Goal: Task Accomplishment & Management: Use online tool/utility

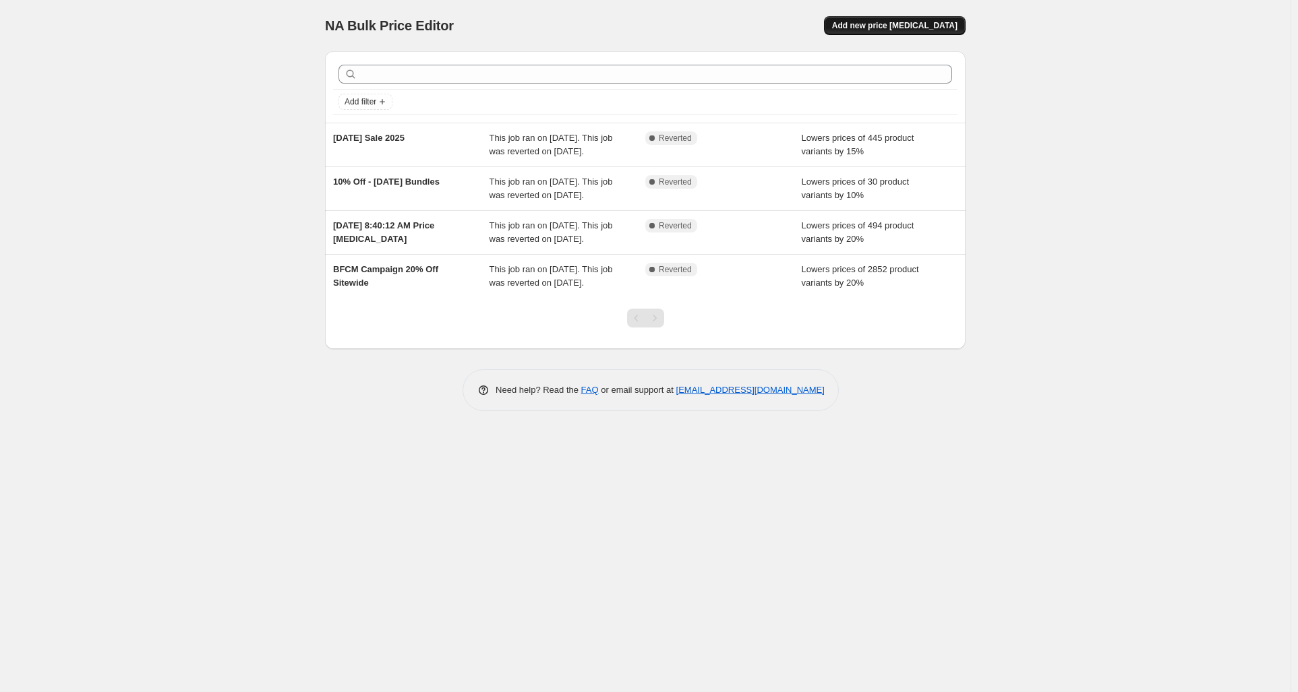
click at [888, 27] on span "Add new price change job" at bounding box center [894, 25] width 125 height 11
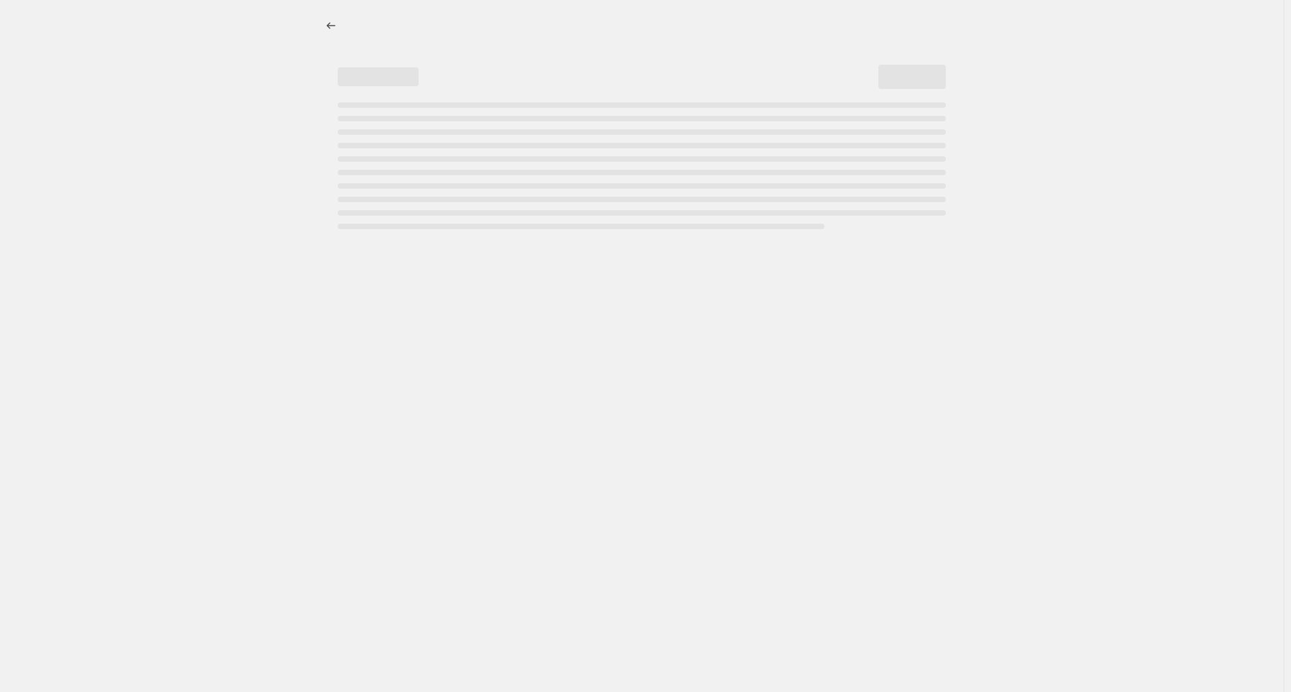
select select "percentage"
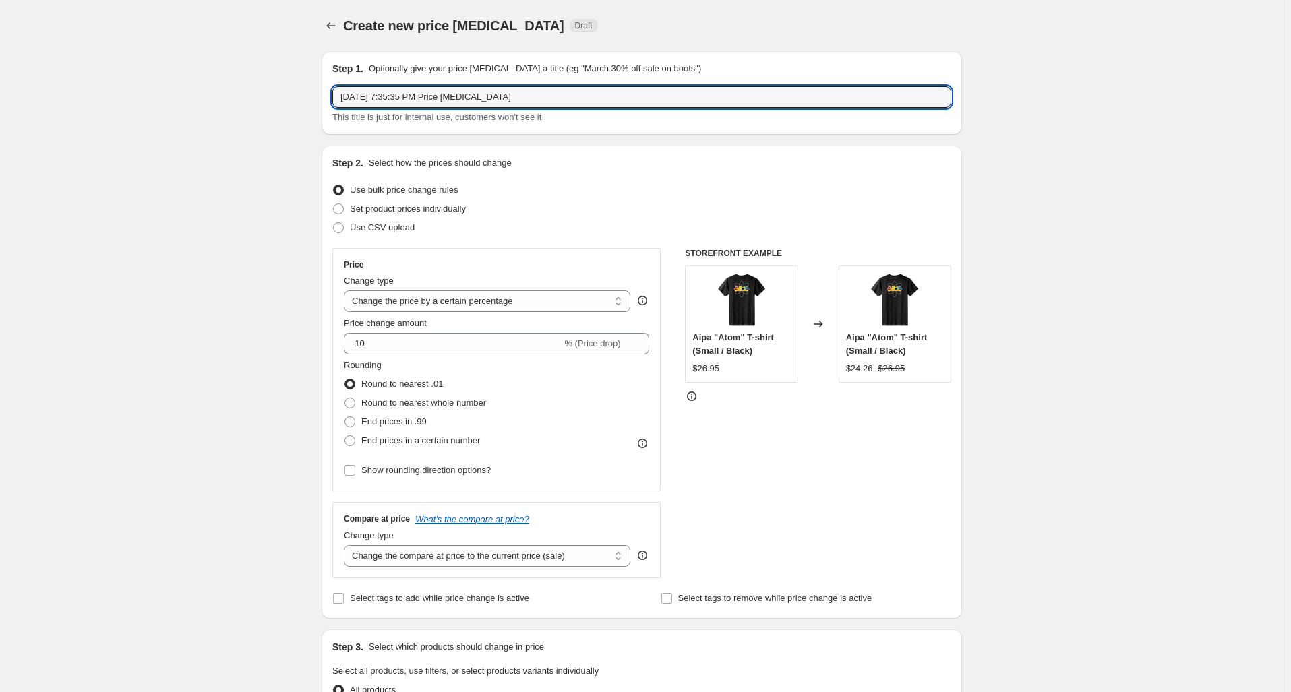
drag, startPoint x: 515, startPoint y: 94, endPoint x: 315, endPoint y: 102, distance: 199.7
click at [315, 102] on div "Step 1. Optionally give your price change job a title (eg "March 30% off sale o…" at bounding box center [636, 652] width 651 height 1225
click at [452, 100] on input "Legends Of Labor Day Brand Discount" at bounding box center [641, 97] width 619 height 22
click at [452, 102] on input "Legends Of Labor Day Brand Discount" at bounding box center [641, 97] width 619 height 22
click at [519, 96] on input "Legends Of Labor Day Brands Discount" at bounding box center [641, 97] width 619 height 22
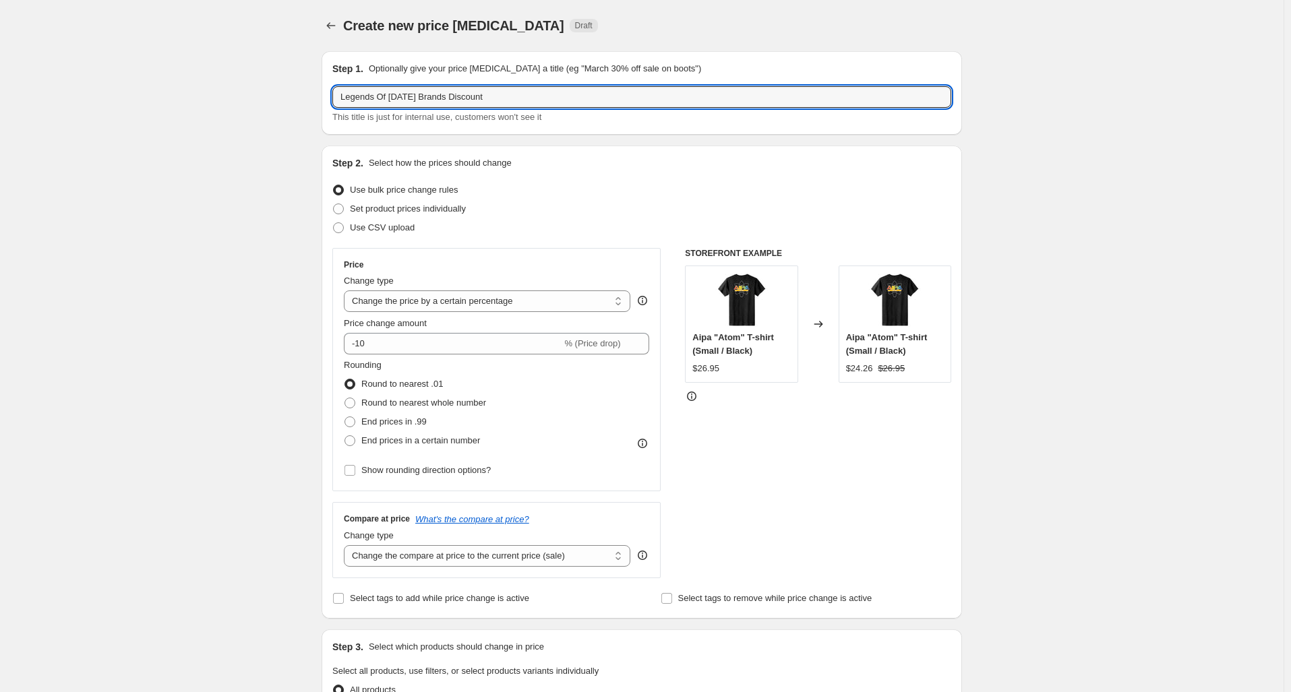
type input "Legends Of Labor Day Brands Discount"
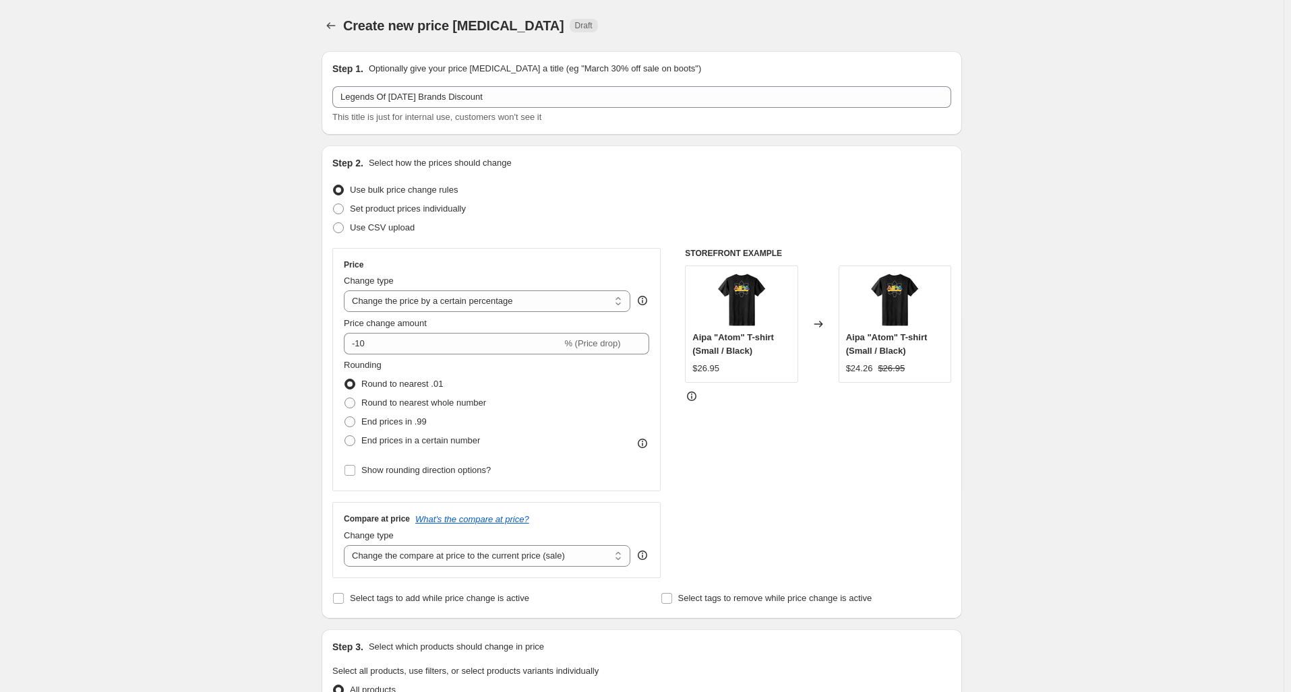
click at [584, 200] on div "Set product prices individually" at bounding box center [641, 209] width 619 height 19
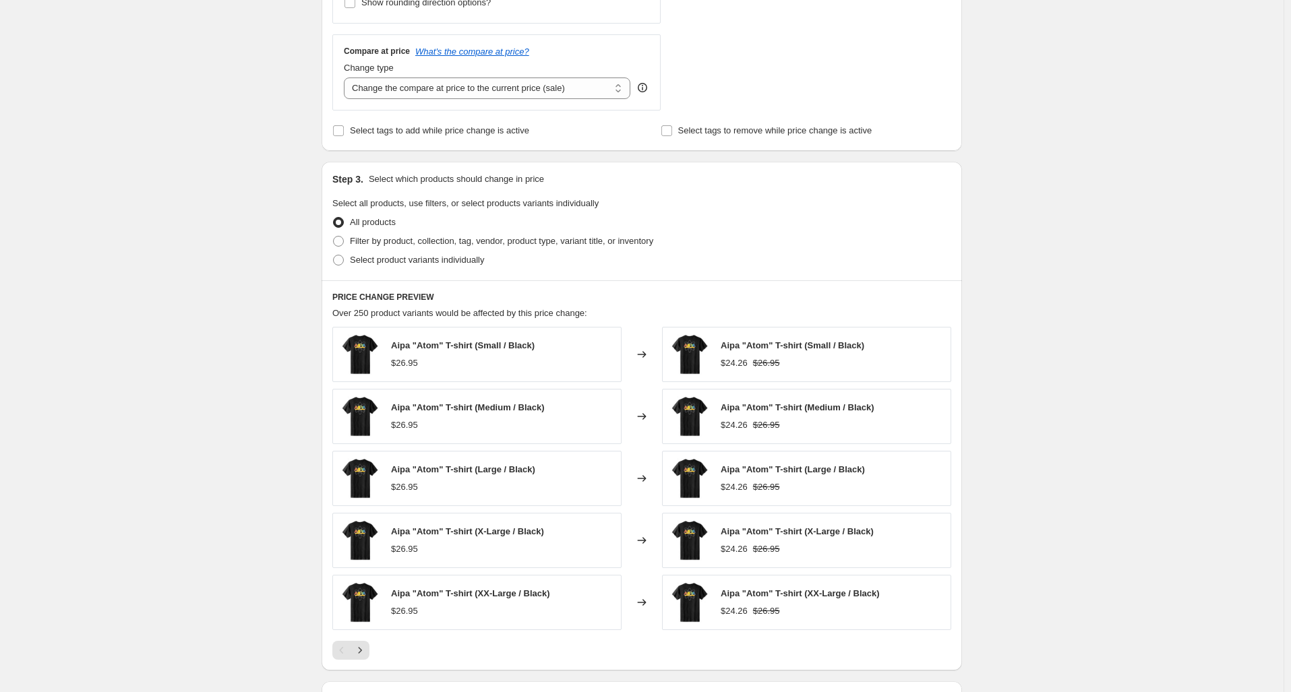
scroll to position [472, 0]
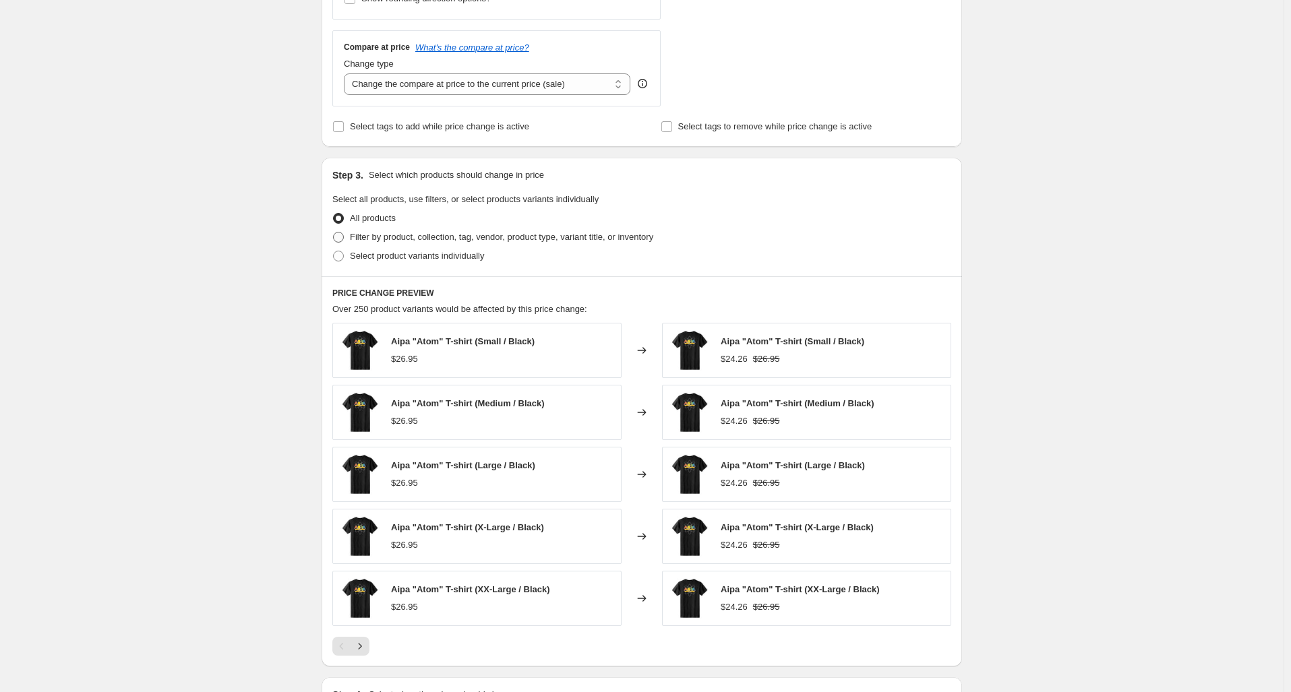
click at [363, 239] on span "Filter by product, collection, tag, vendor, product type, variant title, or inv…" at bounding box center [501, 237] width 303 height 10
click at [334, 233] on input "Filter by product, collection, tag, vendor, product type, variant title, or inv…" at bounding box center [333, 232] width 1 height 1
radio input "true"
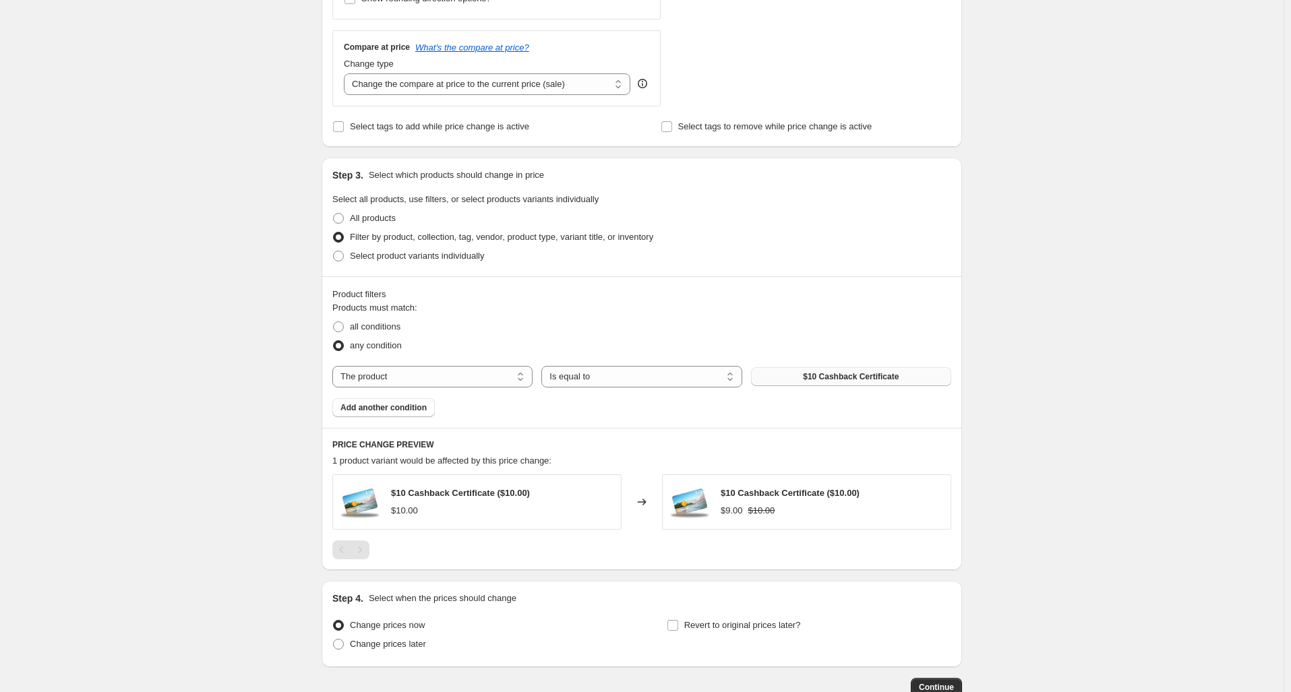
click at [840, 379] on span "$10 Cashback Certificate" at bounding box center [851, 376] width 96 height 11
click at [457, 371] on select "The product The product's collection The product's tag The product's vendor The…" at bounding box center [432, 377] width 200 height 22
select select "vendor"
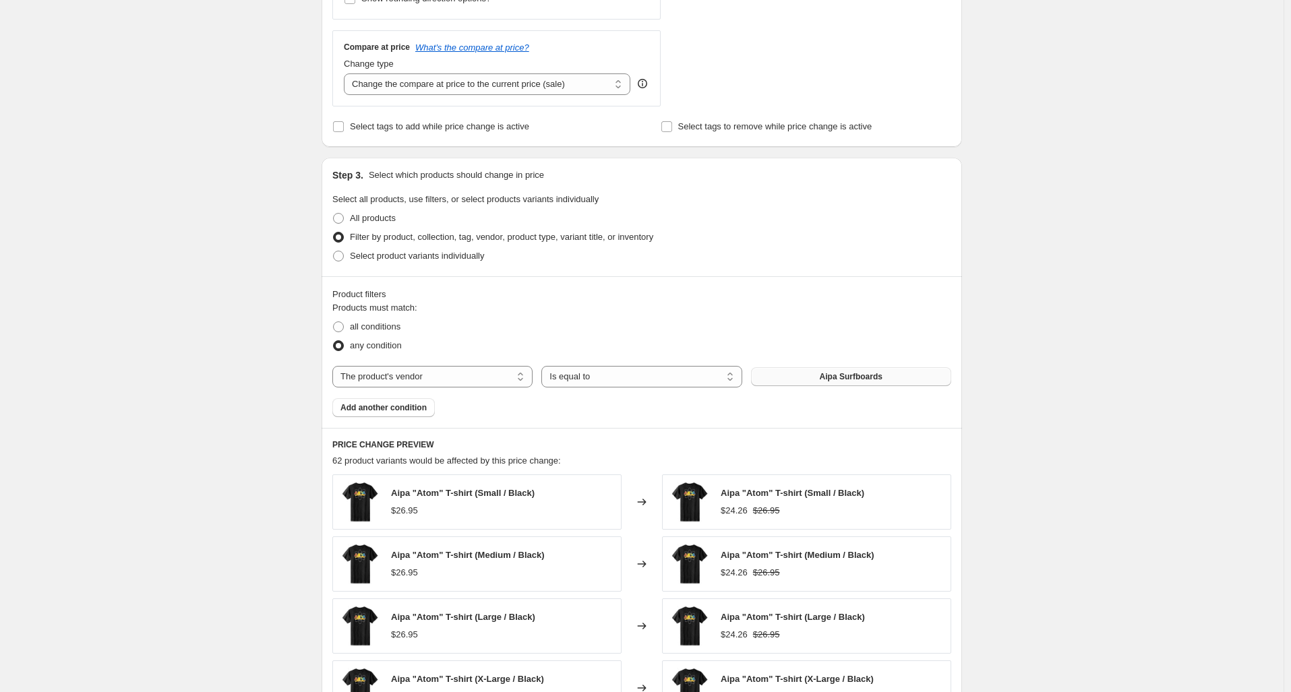
click at [813, 383] on button "Aipa Surfboards" at bounding box center [851, 376] width 200 height 19
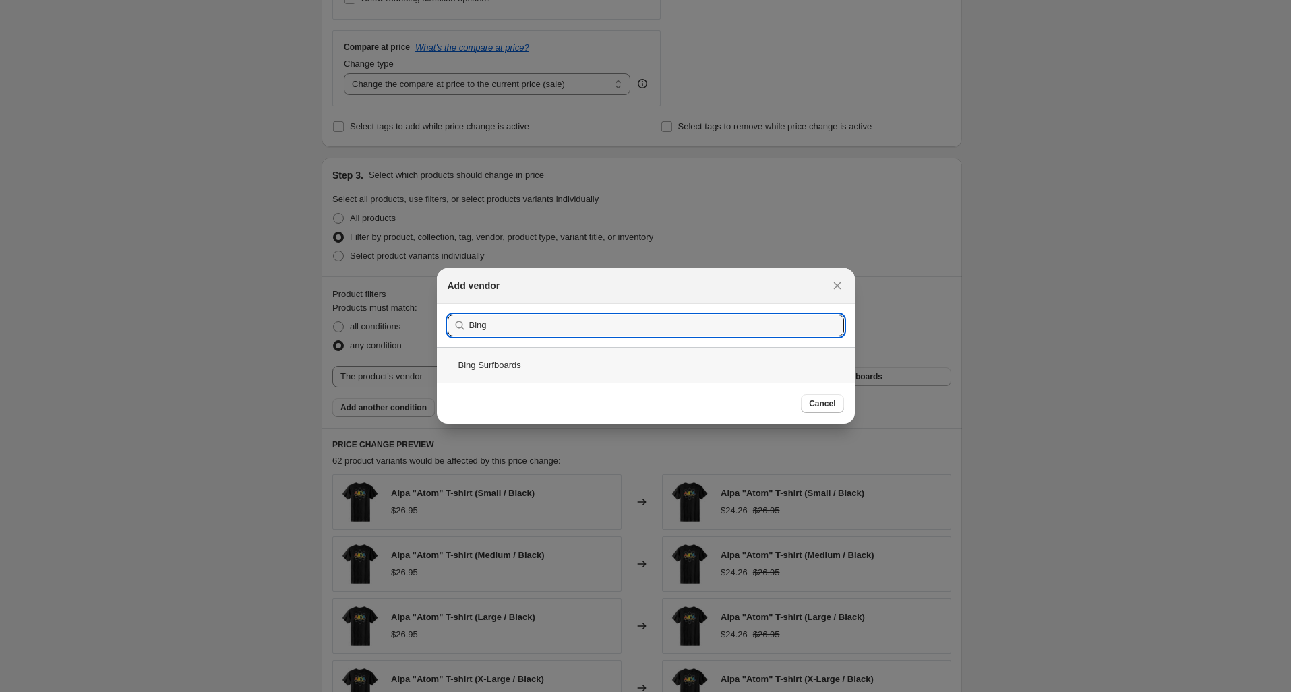
type input "Bing"
click at [601, 368] on div "Bing Surfboards" at bounding box center [646, 365] width 418 height 36
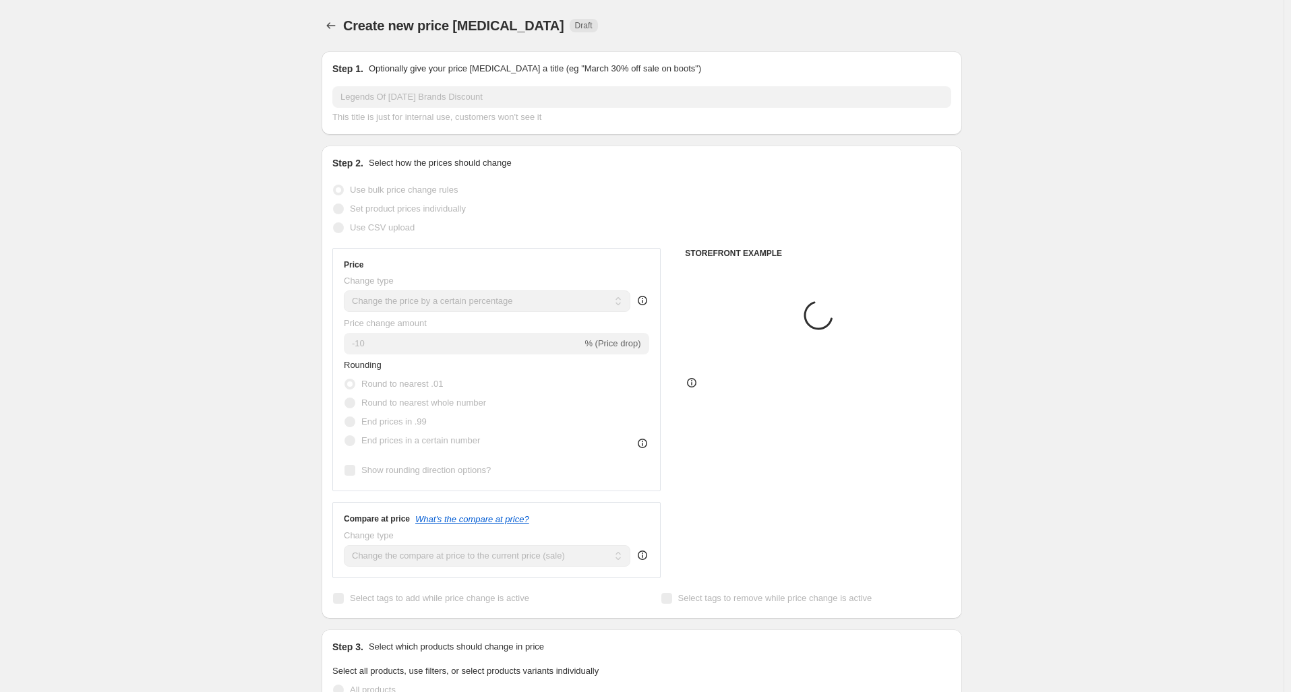
scroll to position [472, 0]
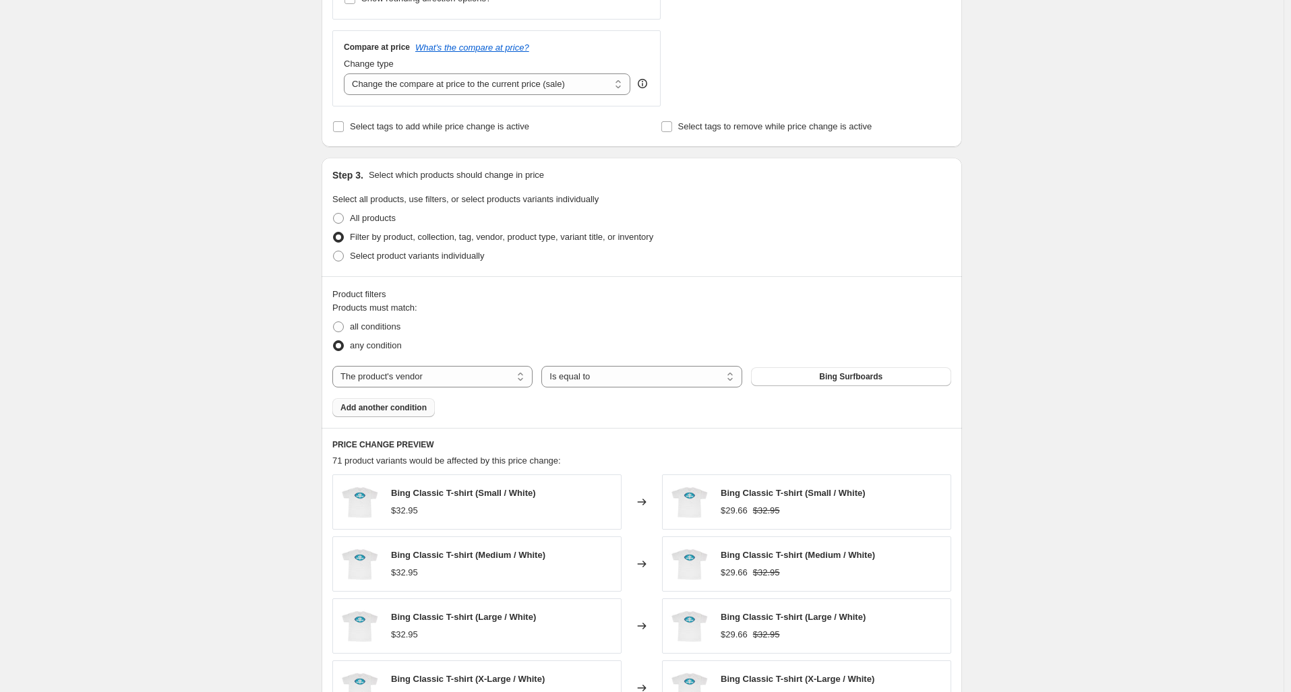
click at [386, 413] on span "Add another condition" at bounding box center [383, 407] width 86 height 11
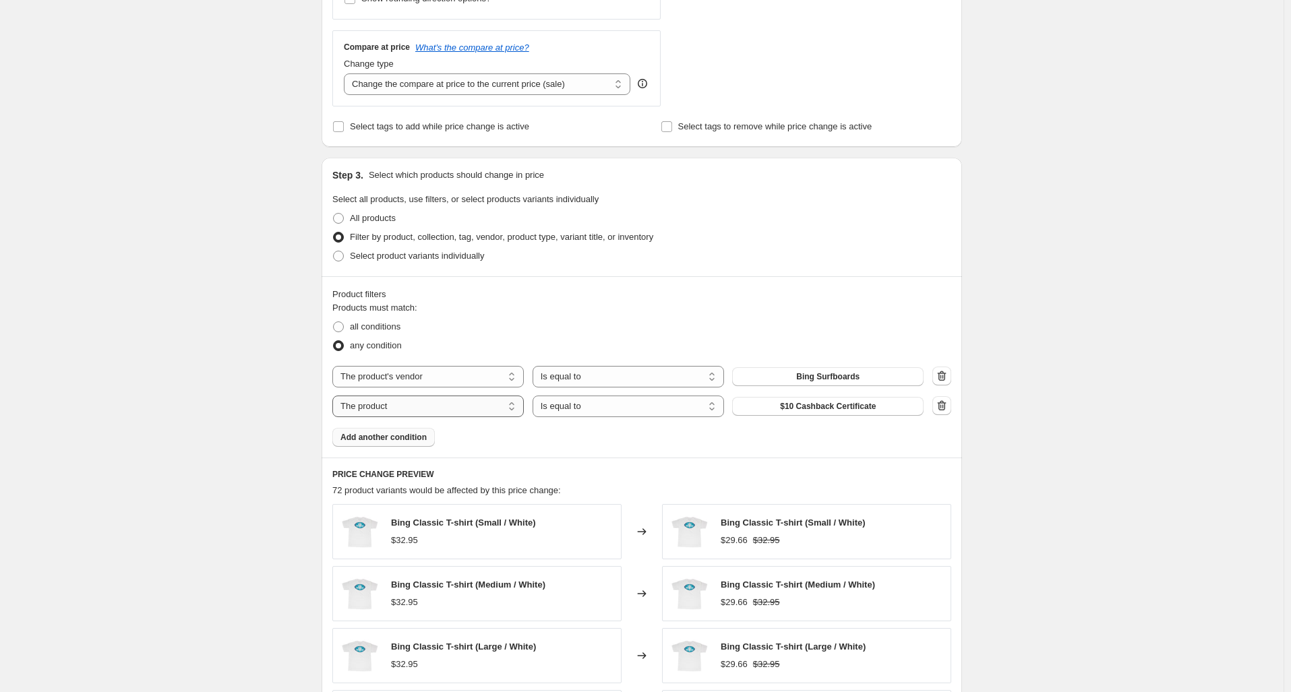
click at [498, 411] on select "The product The product's collection The product's tag The product's vendor The…" at bounding box center [427, 407] width 191 height 22
select select "vendor"
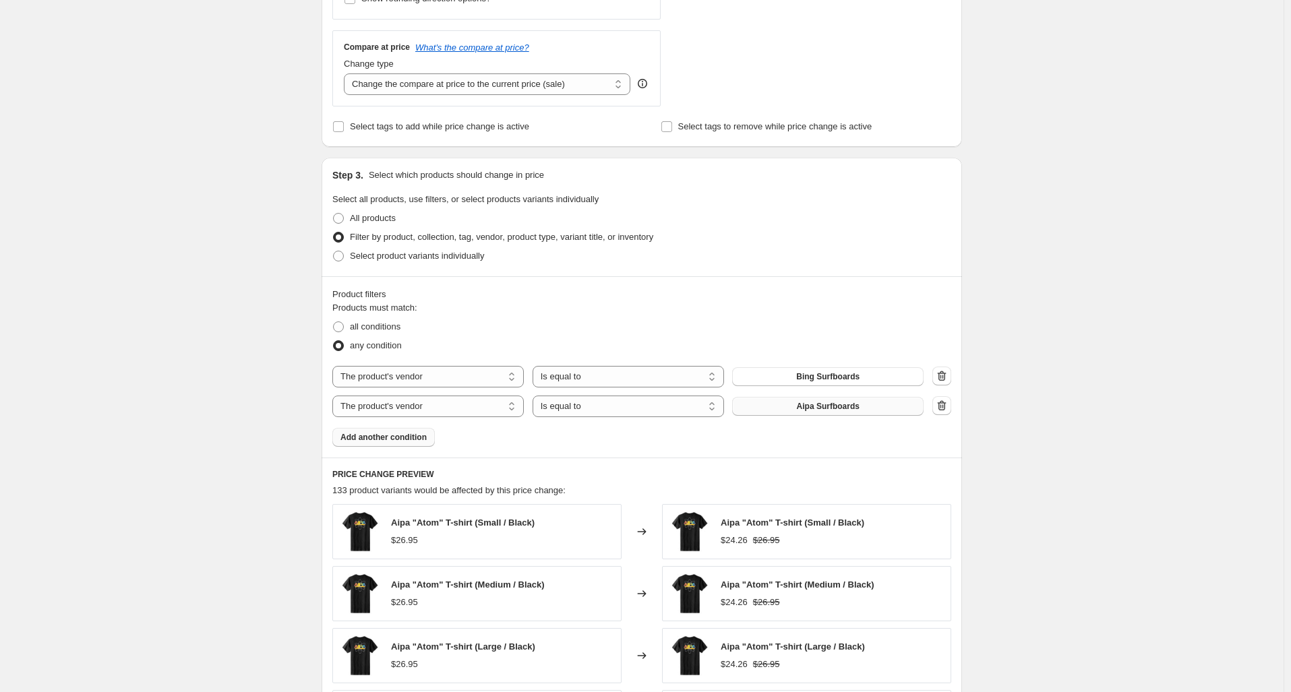
click at [814, 404] on span "Aipa Surfboards" at bounding box center [828, 406] width 63 height 11
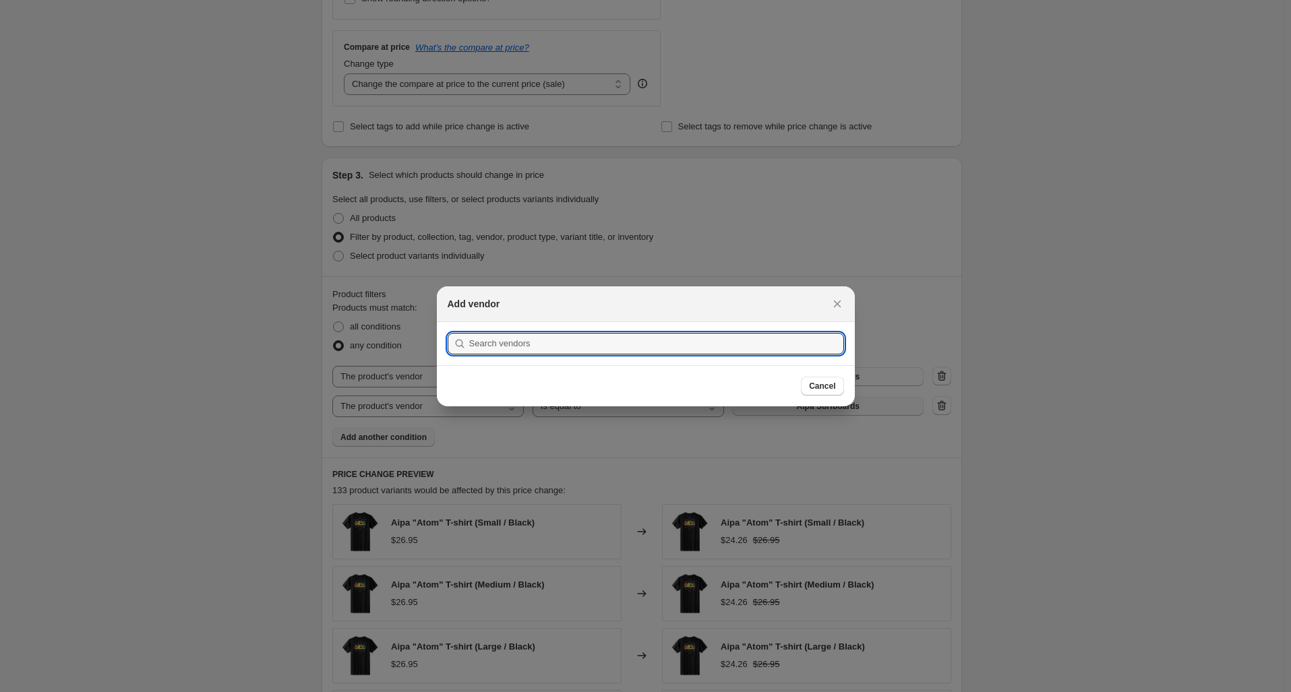
scroll to position [0, 0]
click at [659, 339] on input ":r2l:" at bounding box center [656, 344] width 375 height 22
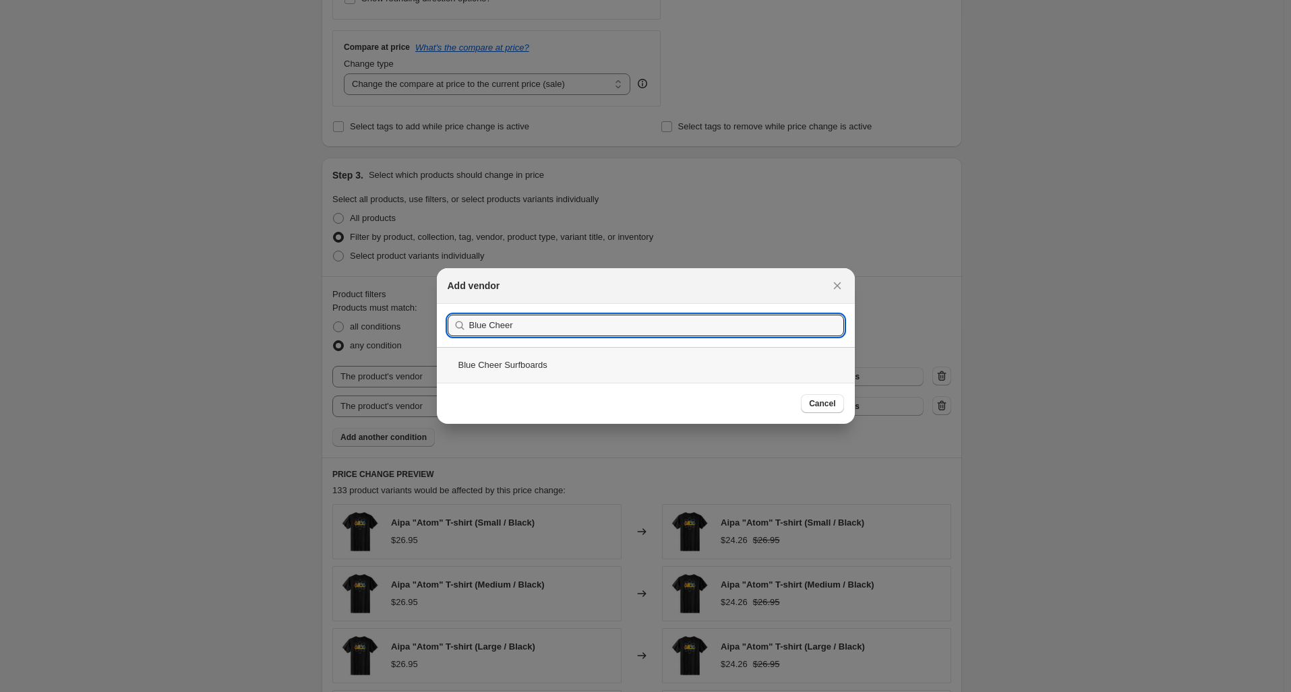
type input "Blue Cheer"
click at [529, 361] on div "Blue Cheer Surfboards" at bounding box center [646, 365] width 418 height 36
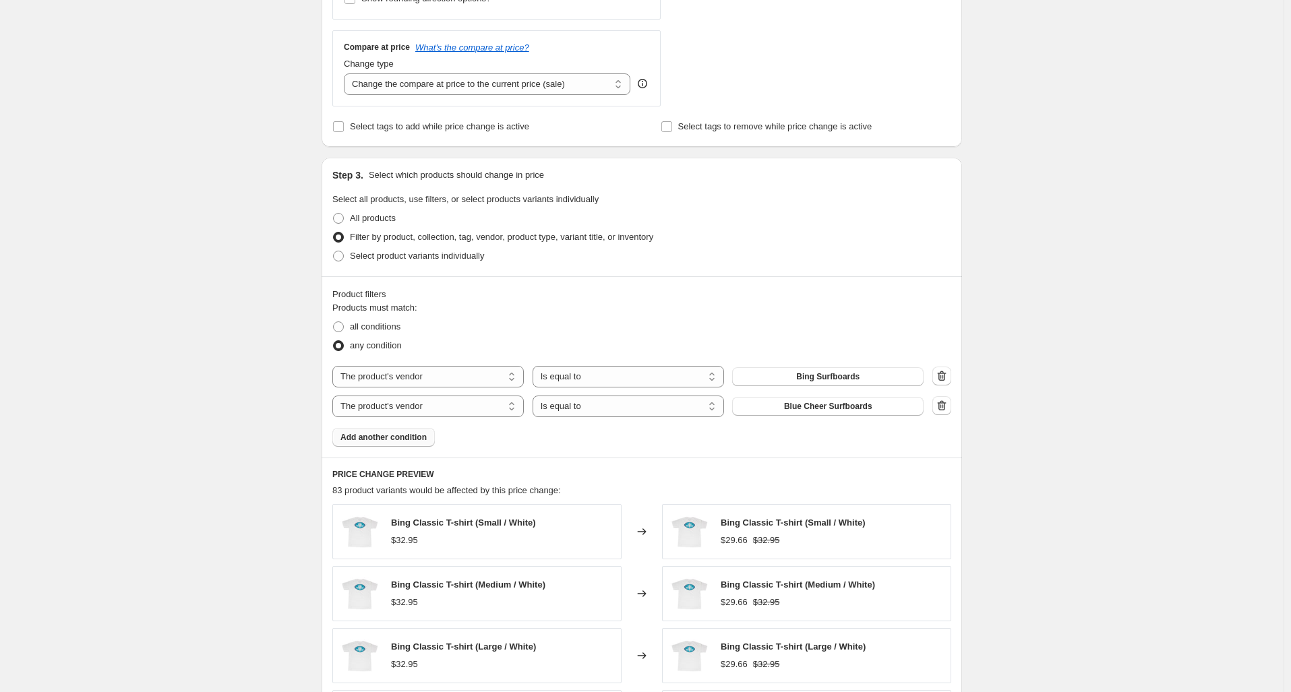
click at [420, 434] on span "Add another condition" at bounding box center [383, 437] width 86 height 11
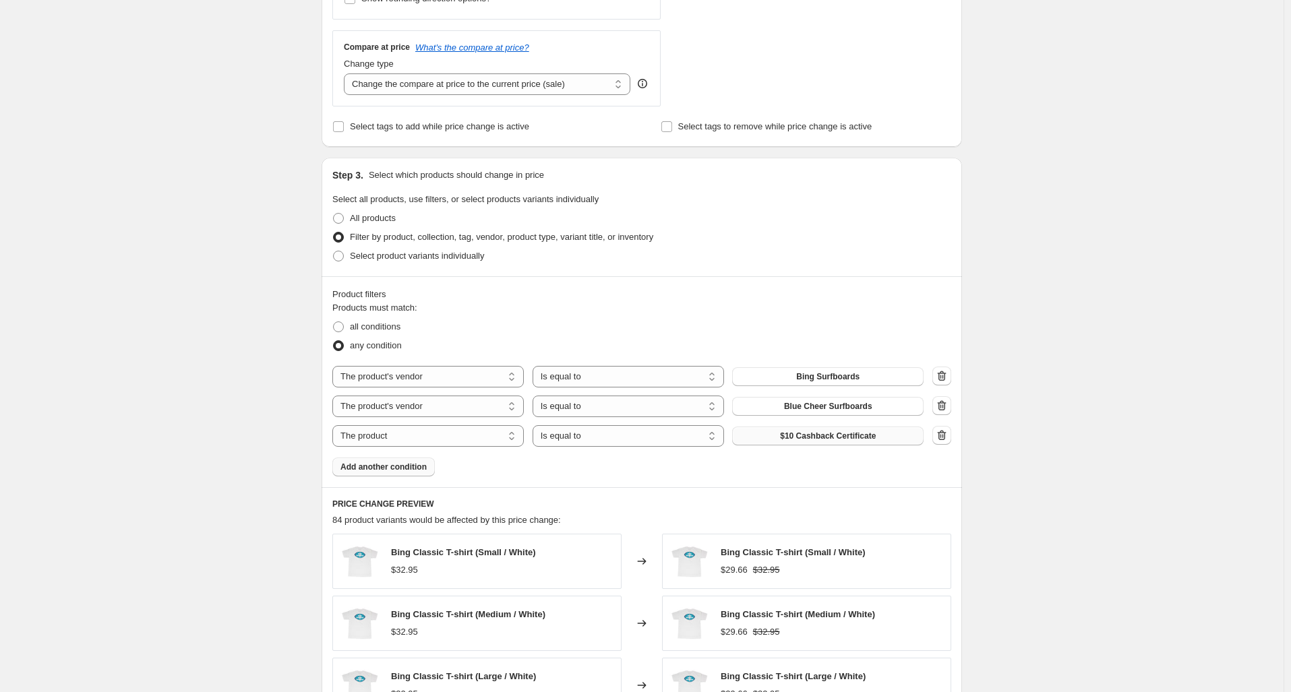
click at [816, 437] on span "$10 Cashback Certificate" at bounding box center [828, 436] width 96 height 11
click at [423, 448] on div "Products must match: all conditions any condition The product The product's col…" at bounding box center [641, 388] width 619 height 175
click at [423, 442] on select "The product The product's collection The product's tag The product's vendor The…" at bounding box center [427, 436] width 191 height 22
select select "vendor"
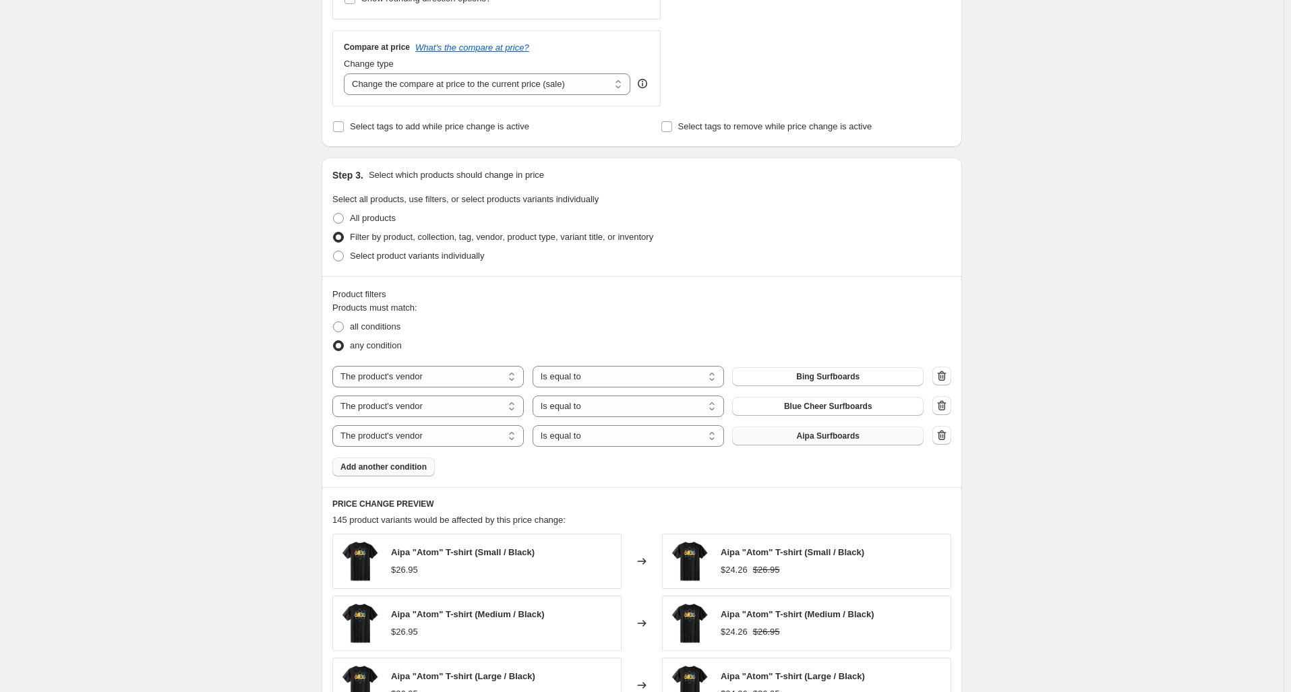
click at [824, 435] on span "Aipa Surfboards" at bounding box center [828, 436] width 63 height 11
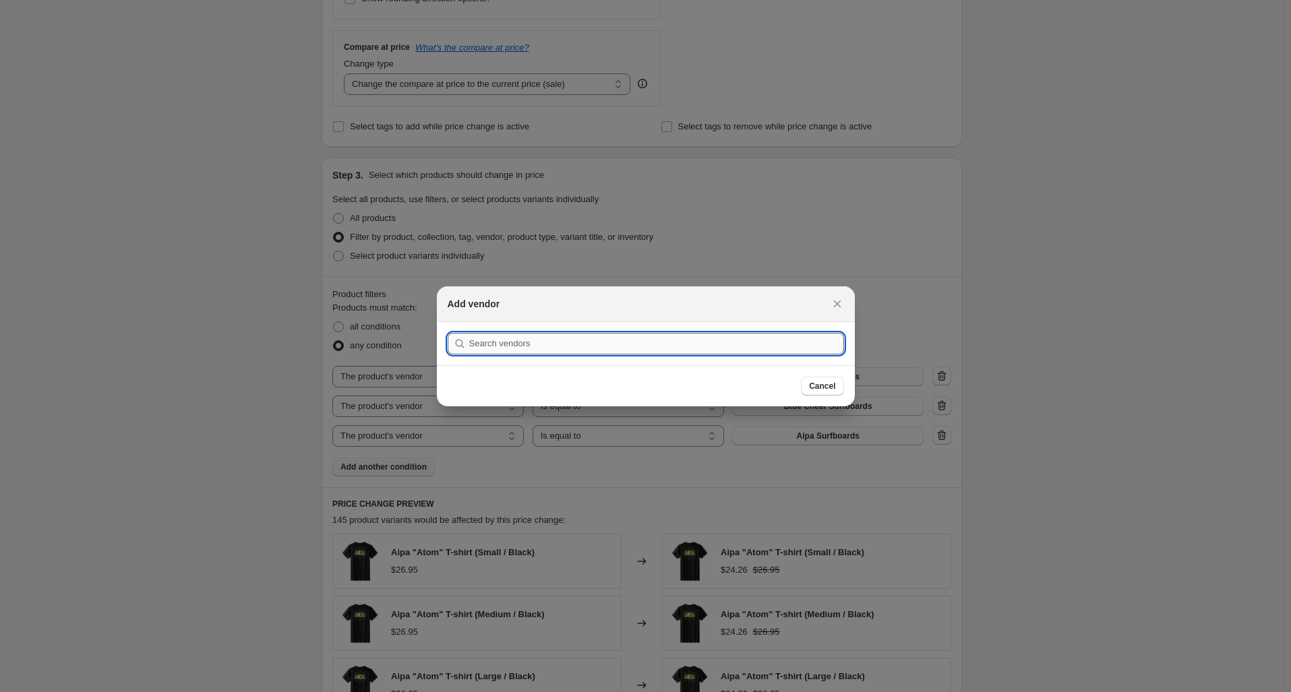
click at [736, 350] on input ":r2r:" at bounding box center [656, 344] width 375 height 22
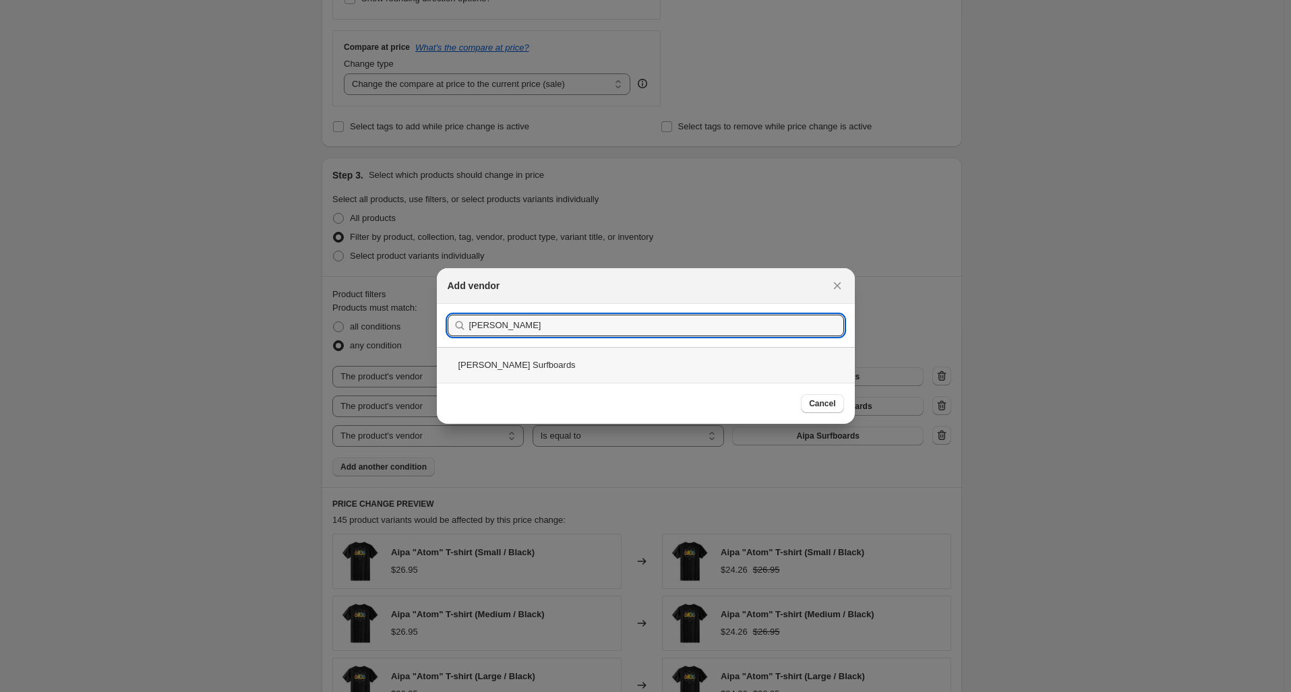
type input "Bunger"
click at [499, 365] on div "Bunger Surfboards" at bounding box center [646, 365] width 418 height 36
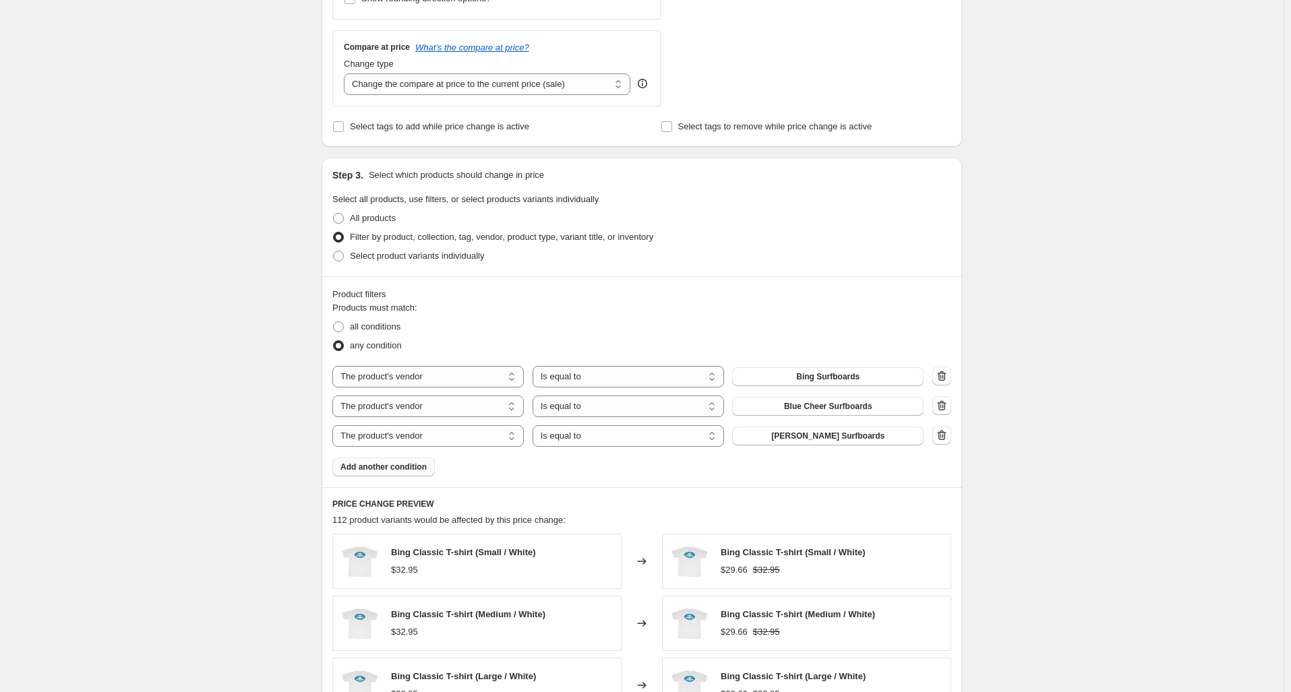
click at [417, 465] on span "Add another condition" at bounding box center [383, 467] width 86 height 11
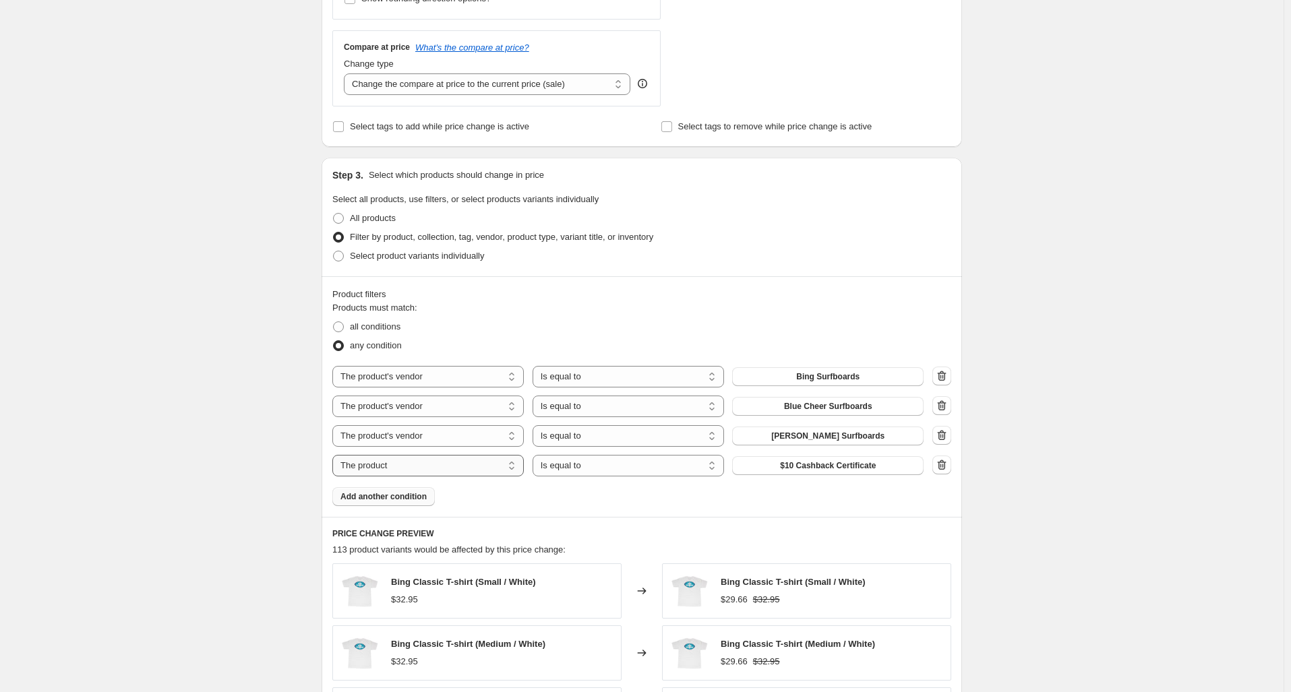
click at [464, 473] on select "The product The product's collection The product's tag The product's vendor The…" at bounding box center [427, 466] width 191 height 22
select select "vendor"
click at [795, 466] on button "Aipa Surfboards" at bounding box center [827, 465] width 191 height 19
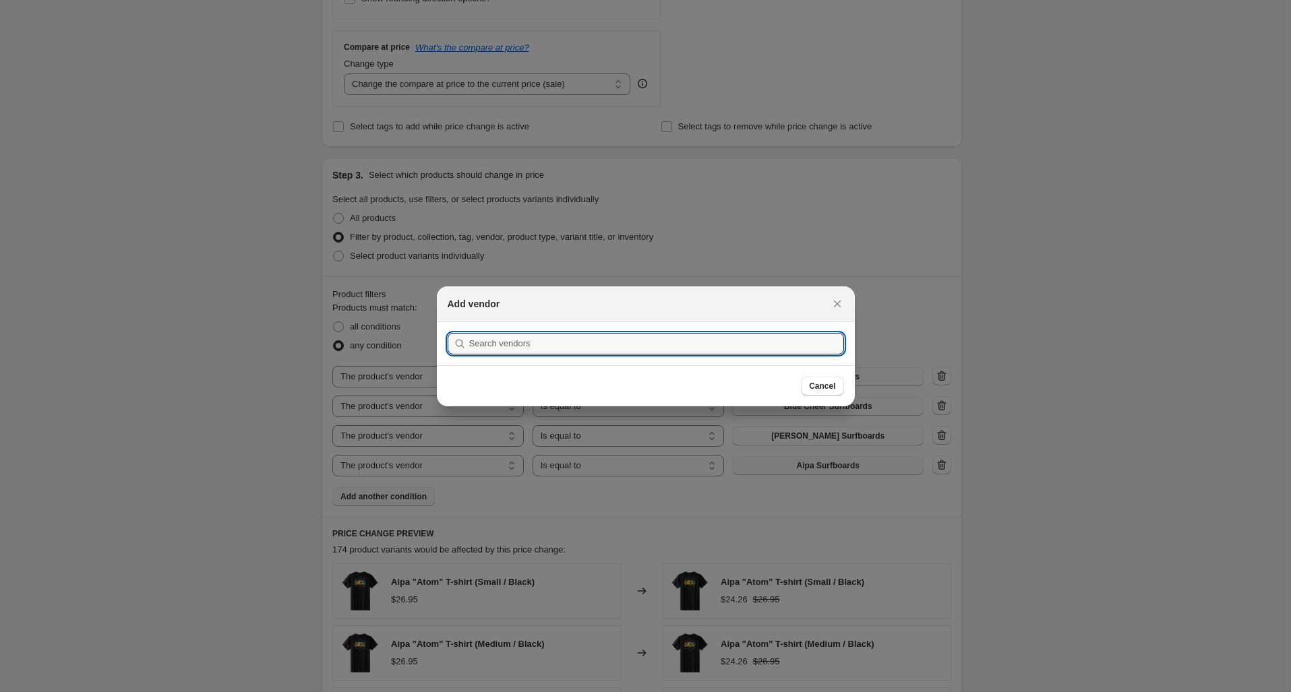
scroll to position [0, 0]
drag, startPoint x: 683, startPoint y: 338, endPoint x: 463, endPoint y: 348, distance: 220.0
click at [463, 348] on div ":r31:" at bounding box center [646, 344] width 396 height 22
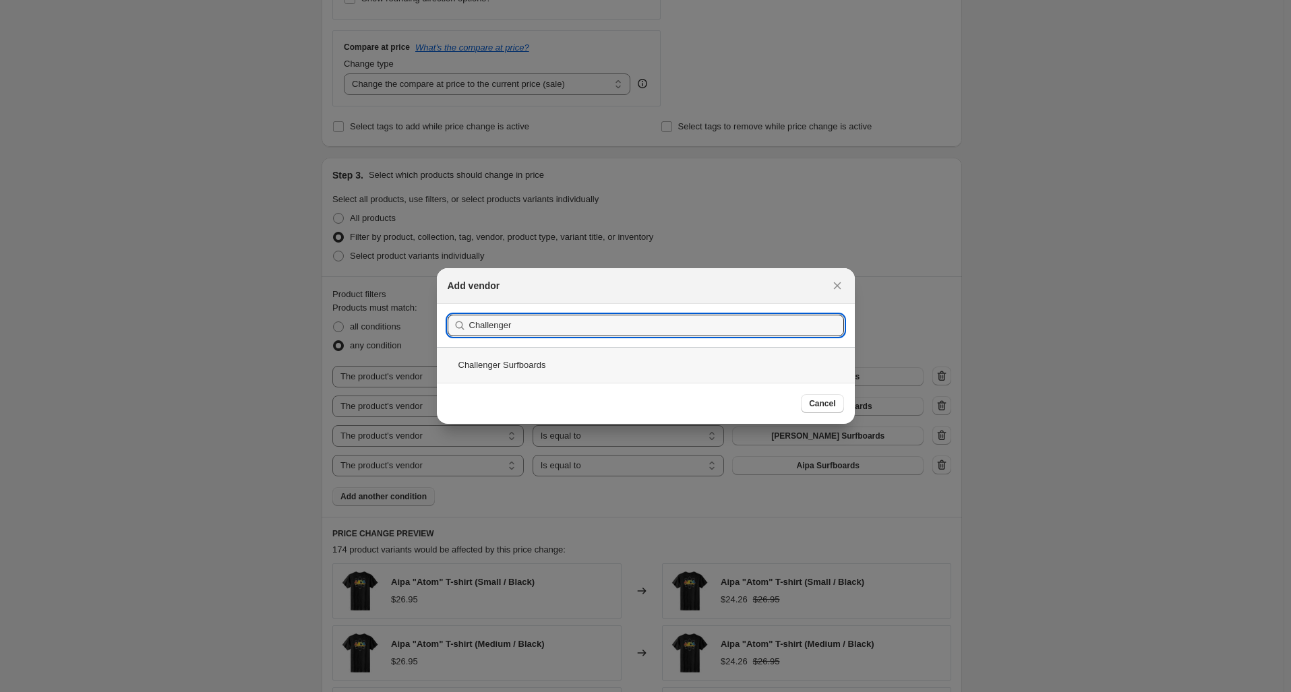
type input "Challenger"
click at [531, 365] on div "Challenger Surfboards" at bounding box center [646, 365] width 418 height 36
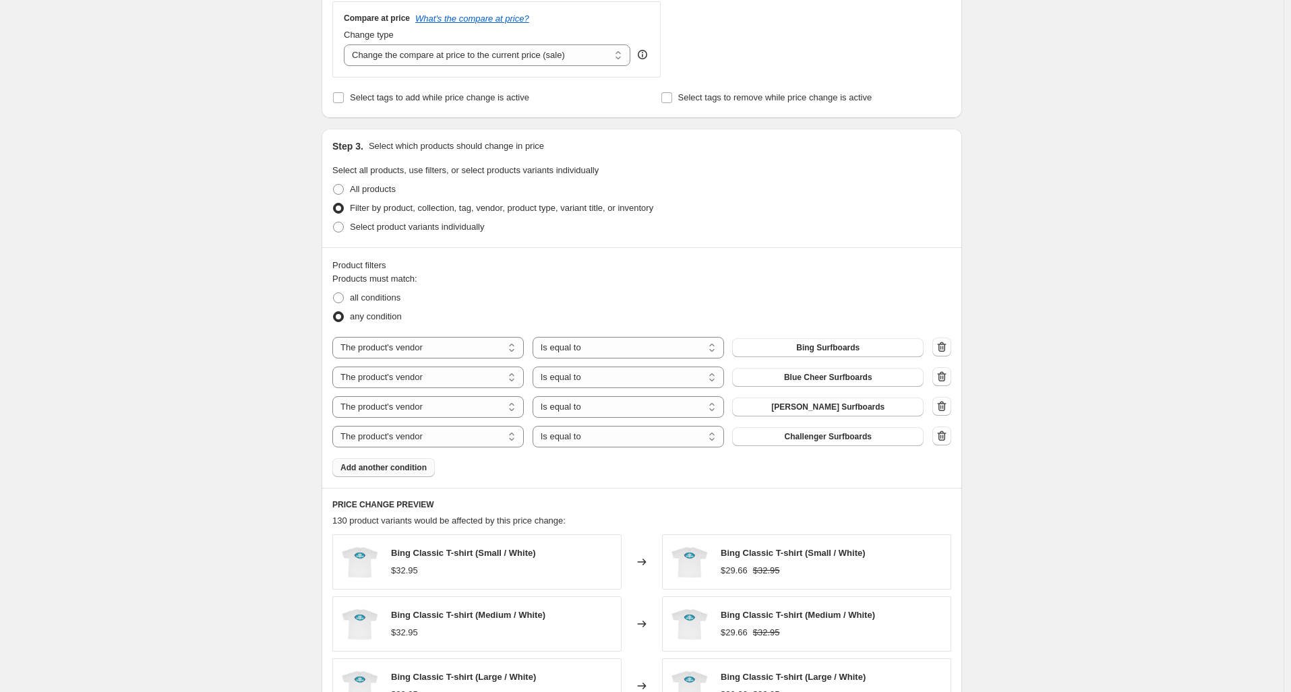
scroll to position [492, 0]
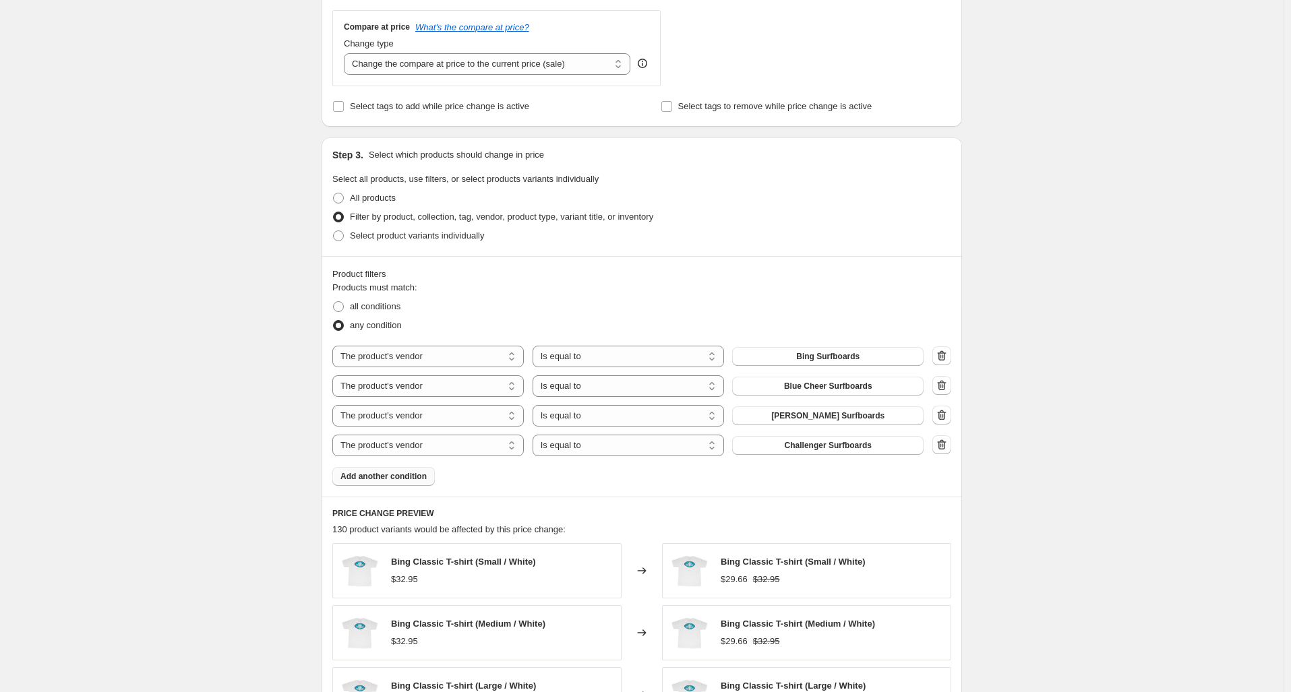
click at [406, 478] on span "Add another condition" at bounding box center [383, 476] width 86 height 11
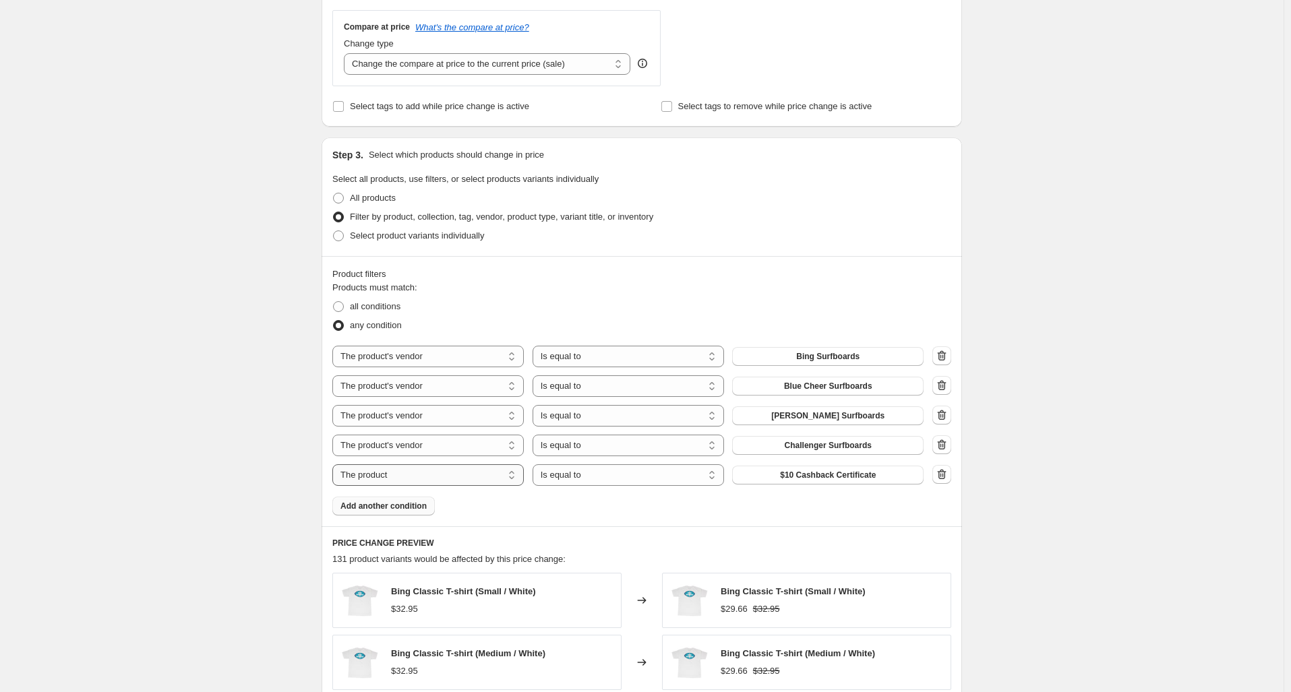
click at [437, 476] on select "The product The product's collection The product's tag The product's vendor The…" at bounding box center [427, 475] width 191 height 22
select select "vendor"
click at [825, 475] on span "Aipa Surfboards" at bounding box center [828, 475] width 63 height 11
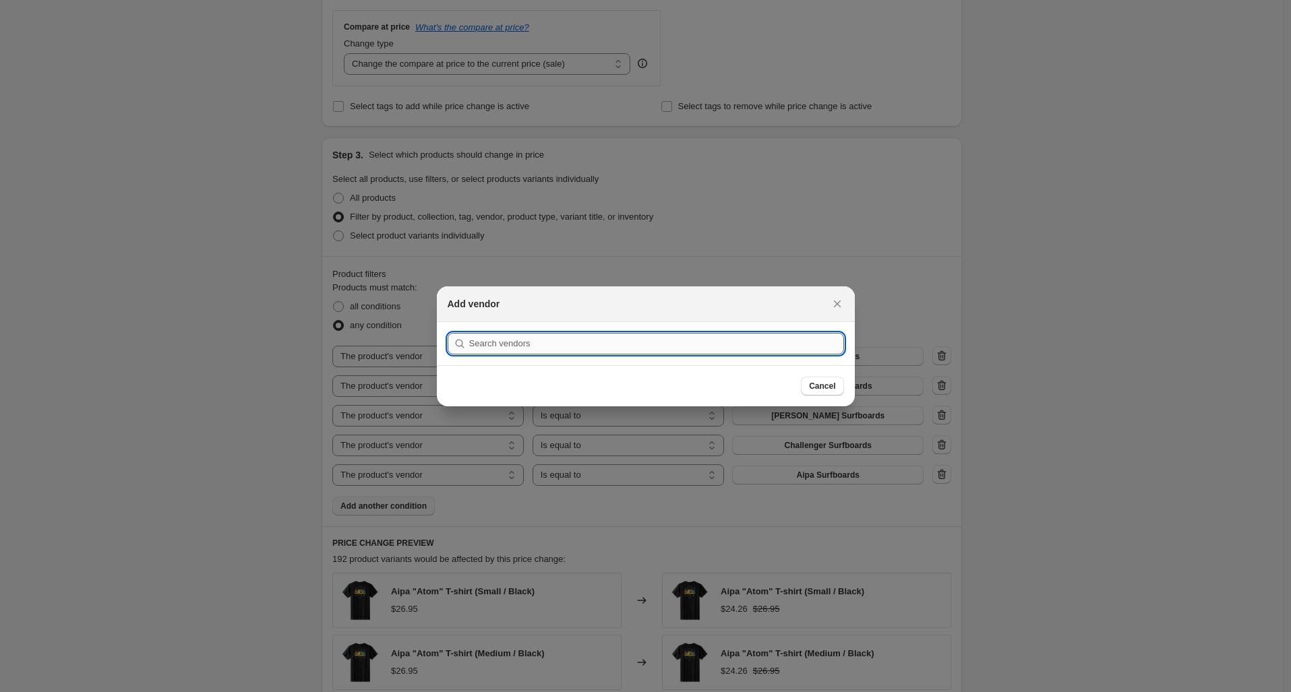
click at [584, 342] on input ":r37:" at bounding box center [656, 344] width 375 height 22
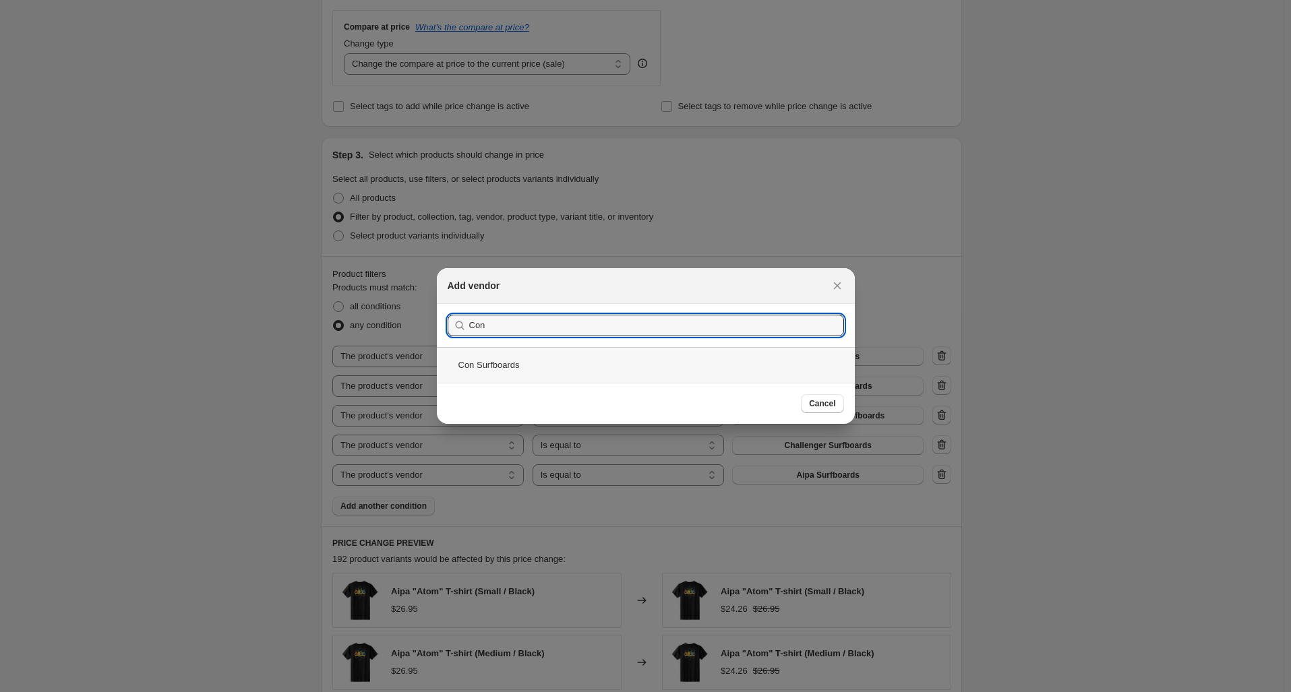
type input "Con"
click at [532, 375] on div "Con Surfboards" at bounding box center [646, 365] width 418 height 36
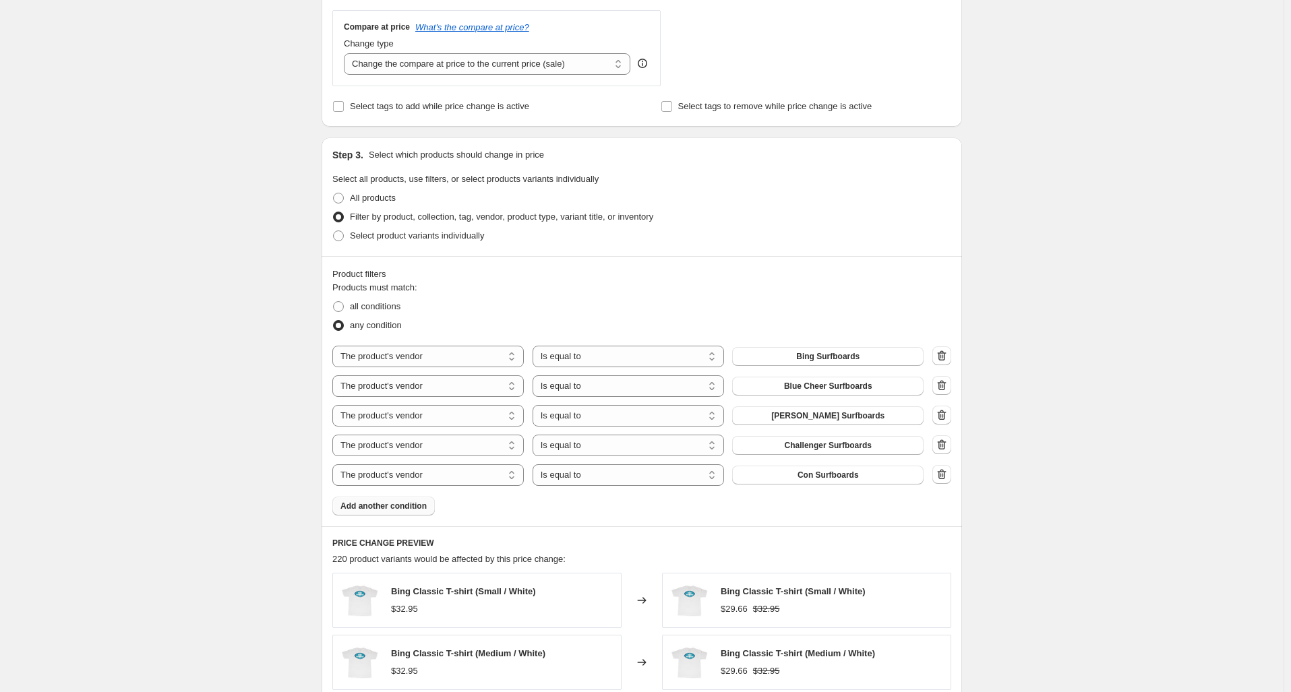
click at [384, 506] on span "Add another condition" at bounding box center [383, 506] width 86 height 11
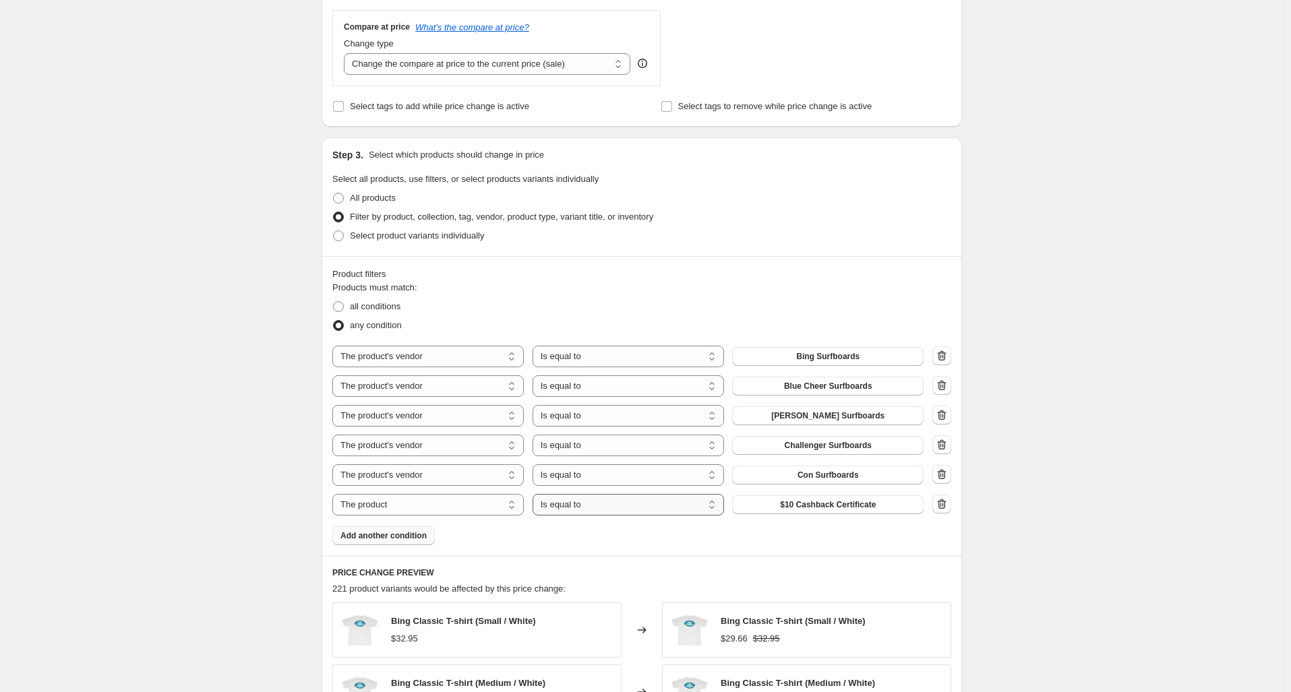
click at [625, 507] on select "Is equal to Is not equal to" at bounding box center [628, 505] width 191 height 22
click at [437, 506] on select "The product The product's collection The product's tag The product's vendor The…" at bounding box center [427, 505] width 191 height 22
select select "vendor"
click at [783, 507] on button "Aipa Surfboards" at bounding box center [827, 504] width 191 height 19
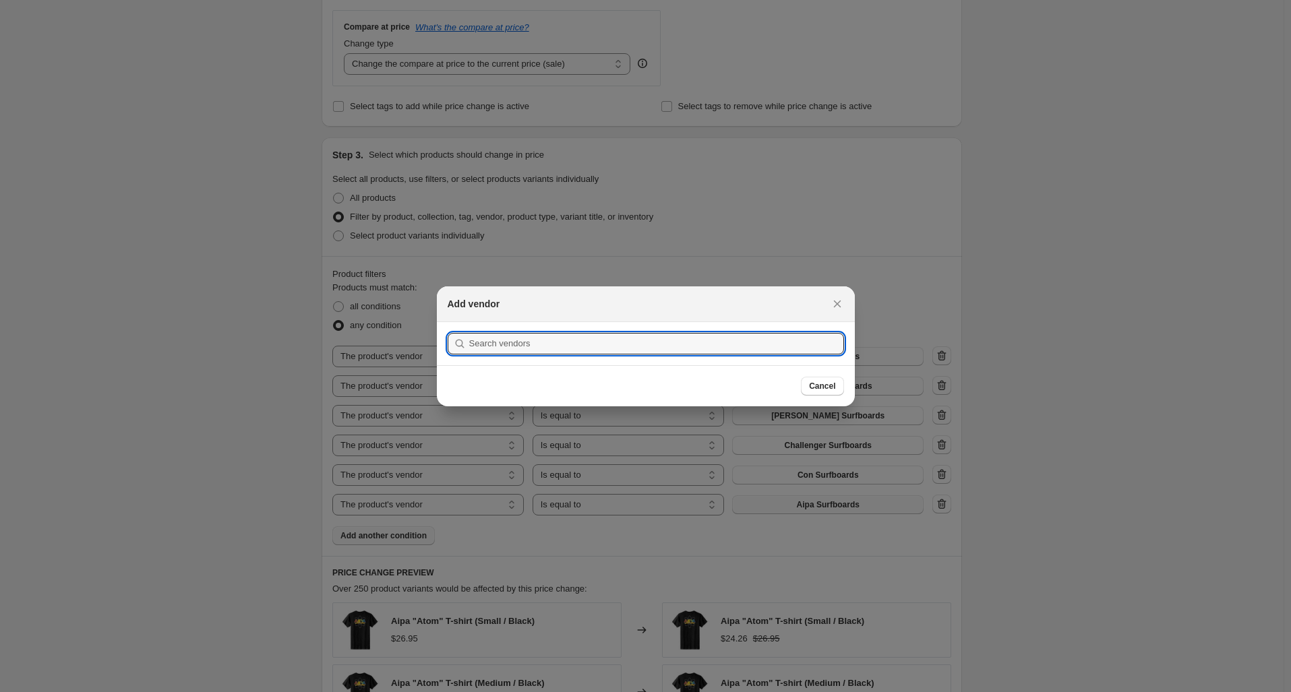
scroll to position [0, 0]
click at [566, 344] on input ":r3d:" at bounding box center [656, 344] width 375 height 22
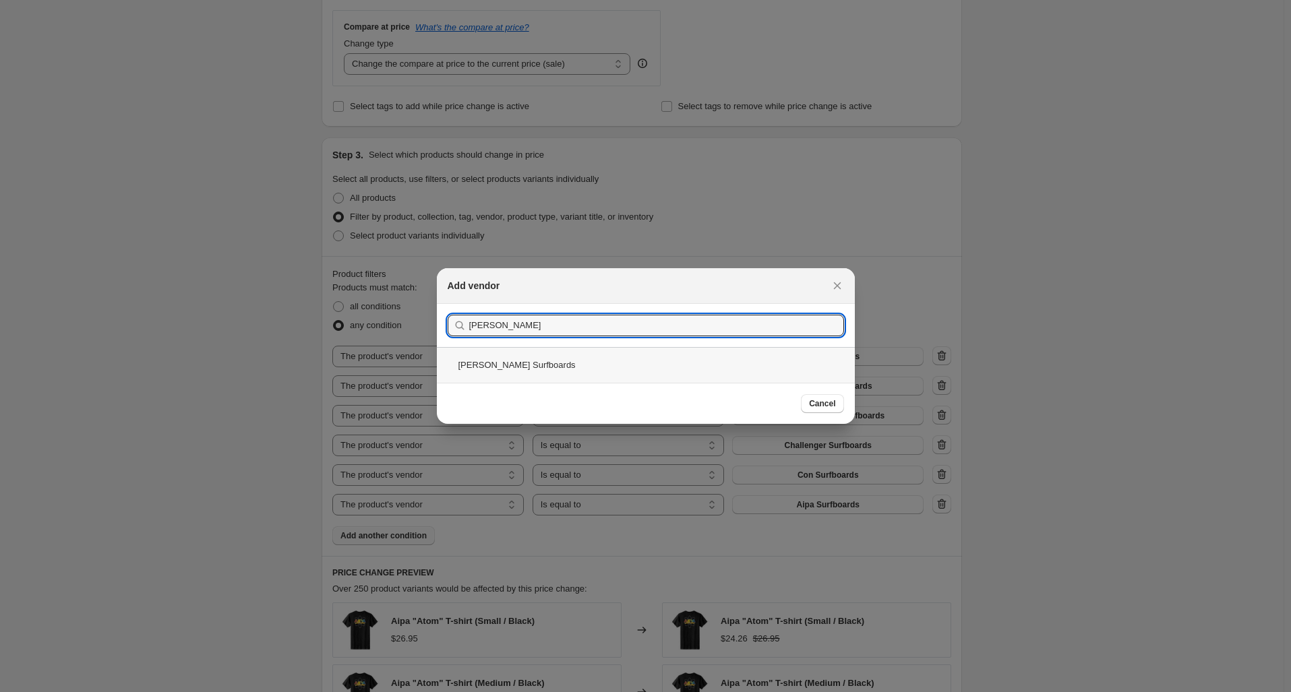
type input "Del Cannon"
click at [556, 369] on div "Del Cannon Surfboards" at bounding box center [646, 365] width 418 height 36
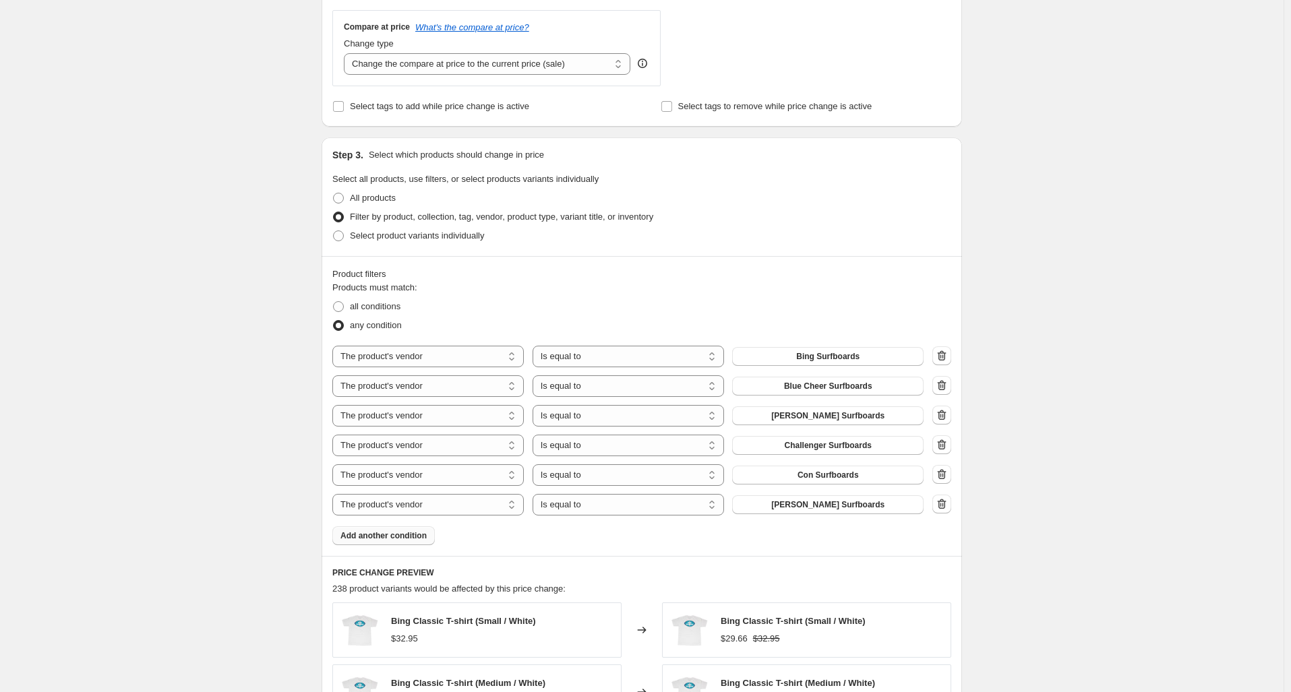
click at [406, 532] on span "Add another condition" at bounding box center [383, 535] width 86 height 11
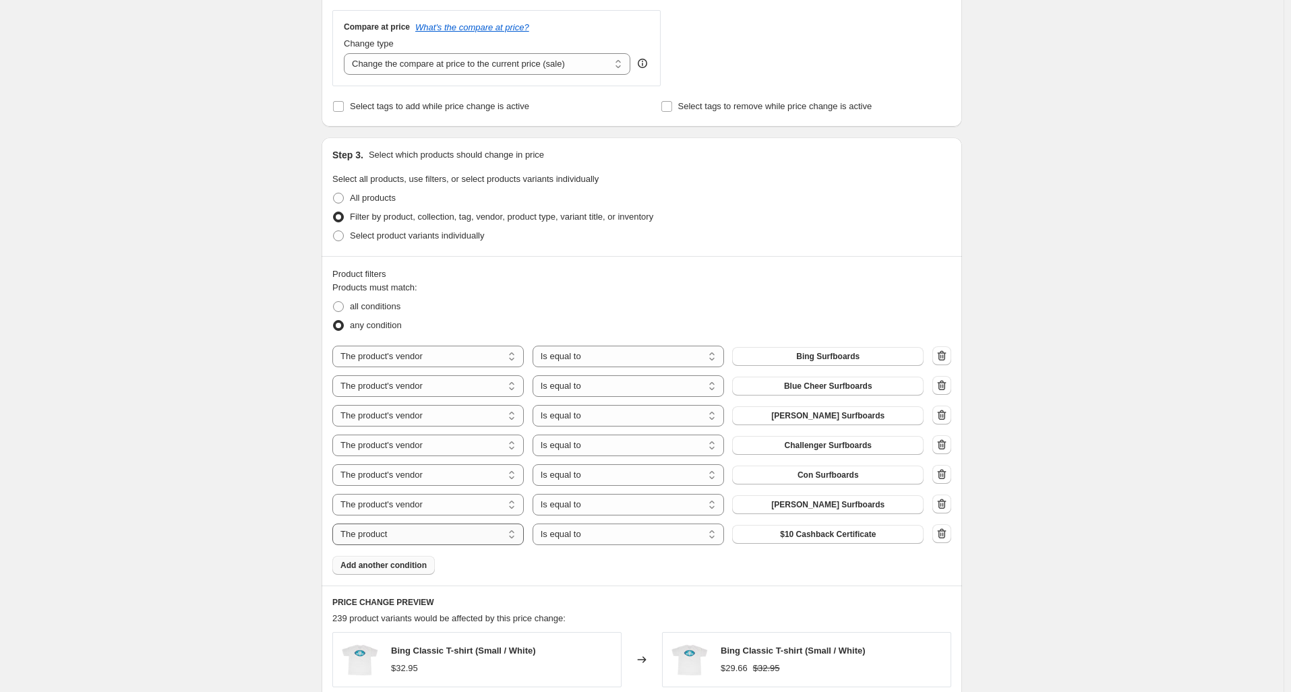
click at [451, 530] on select "The product The product's collection The product's tag The product's vendor The…" at bounding box center [427, 535] width 191 height 22
select select "vendor"
click at [601, 537] on select "Is equal to Is not equal to" at bounding box center [628, 535] width 191 height 22
click at [814, 566] on div "Products must match: all conditions any condition The product The product's col…" at bounding box center [641, 428] width 619 height 294
click at [813, 534] on span "Aipa Surfboards" at bounding box center [828, 534] width 63 height 11
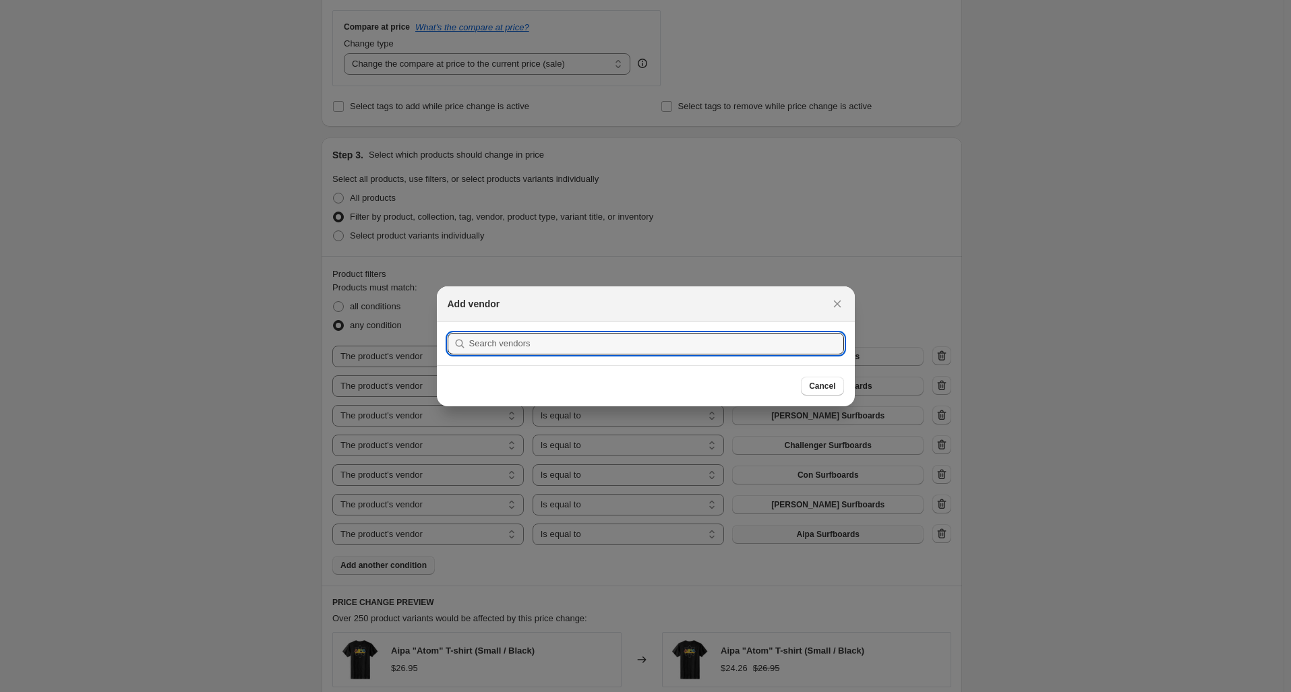
scroll to position [0, 0]
click at [673, 338] on input ":r3j:" at bounding box center [656, 344] width 375 height 22
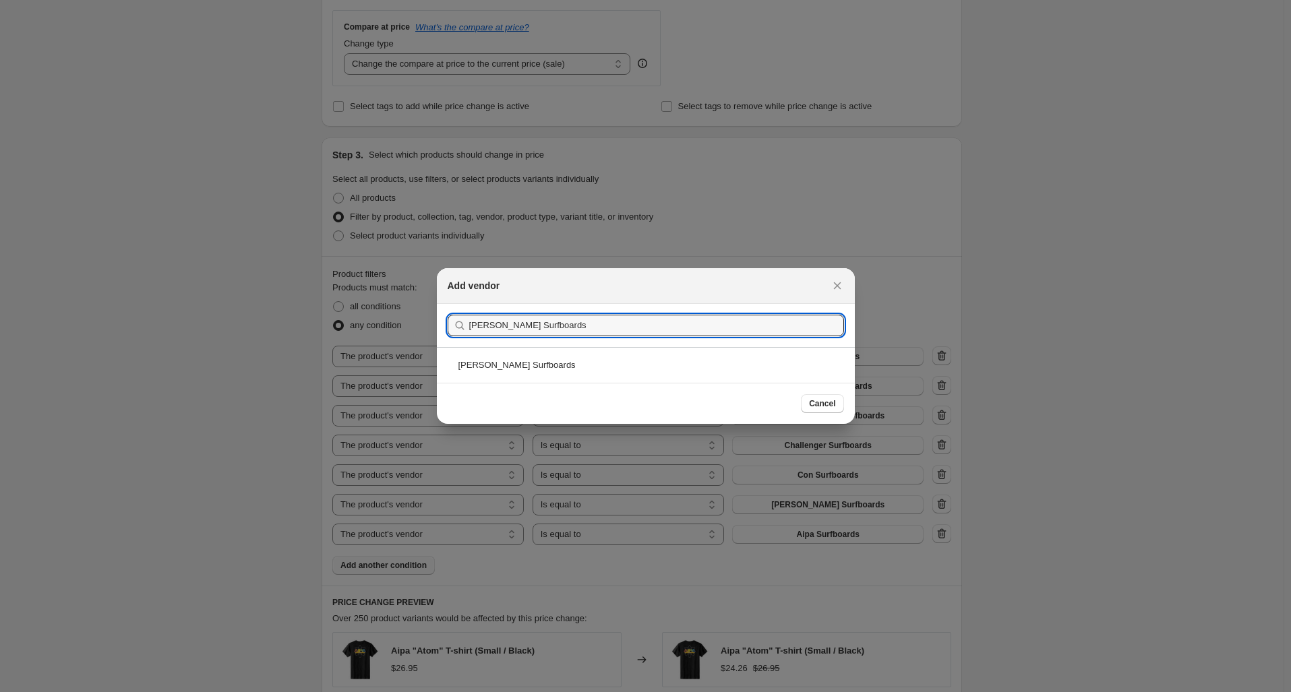
type input "Dewey Weber Surfboards"
click at [535, 369] on div "Dewey Weber Surfboards" at bounding box center [646, 365] width 418 height 36
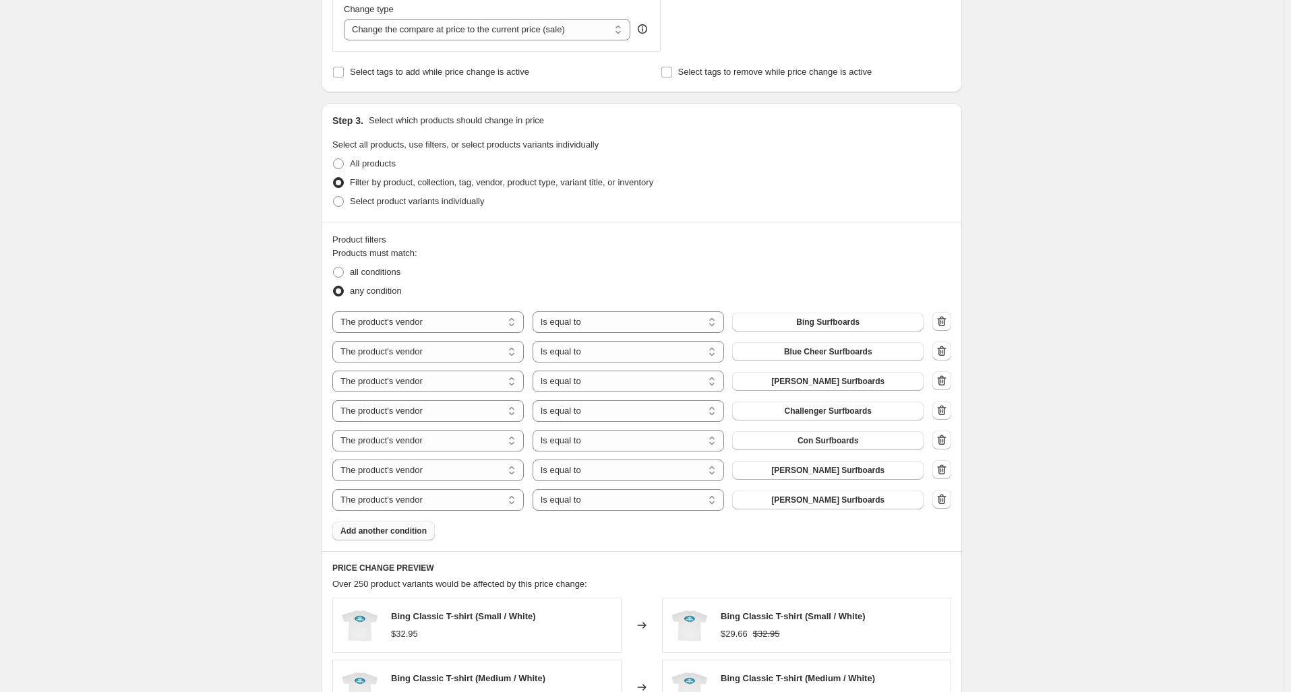
scroll to position [694, 0]
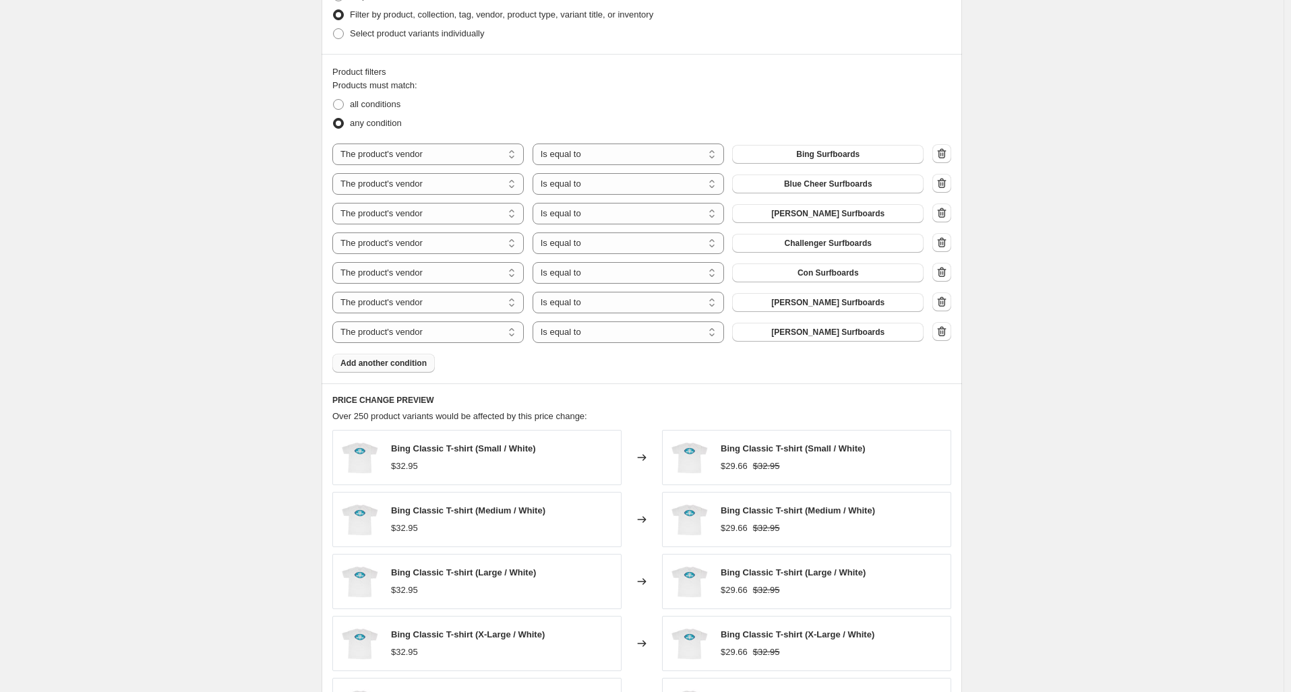
click at [361, 365] on span "Add another condition" at bounding box center [383, 363] width 86 height 11
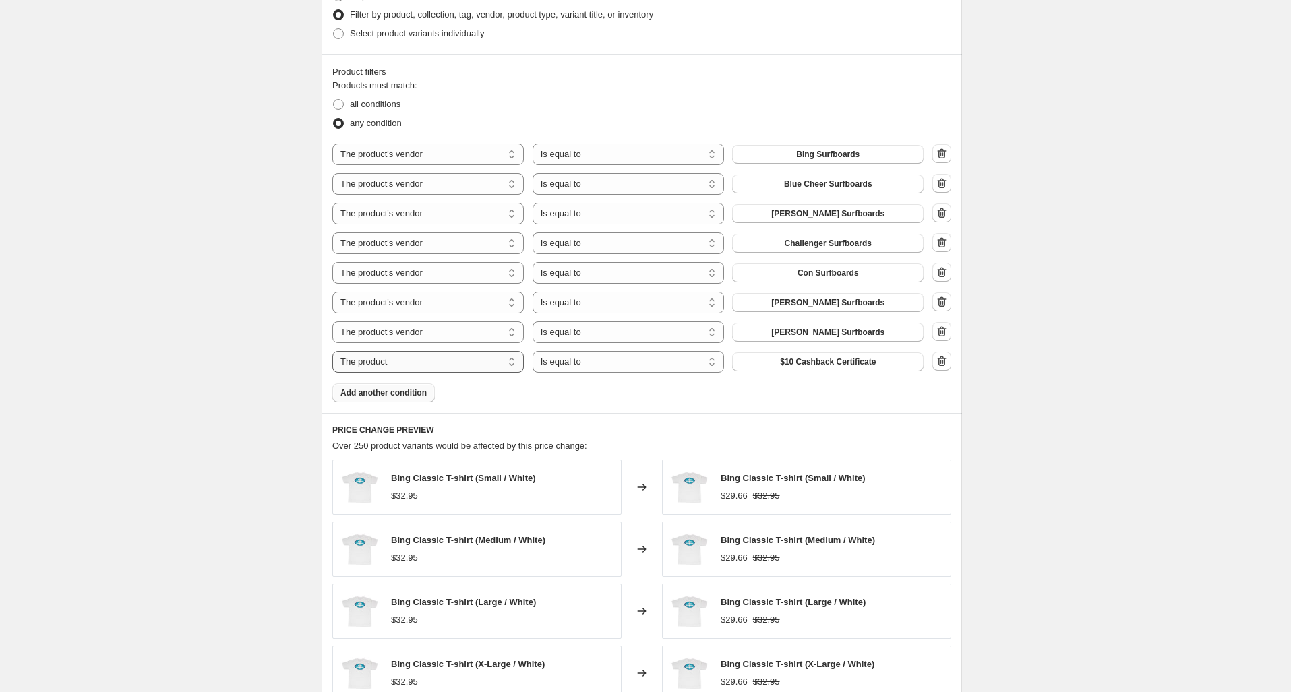
click at [453, 356] on select "The product The product's collection The product's tag The product's vendor The…" at bounding box center [427, 362] width 191 height 22
select select "vendor"
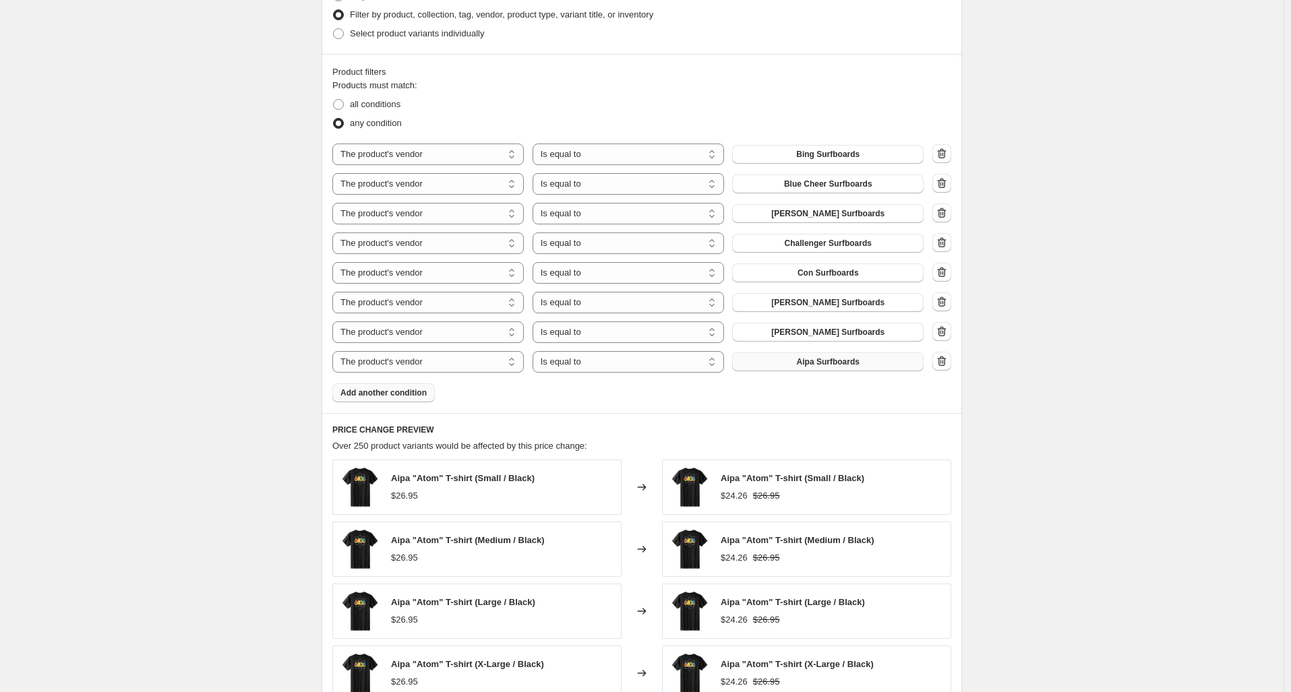
click at [815, 356] on button "Aipa Surfboards" at bounding box center [827, 362] width 191 height 19
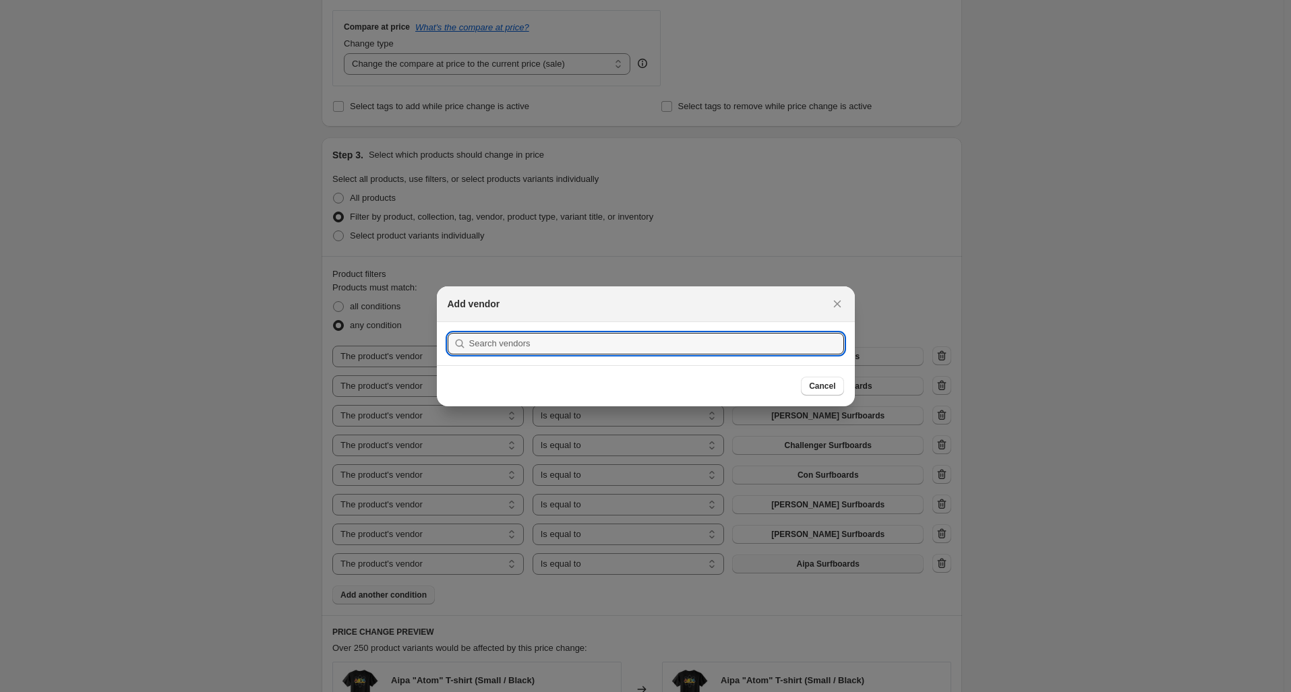
scroll to position [0, 0]
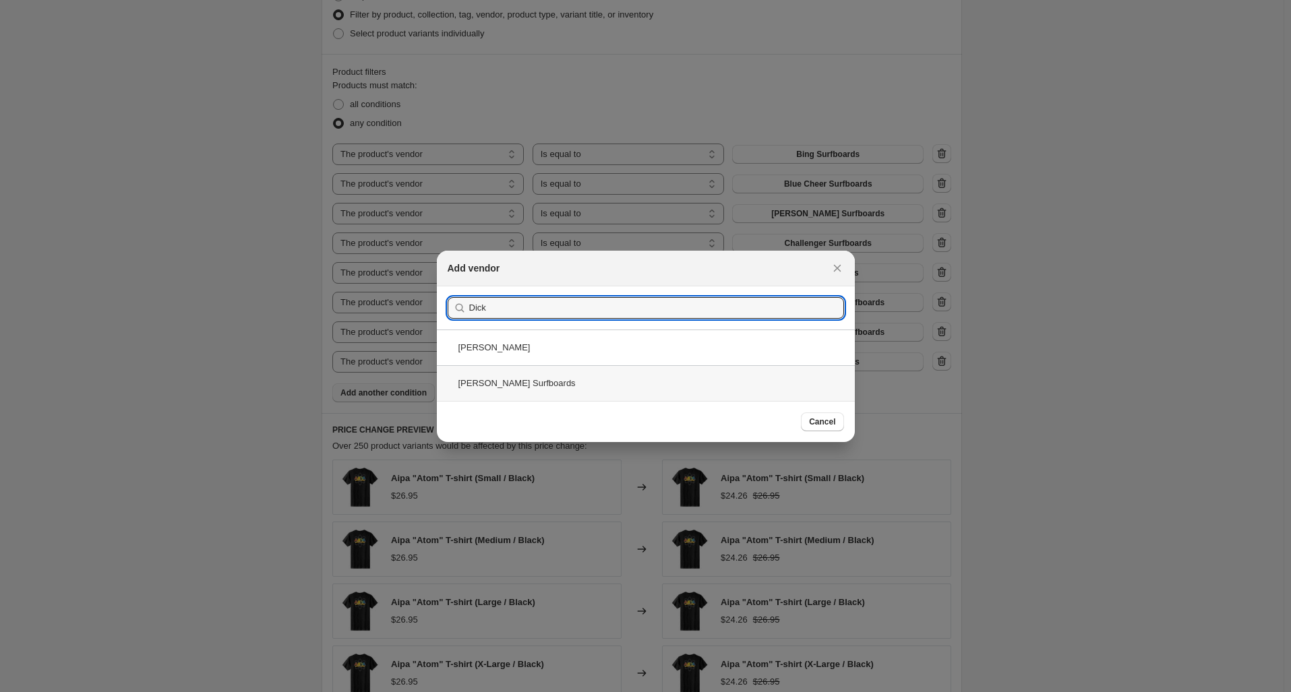
type input "Dick"
click at [557, 397] on div "Dick Brewer Surfboards" at bounding box center [646, 383] width 418 height 36
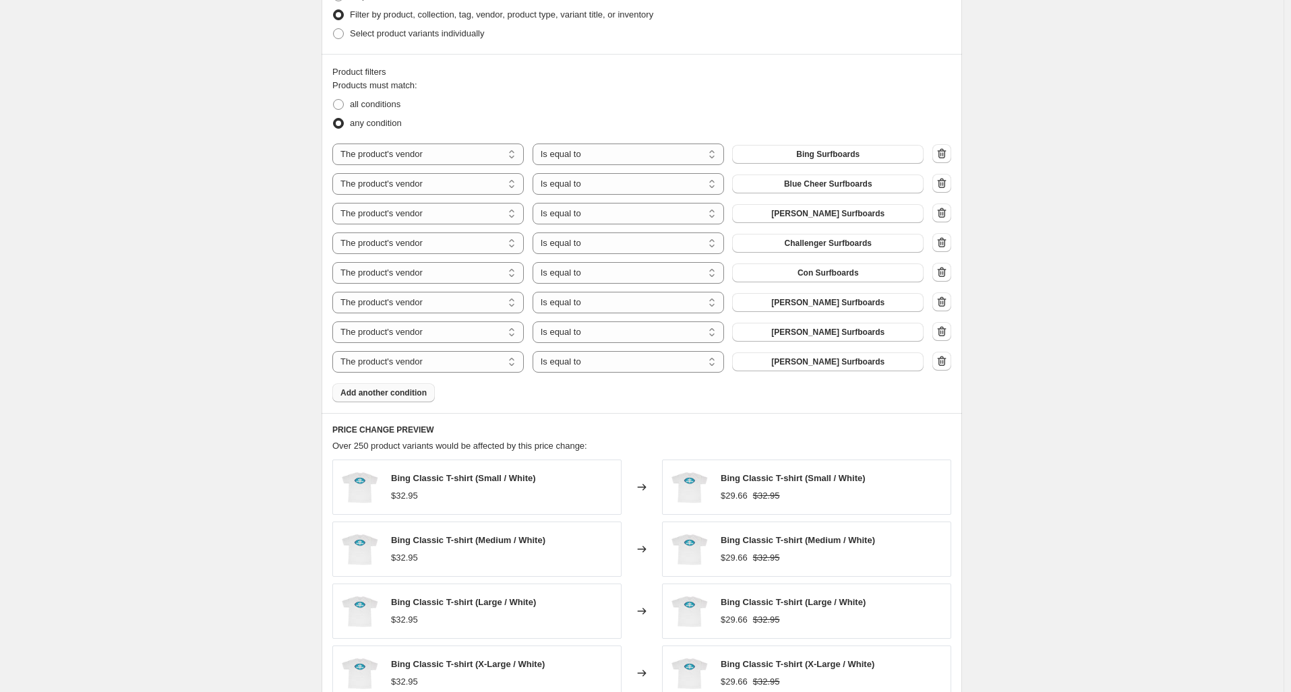
click at [384, 396] on span "Add another condition" at bounding box center [383, 393] width 86 height 11
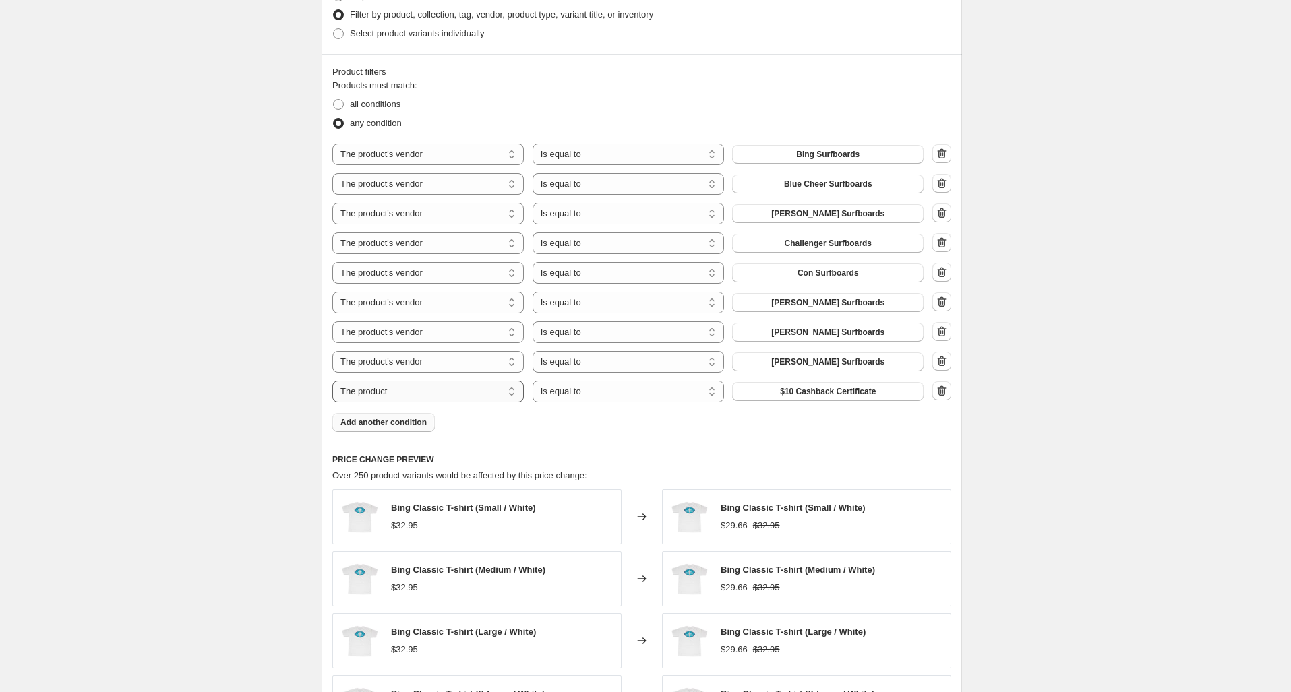
click at [439, 389] on select "The product The product's collection The product's tag The product's vendor The…" at bounding box center [427, 392] width 191 height 22
select select "vendor"
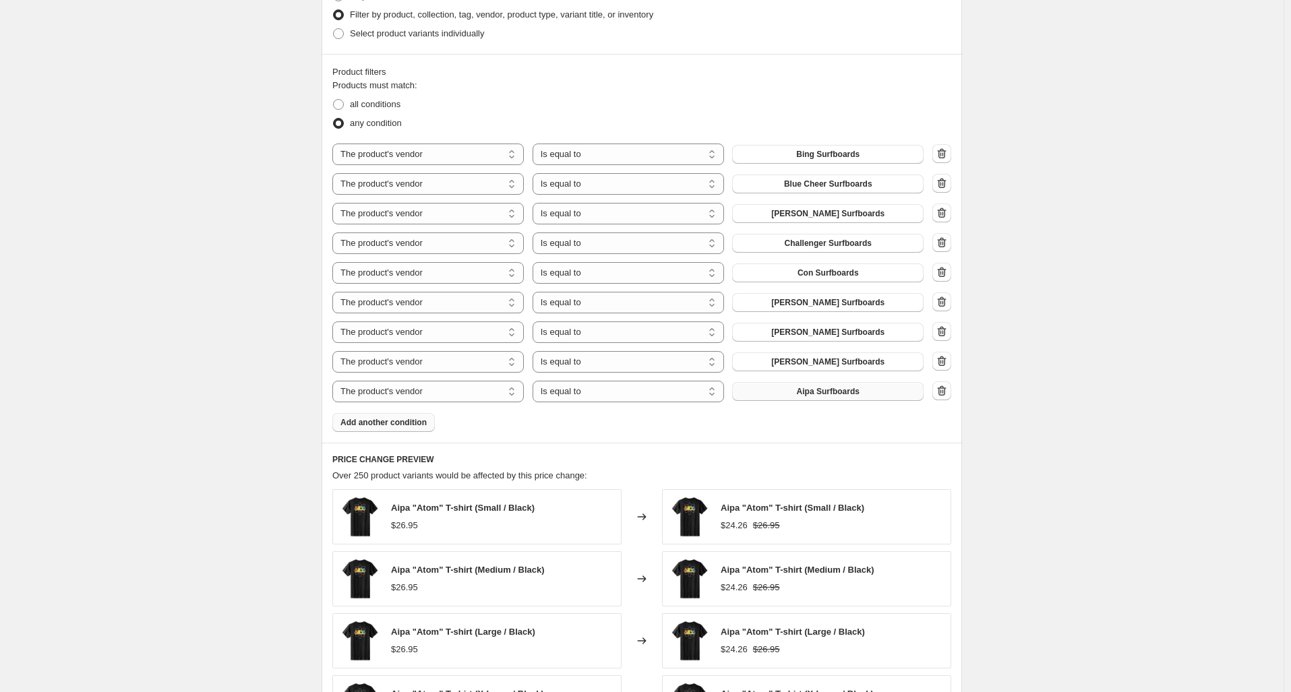
click at [807, 384] on button "Aipa Surfboards" at bounding box center [827, 391] width 191 height 19
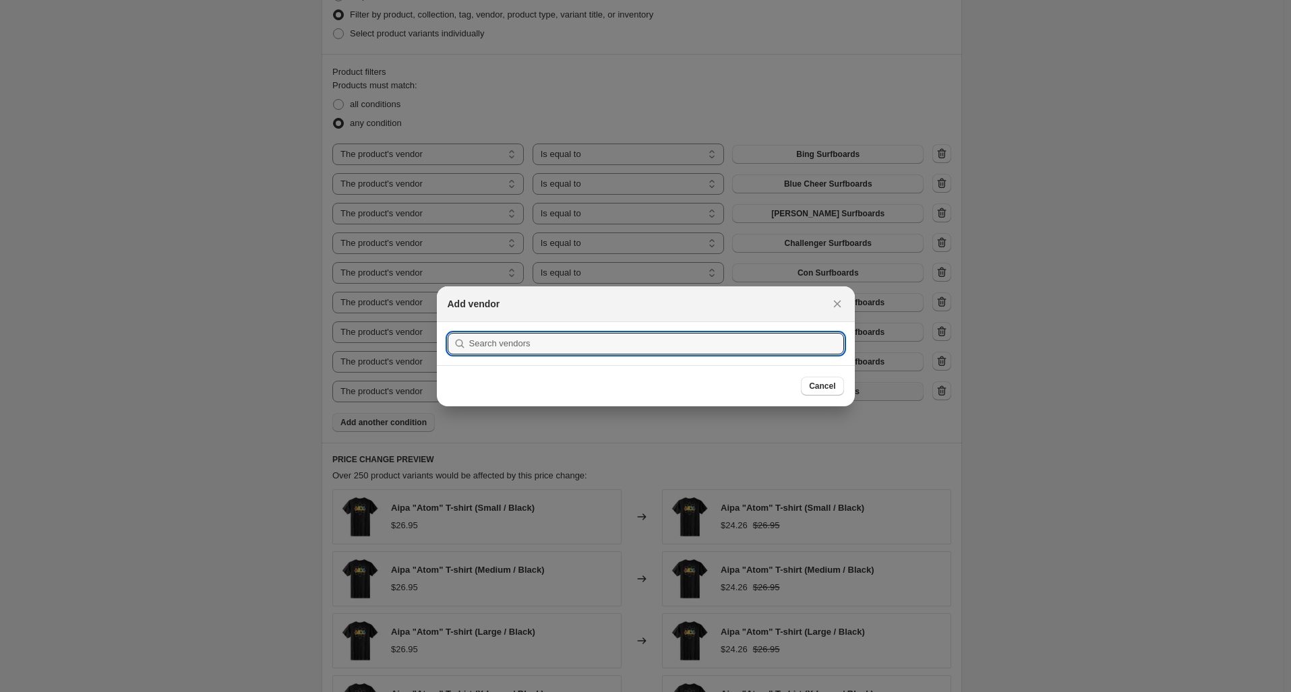
scroll to position [0, 0]
click at [660, 344] on input ":r3v:" at bounding box center [656, 344] width 375 height 22
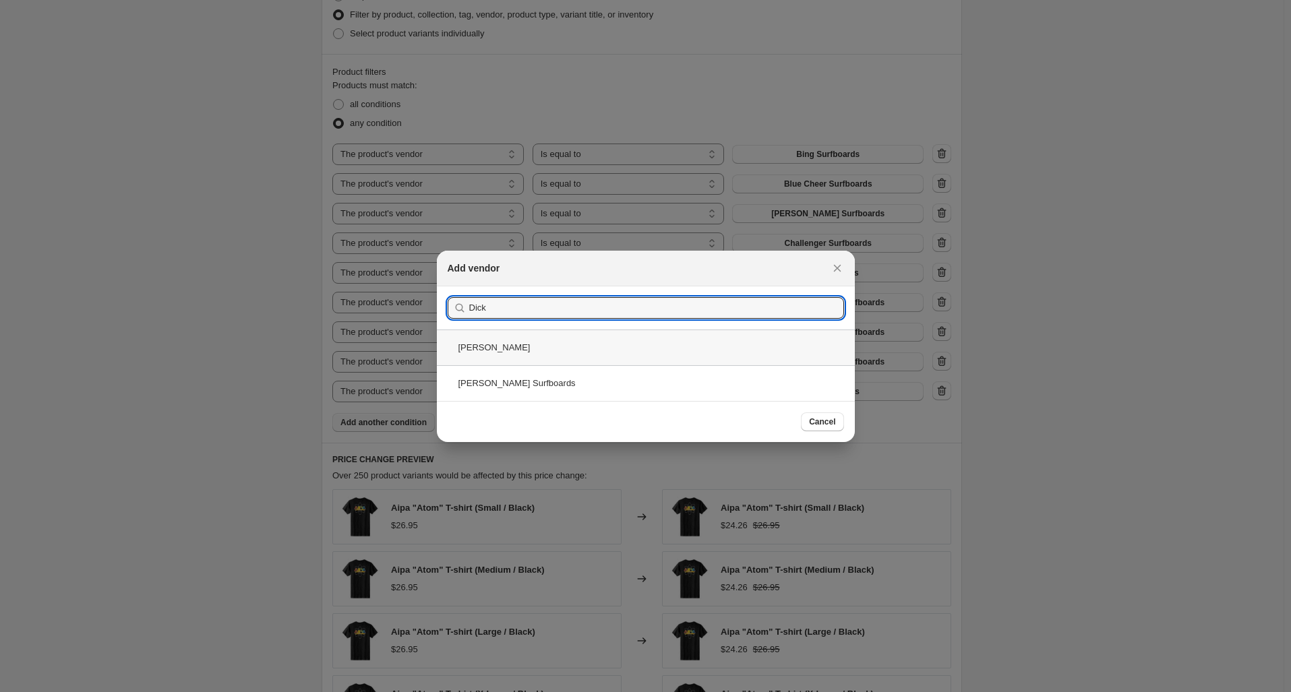
type input "Dick"
click at [486, 353] on div "Dick Brewer" at bounding box center [646, 348] width 418 height 36
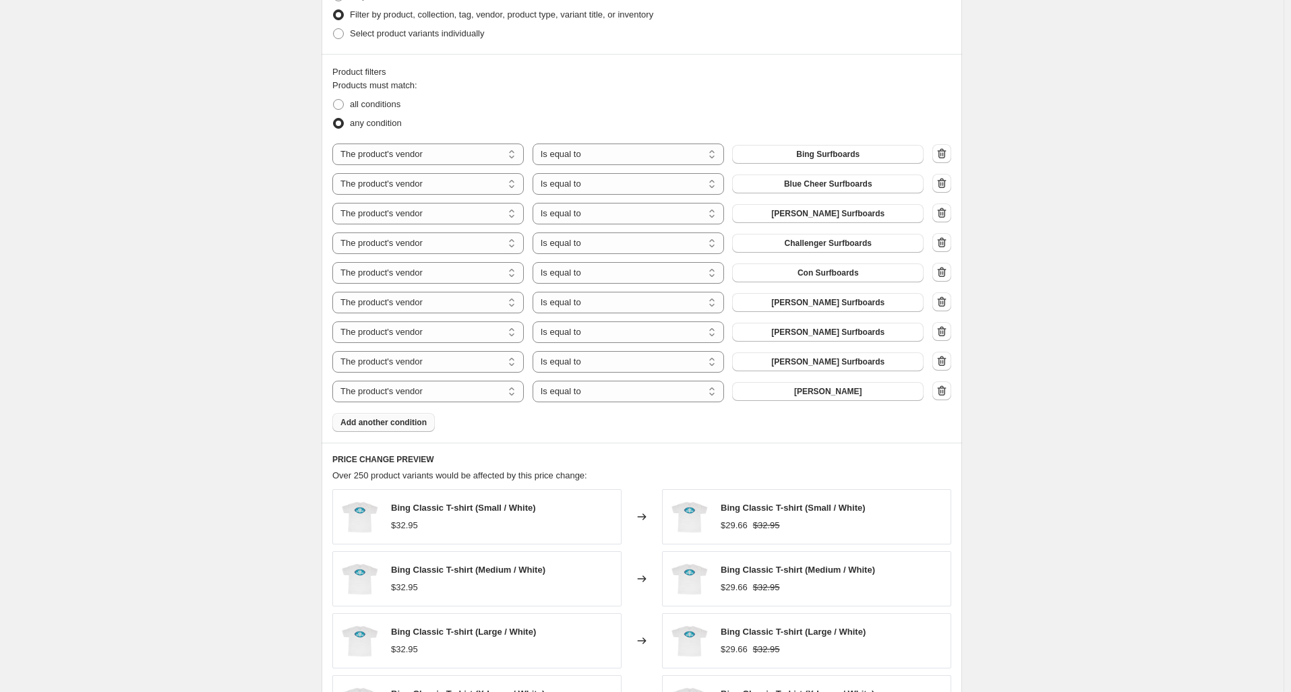
click at [410, 425] on span "Add another condition" at bounding box center [383, 422] width 86 height 11
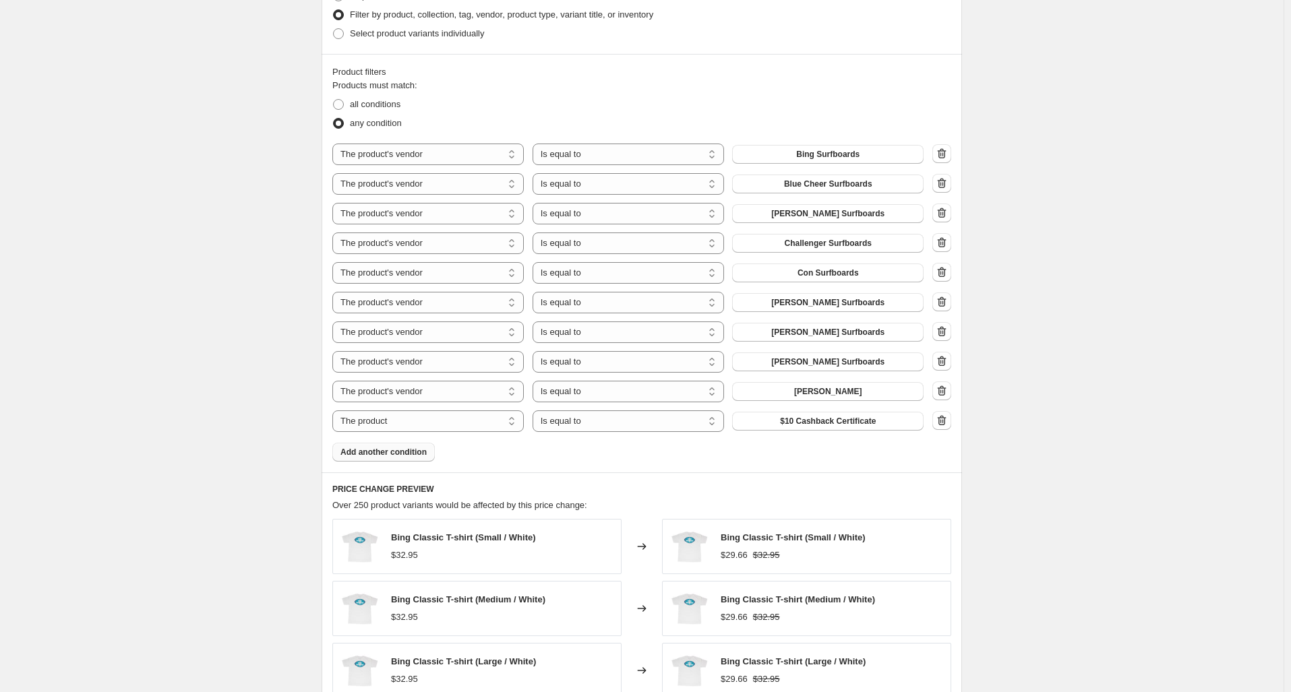
click at [415, 450] on span "Add another condition" at bounding box center [383, 452] width 86 height 11
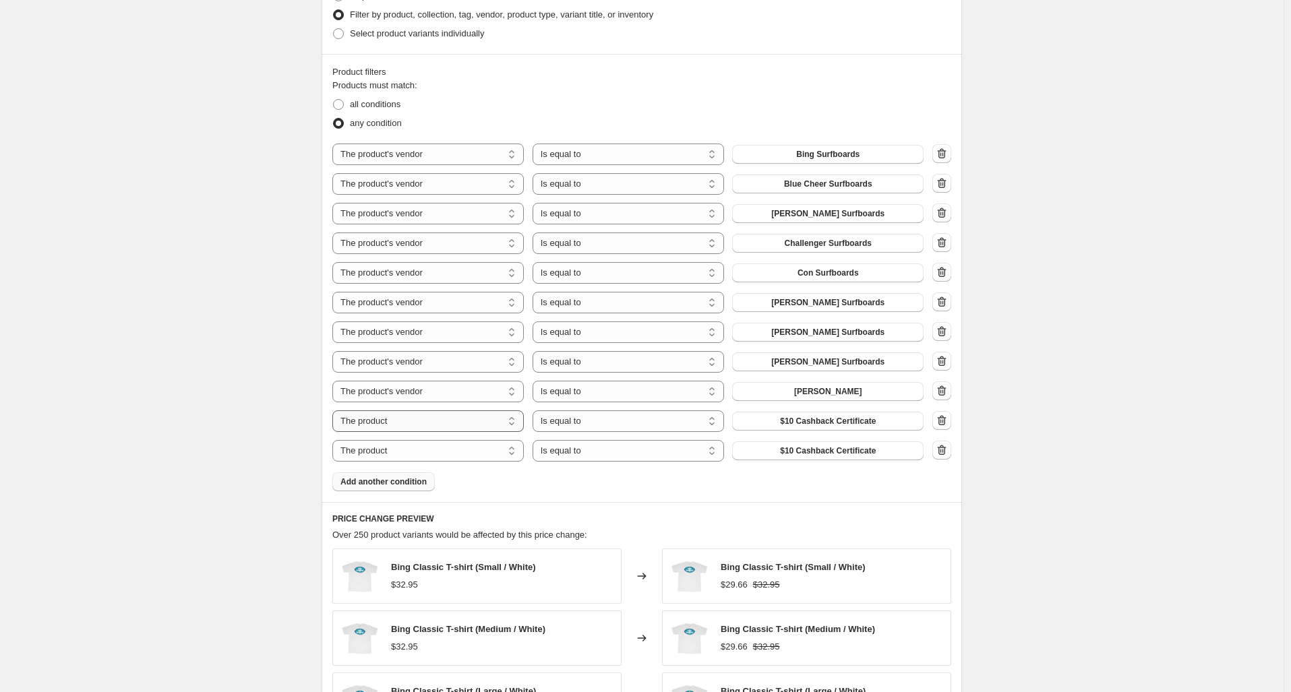
click at [439, 425] on select "The product The product's collection The product's tag The product's vendor The…" at bounding box center [427, 421] width 191 height 22
select select "vendor"
click at [411, 450] on select "The product The product's collection The product's tag The product's vendor The…" at bounding box center [427, 451] width 191 height 22
select select "vendor"
click at [829, 422] on span "Aipa Surfboards" at bounding box center [828, 421] width 63 height 11
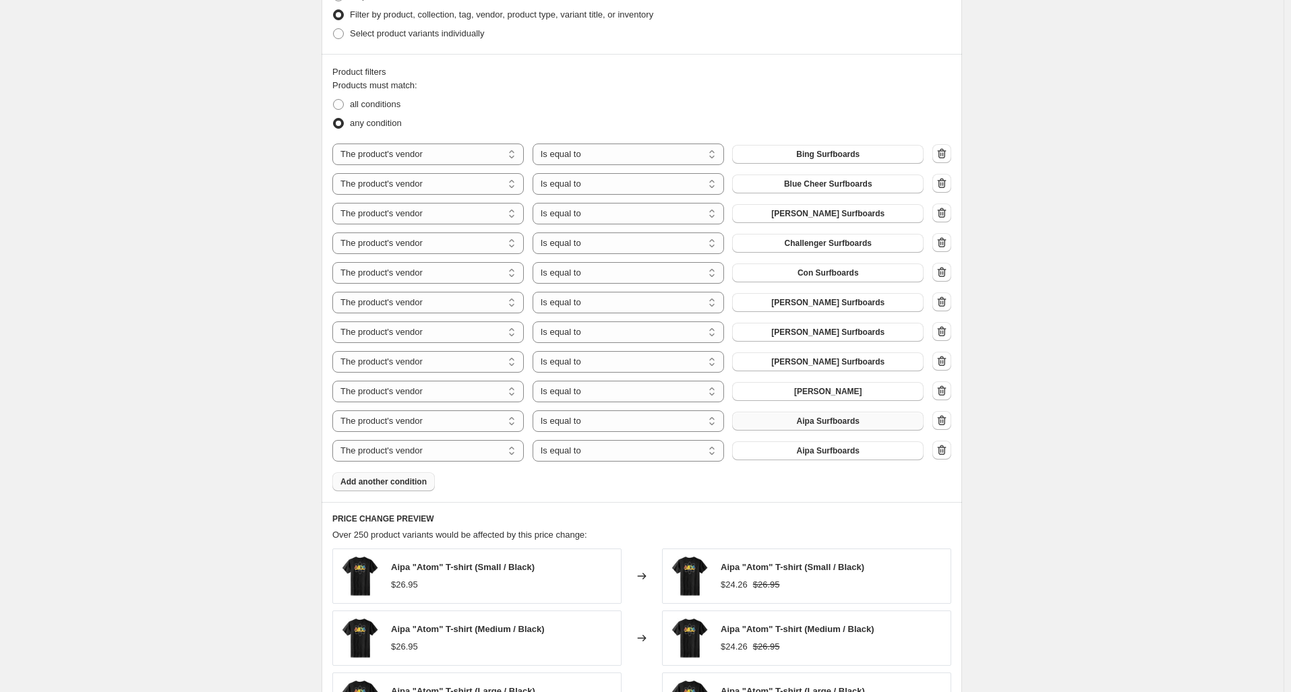
scroll to position [0, 0]
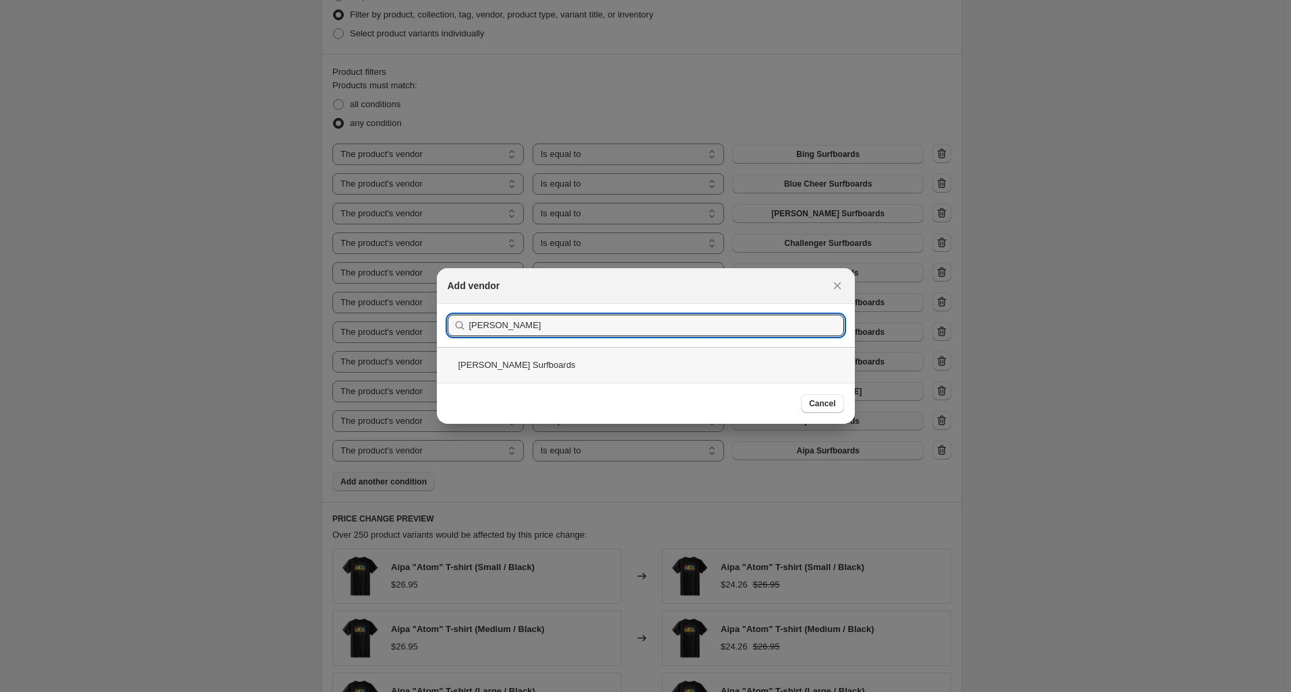
type input "Gordie"
click at [499, 370] on div "Gordie Surfboards" at bounding box center [646, 365] width 418 height 36
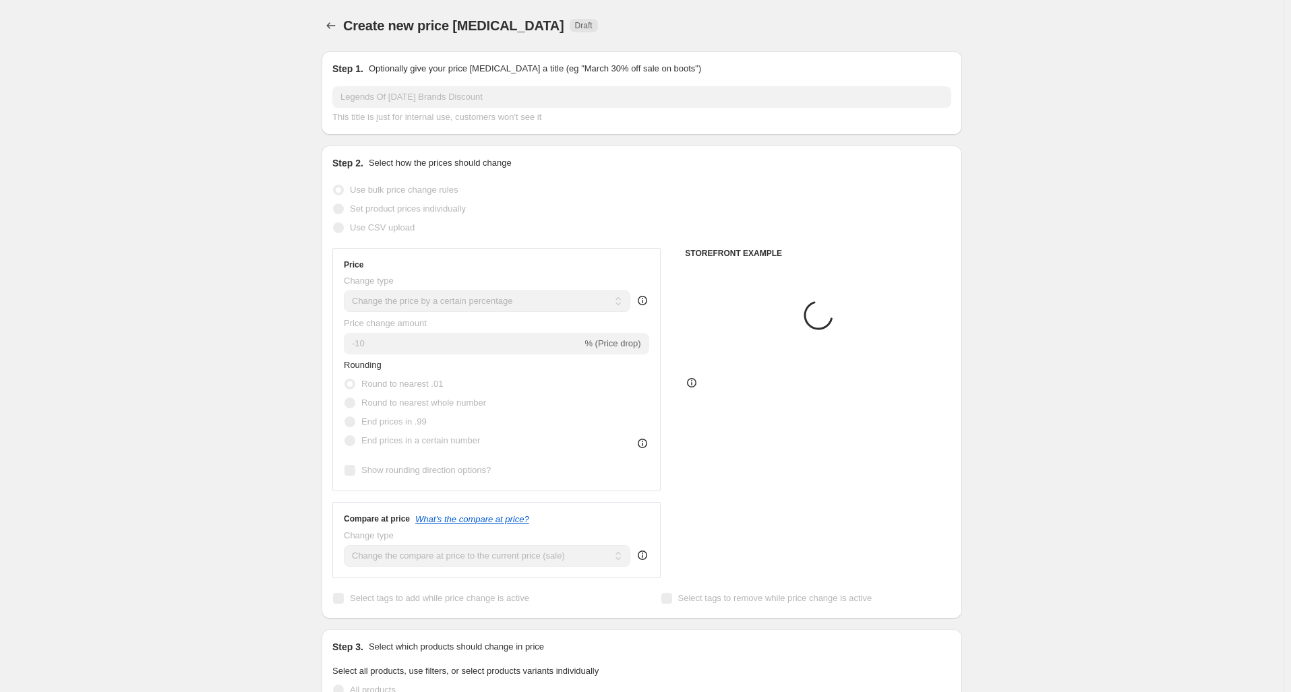
scroll to position [694, 0]
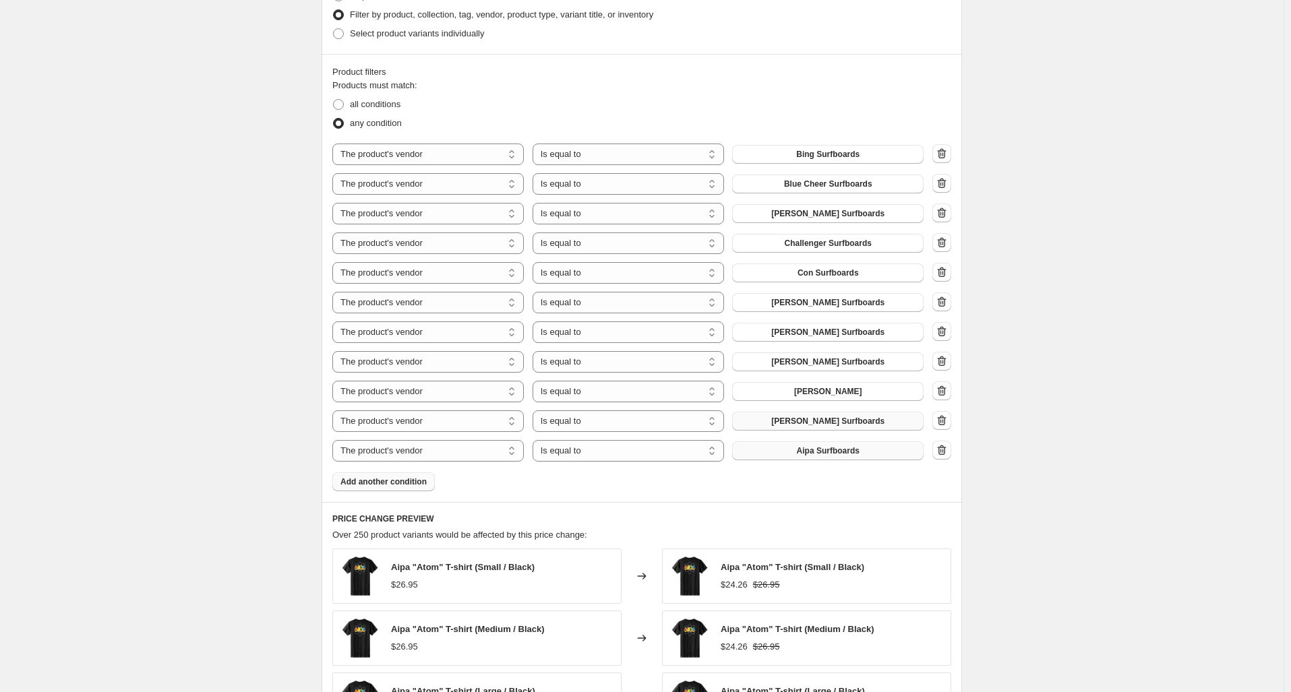
click at [841, 450] on span "Aipa Surfboards" at bounding box center [828, 451] width 63 height 11
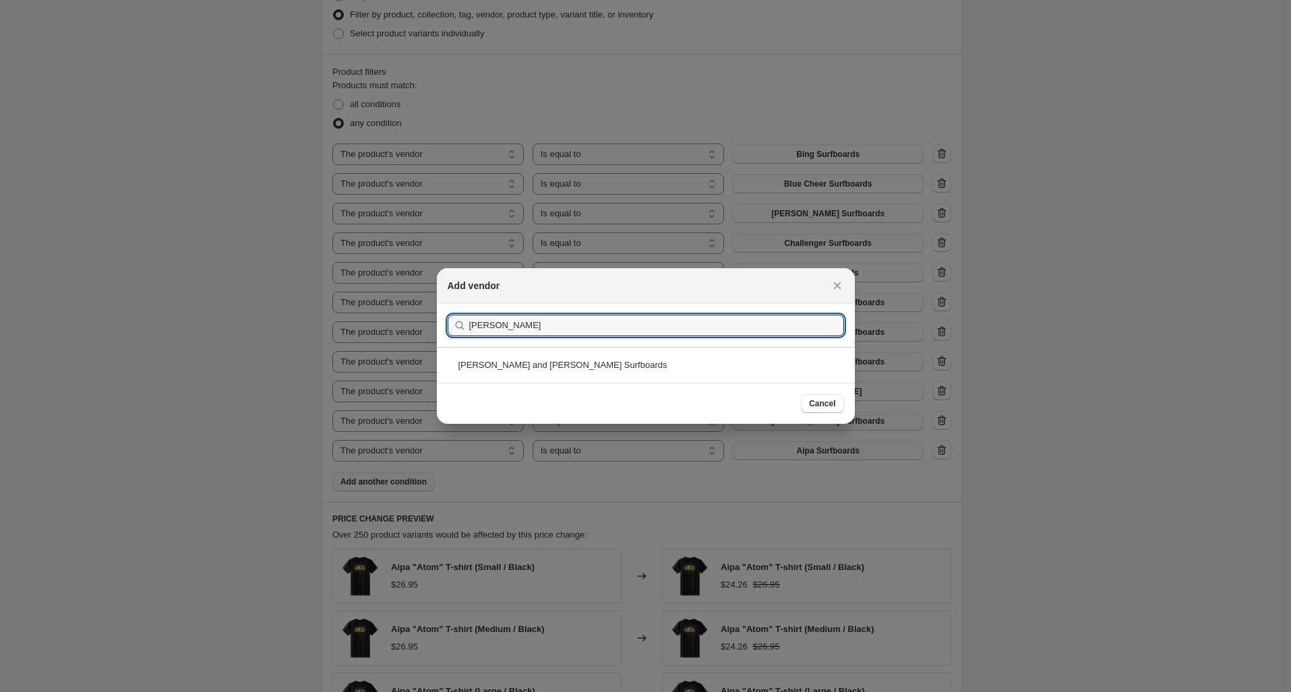
type input "Gordon"
click at [621, 358] on div "Gordon and Smith Surfboards" at bounding box center [646, 365] width 418 height 36
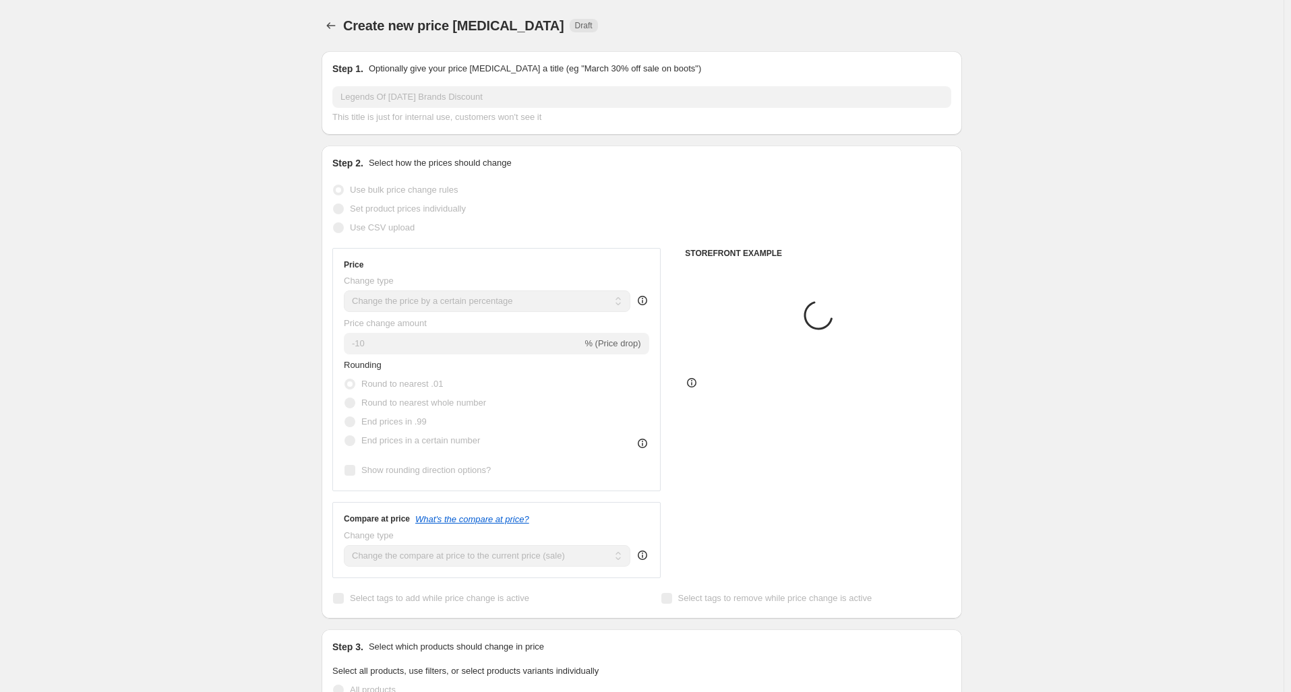
scroll to position [694, 0]
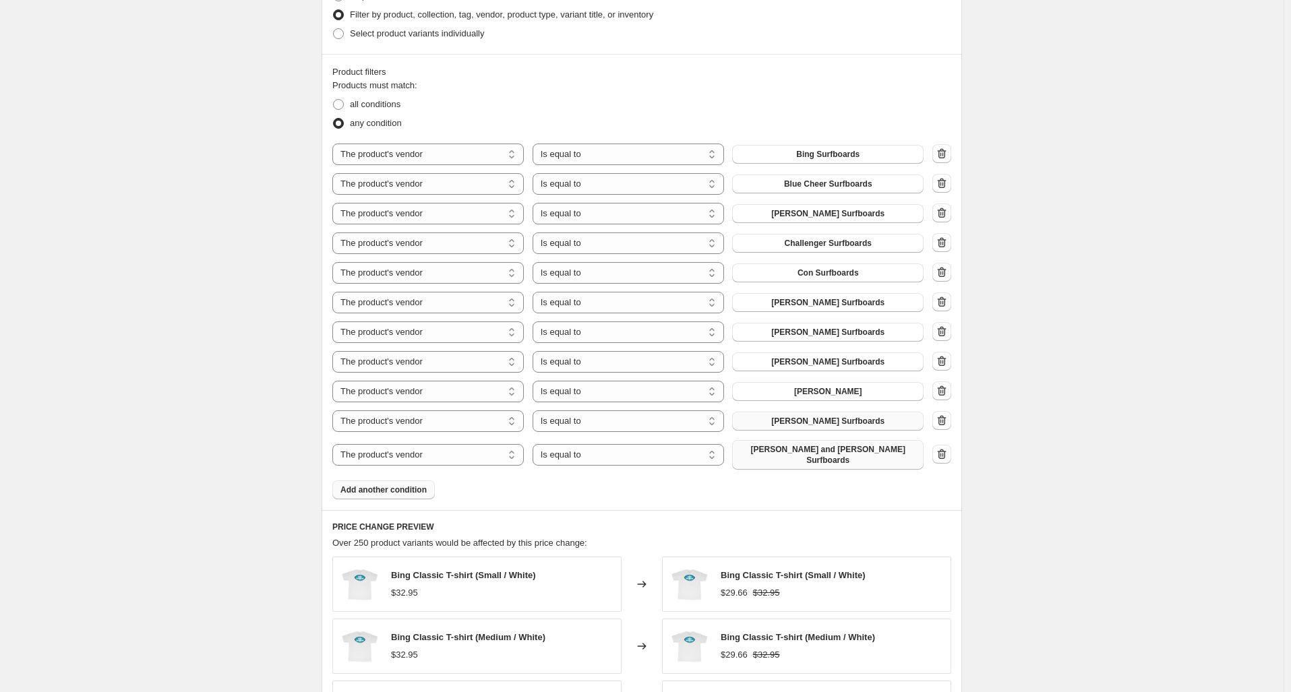
click at [352, 485] on span "Add another condition" at bounding box center [383, 490] width 86 height 11
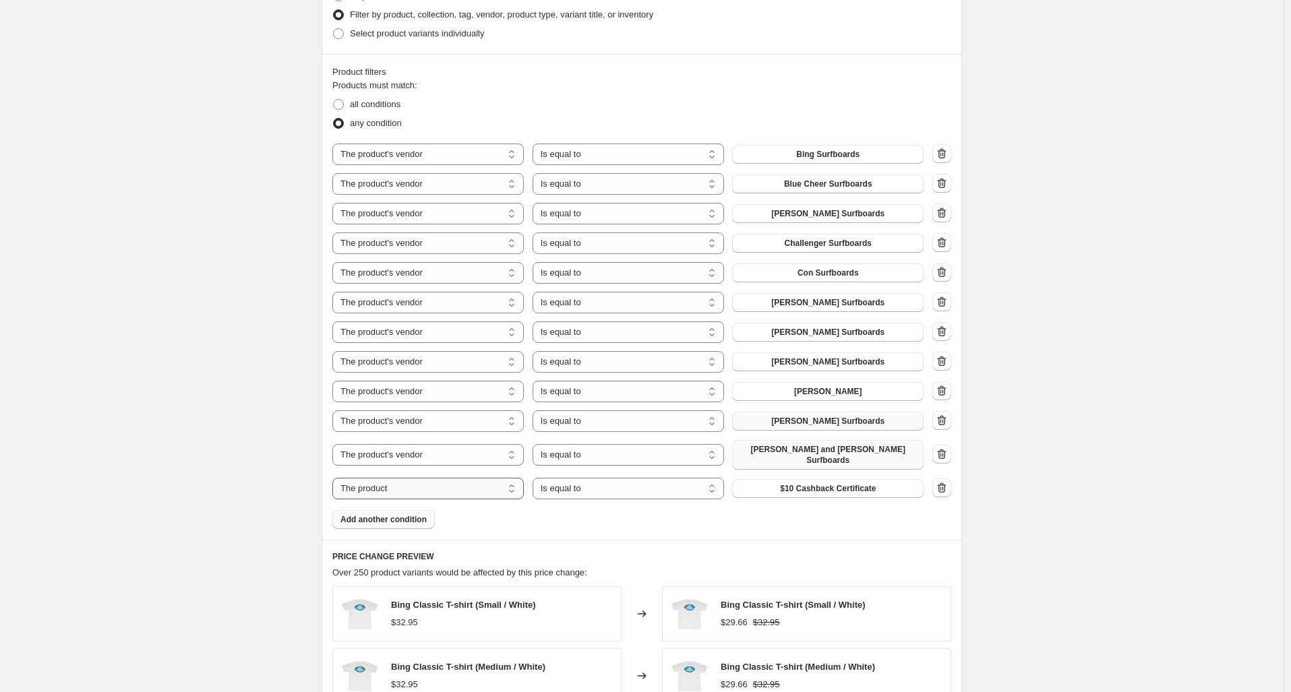
click at [464, 481] on select "The product The product's collection The product's tag The product's vendor The…" at bounding box center [427, 489] width 191 height 22
select select "vendor"
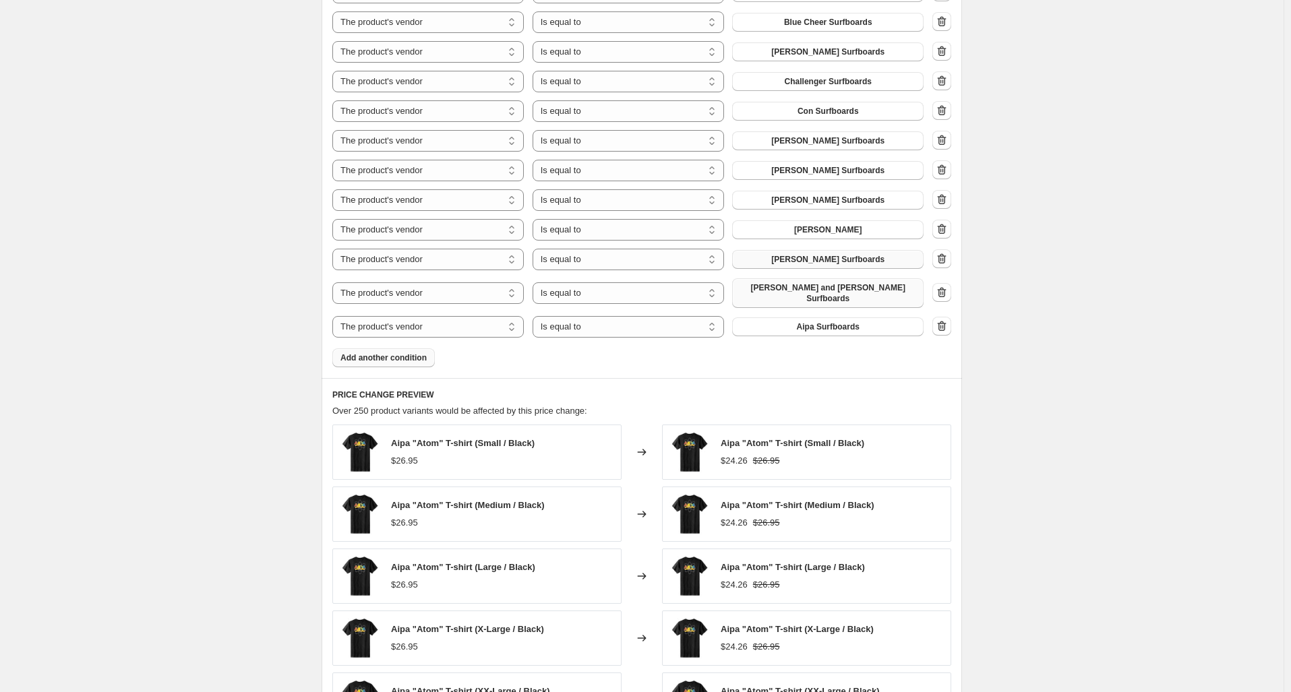
scroll to position [762, 0]
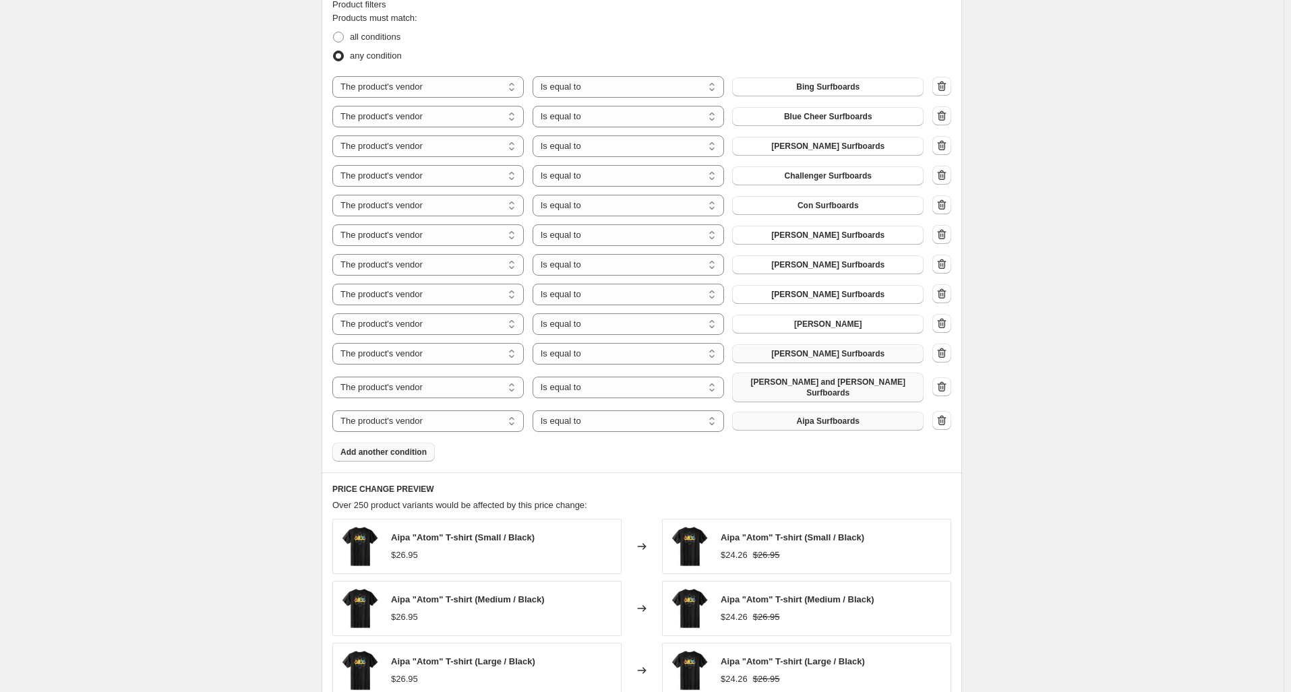
click at [831, 416] on span "Aipa Surfboards" at bounding box center [828, 421] width 63 height 11
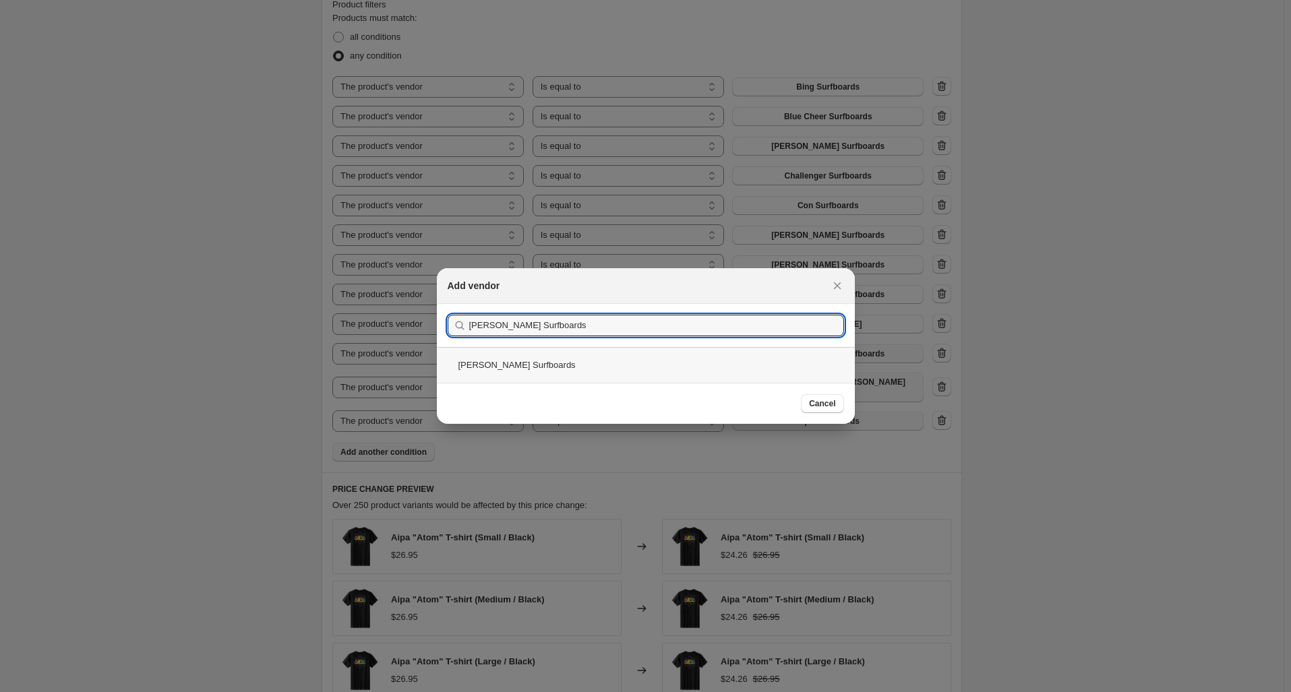
type input "Greg Noll Surfboards"
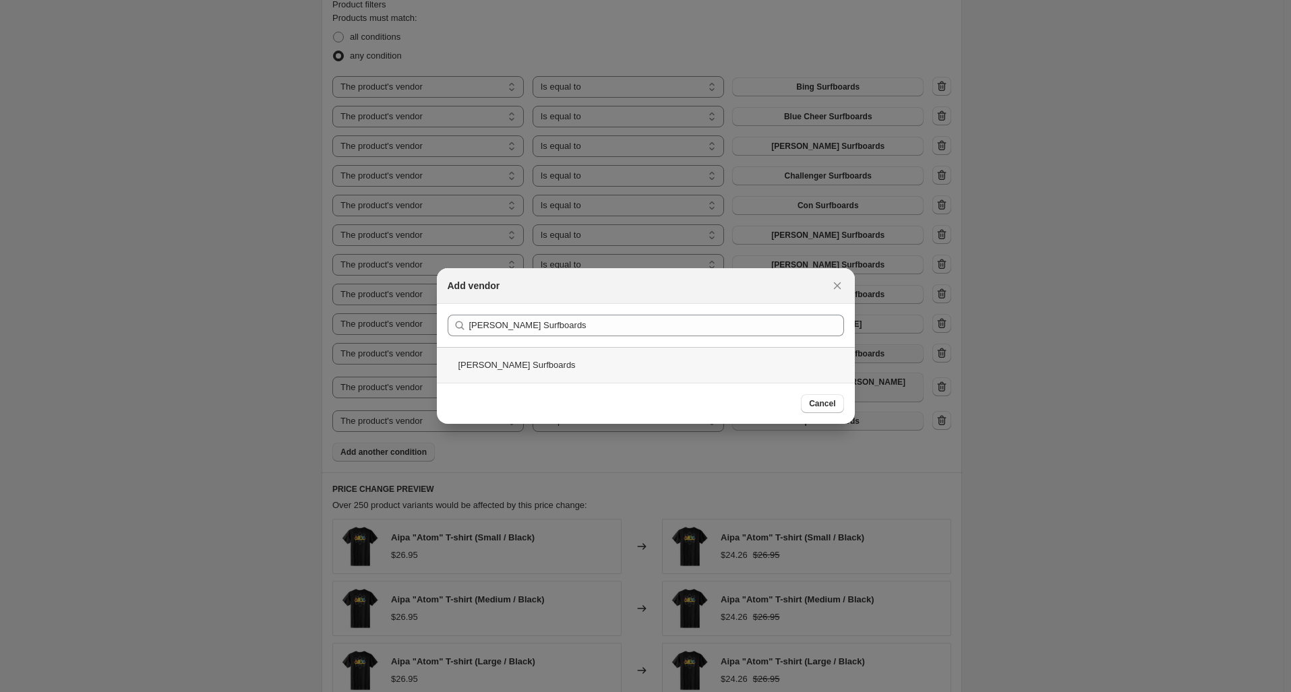
click at [525, 364] on div "Greg Noll Surfboards" at bounding box center [646, 365] width 418 height 36
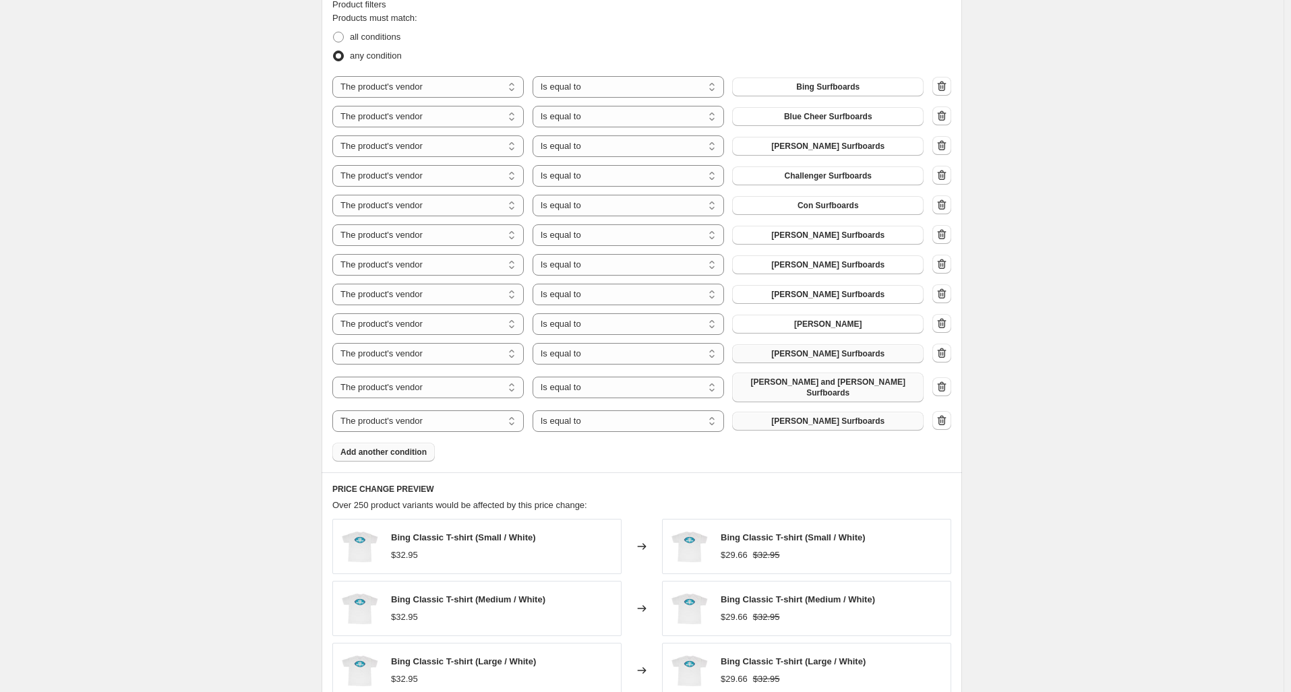
click at [393, 443] on button "Add another condition" at bounding box center [383, 452] width 102 height 19
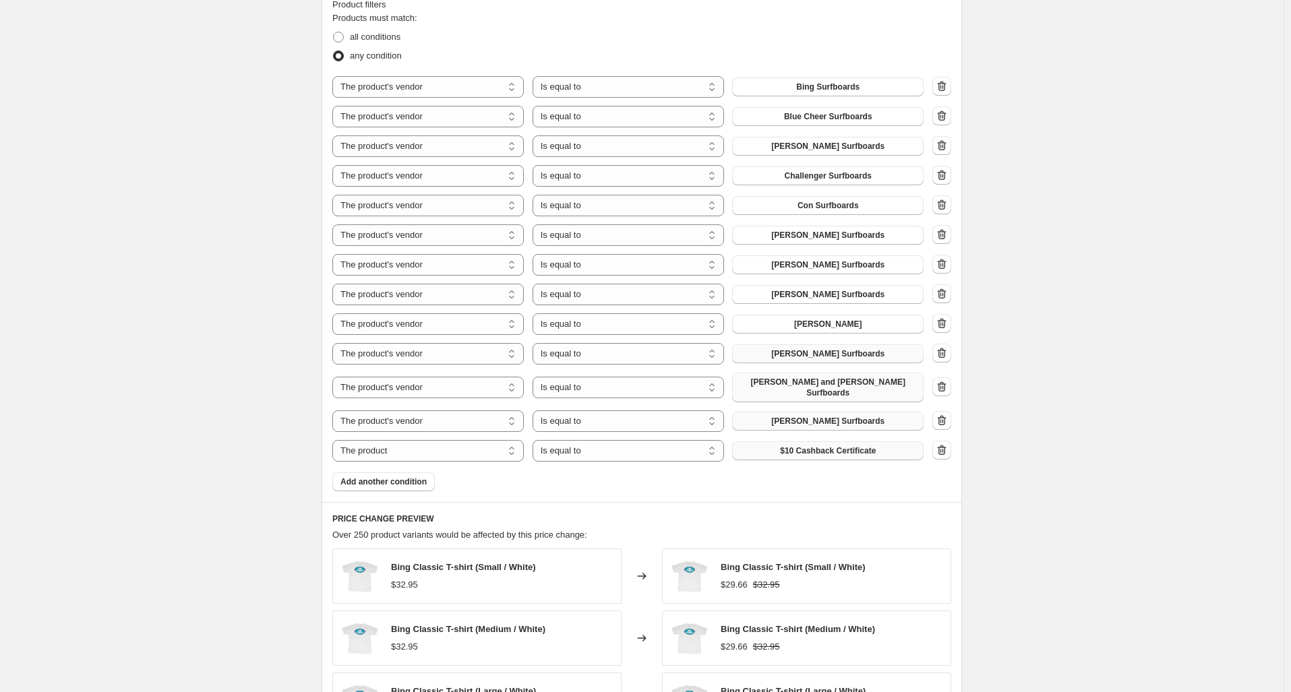
click at [813, 447] on span "$10 Cashback Certificate" at bounding box center [828, 451] width 96 height 11
click at [450, 447] on select "The product The product's collection The product's tag The product's vendor The…" at bounding box center [427, 451] width 191 height 22
select select "vendor"
click at [823, 442] on button "Aipa Surfboards" at bounding box center [827, 451] width 191 height 19
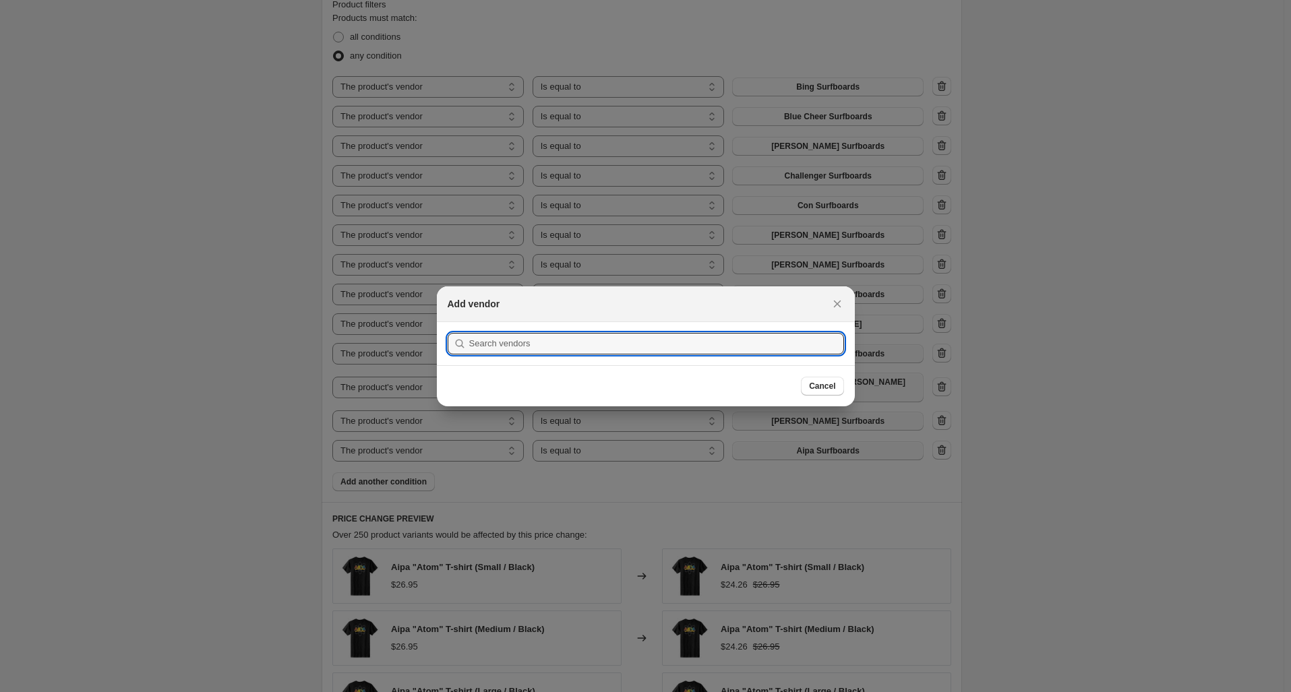
scroll to position [0, 0]
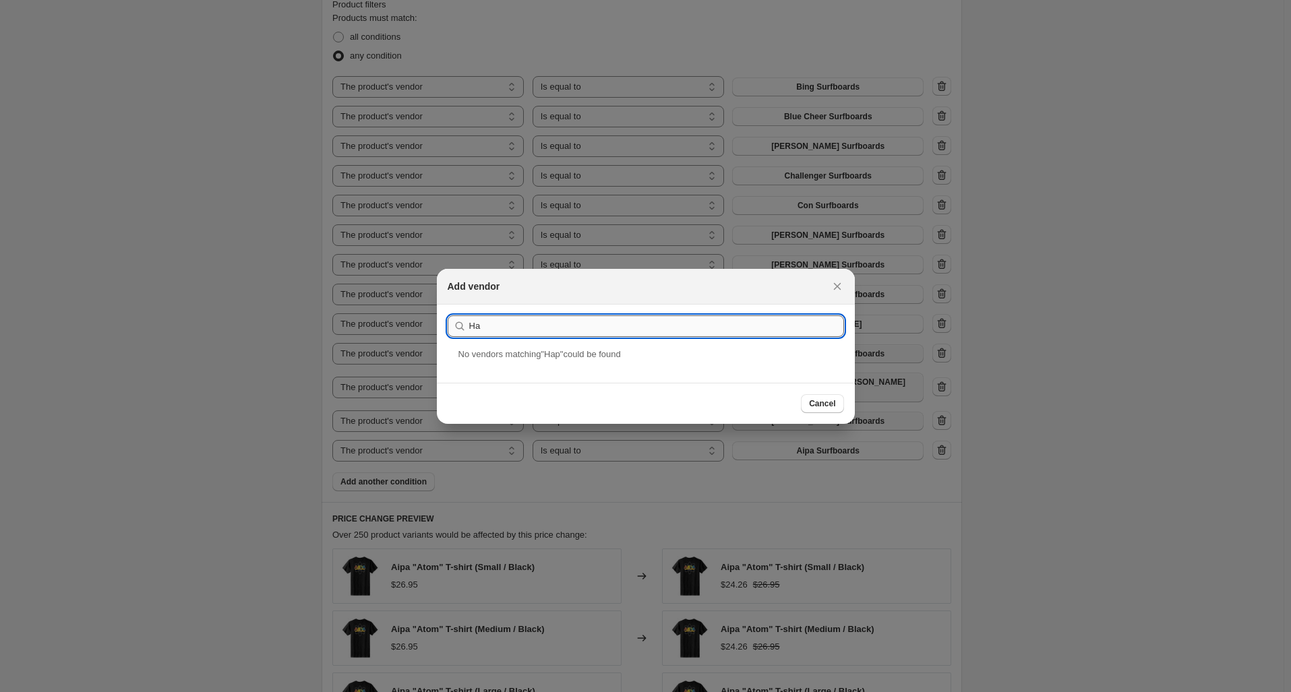
type input "H"
type input "Jacob"
click at [552, 361] on div "Jacobs Surfboards" at bounding box center [646, 365] width 418 height 36
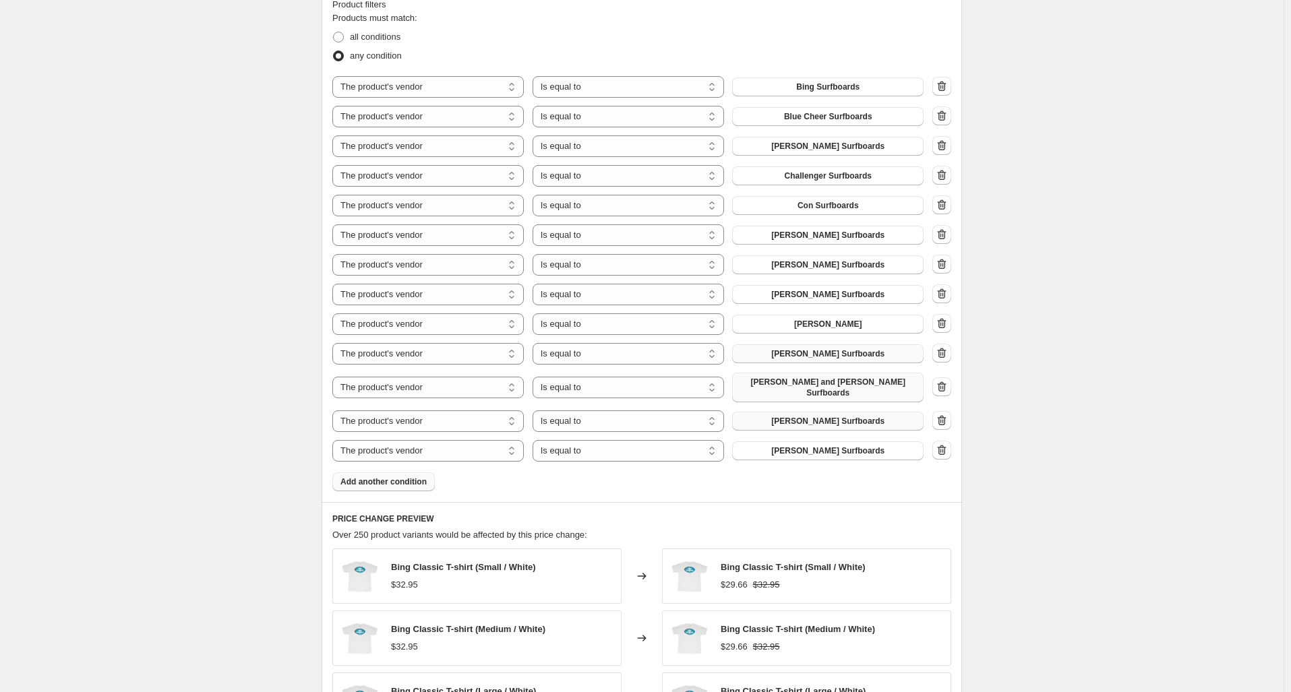
click at [375, 477] on span "Add another condition" at bounding box center [383, 482] width 86 height 11
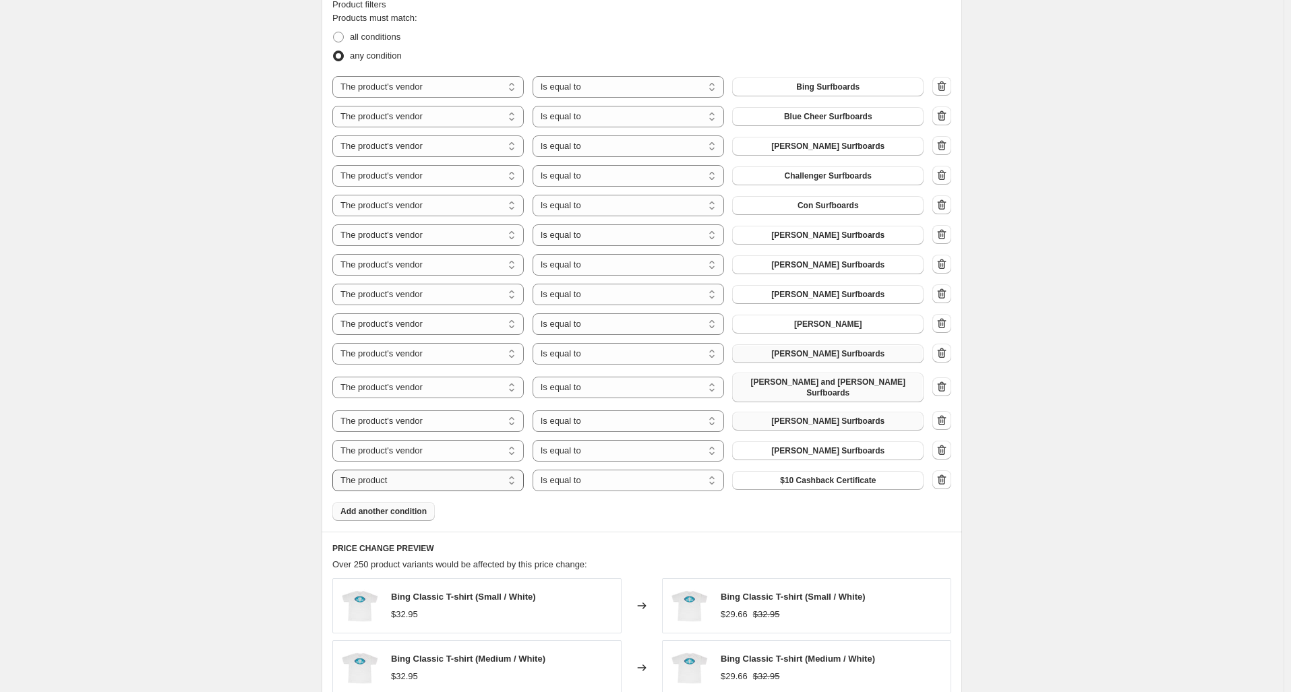
click at [468, 479] on select "The product The product's collection The product's tag The product's vendor The…" at bounding box center [427, 481] width 191 height 22
select select "vendor"
click at [379, 506] on span "Add another condition" at bounding box center [383, 511] width 86 height 11
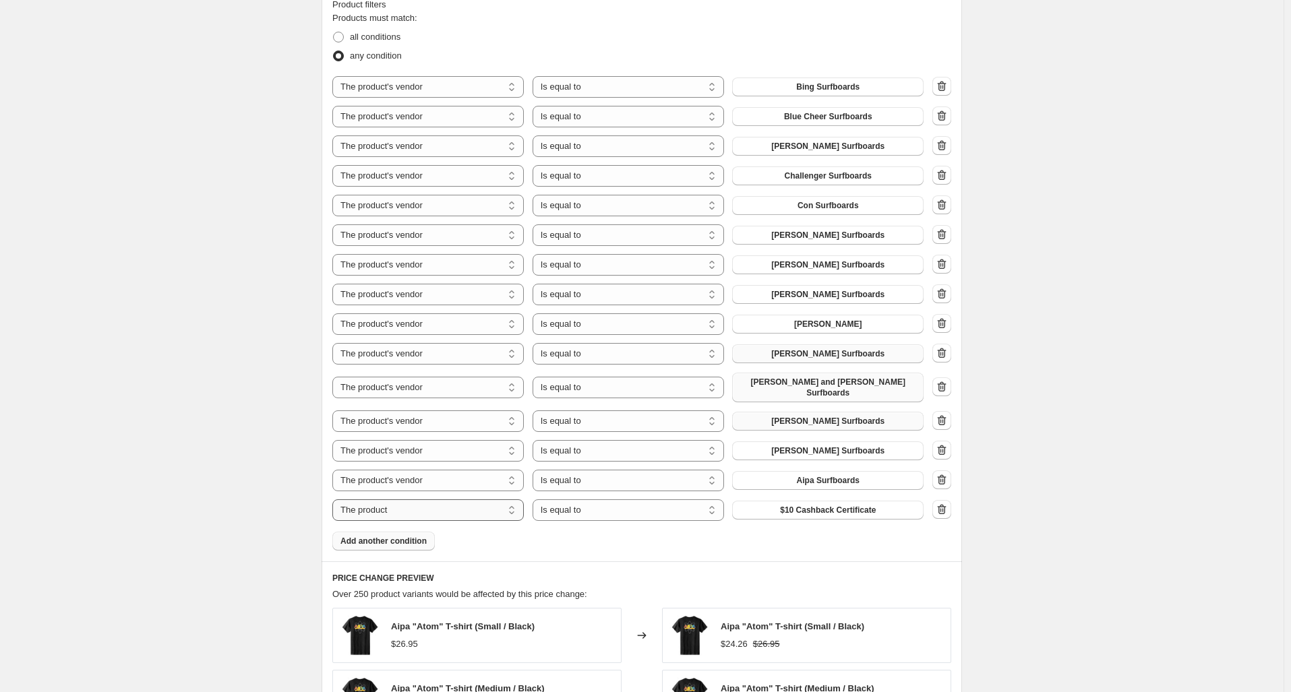
click at [440, 499] on select "The product The product's collection The product's tag The product's vendor The…" at bounding box center [427, 510] width 191 height 22
select select "vendor"
click at [800, 471] on button "Aipa Surfboards" at bounding box center [827, 480] width 191 height 19
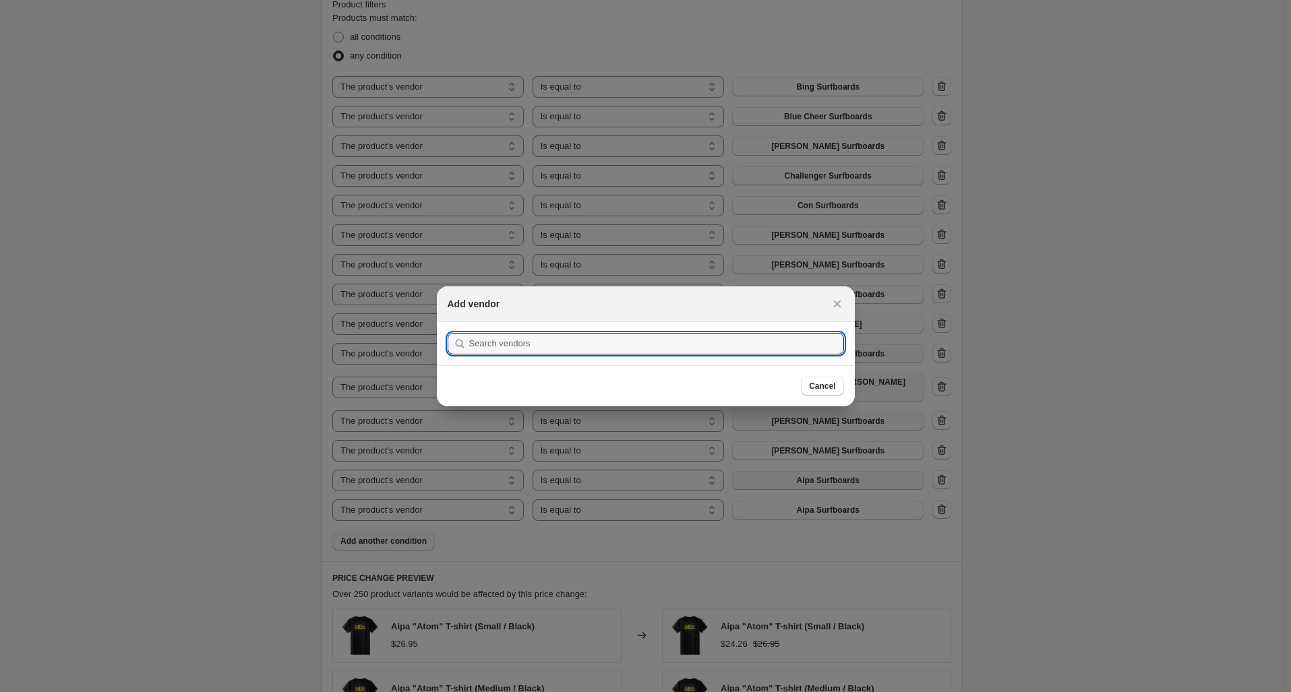
scroll to position [0, 0]
click at [646, 344] on input ":r4t:" at bounding box center [656, 344] width 375 height 22
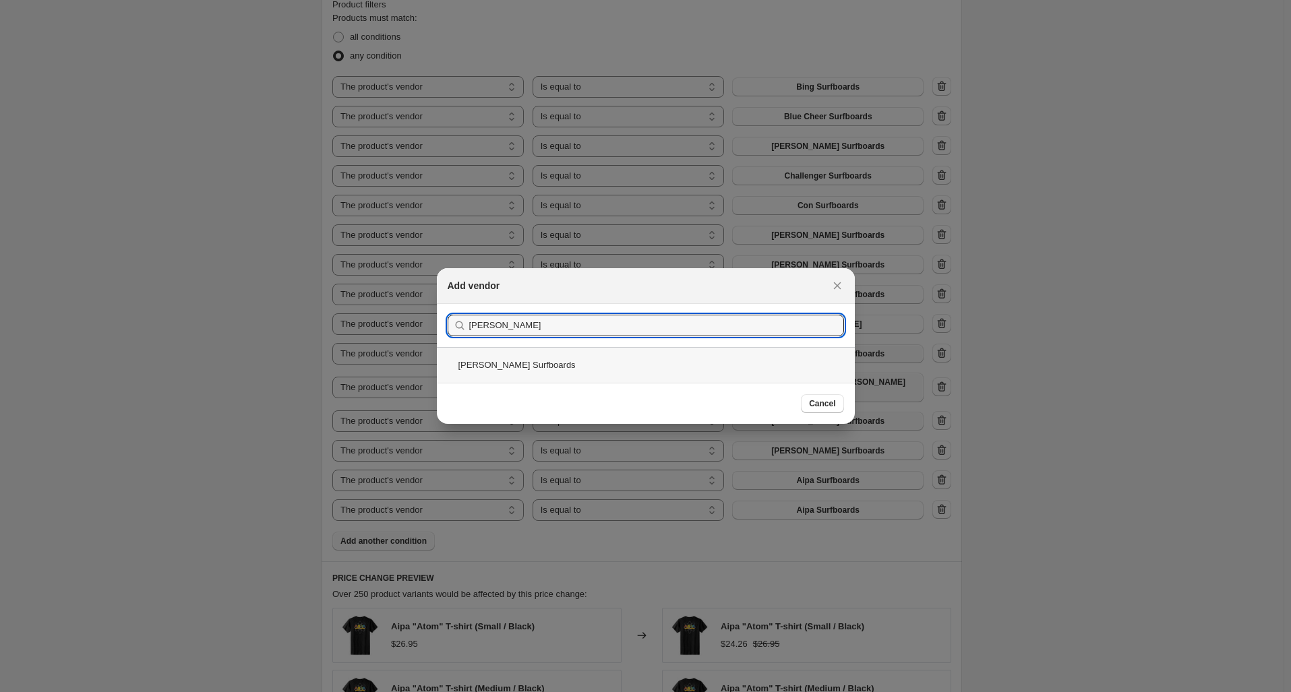
type input "Jerry Grantham"
click at [561, 371] on div "Jerry Grantham Surfboards" at bounding box center [646, 365] width 418 height 36
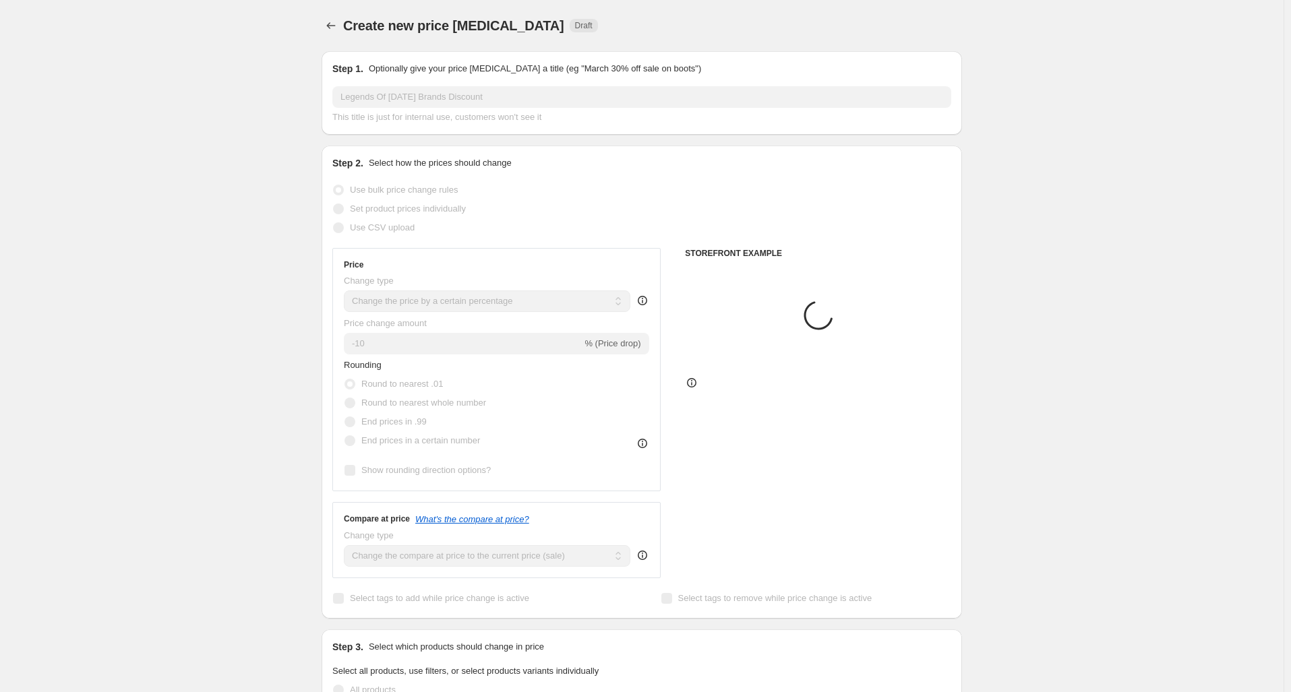
scroll to position [762, 0]
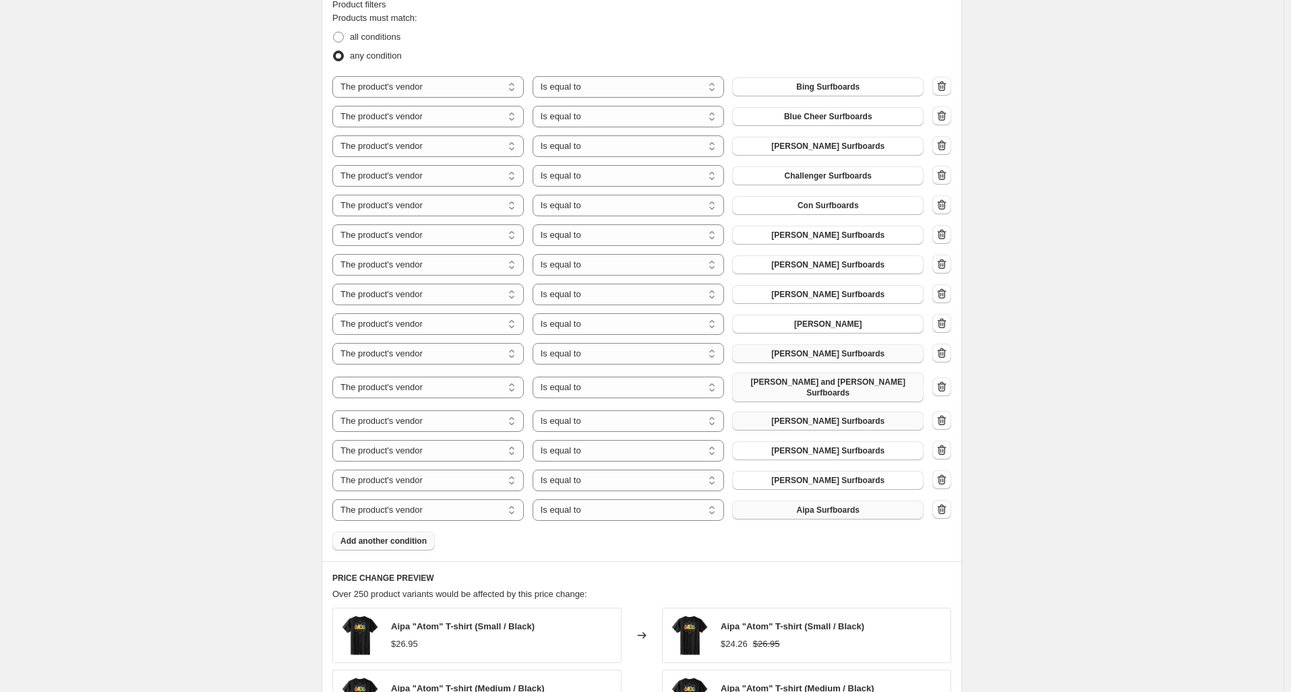
click at [852, 505] on span "Aipa Surfboards" at bounding box center [828, 510] width 63 height 11
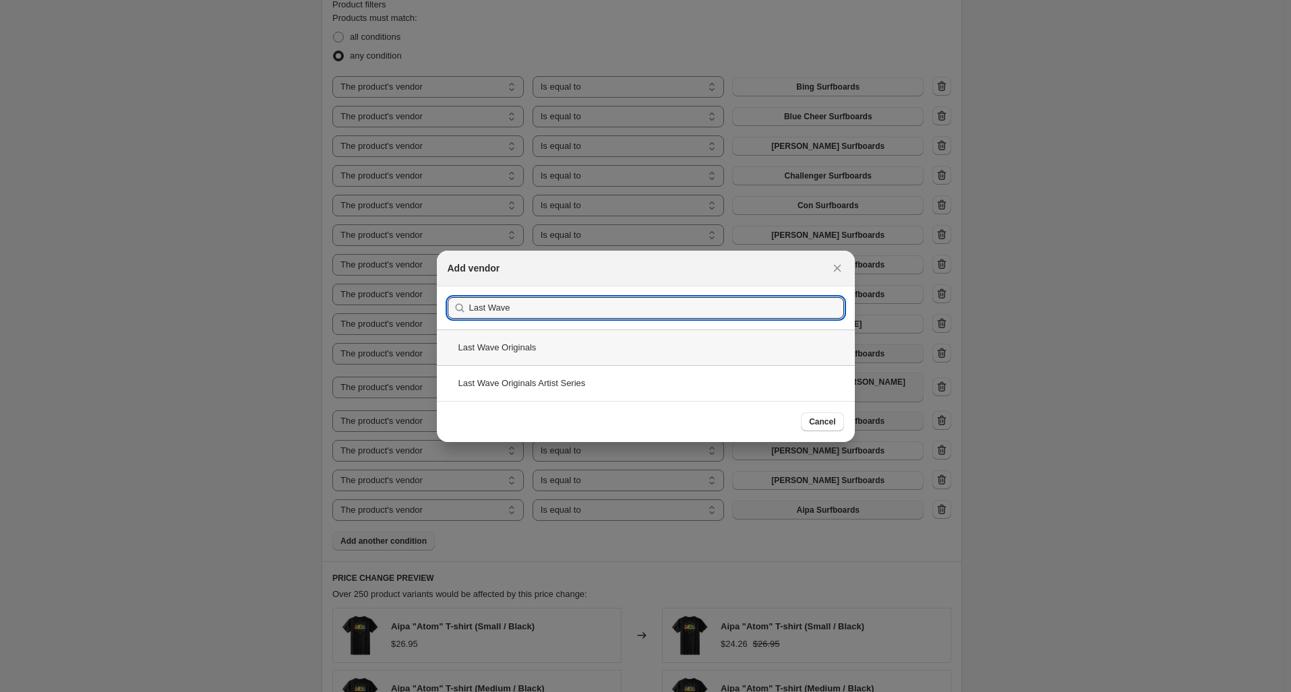
type input "Last Wave"
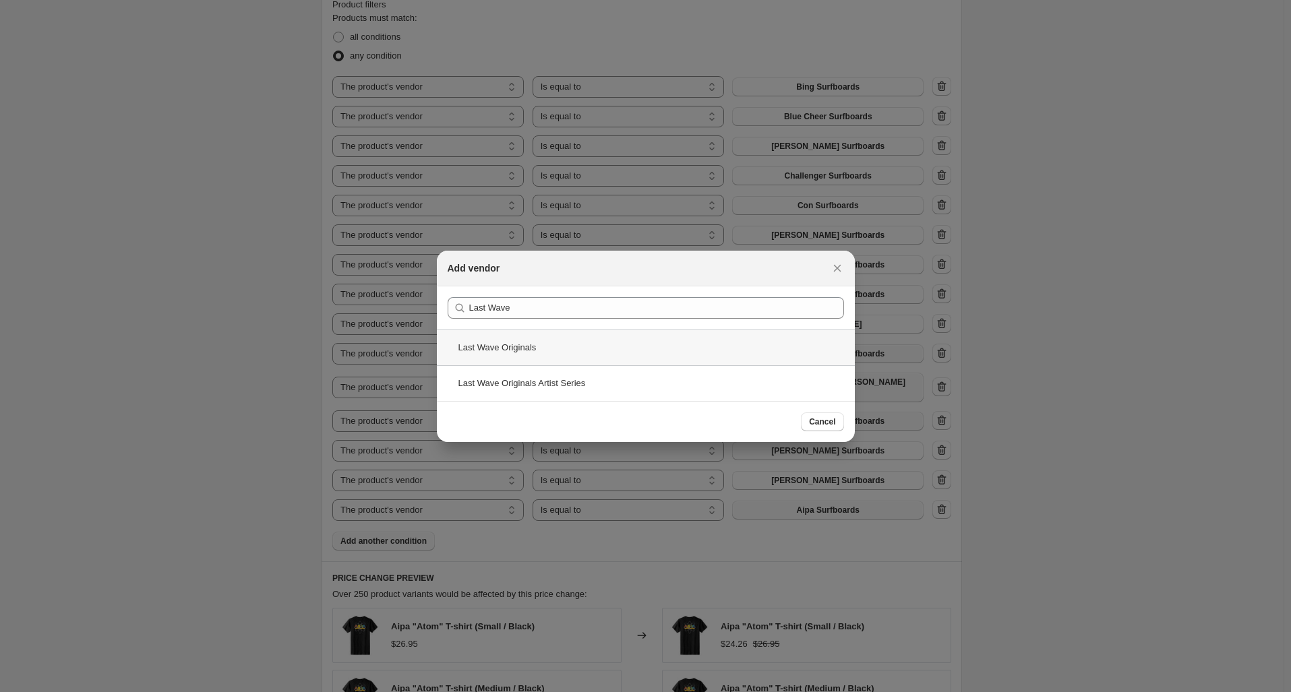
click at [551, 342] on div "Last Wave Originals" at bounding box center [646, 348] width 418 height 36
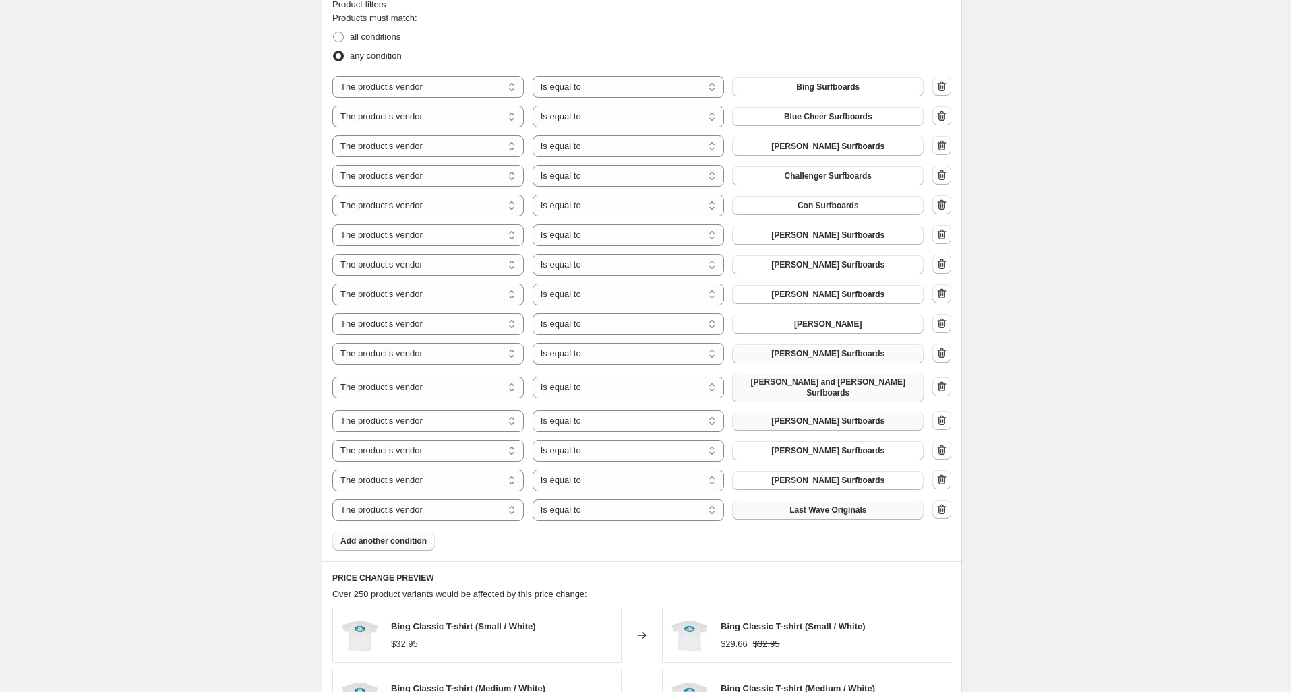
click at [383, 536] on span "Add another condition" at bounding box center [383, 541] width 86 height 11
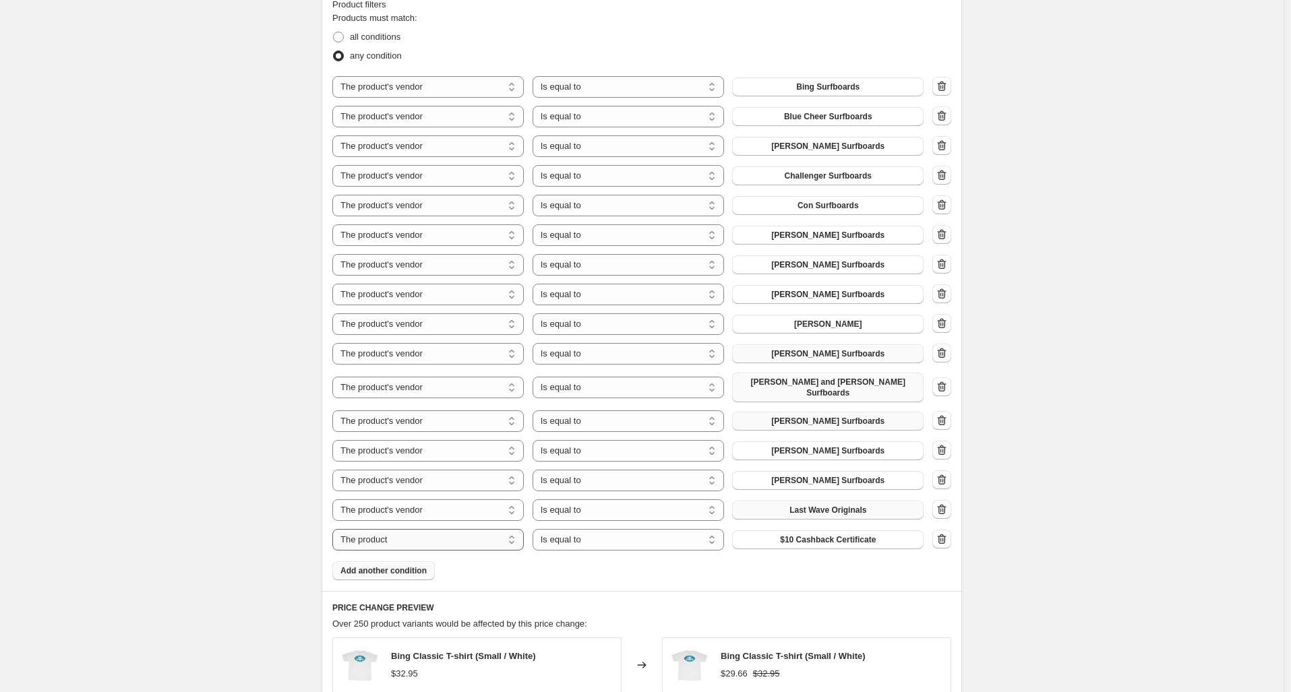
click at [446, 532] on select "The product The product's collection The product's tag The product's vendor The…" at bounding box center [427, 540] width 191 height 22
select select "vendor"
click at [786, 530] on button "Aipa Surfboards" at bounding box center [827, 539] width 191 height 19
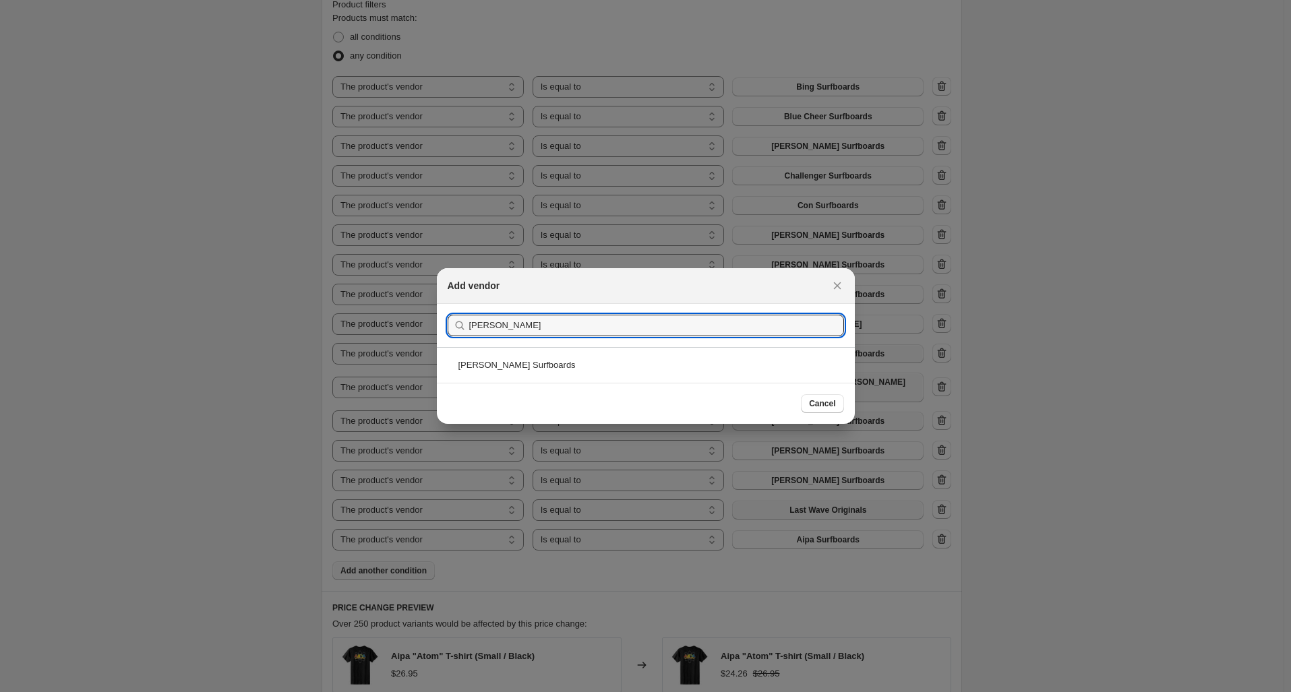
type input "Morey"
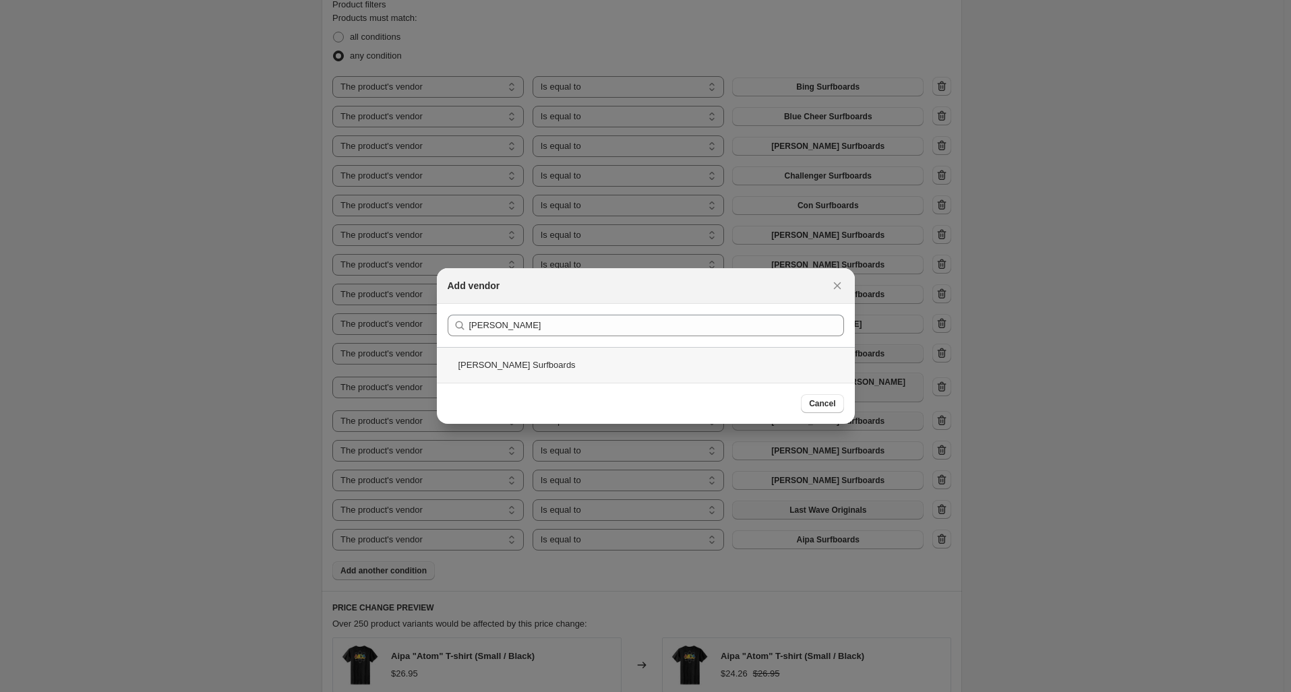
click at [513, 367] on div "Morey-Pope Surfboards" at bounding box center [646, 365] width 418 height 36
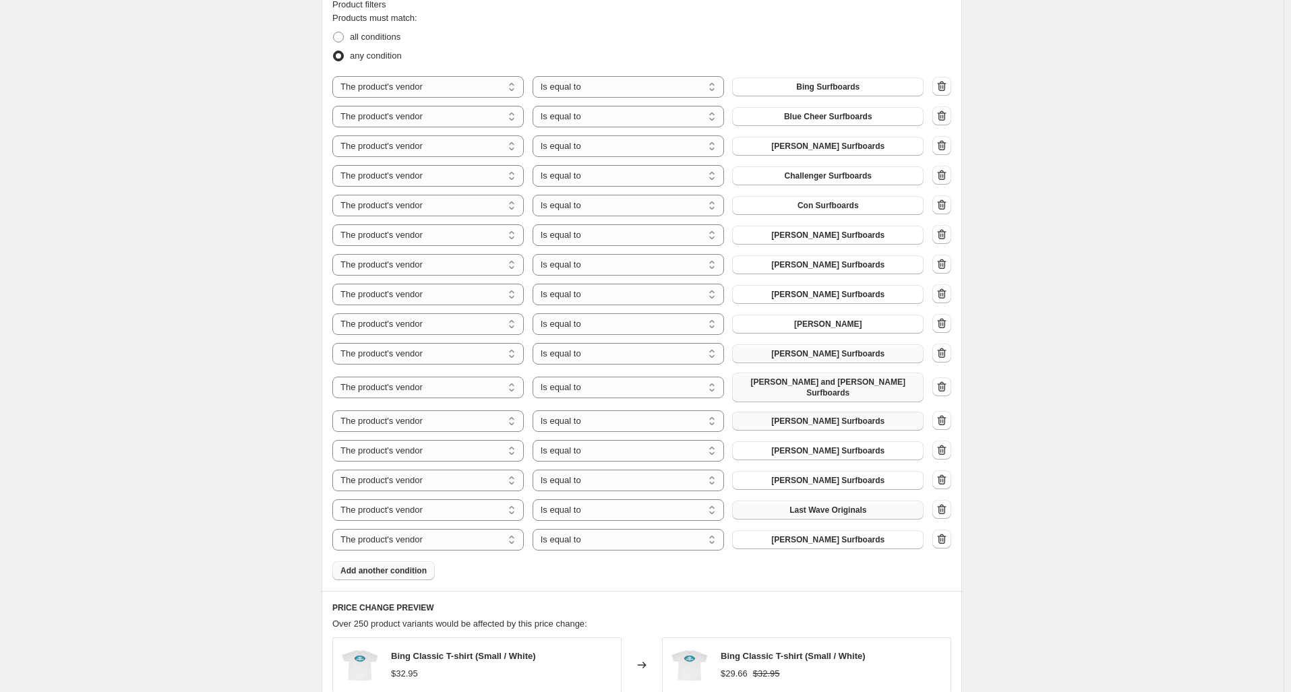
click at [424, 570] on button "Add another condition" at bounding box center [383, 570] width 102 height 19
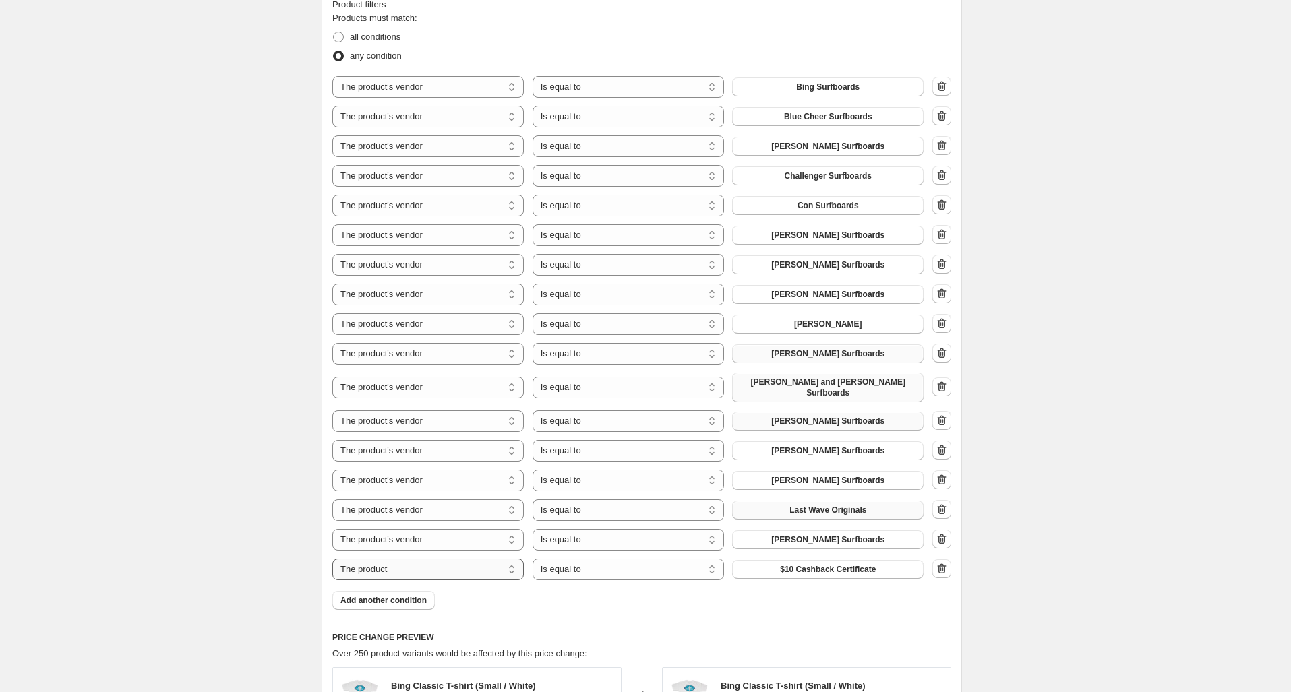
click at [435, 559] on select "The product The product's collection The product's tag The product's vendor The…" at bounding box center [427, 570] width 191 height 22
select select "vendor"
click at [866, 564] on button "Aipa Surfboards" at bounding box center [827, 569] width 191 height 19
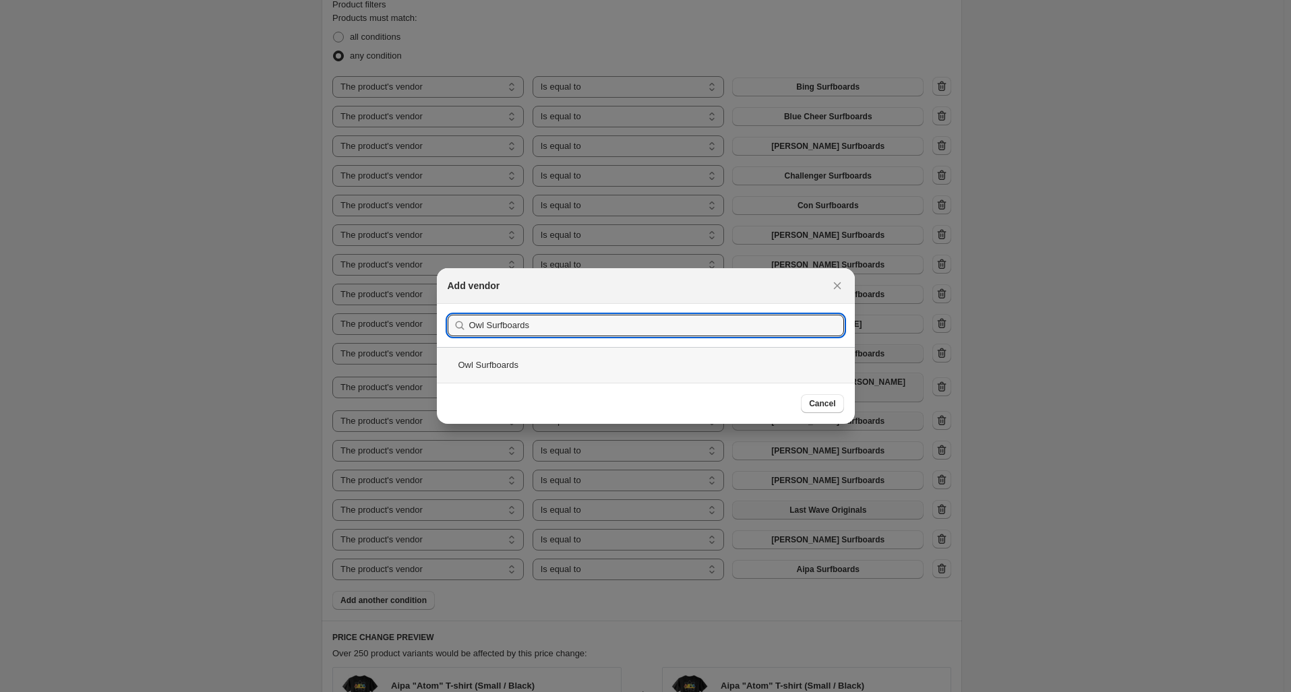
type input "Owl Surfboards"
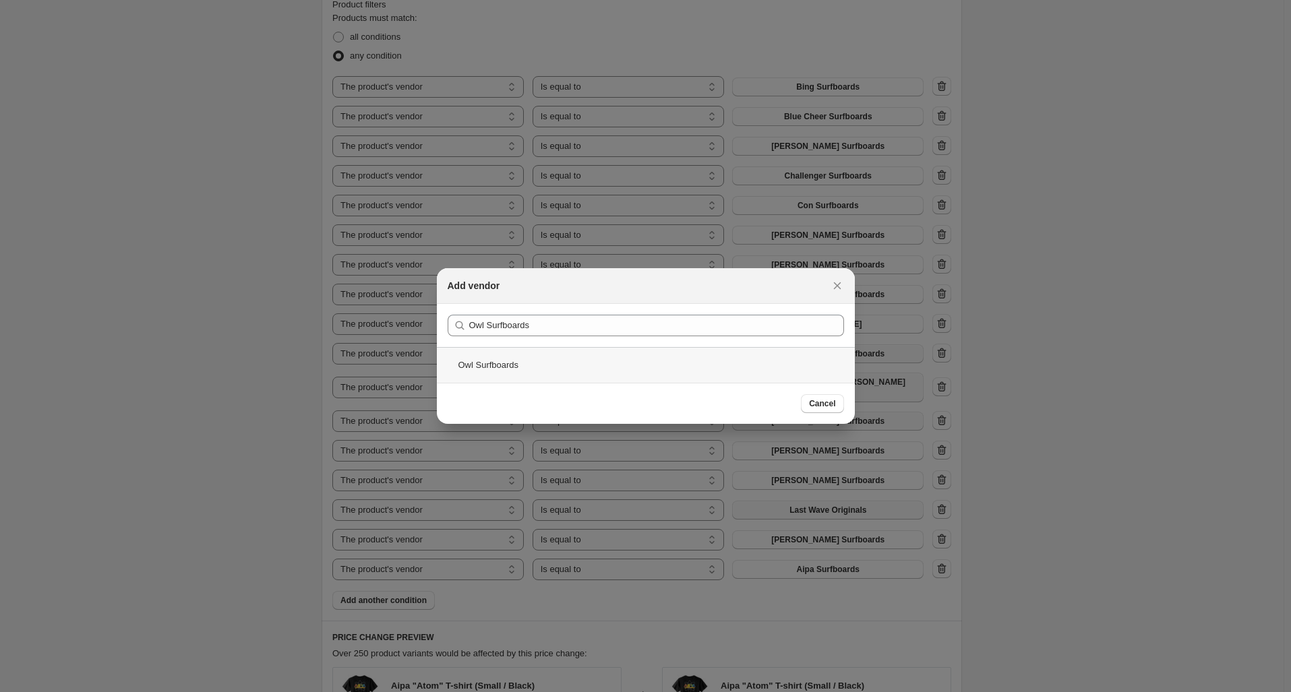
click at [547, 366] on div "Owl Surfboards" at bounding box center [646, 365] width 418 height 36
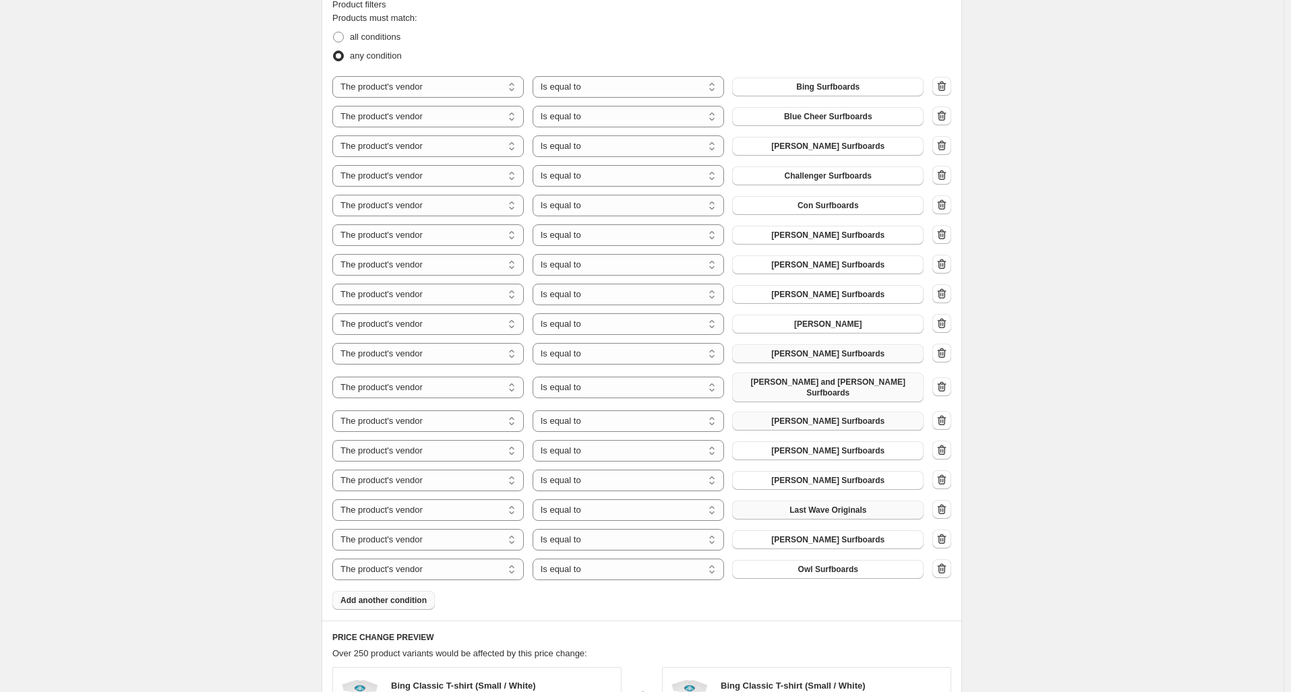
click at [377, 595] on span "Add another condition" at bounding box center [383, 600] width 86 height 11
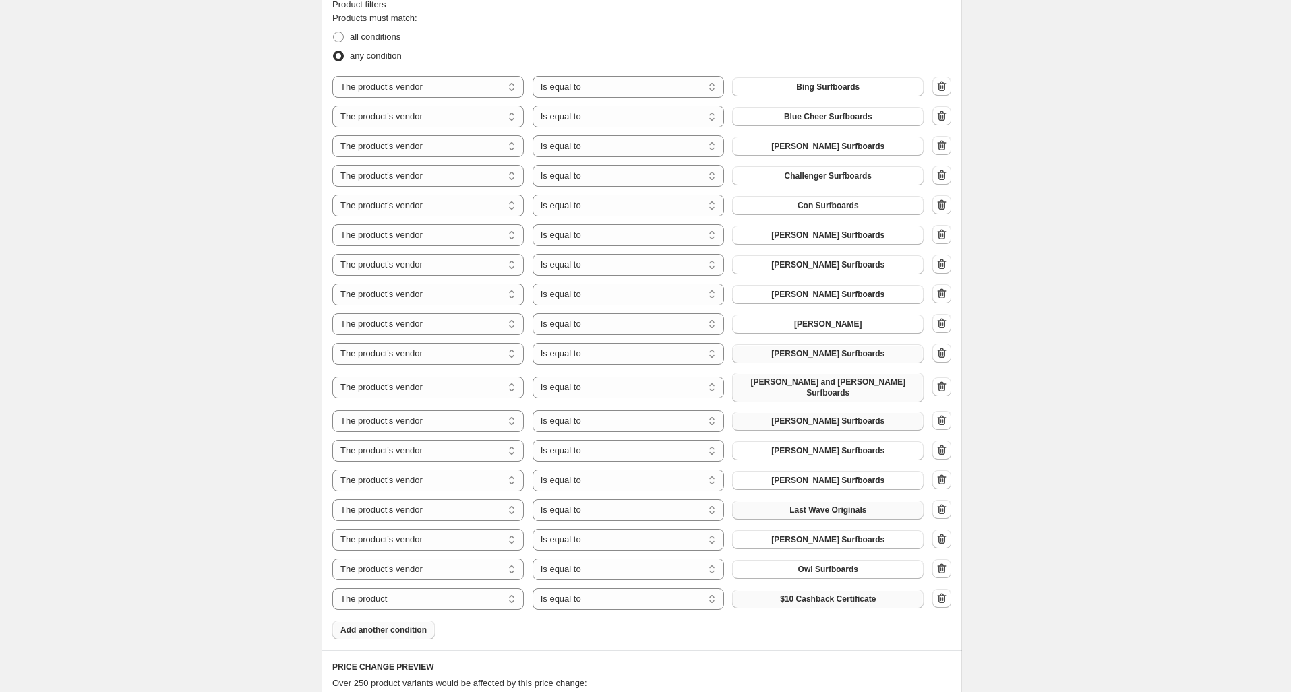
click at [824, 597] on span "$10 Cashback Certificate" at bounding box center [828, 599] width 96 height 11
click at [456, 595] on select "The product The product's collection The product's tag The product's vendor The…" at bounding box center [427, 599] width 191 height 22
select select "vendor"
click at [804, 594] on span "Aipa Surfboards" at bounding box center [828, 599] width 63 height 11
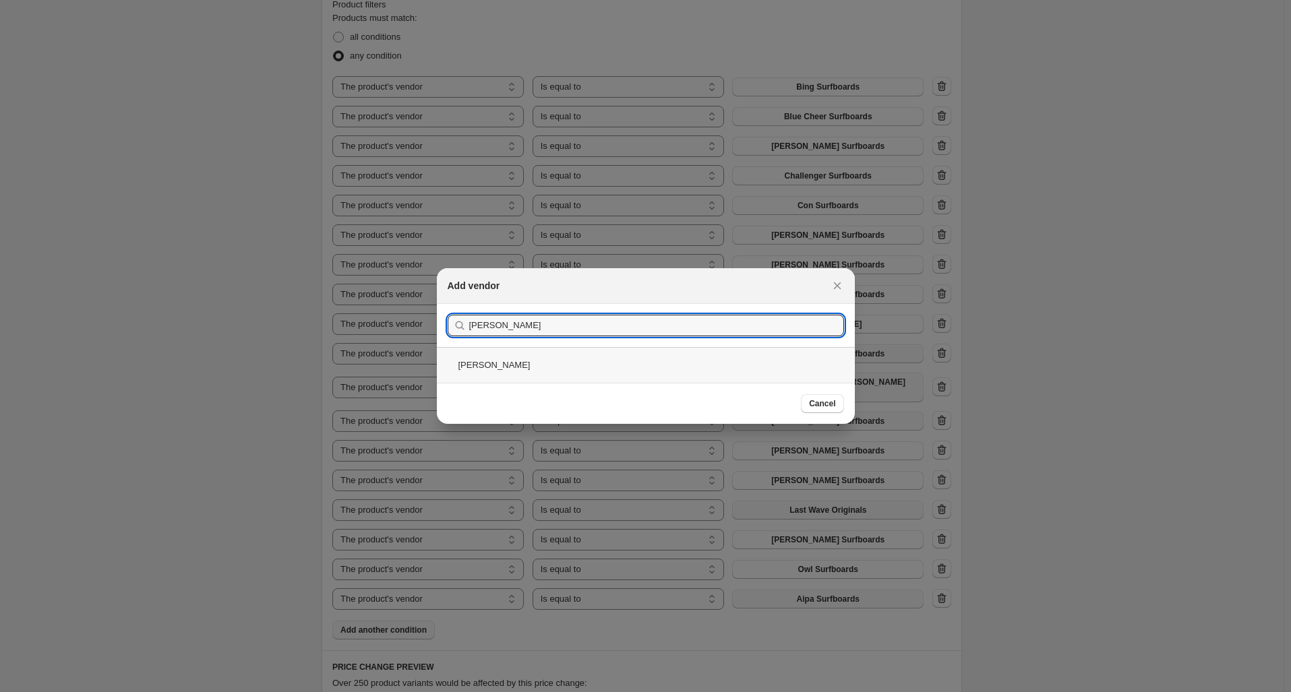
type input "Rick"
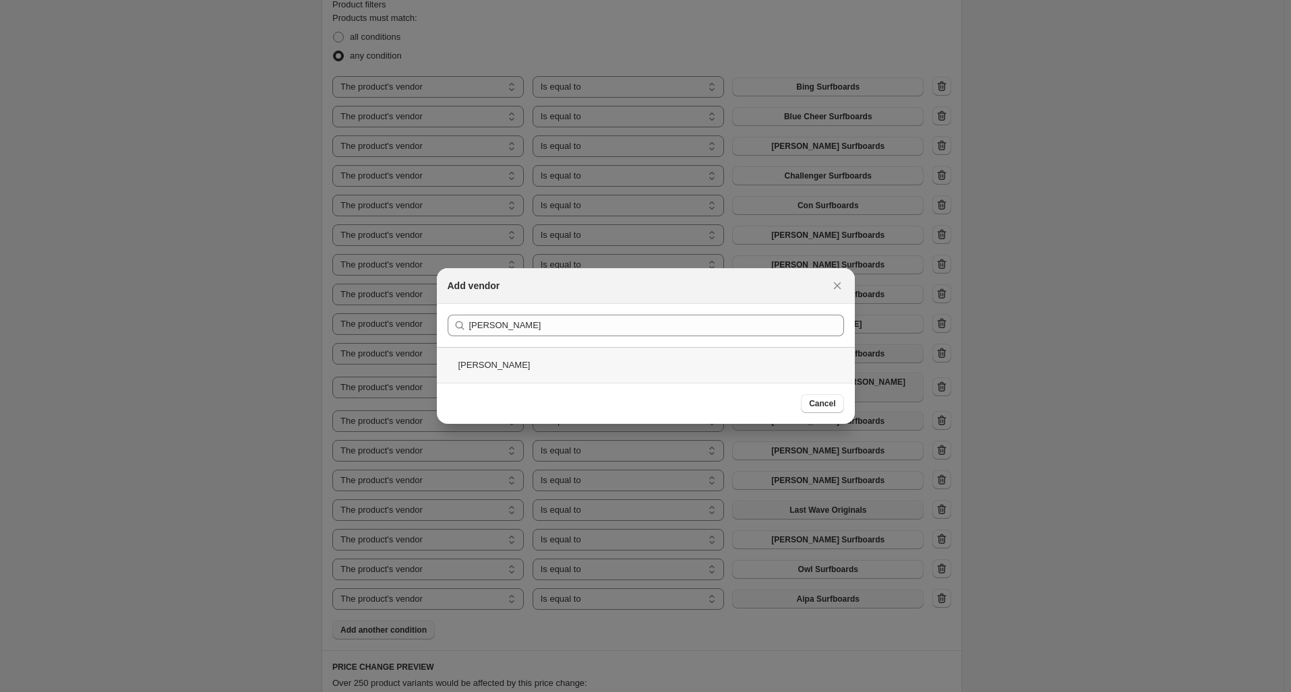
click at [615, 365] on div "Rick Surfboards" at bounding box center [646, 365] width 418 height 36
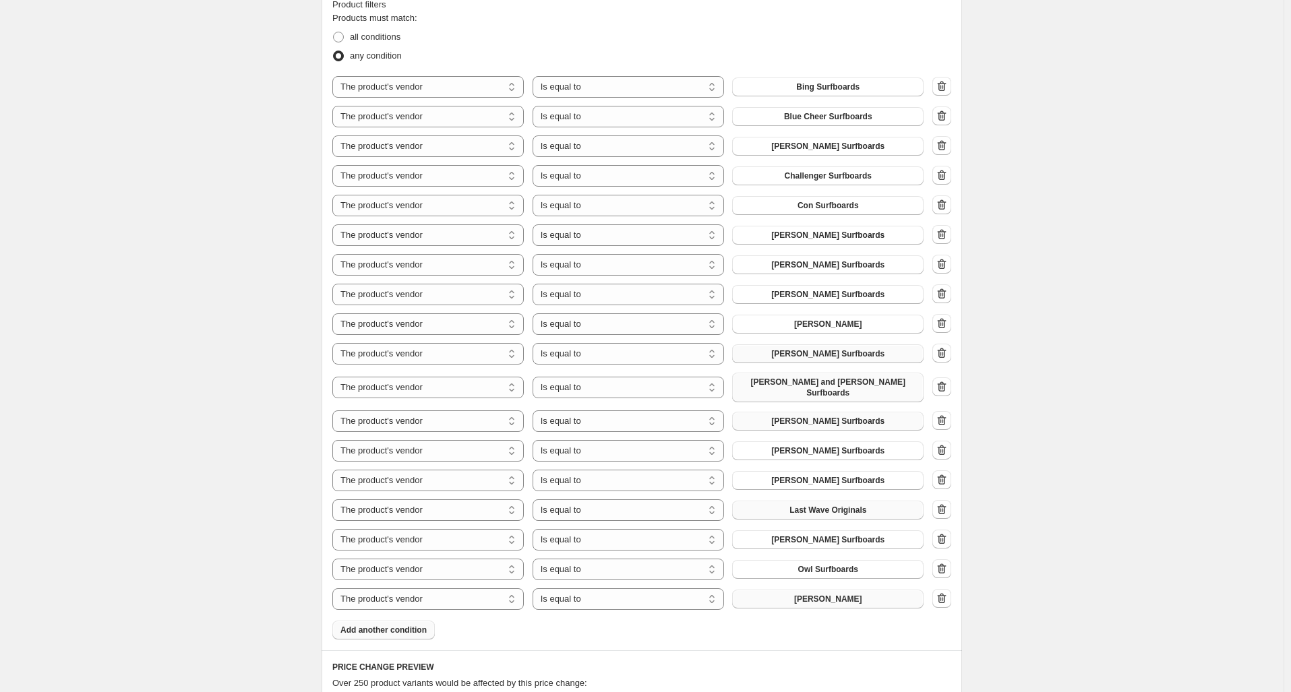
click at [359, 625] on span "Add another condition" at bounding box center [383, 630] width 86 height 11
click at [437, 626] on select "The product The product's collection The product's tag The product's vendor The…" at bounding box center [427, 629] width 191 height 22
select select "vendor"
click at [791, 619] on button "Aipa Surfboards" at bounding box center [827, 628] width 191 height 19
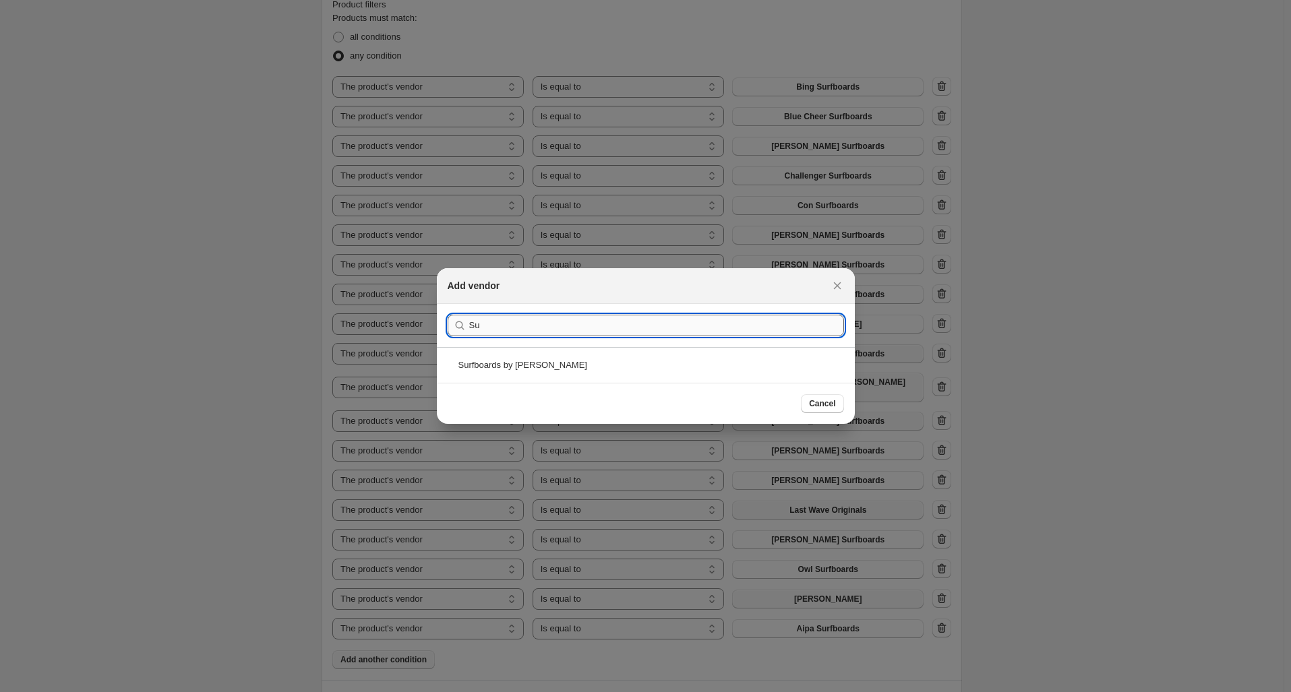
type input "S"
type input "Greek"
click at [516, 365] on div "Greek Surfboards" at bounding box center [646, 365] width 418 height 36
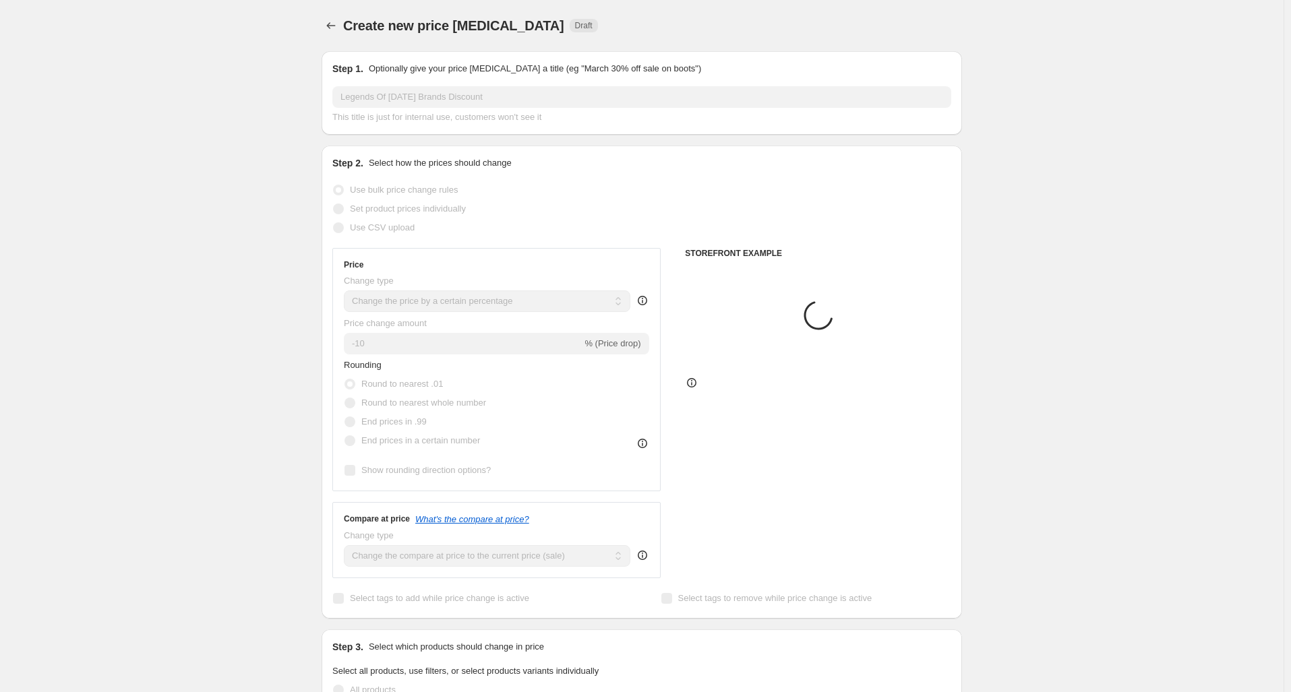
scroll to position [762, 0]
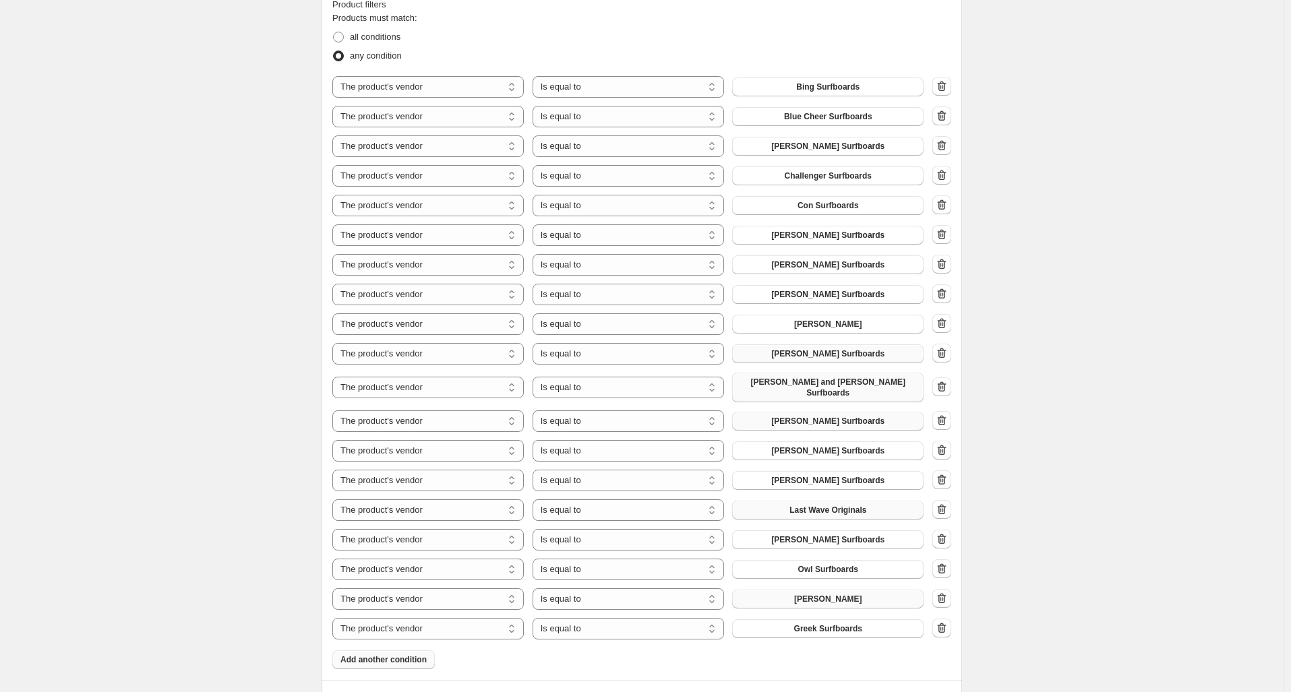
click at [415, 656] on span "Add another condition" at bounding box center [383, 660] width 86 height 11
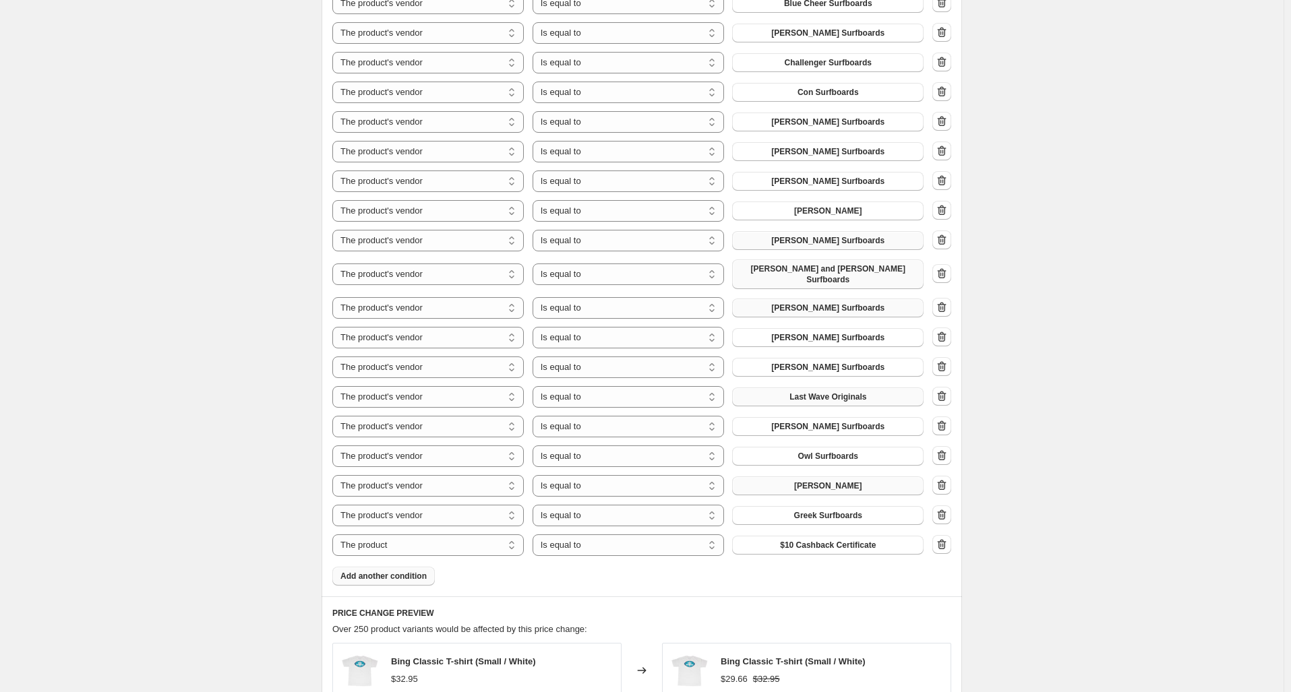
scroll to position [964, 0]
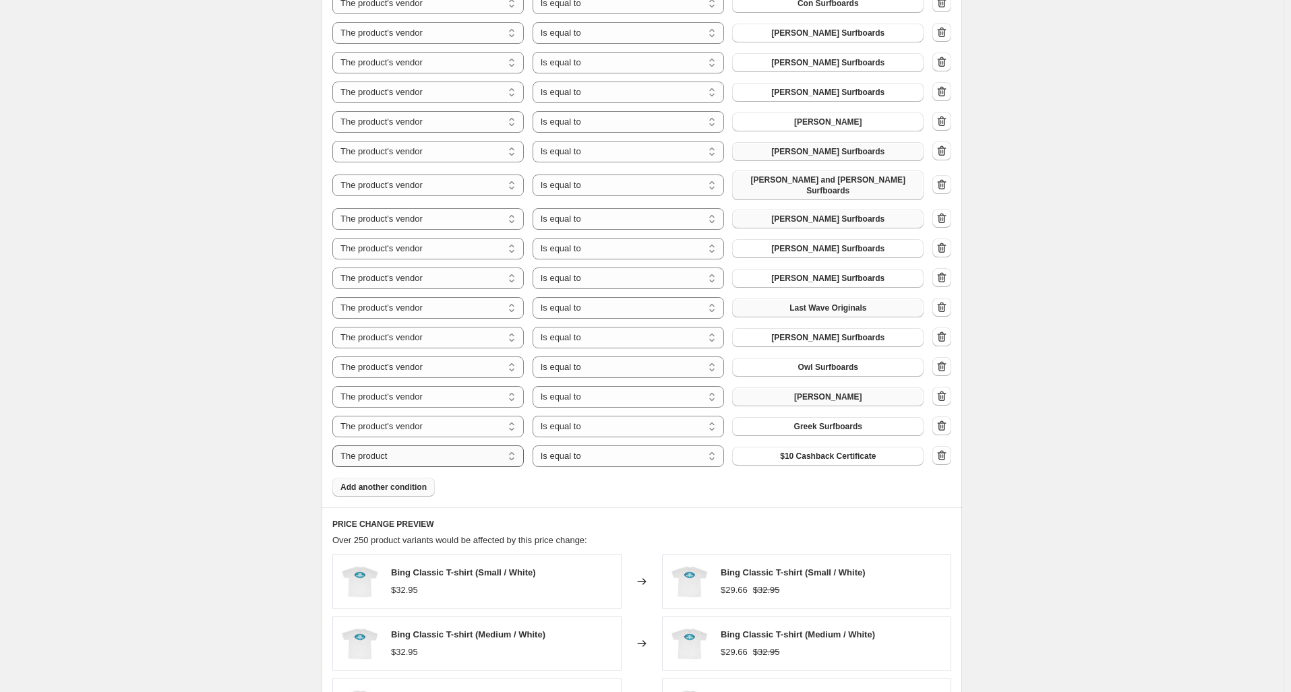
click at [462, 450] on select "The product The product's collection The product's tag The product's vendor The…" at bounding box center [427, 457] width 191 height 22
select select "vendor"
click at [758, 452] on button "Aipa Surfboards" at bounding box center [827, 456] width 191 height 19
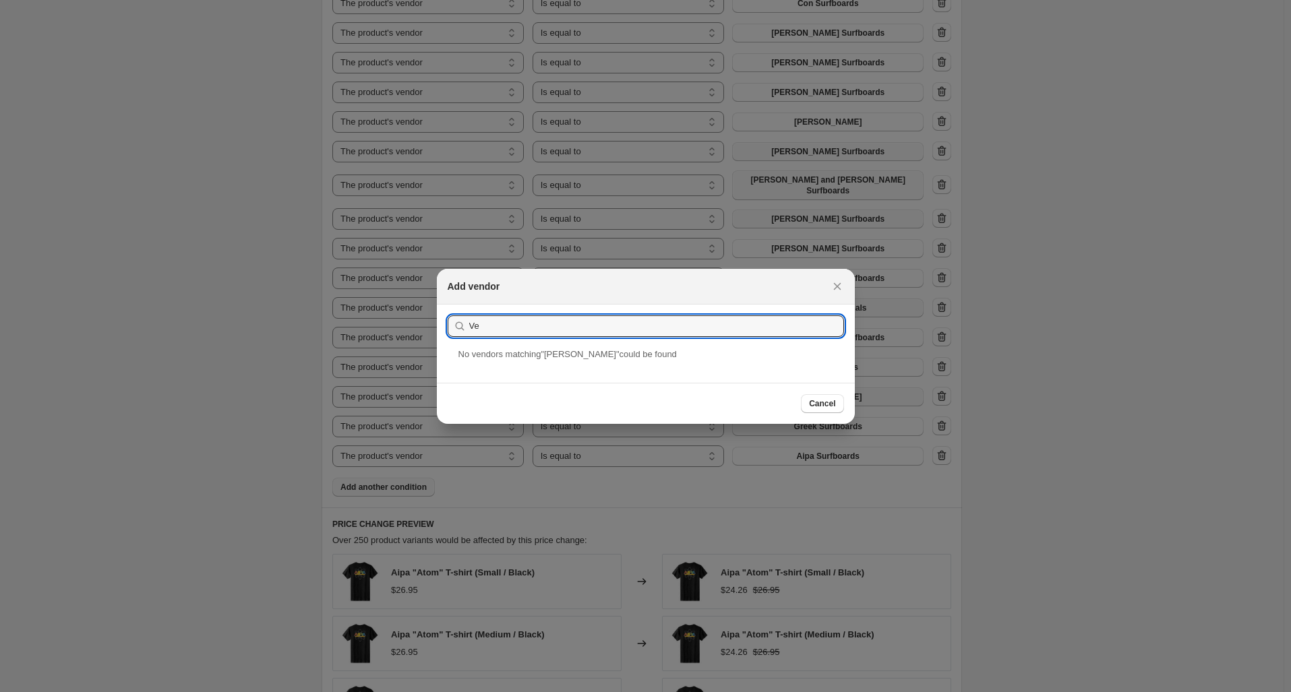
type input "V"
type input "S"
type input "D"
type input "V"
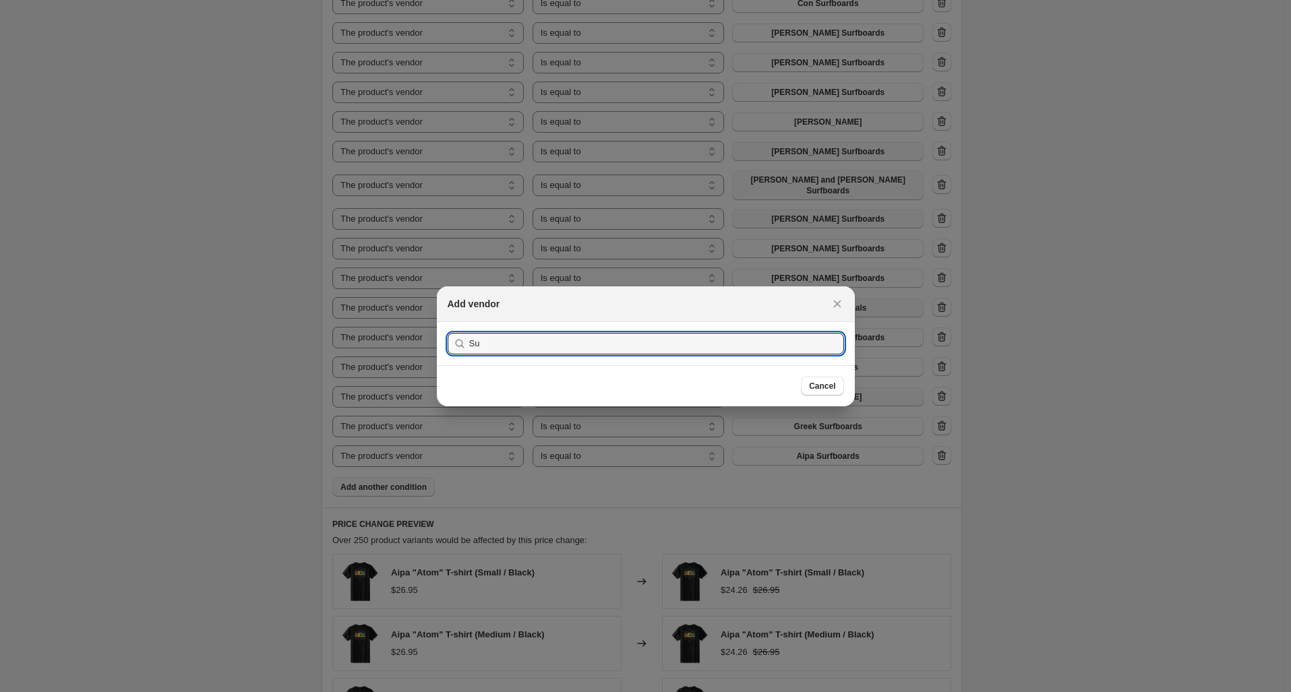
type input "S"
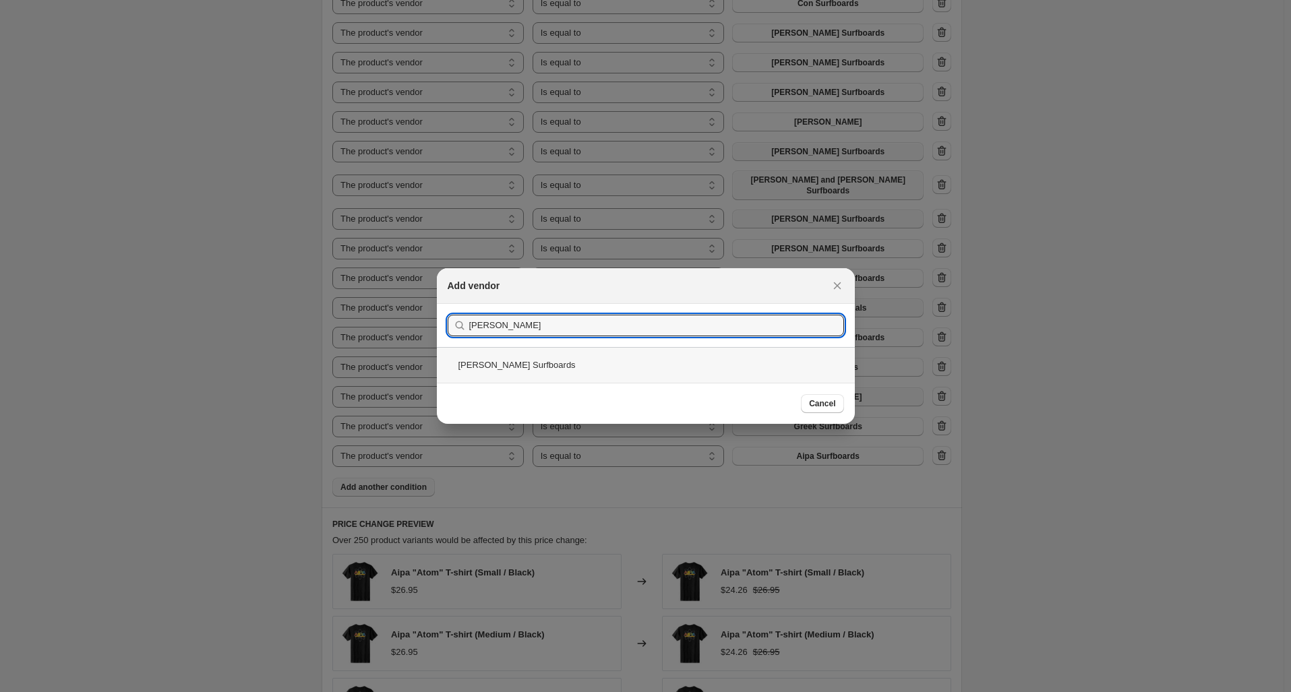
type input "Yater"
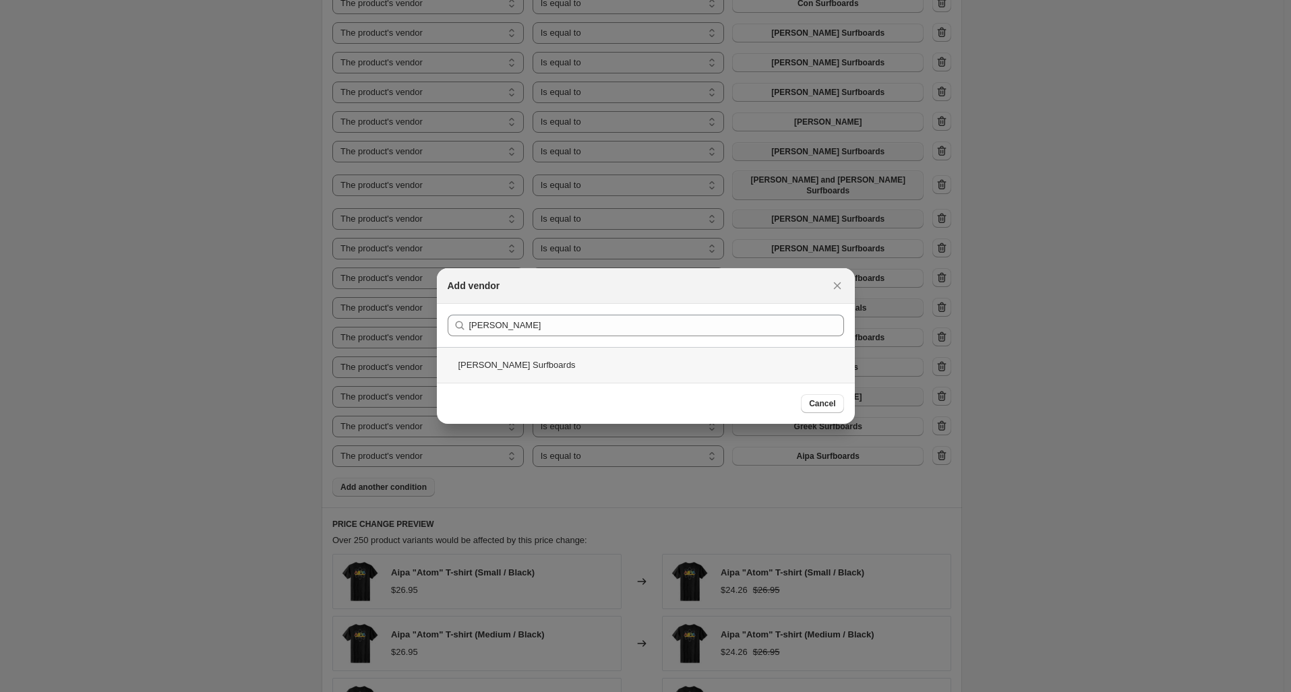
click at [497, 374] on div "Yater Surfboards" at bounding box center [646, 365] width 418 height 36
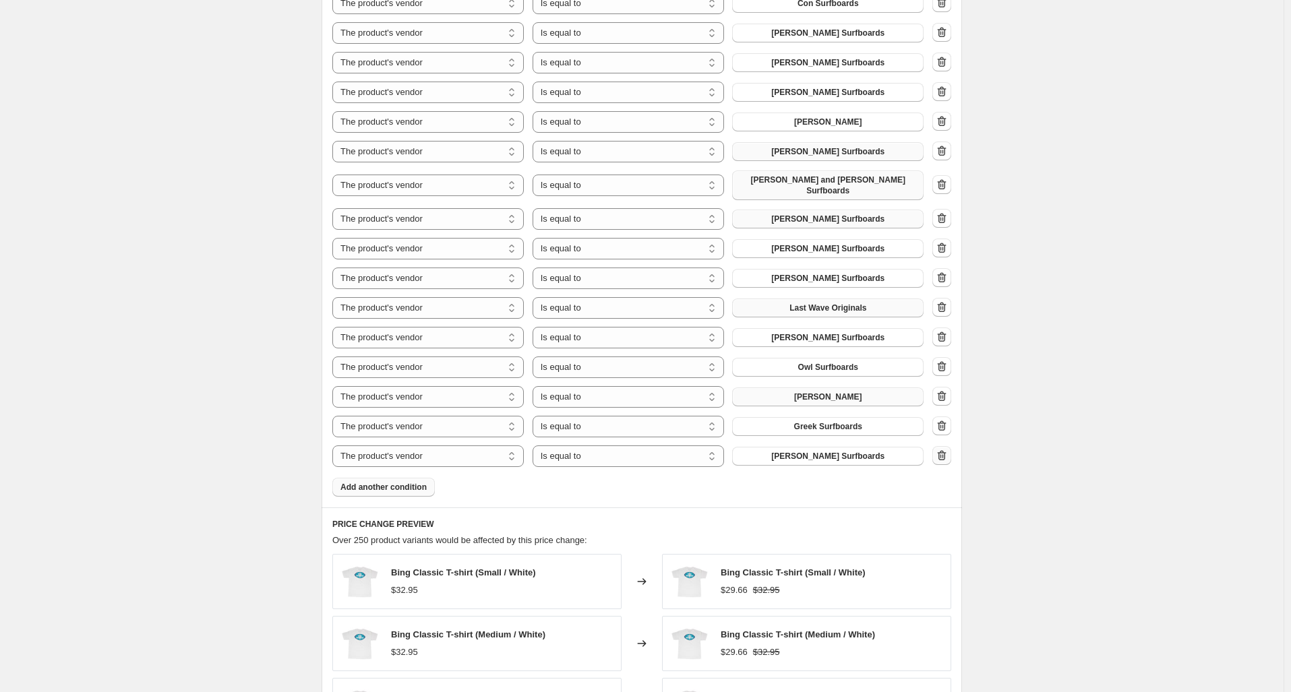
click at [940, 450] on icon "button" at bounding box center [941, 455] width 13 height 13
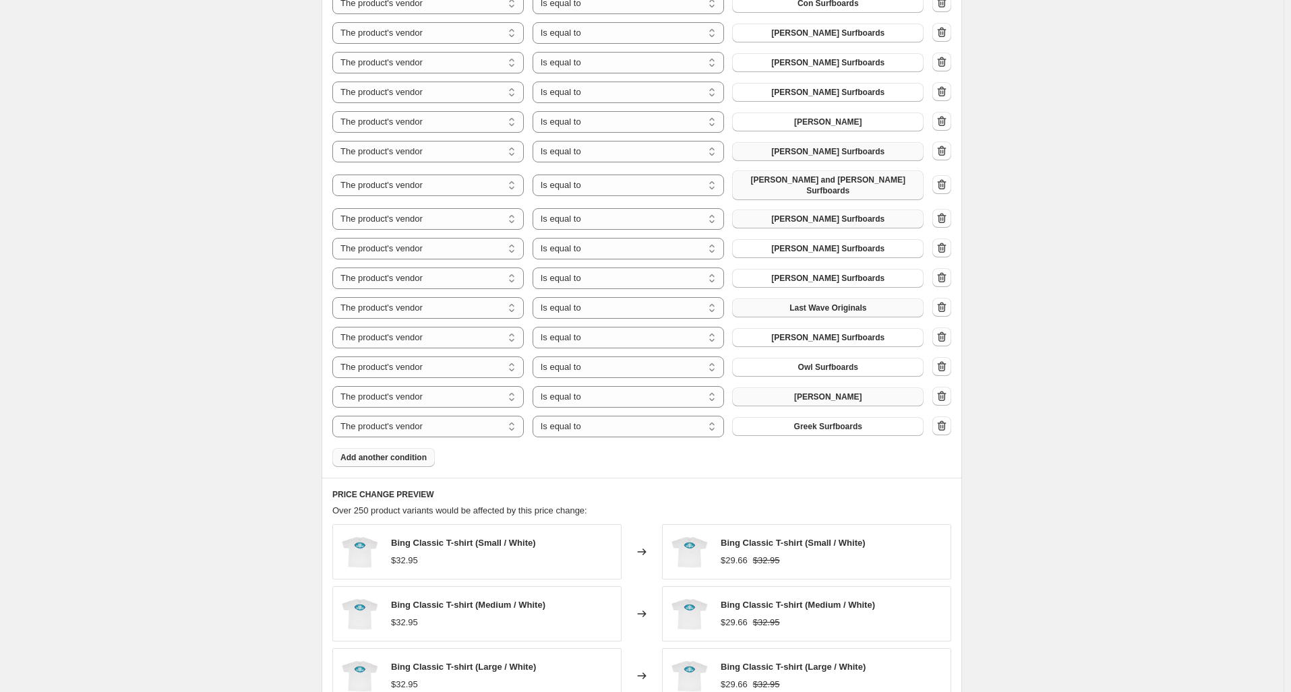
click at [398, 454] on span "Add another condition" at bounding box center [383, 457] width 86 height 11
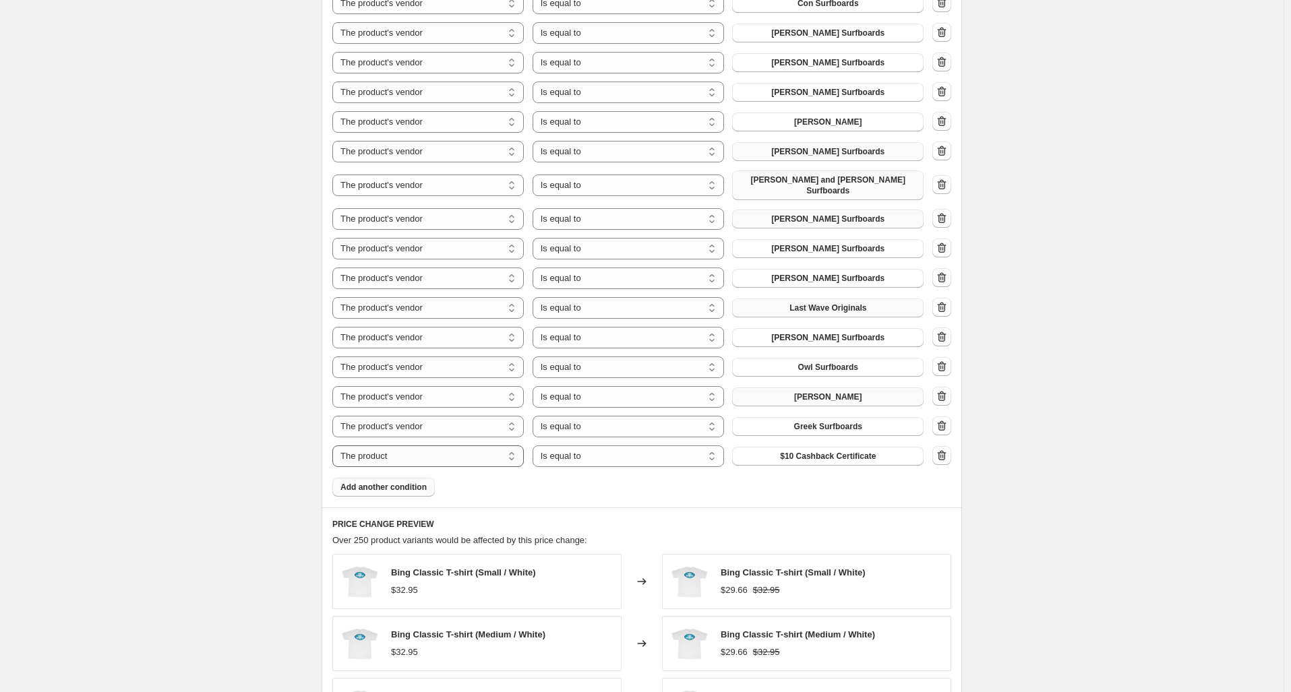
click at [476, 448] on select "The product The product's collection The product's tag The product's vendor The…" at bounding box center [427, 457] width 191 height 22
click at [616, 491] on div "Product filters Products must match: all conditions any condition The product T…" at bounding box center [642, 145] width 640 height 723
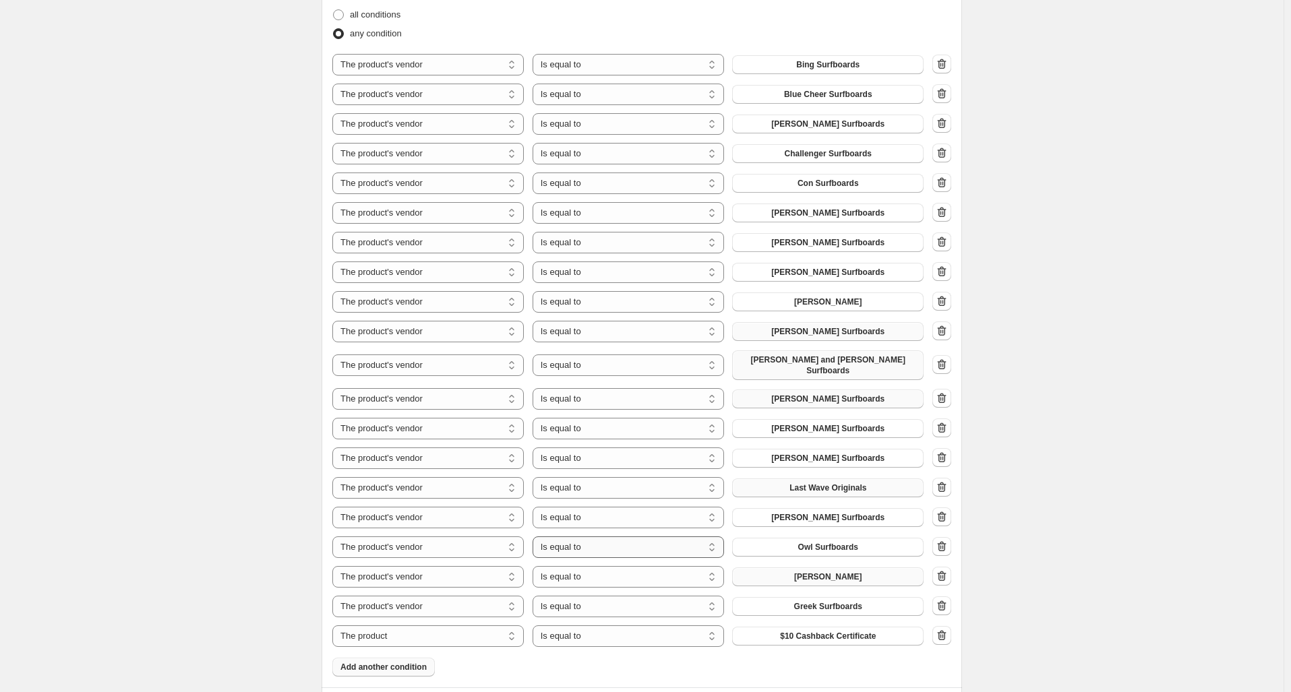
scroll to position [829, 0]
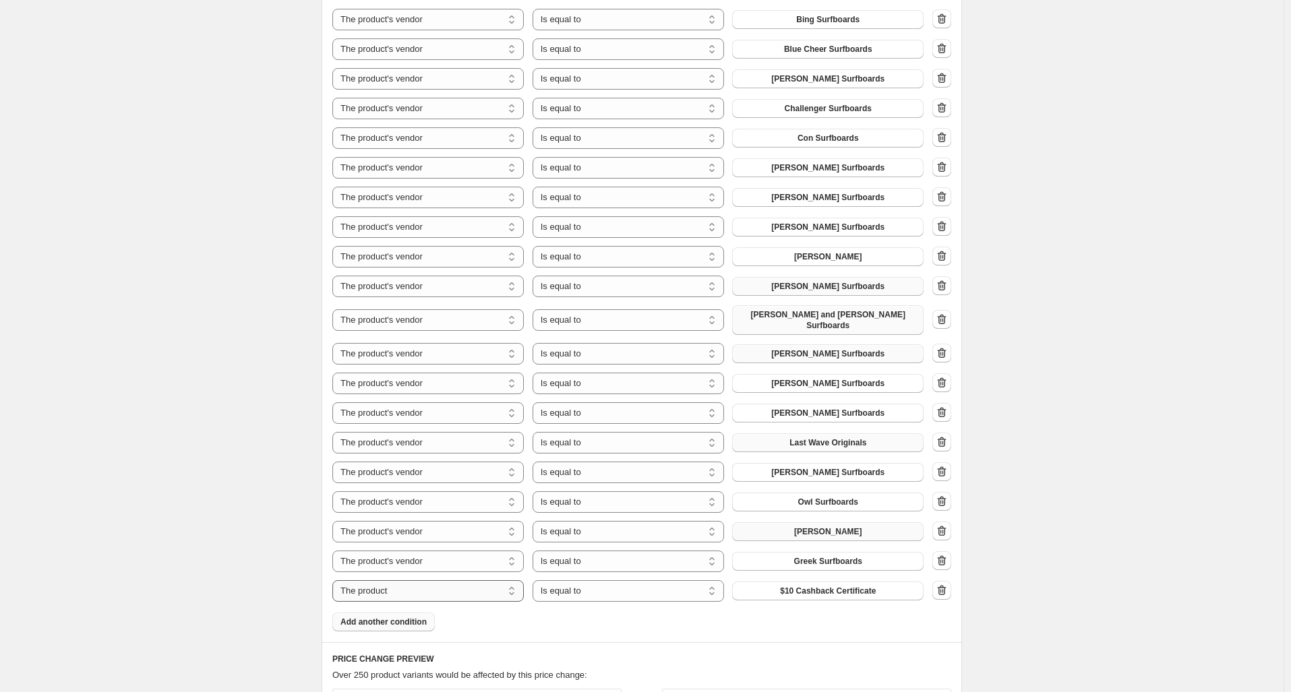
click at [454, 591] on select "The product The product's collection The product's tag The product's vendor The…" at bounding box center [427, 591] width 191 height 22
select select "vendor"
click at [819, 588] on span "Aipa Surfboards" at bounding box center [828, 591] width 63 height 11
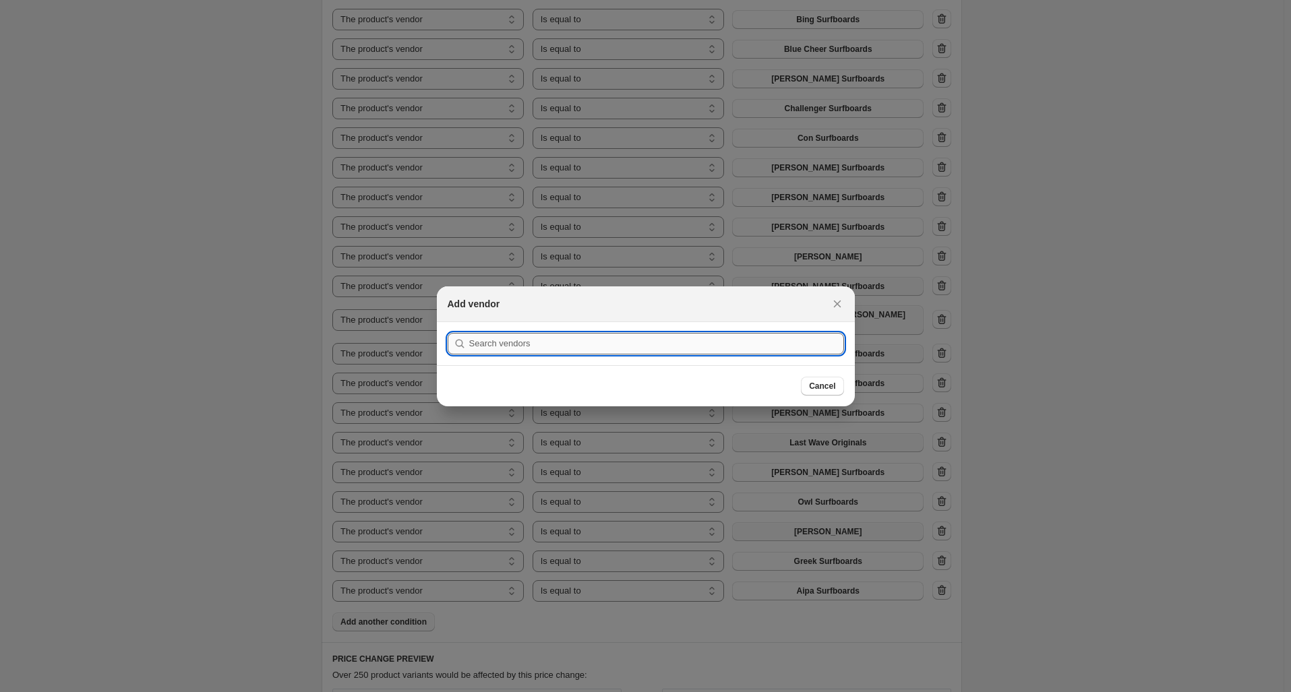
click at [613, 343] on input ":r67:" at bounding box center [656, 344] width 375 height 22
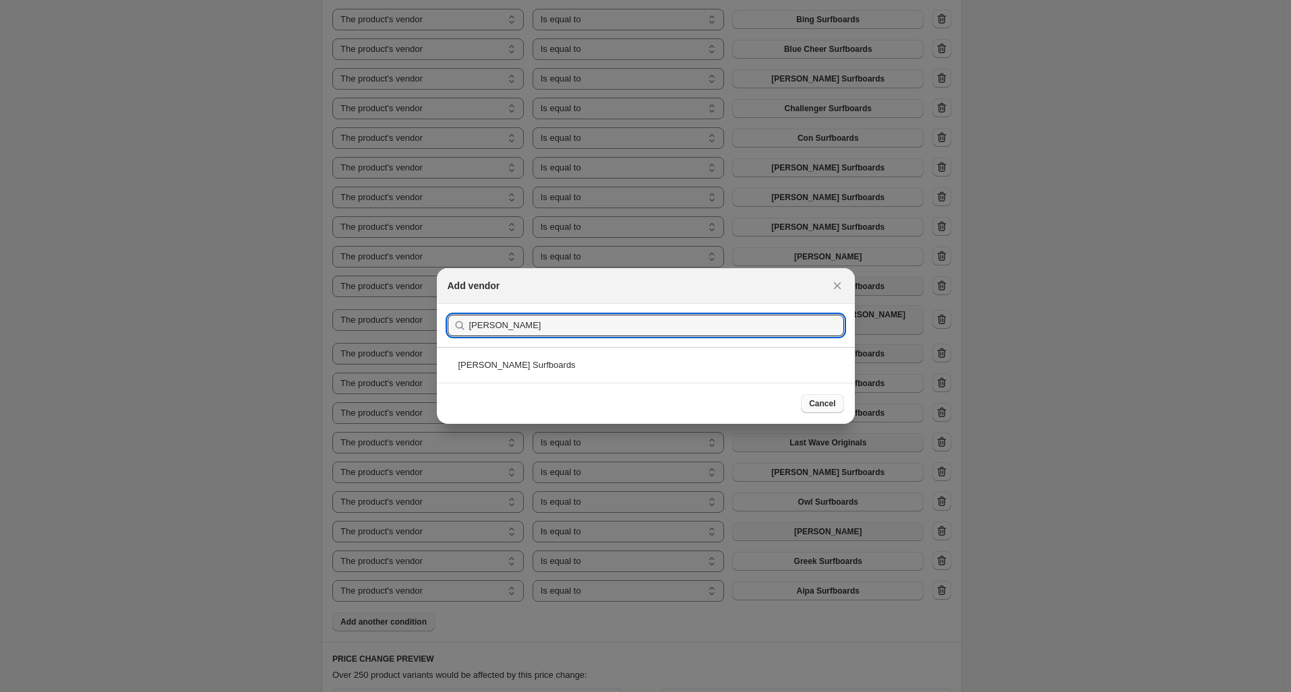
type input "Yater"
click at [824, 408] on span "Cancel" at bounding box center [822, 403] width 26 height 11
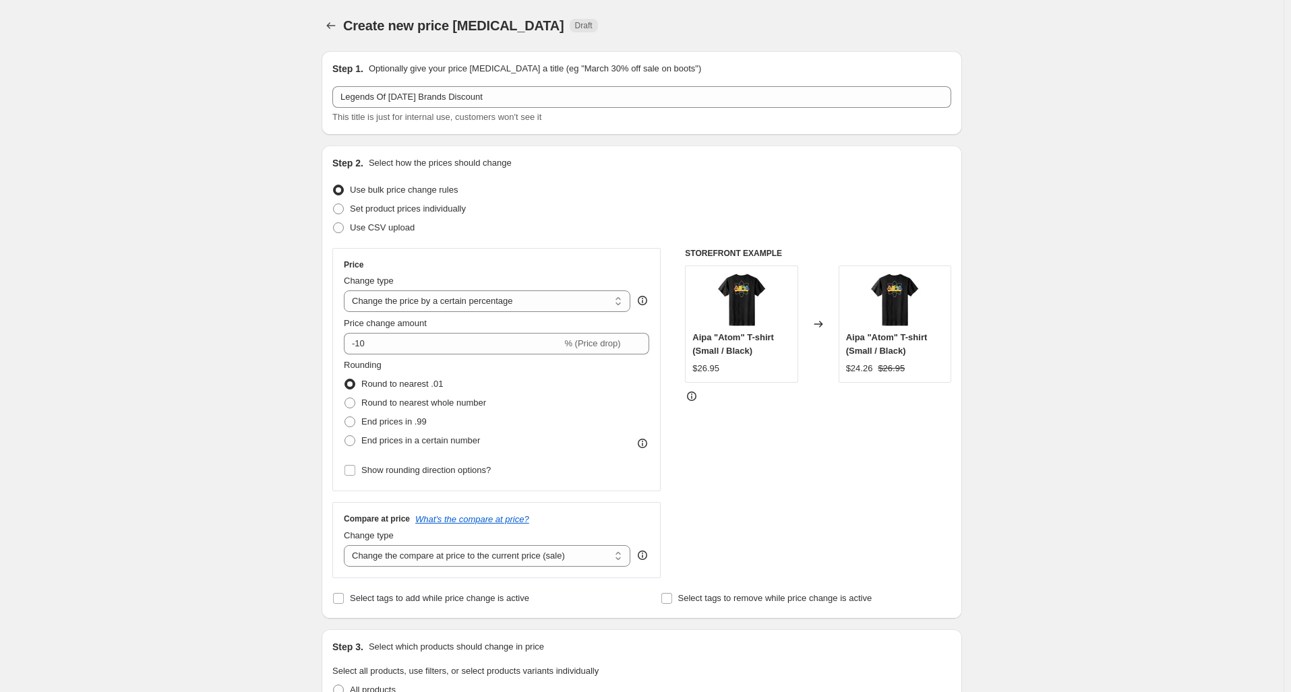
scroll to position [829, 0]
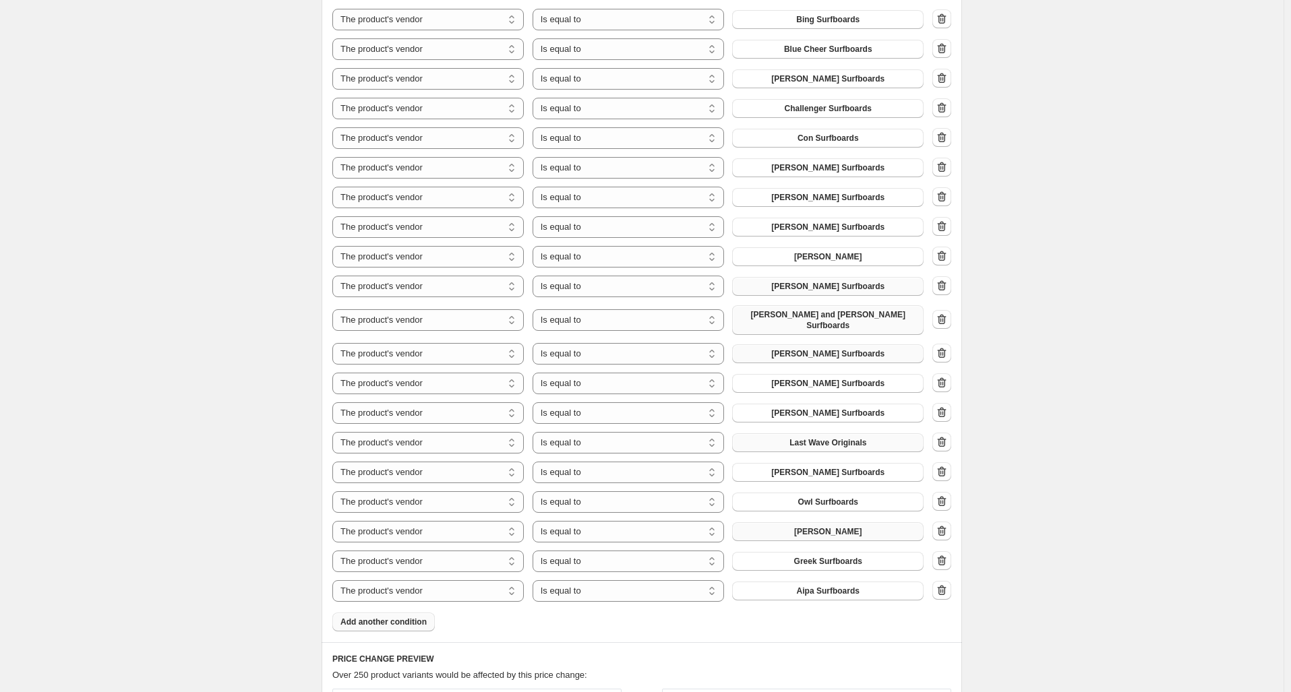
click at [423, 617] on span "Add another condition" at bounding box center [383, 622] width 86 height 11
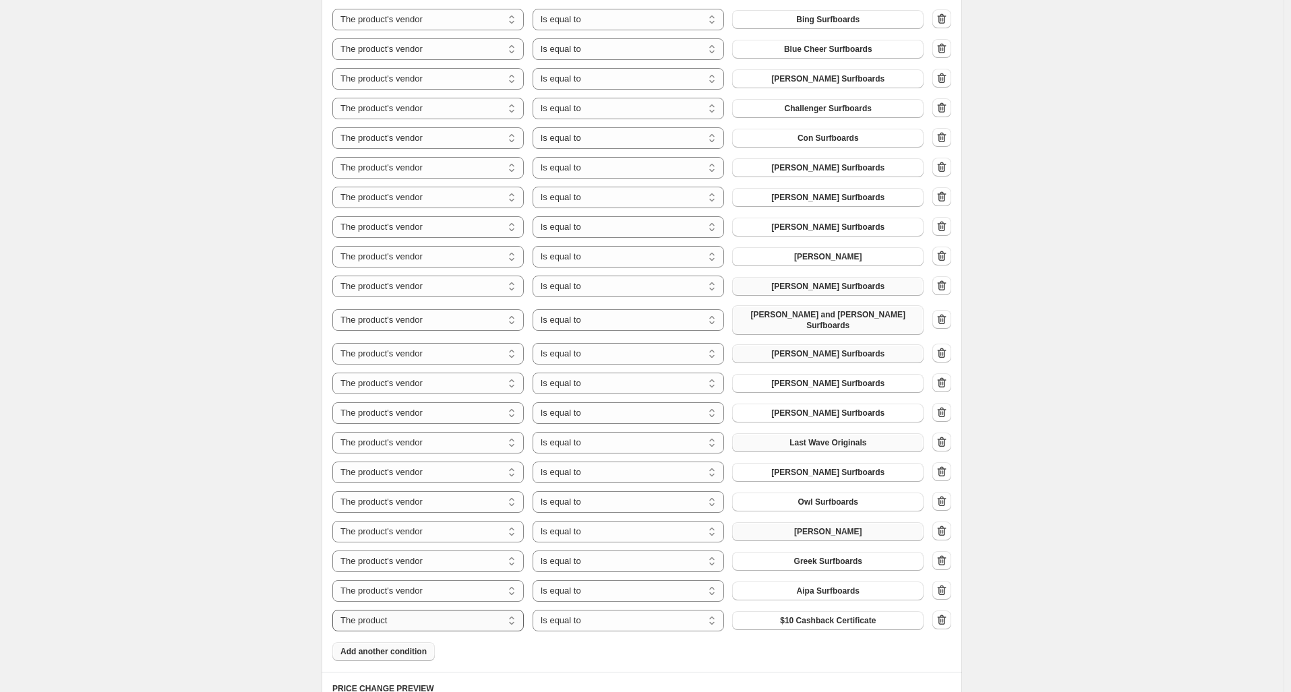
click at [479, 615] on select "The product The product's collection The product's tag The product's vendor The…" at bounding box center [427, 621] width 191 height 22
click at [675, 632] on div "Products must match: all conditions any condition The product The product's col…" at bounding box center [641, 302] width 619 height 717
click at [828, 586] on span "Aipa Surfboards" at bounding box center [828, 591] width 63 height 11
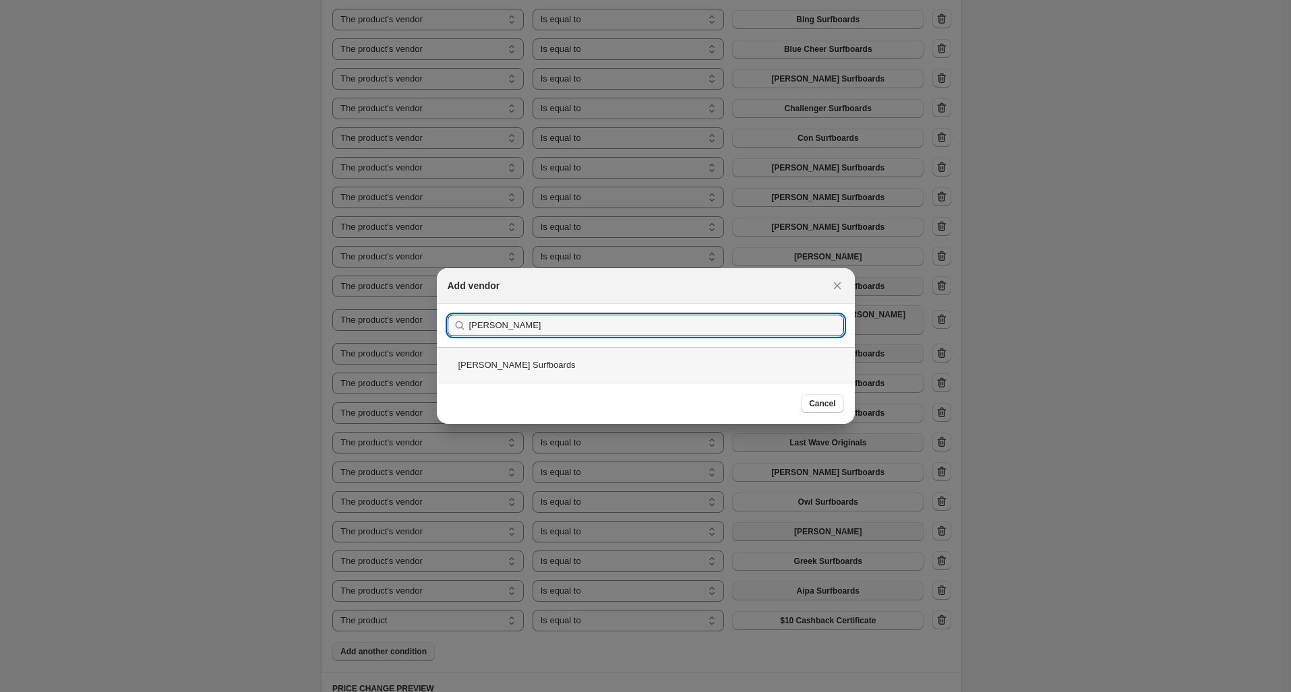
type input "Walden"
click at [553, 367] on div "Walden Surfboards" at bounding box center [646, 365] width 418 height 36
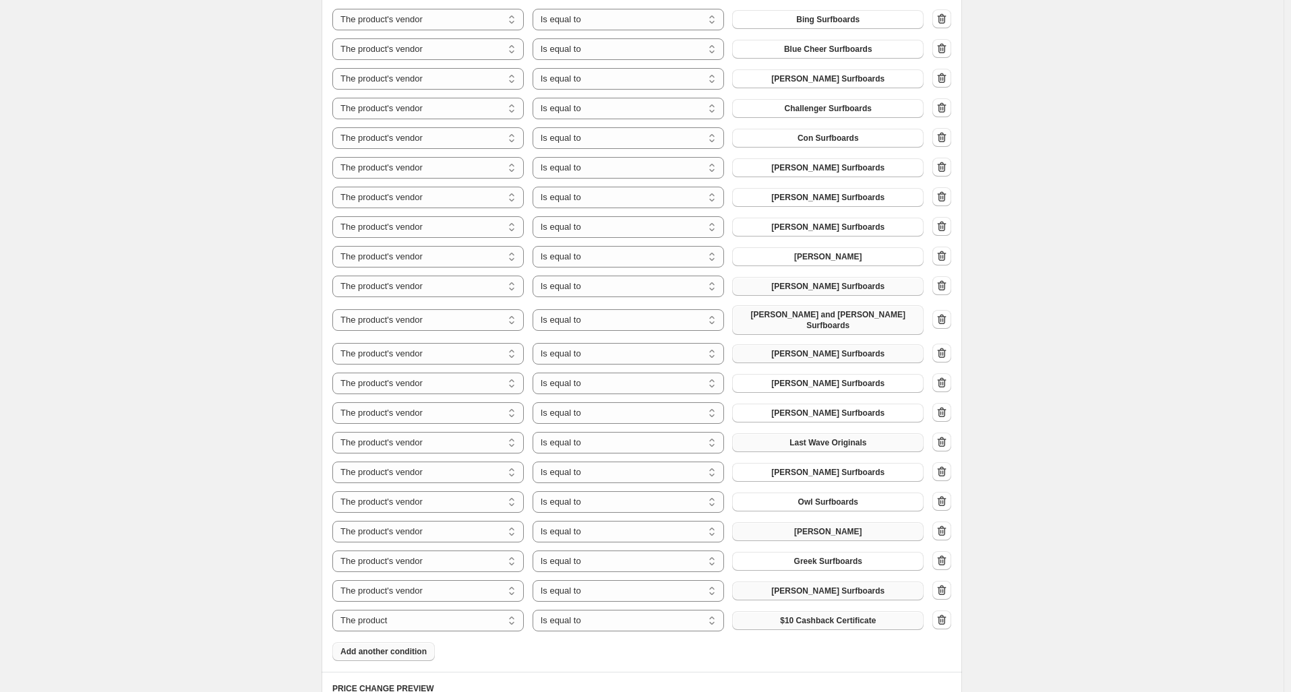
click at [795, 615] on span "$10 Cashback Certificate" at bounding box center [828, 620] width 96 height 11
click at [468, 610] on select "The product The product's collection The product's tag The product's vendor The…" at bounding box center [427, 621] width 191 height 22
select select "vendor"
click at [788, 617] on button "Aipa Surfboards" at bounding box center [827, 620] width 191 height 19
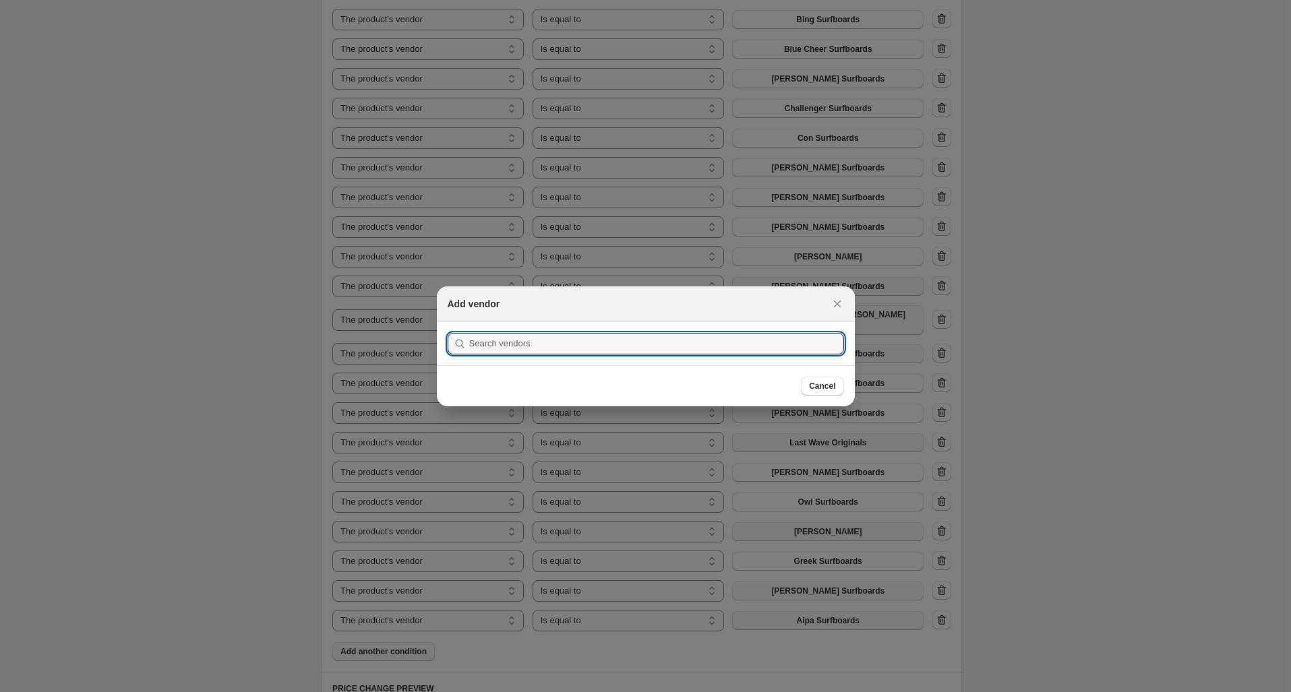
scroll to position [0, 0]
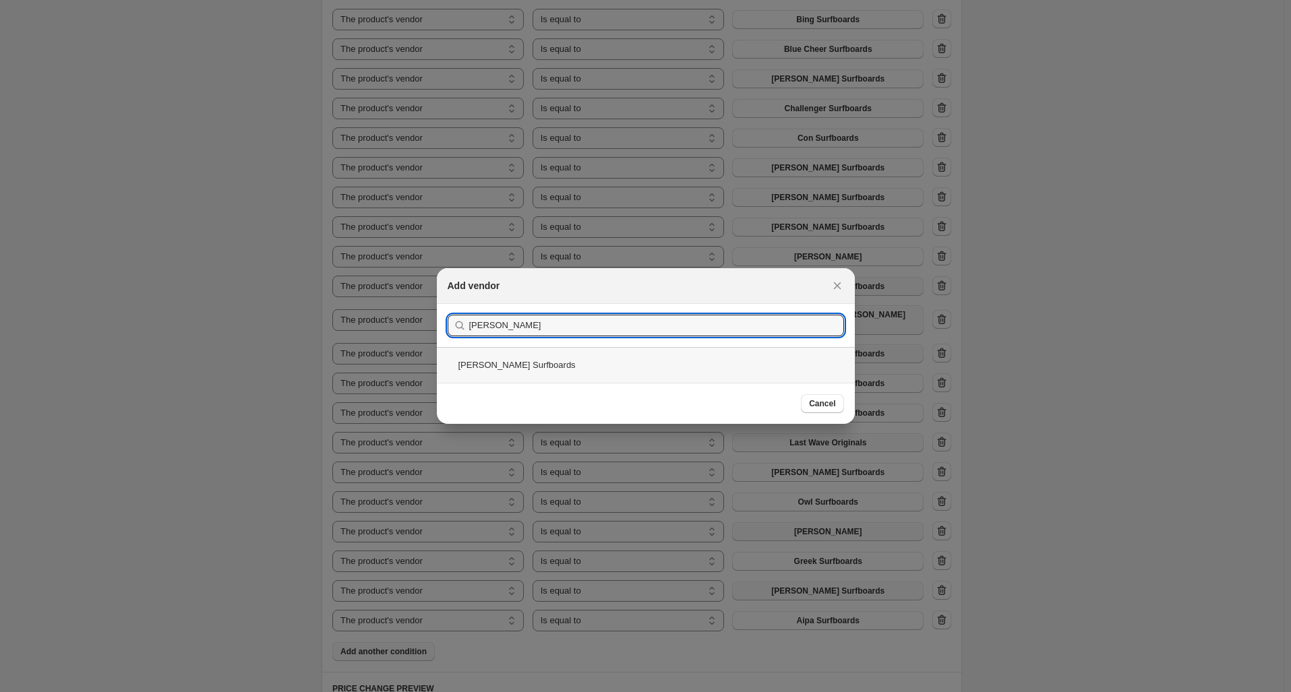
type input "Yater"
click at [523, 361] on div "Yater Surfboards" at bounding box center [646, 365] width 418 height 36
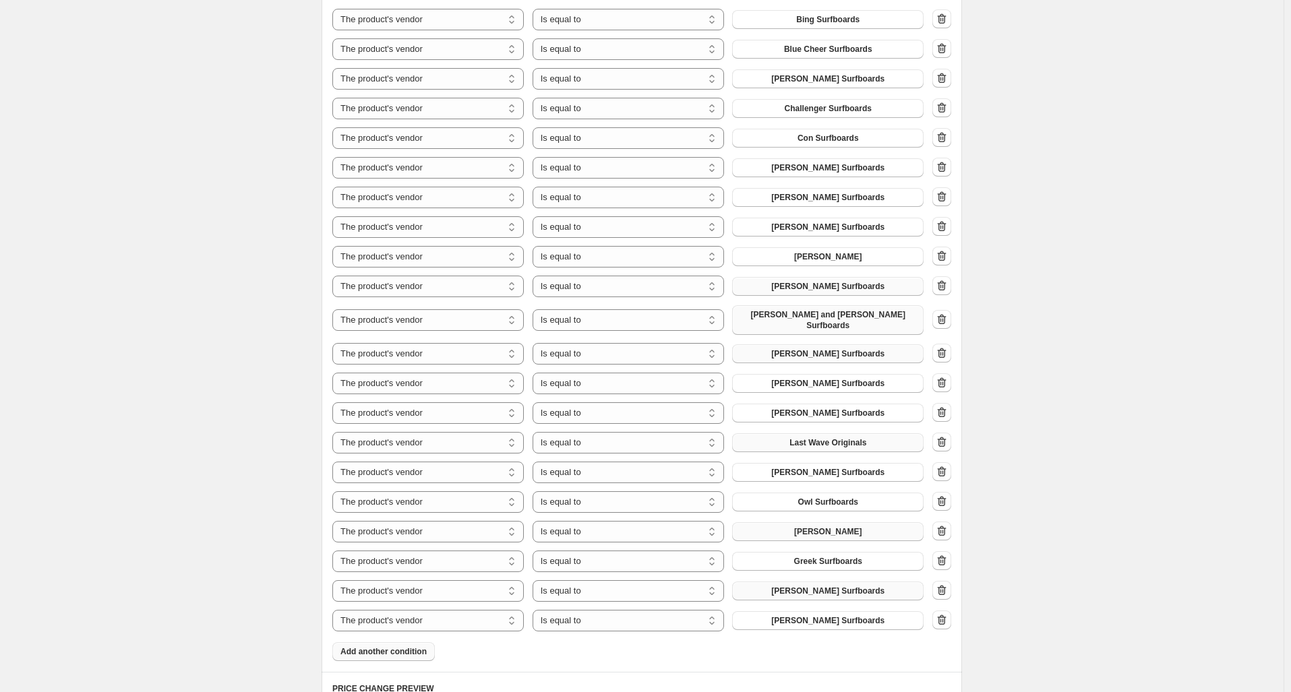
click at [786, 634] on div "Products must match: all conditions any condition The product The product's col…" at bounding box center [641, 302] width 619 height 717
click at [1041, 215] on div "Create new price change job. This page is ready Create new price change job Dra…" at bounding box center [641, 221] width 1283 height 2100
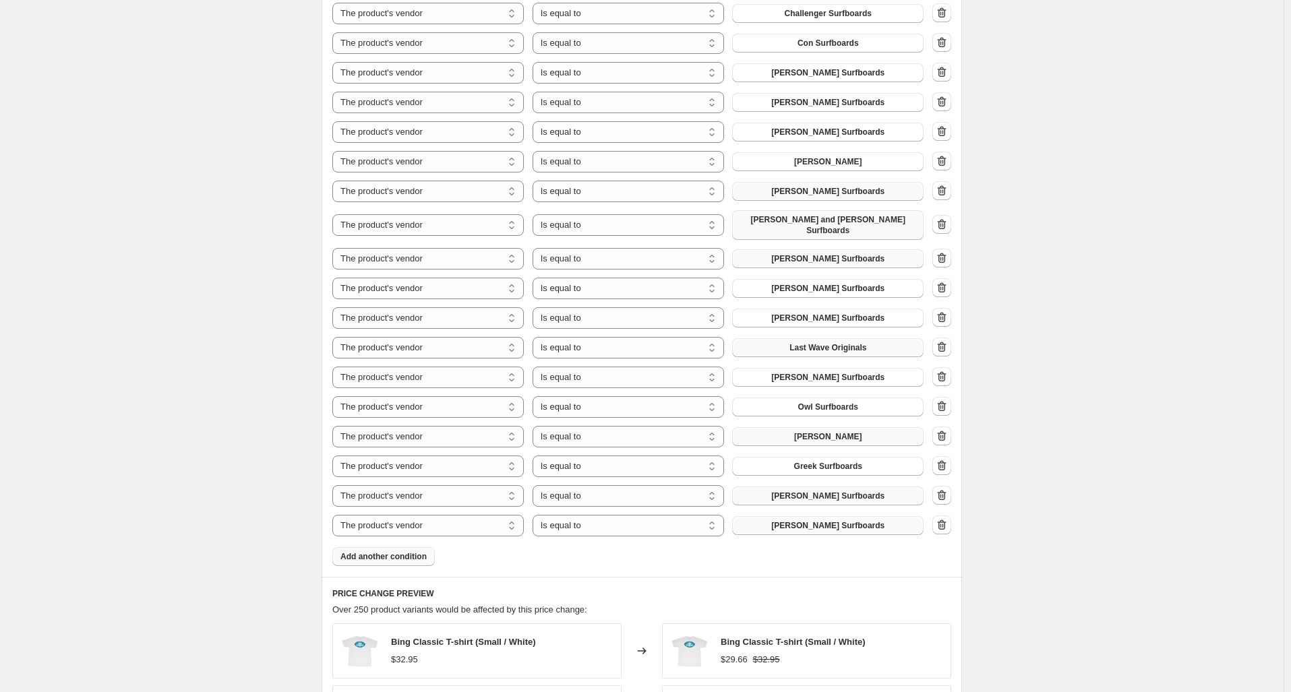
scroll to position [964, 0]
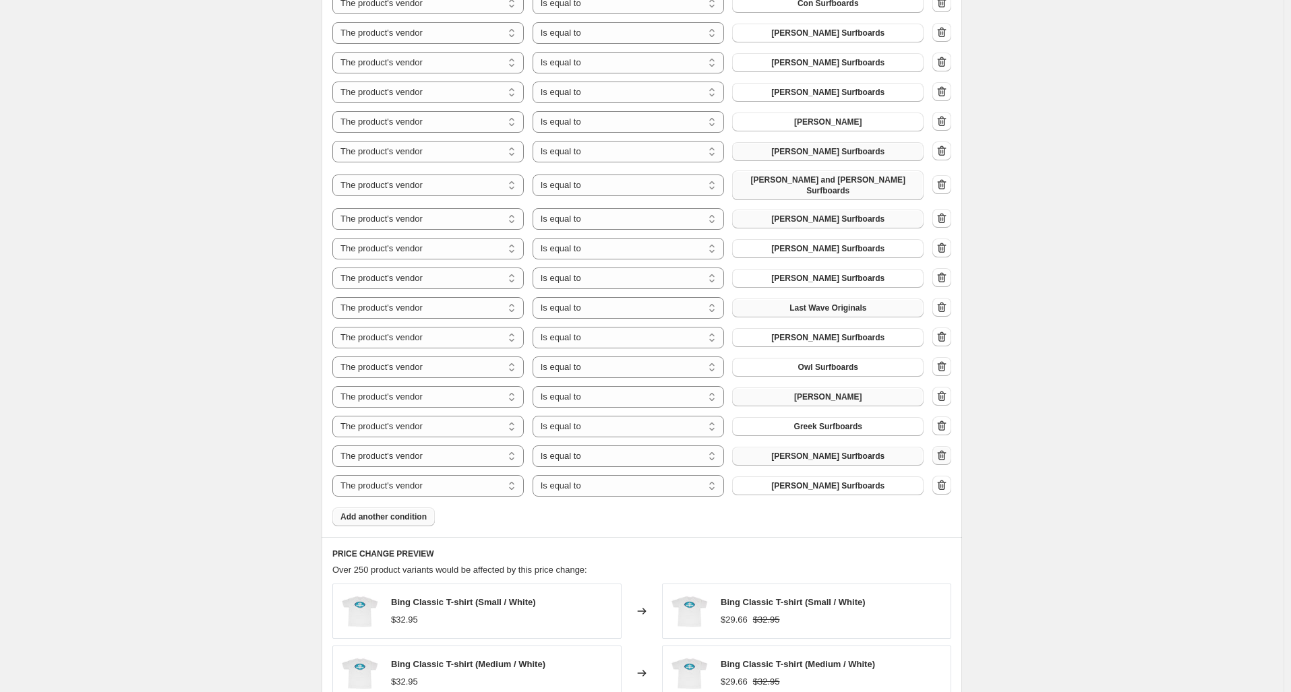
click at [948, 453] on icon "button" at bounding box center [941, 455] width 13 height 13
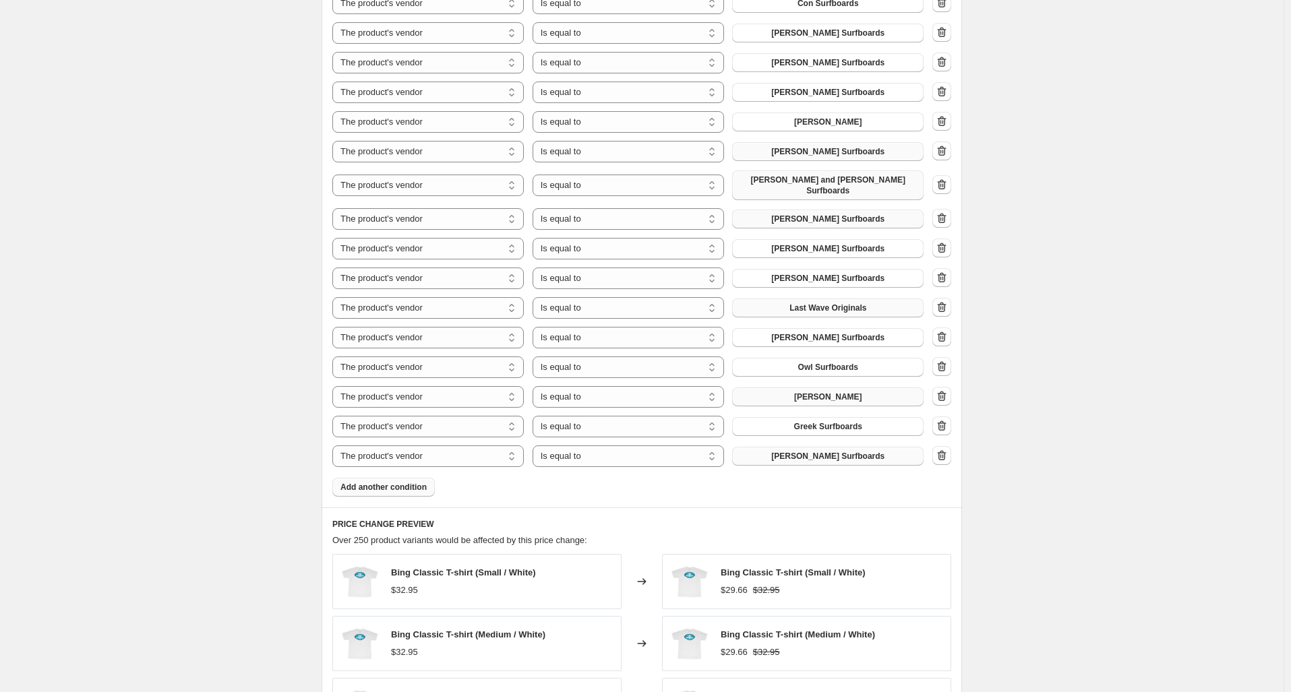
click at [846, 451] on span "Yater Surfboards" at bounding box center [827, 456] width 113 height 11
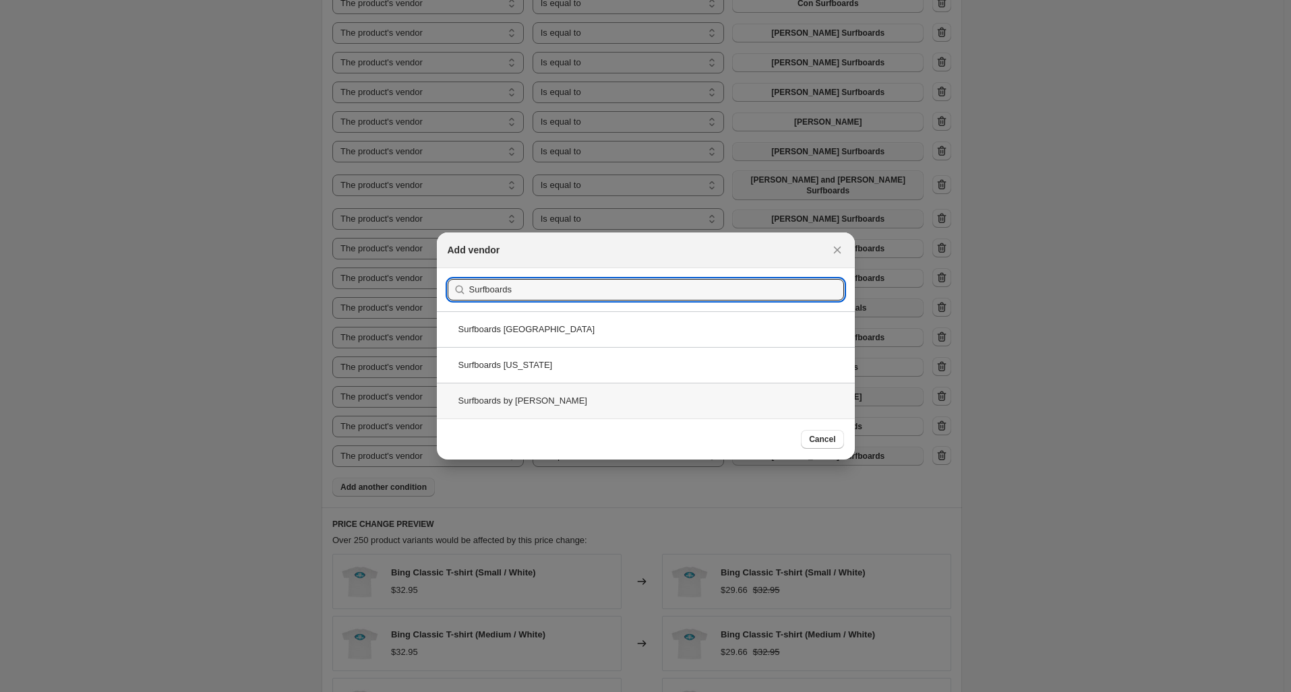
type input "Surfboards"
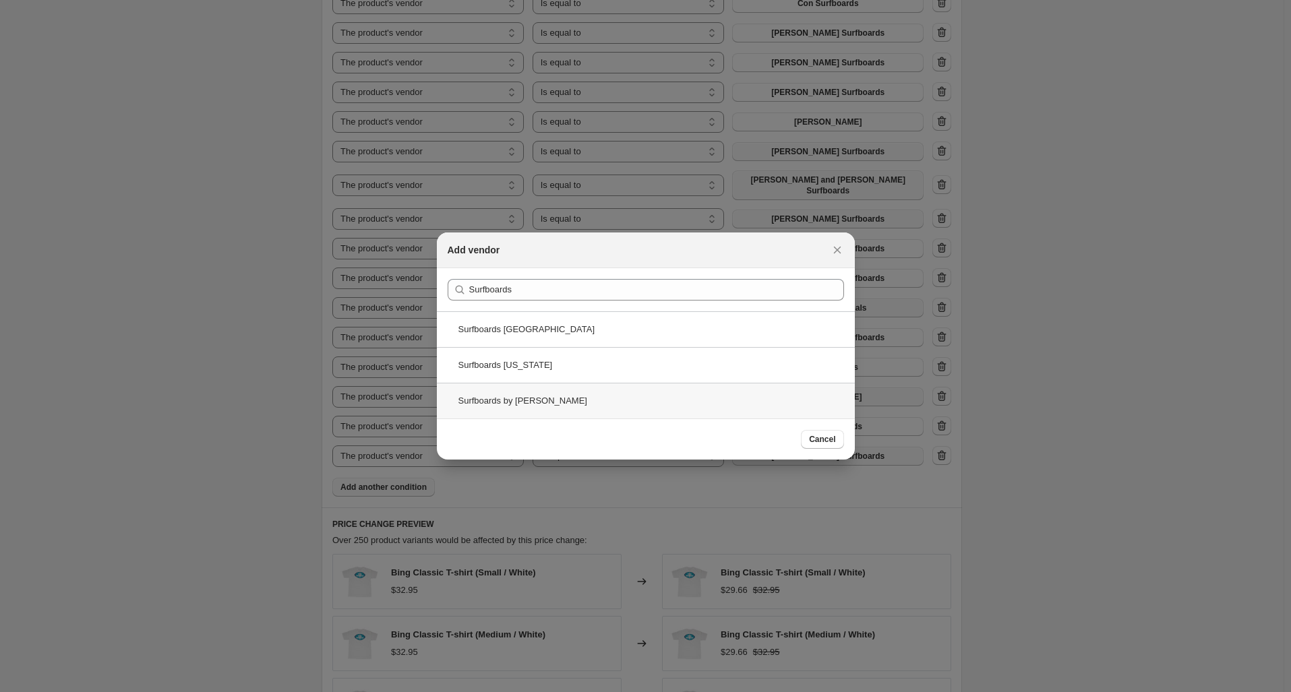
click at [571, 397] on div "Surfboards by Velzy" at bounding box center [646, 401] width 418 height 36
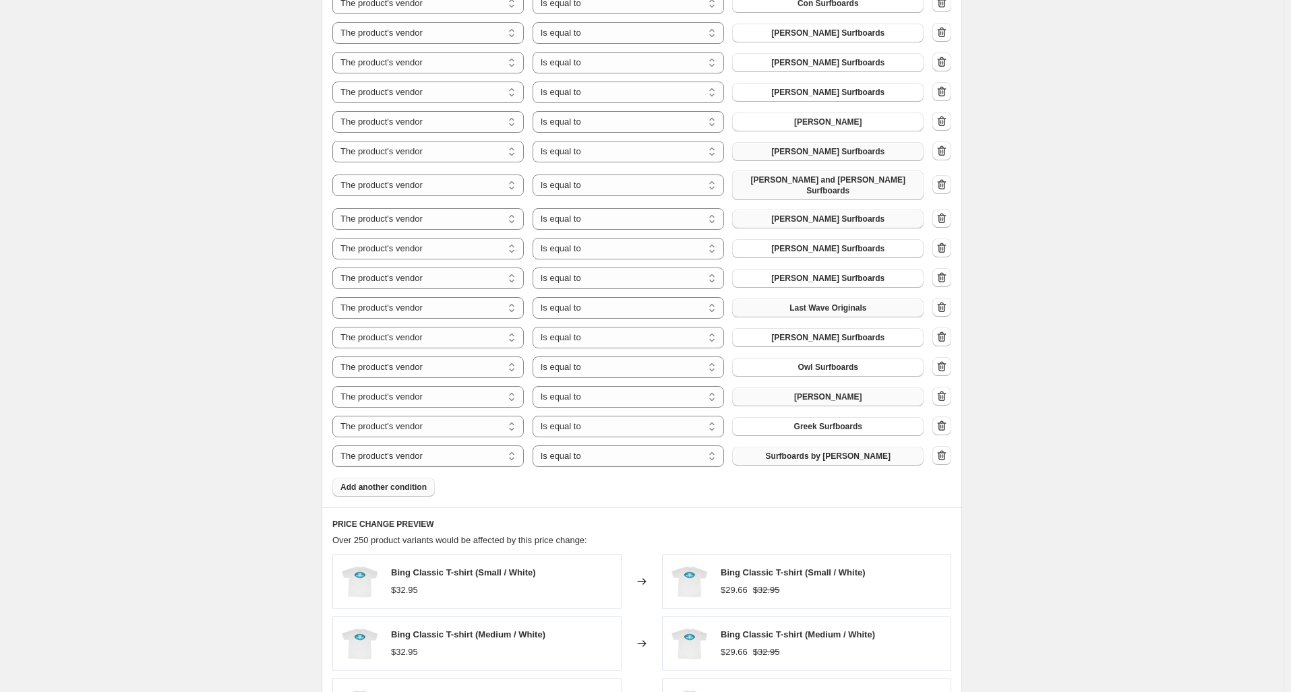
click at [388, 482] on span "Add another condition" at bounding box center [383, 487] width 86 height 11
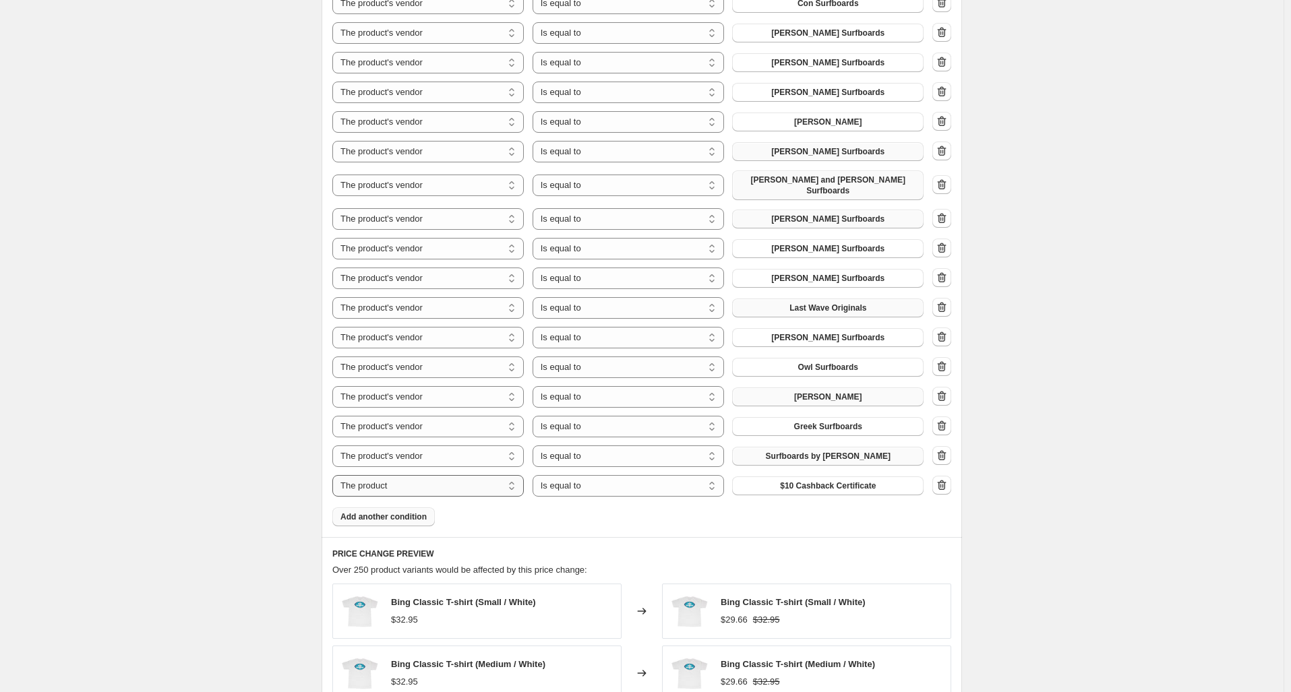
click at [468, 480] on select "The product The product's collection The product's tag The product's vendor The…" at bounding box center [427, 486] width 191 height 22
click at [413, 480] on select "The product The product's collection The product's tag The product's vendor The…" at bounding box center [427, 486] width 191 height 22
select select "vendor"
click at [825, 481] on span "Aipa Surfboards" at bounding box center [828, 486] width 63 height 11
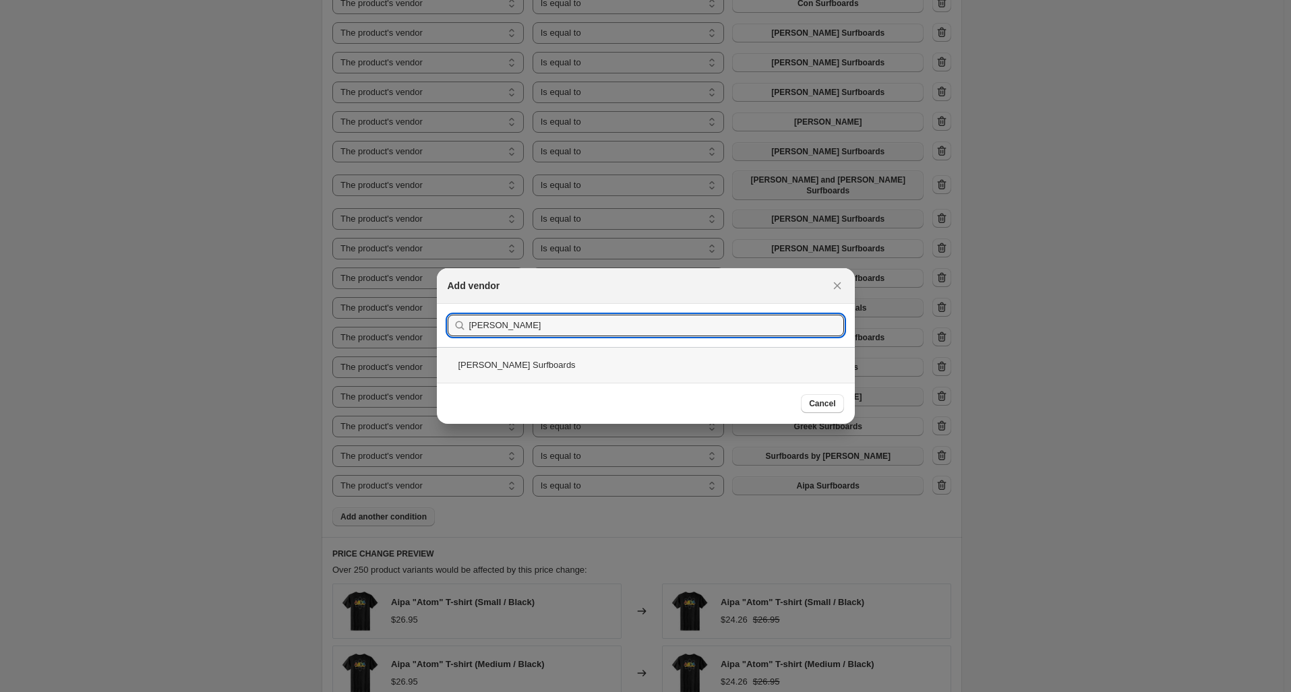
type input "Yater"
click at [546, 372] on div "Yater Surfboards" at bounding box center [646, 365] width 418 height 36
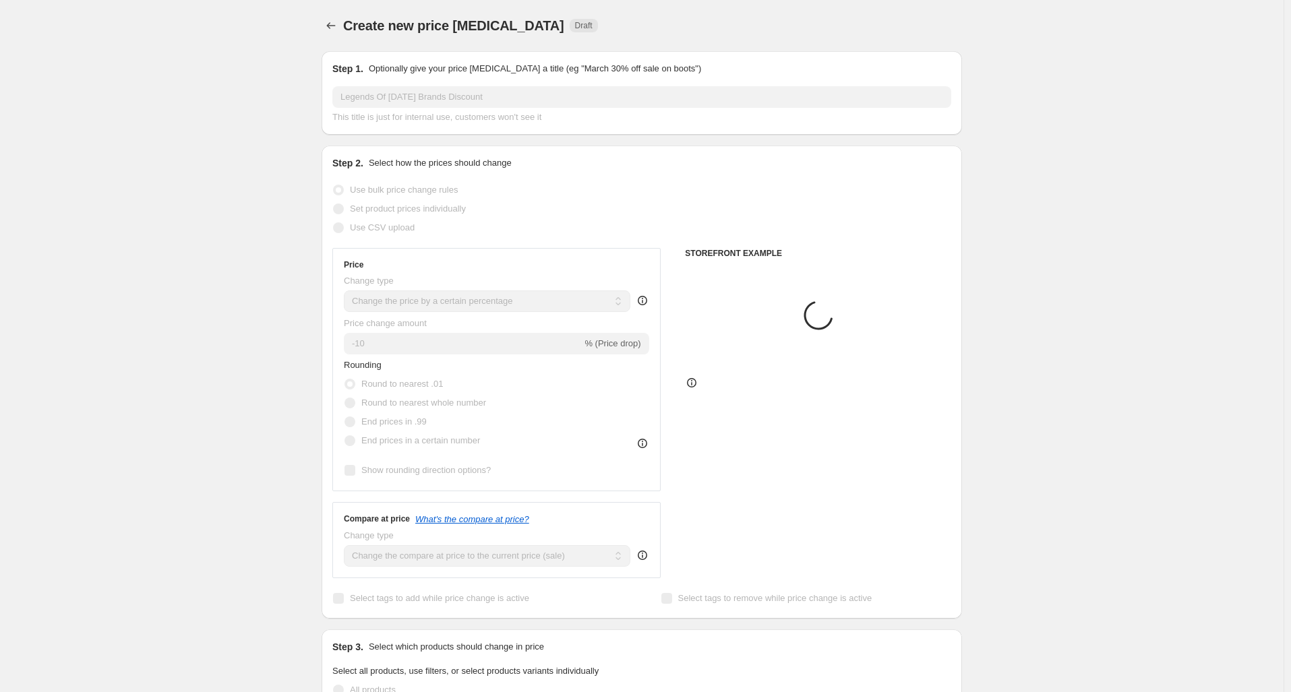
scroll to position [964, 0]
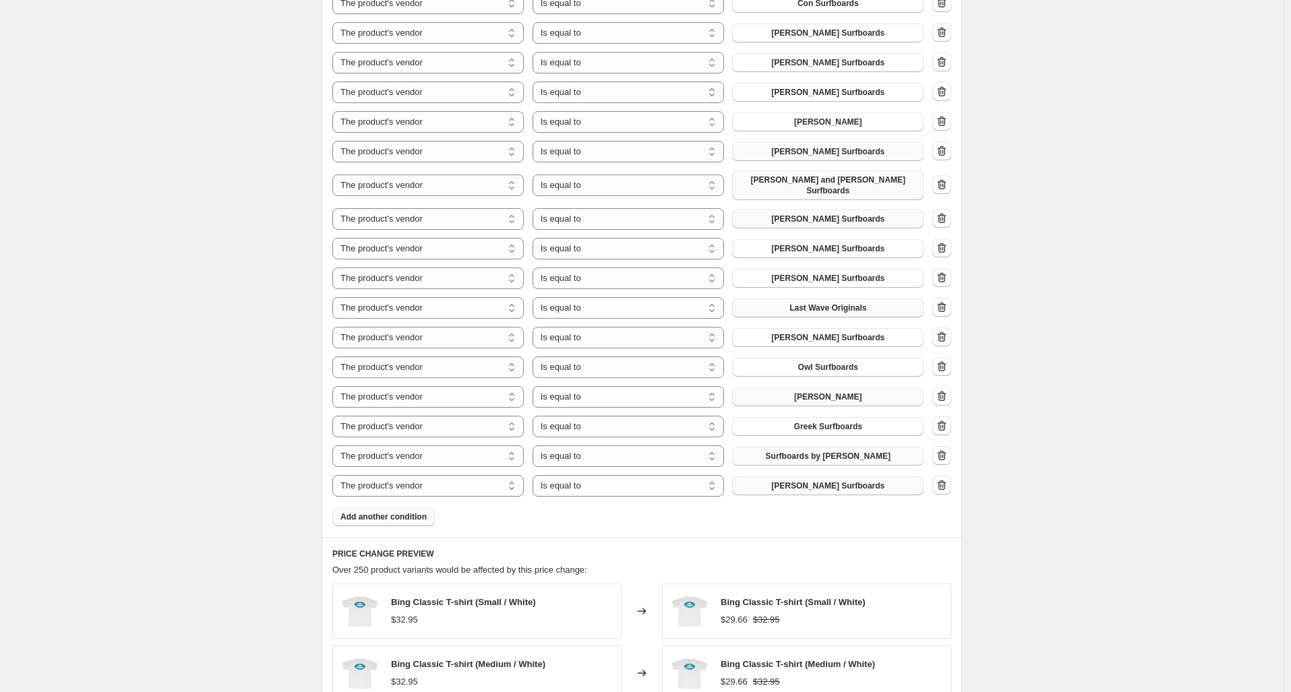
click at [401, 516] on button "Add another condition" at bounding box center [383, 517] width 102 height 19
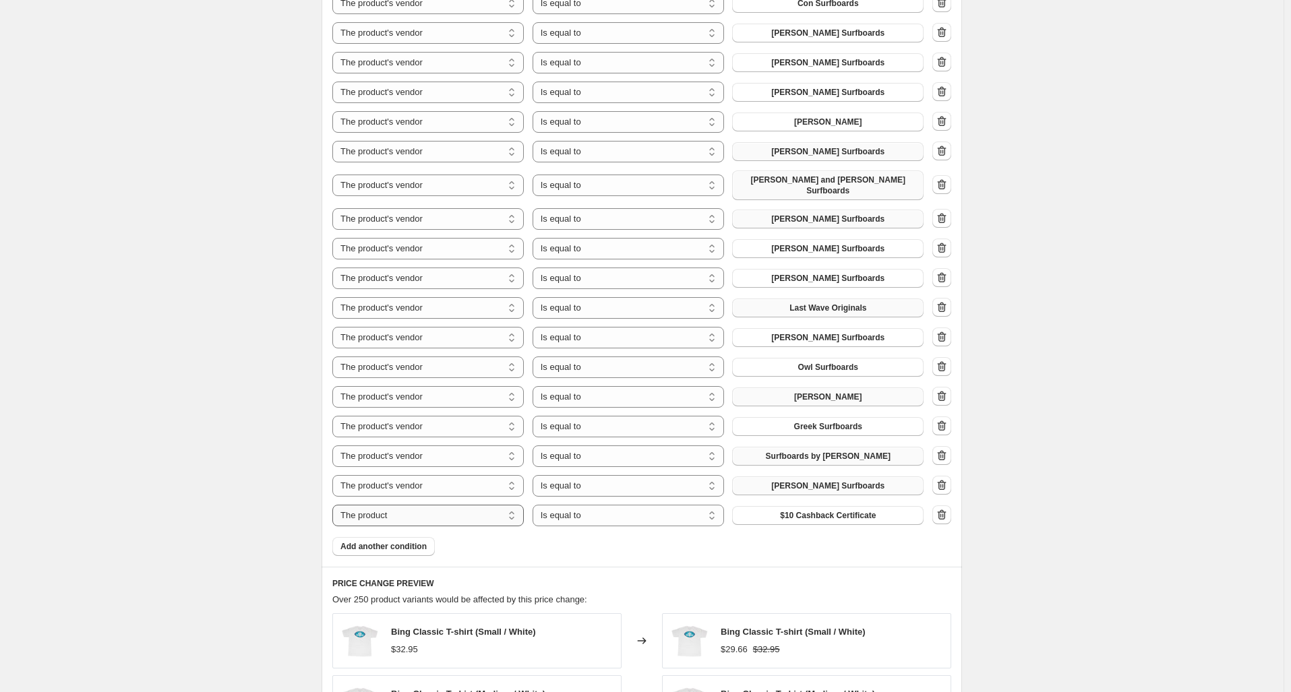
click at [438, 509] on select "The product The product's collection The product's tag The product's vendor The…" at bounding box center [427, 516] width 191 height 22
select select "vendor"
click at [832, 510] on span "Aipa Surfboards" at bounding box center [828, 515] width 63 height 11
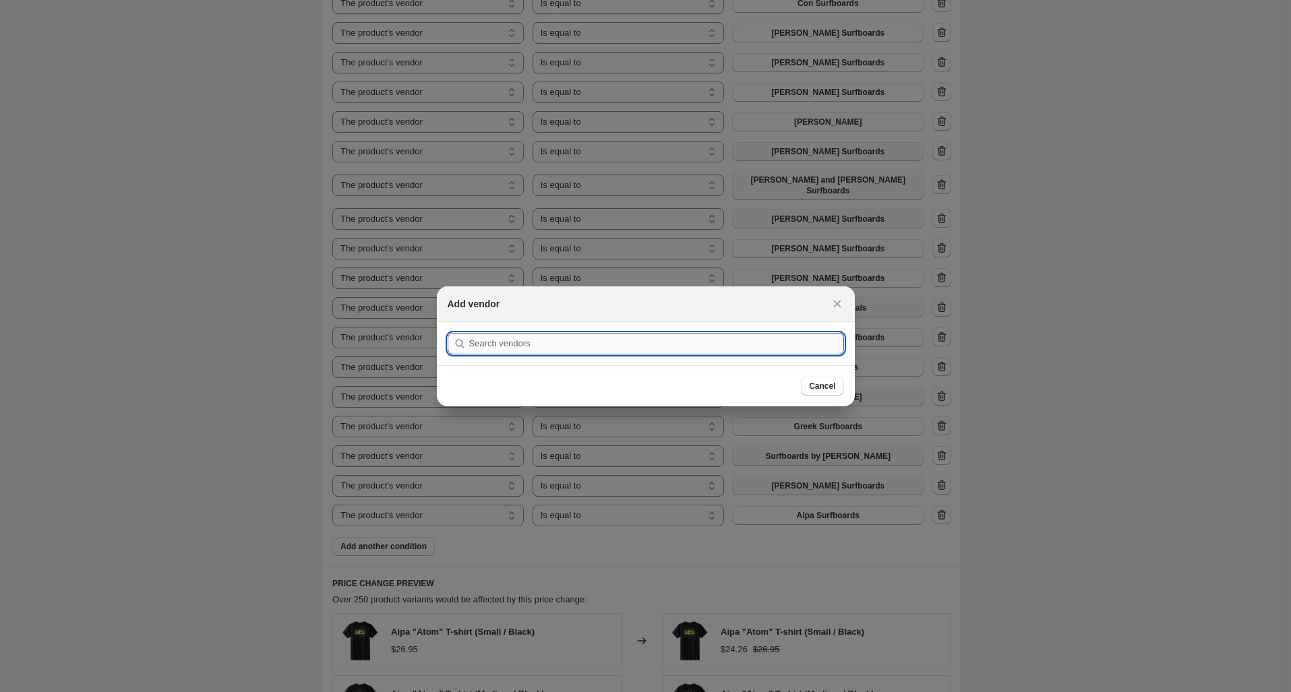
click at [619, 342] on input ":r6t:" at bounding box center [656, 344] width 375 height 22
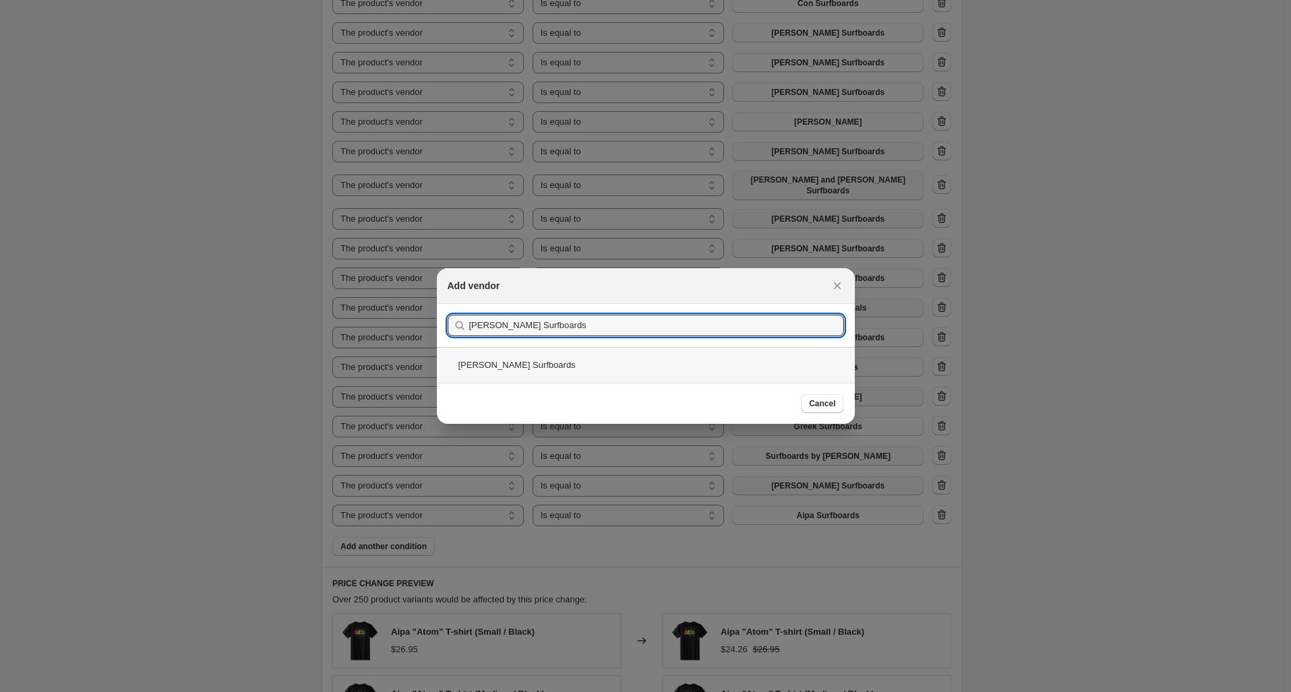
type input "Walden Surfboards"
click at [593, 361] on div "Walden Surfboards" at bounding box center [646, 365] width 418 height 36
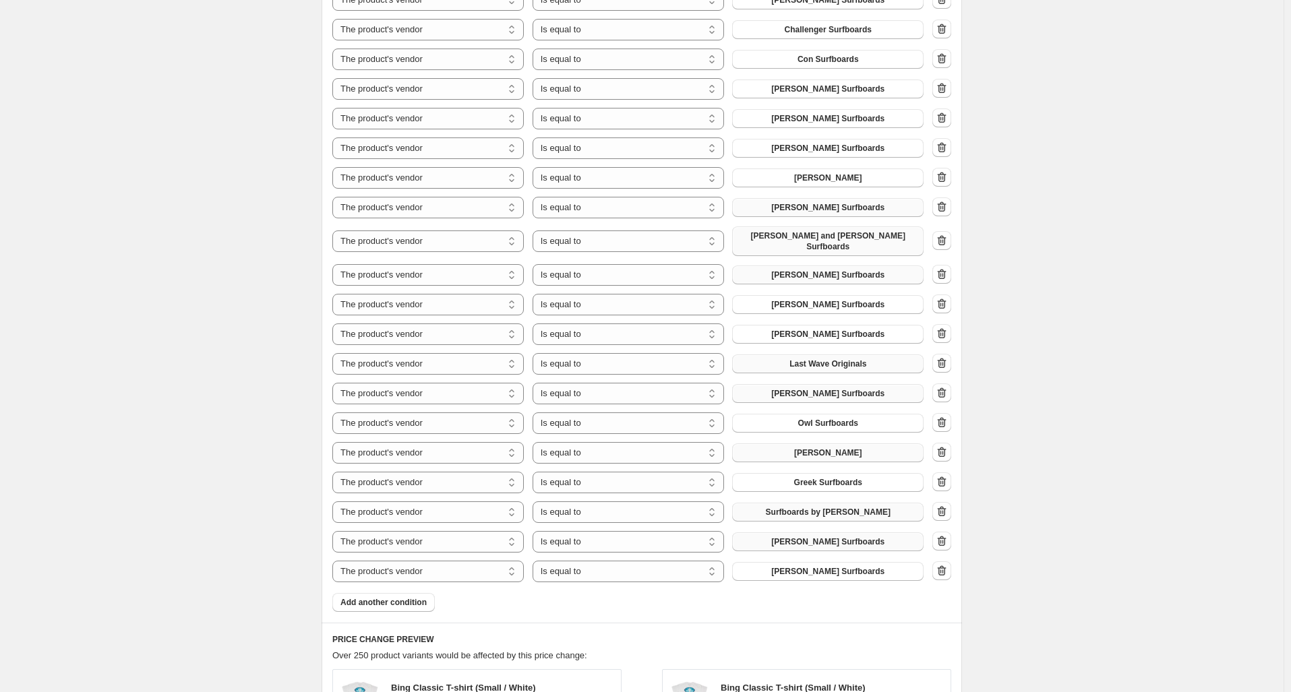
scroll to position [896, 0]
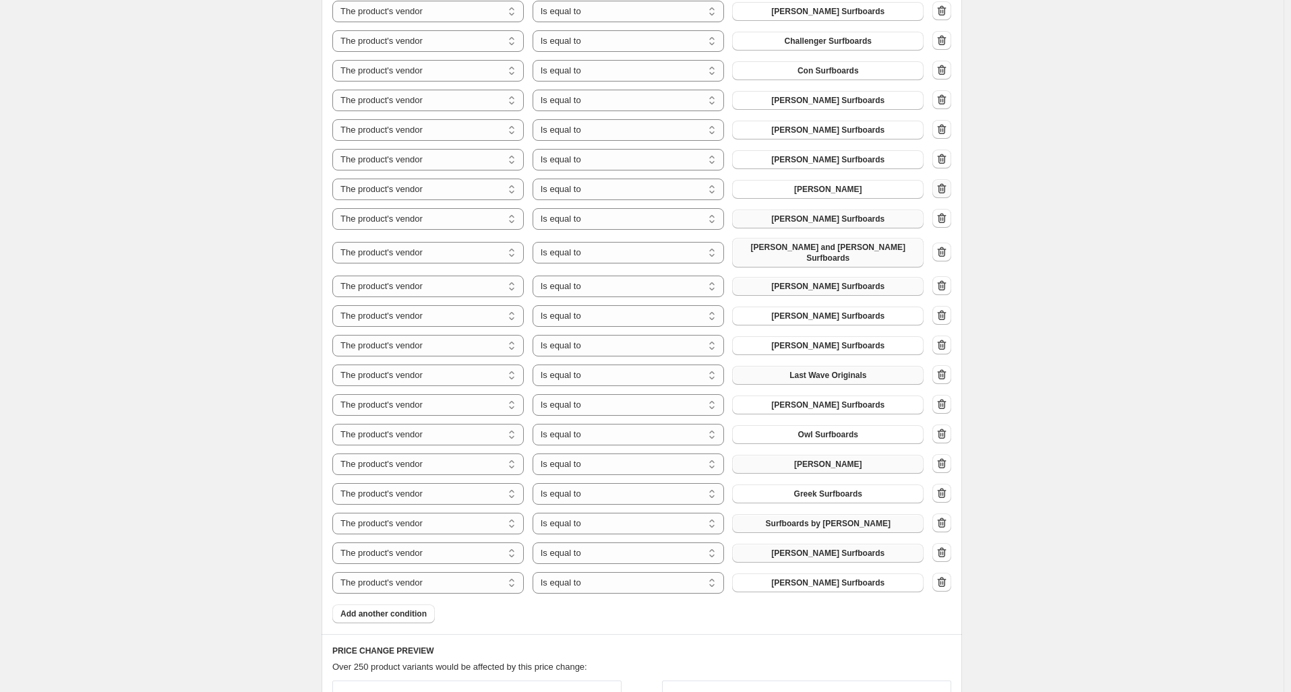
click at [947, 185] on icon "button" at bounding box center [941, 188] width 13 height 13
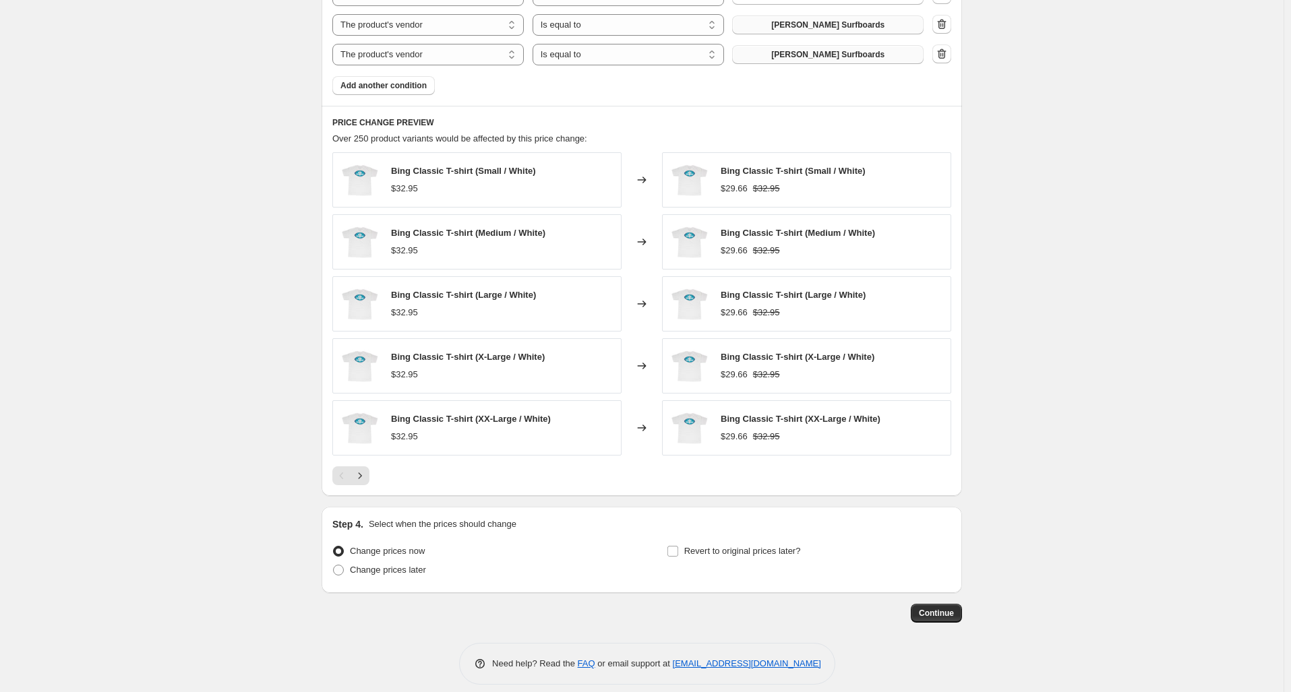
scroll to position [1401, 0]
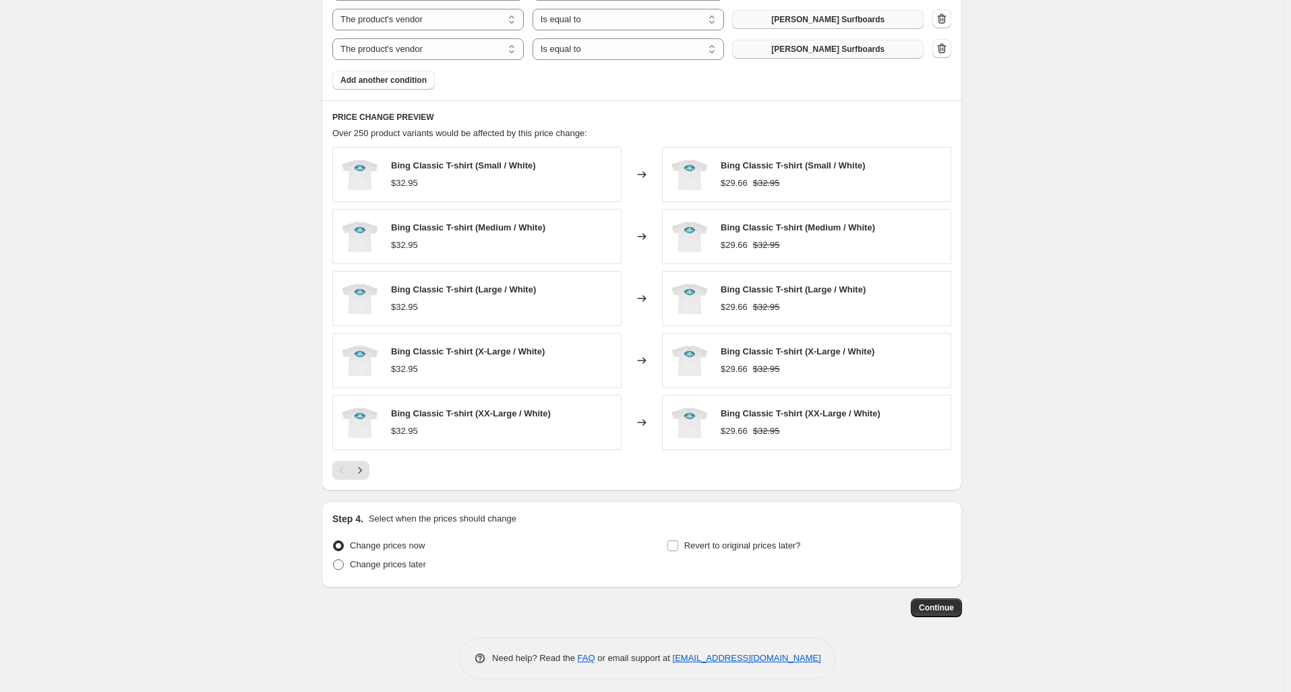
click at [386, 561] on span "Change prices later" at bounding box center [388, 564] width 76 height 10
click at [334, 560] on input "Change prices later" at bounding box center [333, 559] width 1 height 1
radio input "true"
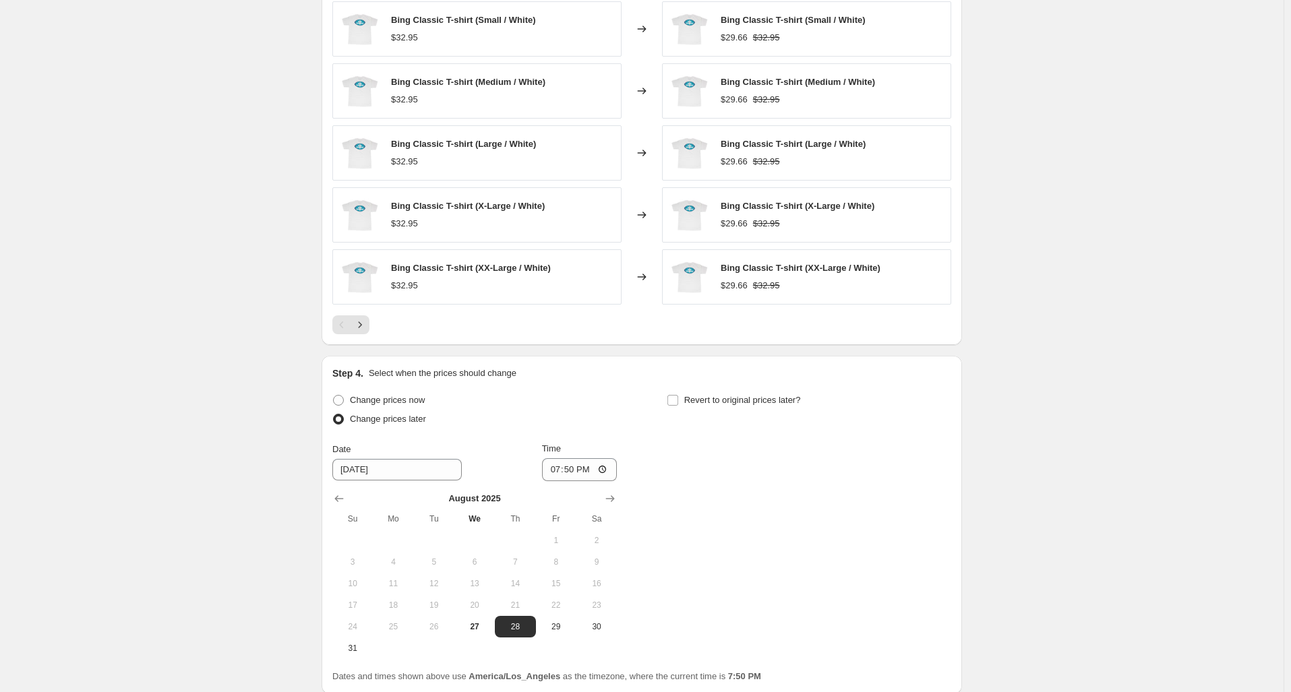
scroll to position [1653, 0]
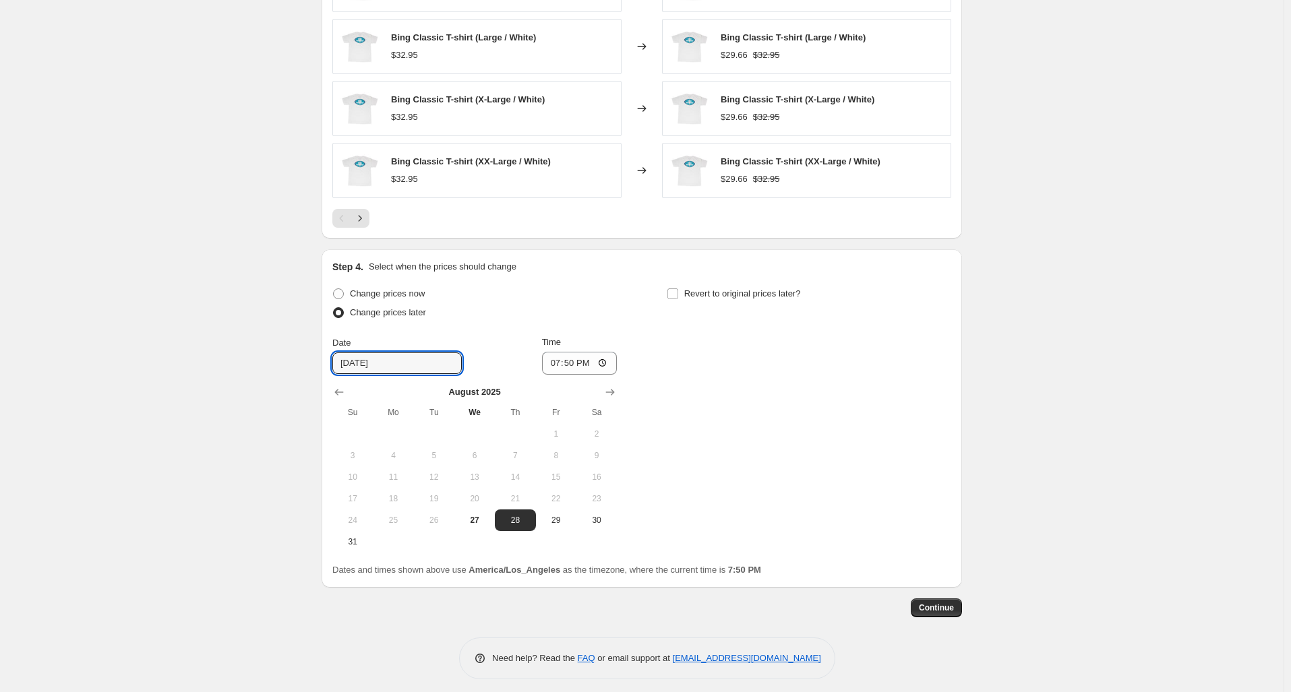
drag, startPoint x: 392, startPoint y: 359, endPoint x: 326, endPoint y: 356, distance: 66.8
click at [326, 356] on div "Step 4. Select when the prices should change Change prices now Change prices la…" at bounding box center [642, 418] width 640 height 338
type input "8/28/2025"
drag, startPoint x: 702, startPoint y: 379, endPoint x: 636, endPoint y: 366, distance: 67.4
click at [686, 375] on div "Change prices now Change prices later Date 8/28/2025 Time 19:50 August 2025 Su …" at bounding box center [641, 418] width 619 height 268
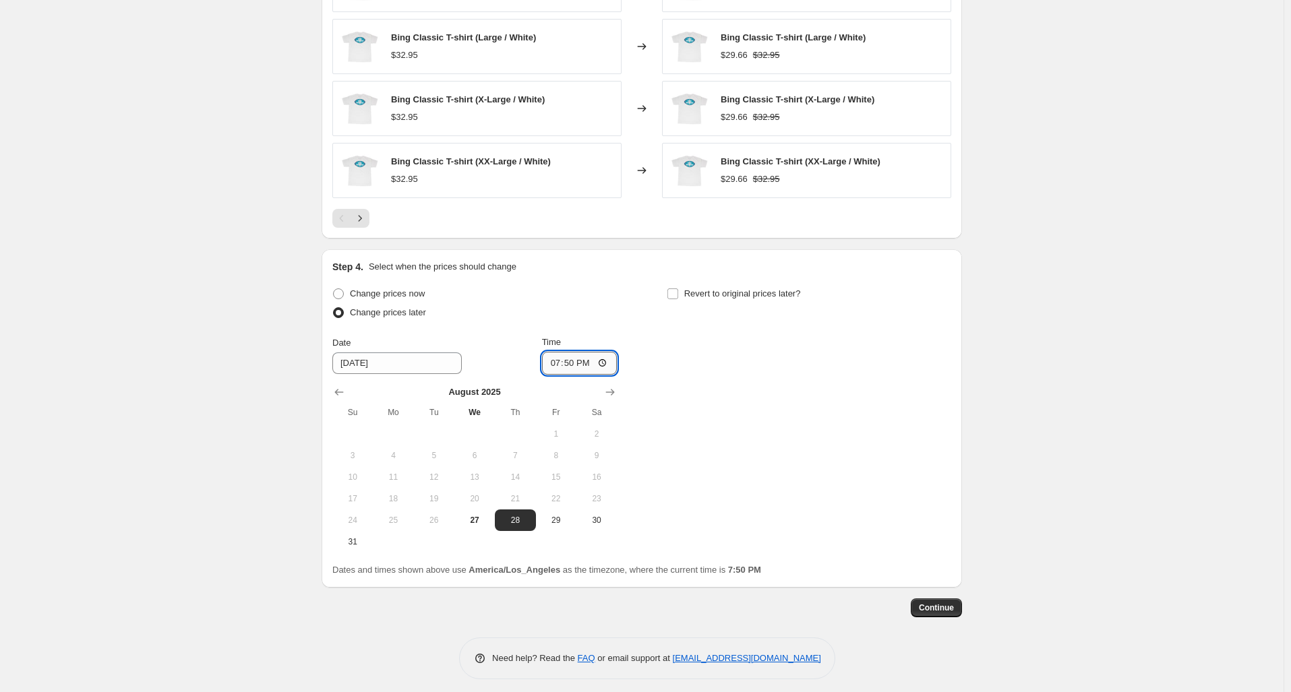
click at [566, 356] on input "19:50" at bounding box center [579, 363] width 75 height 23
click at [551, 354] on input "19:50" at bounding box center [579, 363] width 75 height 23
click at [557, 355] on input "19:50" at bounding box center [579, 363] width 75 height 23
click at [673, 288] on input "Revert to original prices later?" at bounding box center [672, 293] width 11 height 11
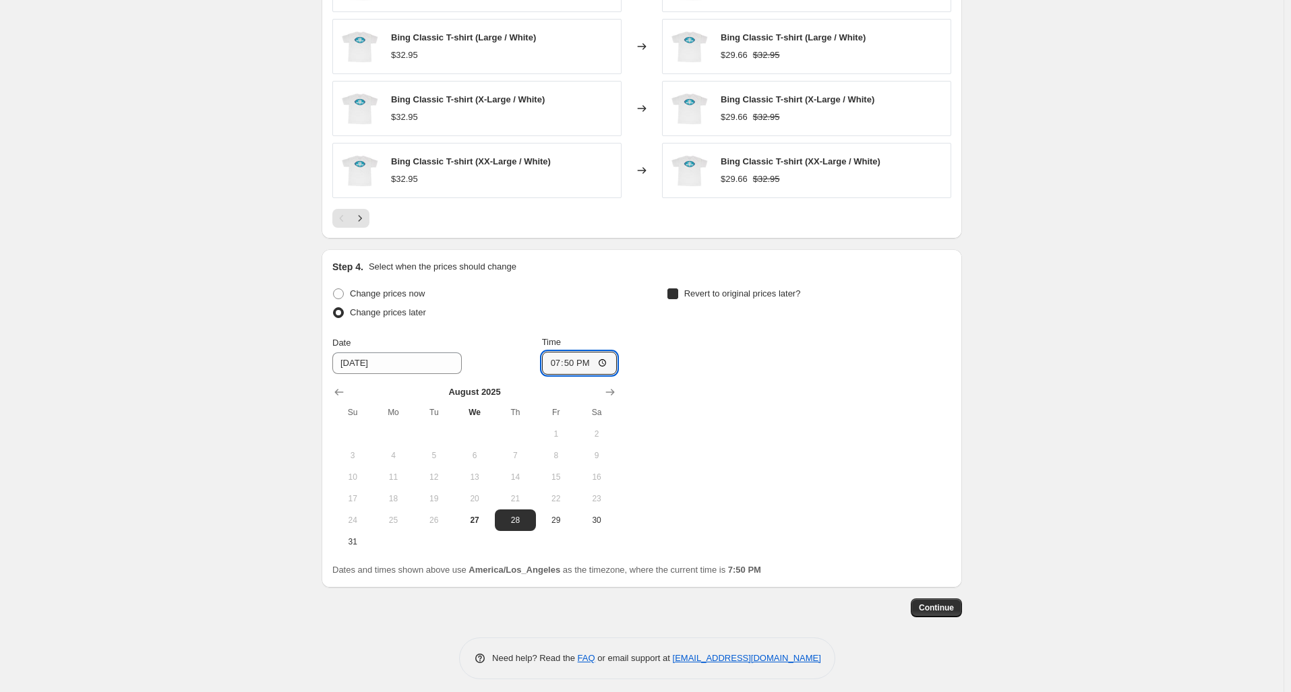
checkbox input "true"
click at [558, 355] on input "19:50" at bounding box center [579, 363] width 75 height 23
click at [892, 431] on span "5" at bounding box center [890, 434] width 30 height 11
type input "9/5/2025"
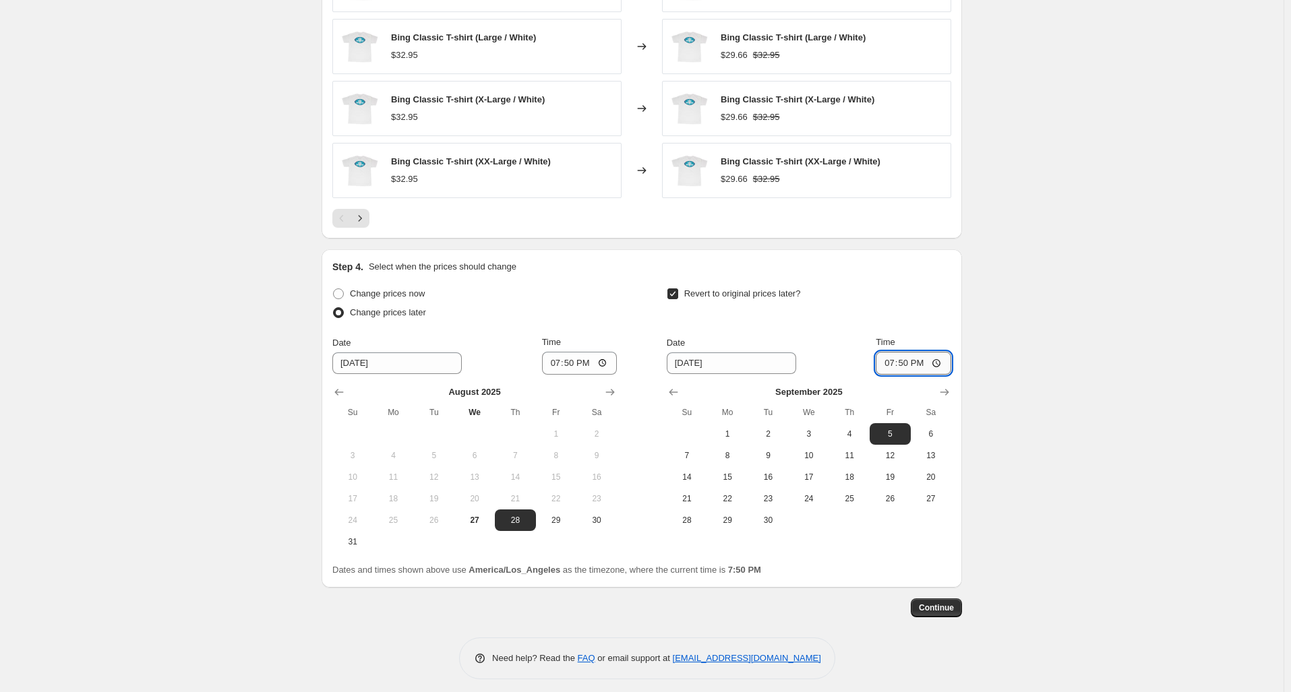
click at [892, 355] on input "19:50" at bounding box center [913, 363] width 75 height 23
click at [553, 517] on span "29" at bounding box center [556, 520] width 30 height 11
type input "8/29/2025"
click at [560, 355] on input "19:50" at bounding box center [579, 363] width 75 height 23
click at [603, 356] on input "19:50" at bounding box center [579, 363] width 75 height 23
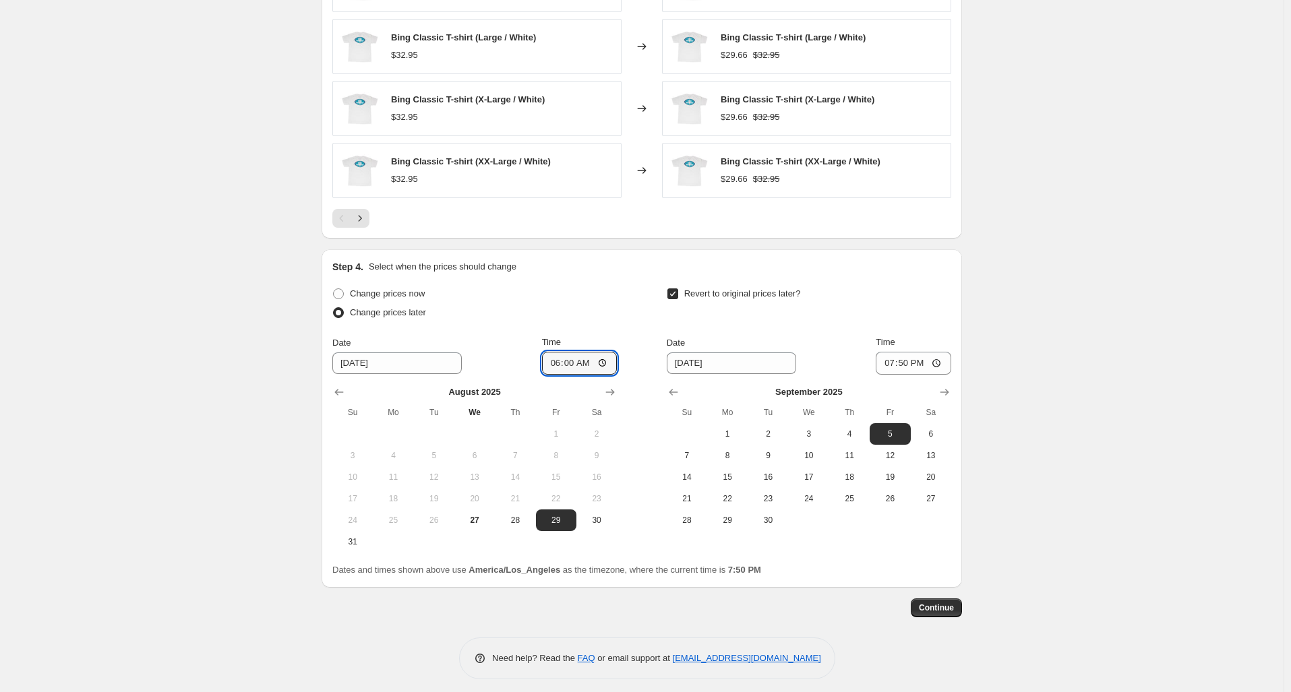
type input "06:00"
click at [617, 284] on div "Change prices now" at bounding box center [474, 293] width 284 height 19
click at [892, 355] on input "19:50" at bounding box center [913, 363] width 75 height 23
click at [859, 429] on span "4" at bounding box center [849, 434] width 30 height 11
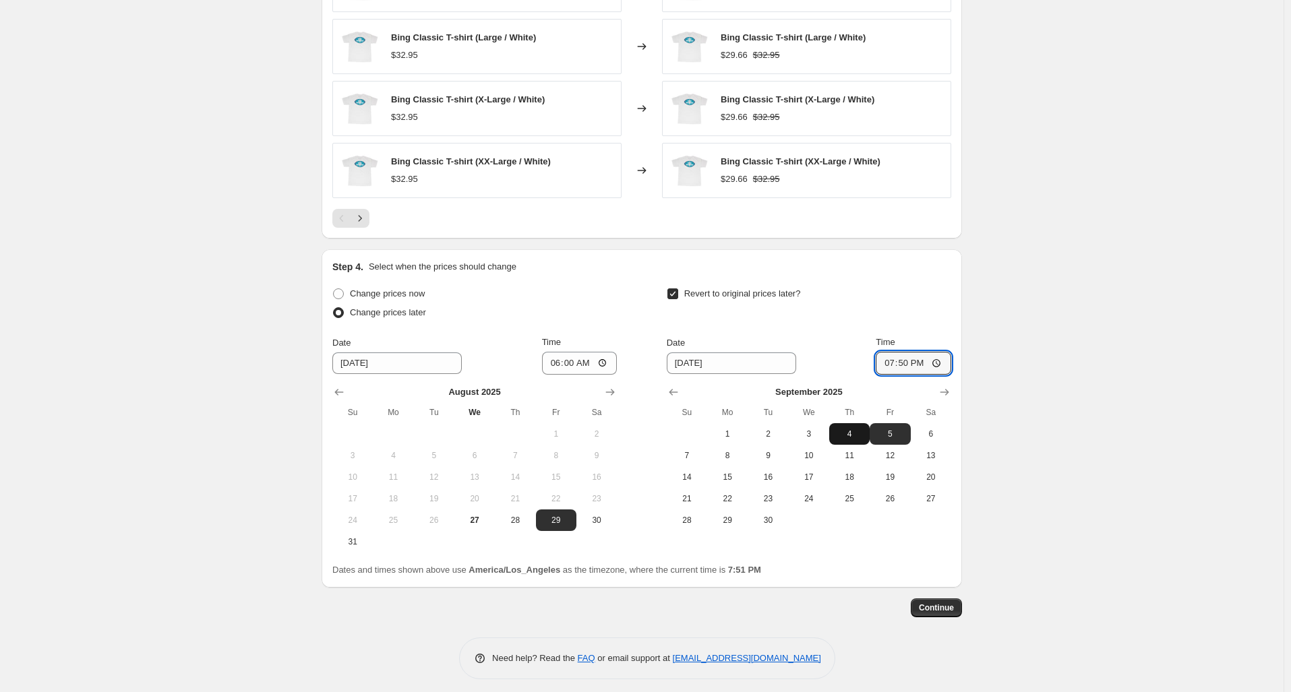
type input "9/4/2025"
click at [893, 357] on input "19:50" at bounding box center [913, 363] width 75 height 23
click at [892, 357] on input "19:50" at bounding box center [913, 363] width 75 height 23
type input "23:59"
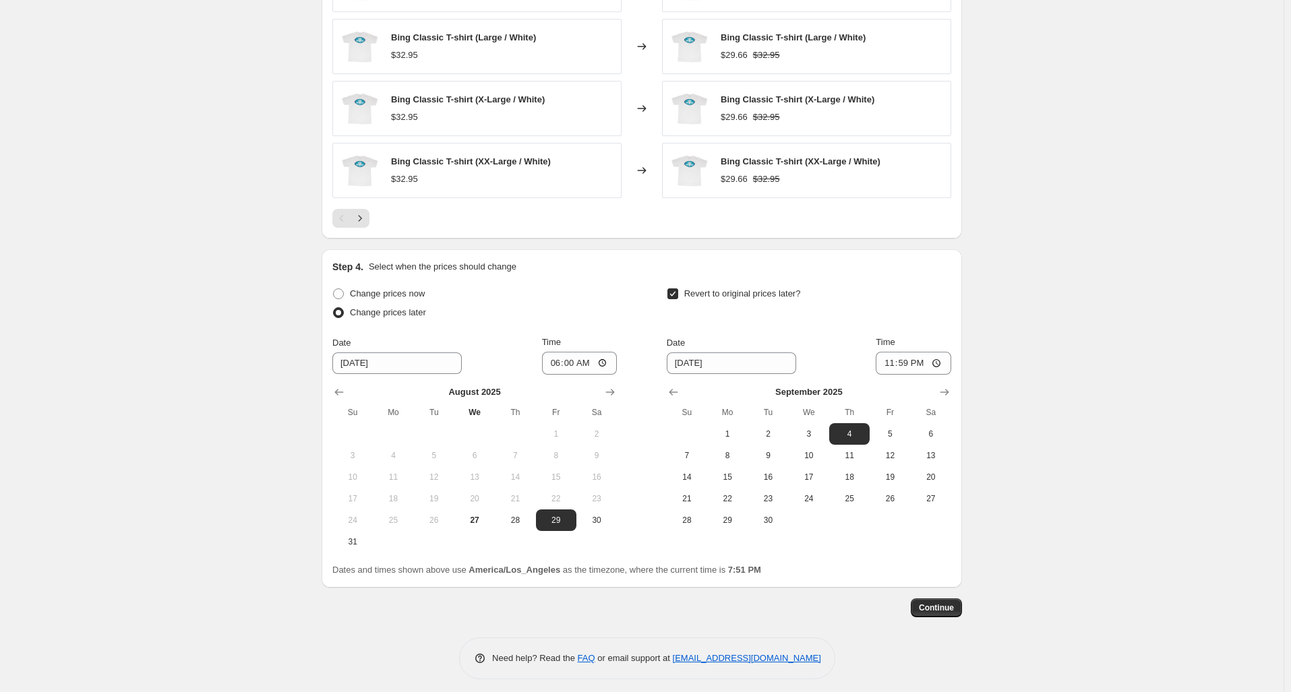
click at [818, 604] on div "Continue" at bounding box center [642, 608] width 640 height 19
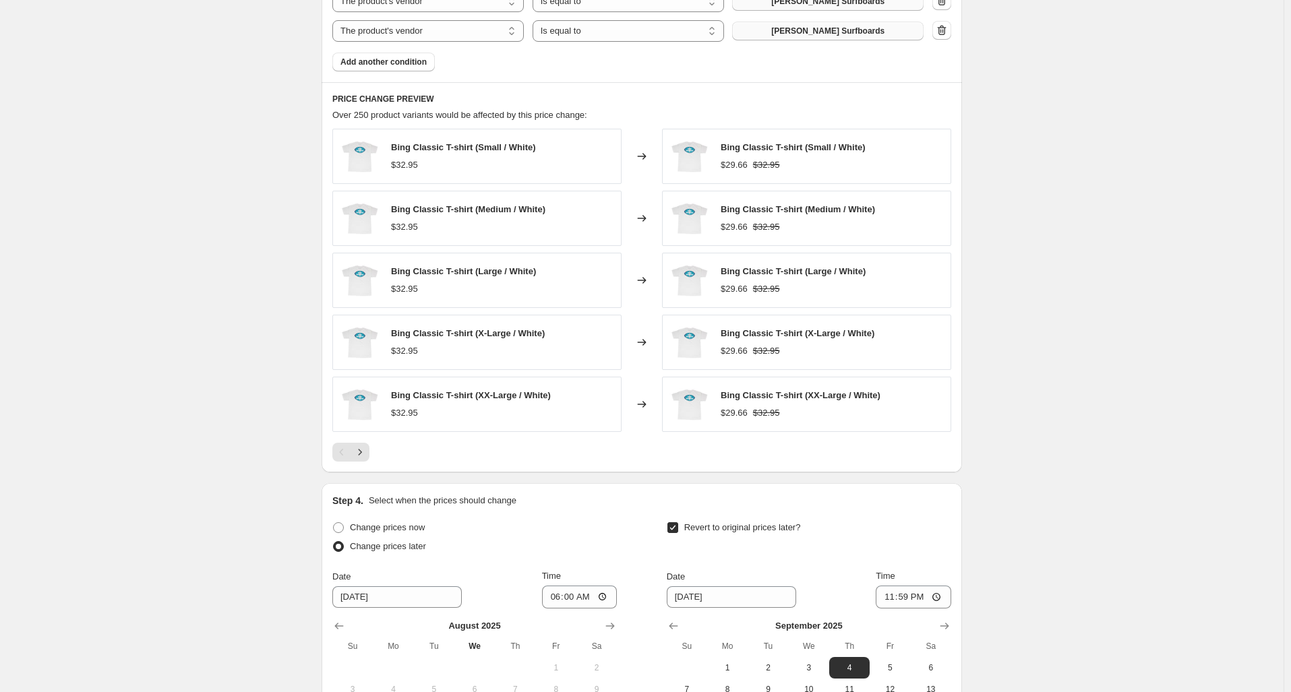
scroll to position [1518, 0]
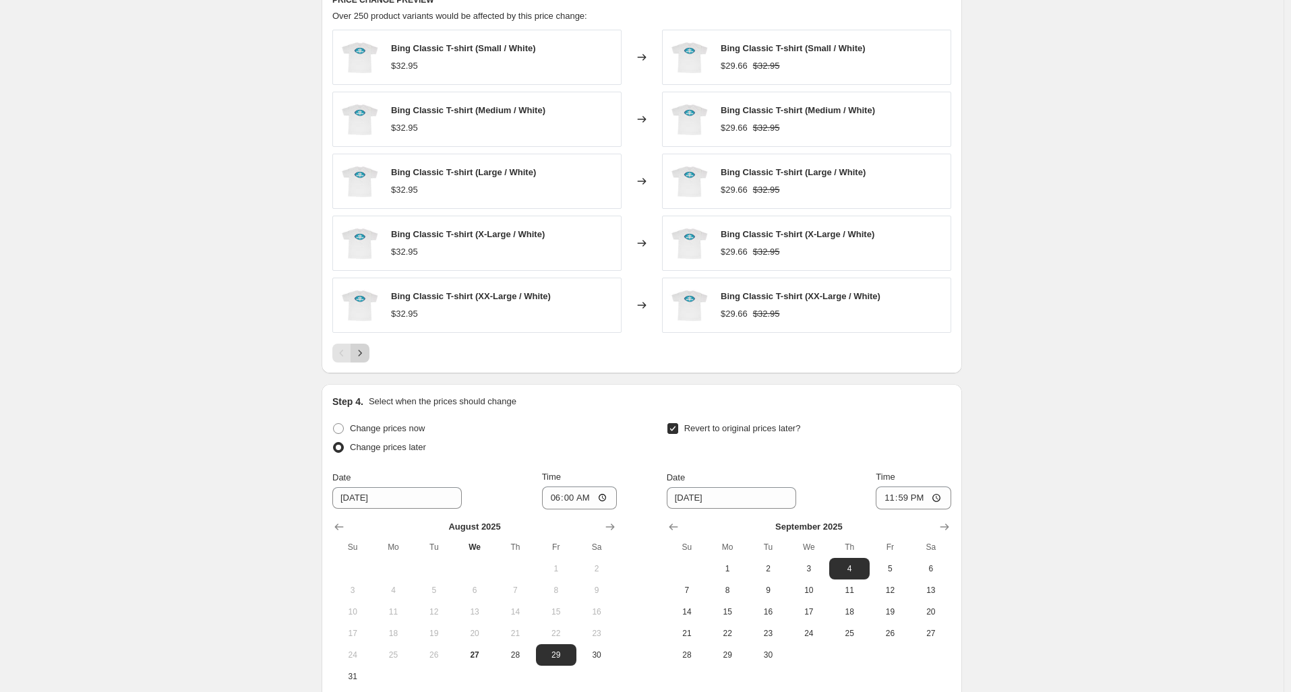
click at [361, 351] on icon "Next" at bounding box center [359, 352] width 13 height 13
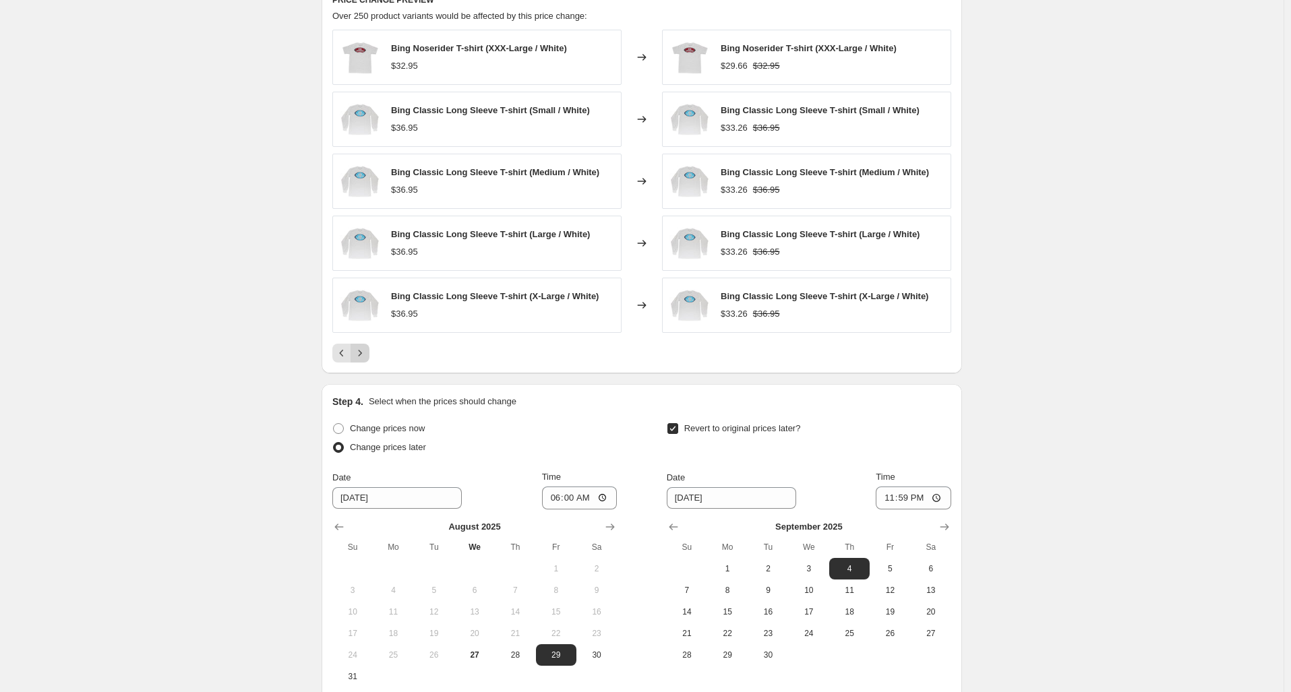
click at [361, 351] on icon "Next" at bounding box center [359, 352] width 13 height 13
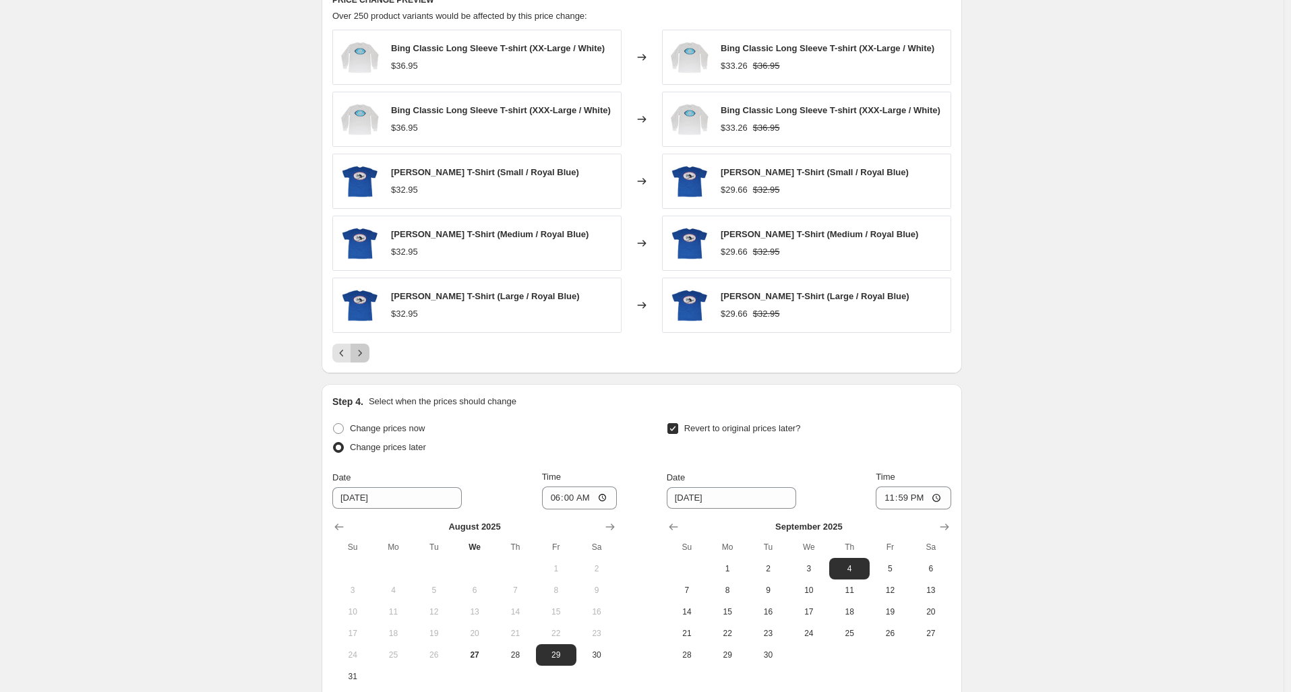
click at [361, 351] on icon "Next" at bounding box center [359, 352] width 13 height 13
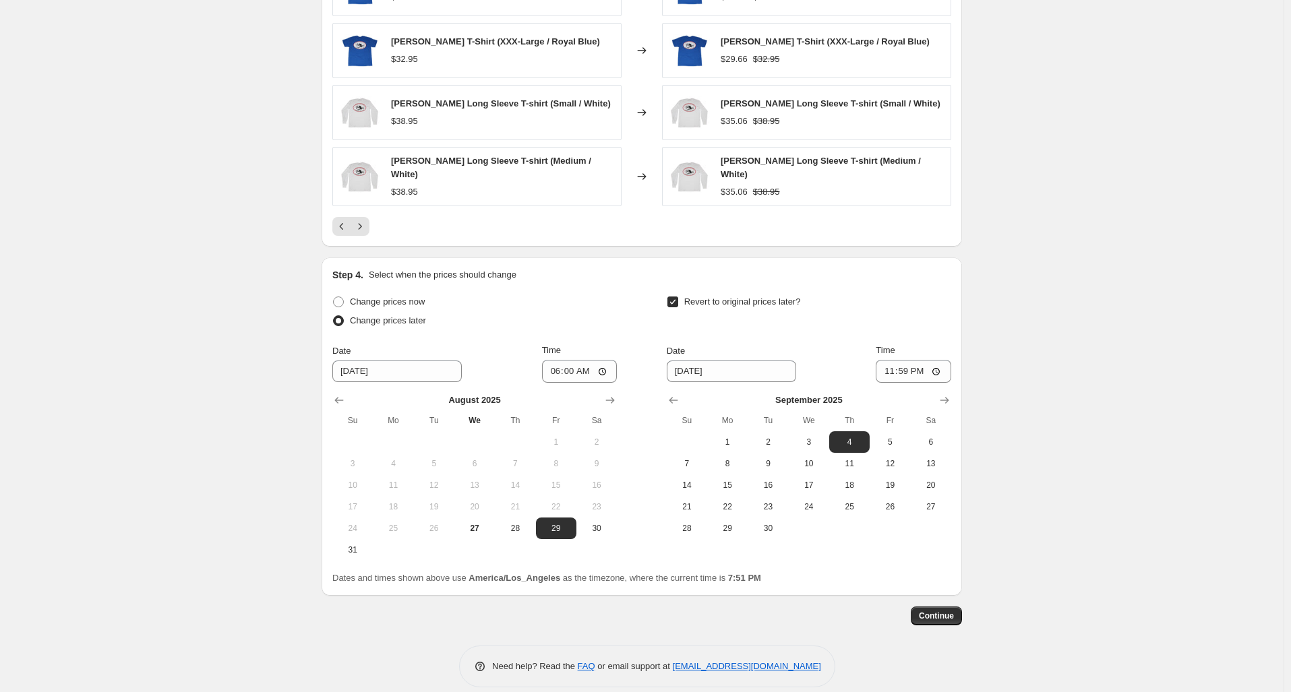
scroll to position [1653, 0]
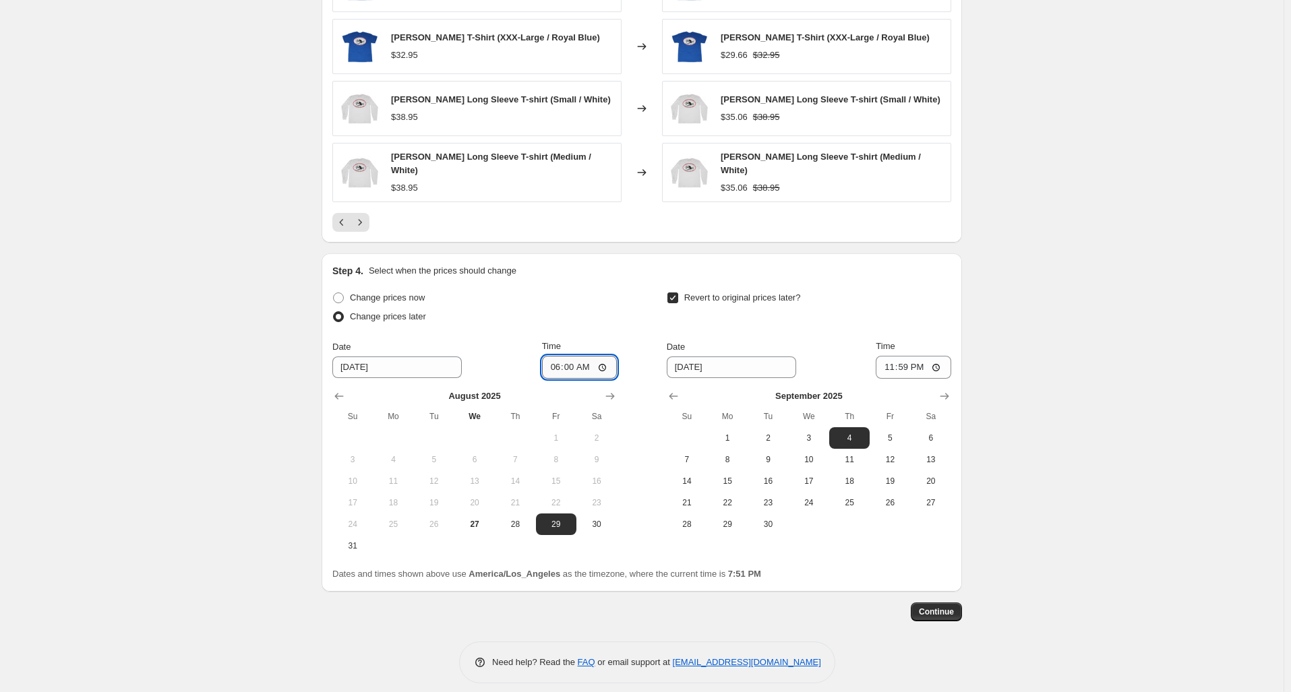
click at [559, 359] on input "06:00" at bounding box center [579, 367] width 75 height 23
click at [586, 288] on div "Change prices now" at bounding box center [474, 297] width 284 height 19
click at [572, 356] on input "05:50" at bounding box center [579, 367] width 75 height 23
click at [639, 293] on div "Change prices now Change prices later Date 8/29/2025 Time 05:45 August 2025 Su …" at bounding box center [641, 422] width 619 height 268
click at [571, 357] on input "05:45" at bounding box center [579, 367] width 75 height 23
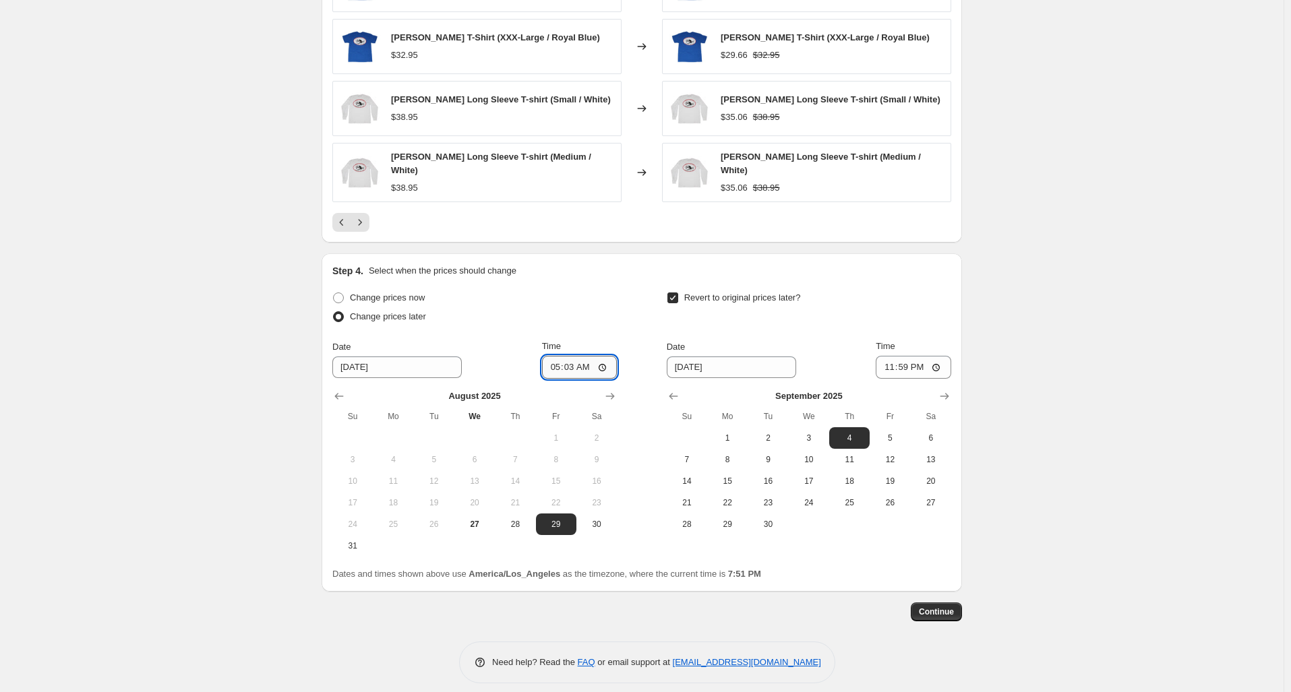
type input "05:30"
click at [580, 312] on div "Change prices later" at bounding box center [474, 316] width 284 height 19
click at [939, 607] on span "Continue" at bounding box center [936, 612] width 35 height 11
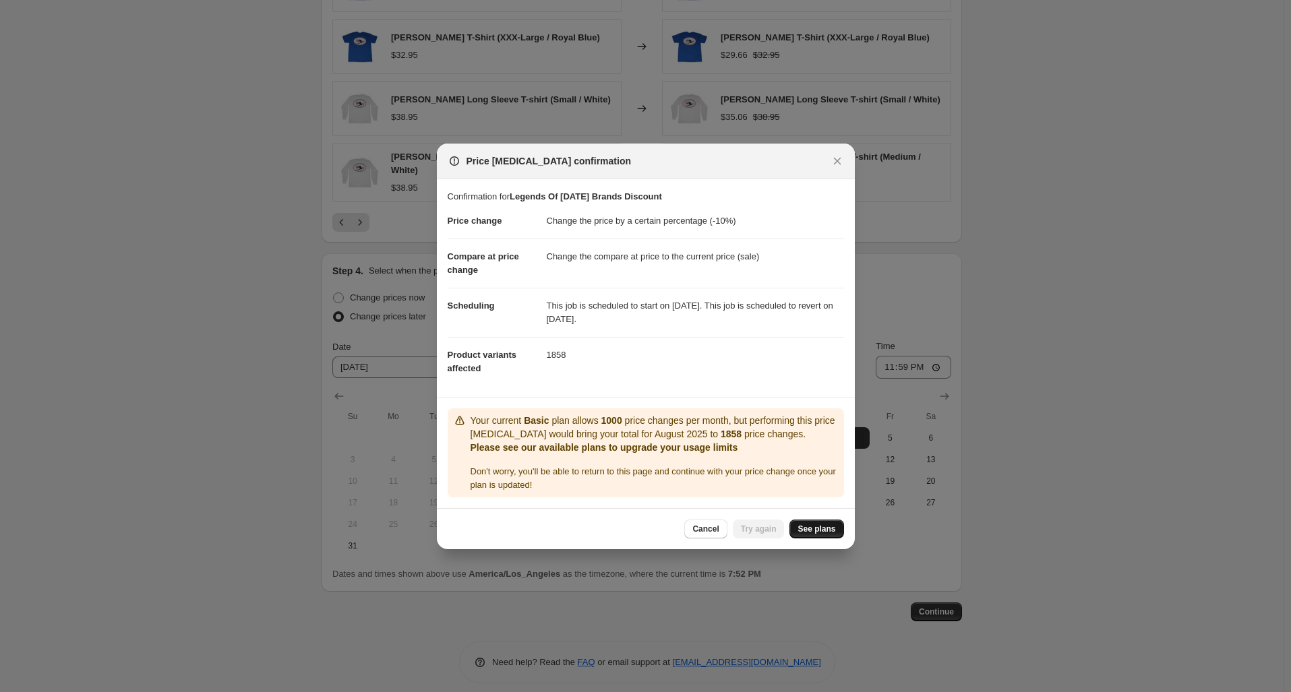
click at [813, 530] on span "See plans" at bounding box center [816, 529] width 38 height 11
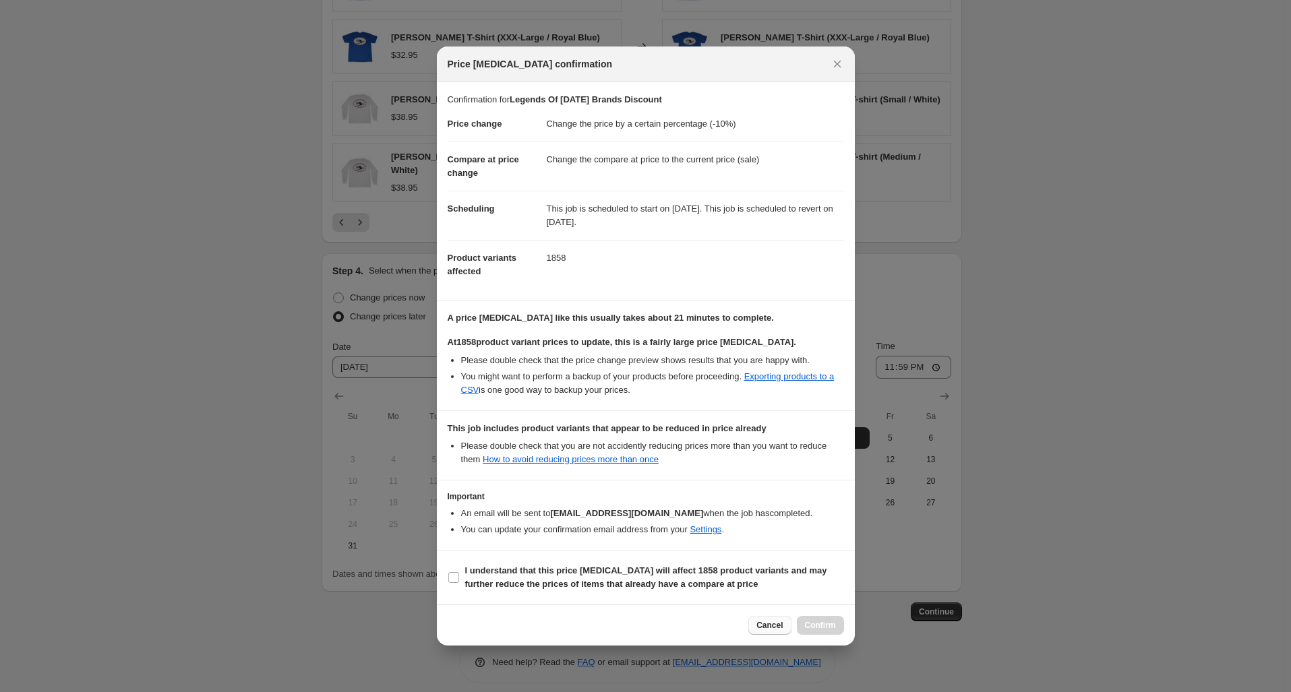
click at [760, 626] on span "Cancel" at bounding box center [769, 625] width 26 height 11
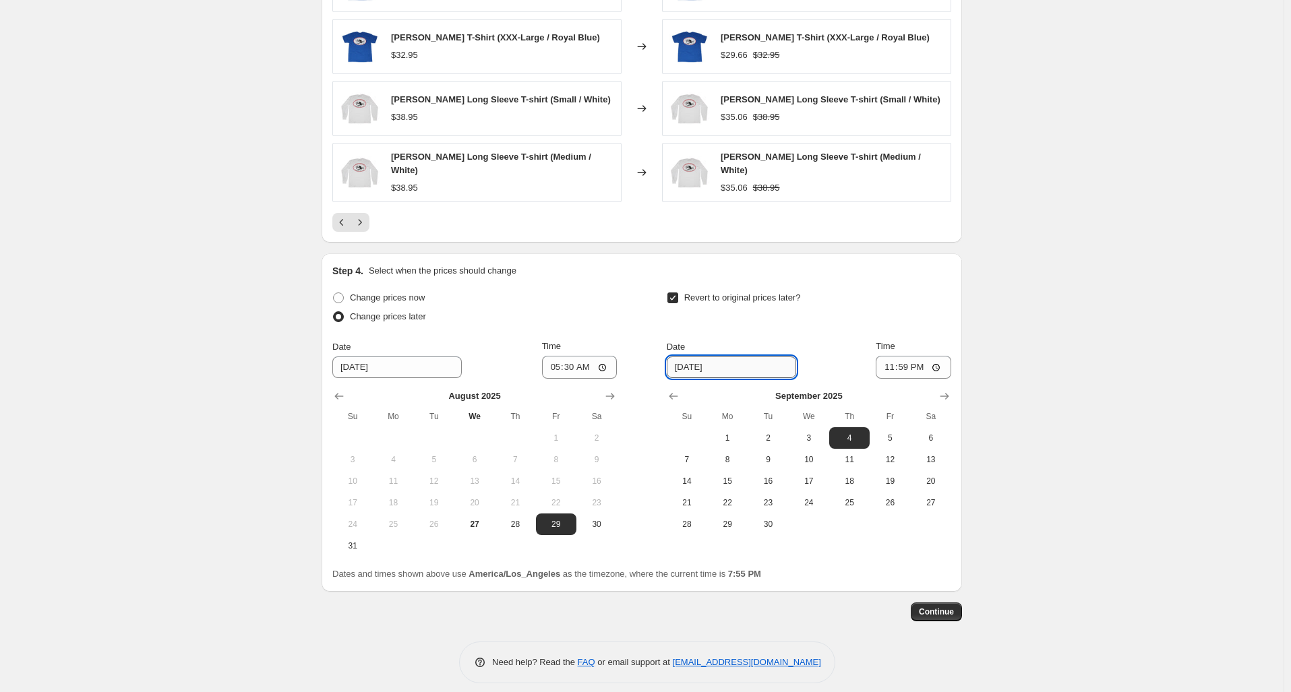
click at [686, 357] on input "9/4/2025" at bounding box center [731, 368] width 129 height 22
click at [886, 433] on span "5" at bounding box center [890, 438] width 30 height 11
type input "9/5/2025"
click at [940, 607] on span "Continue" at bounding box center [936, 612] width 35 height 11
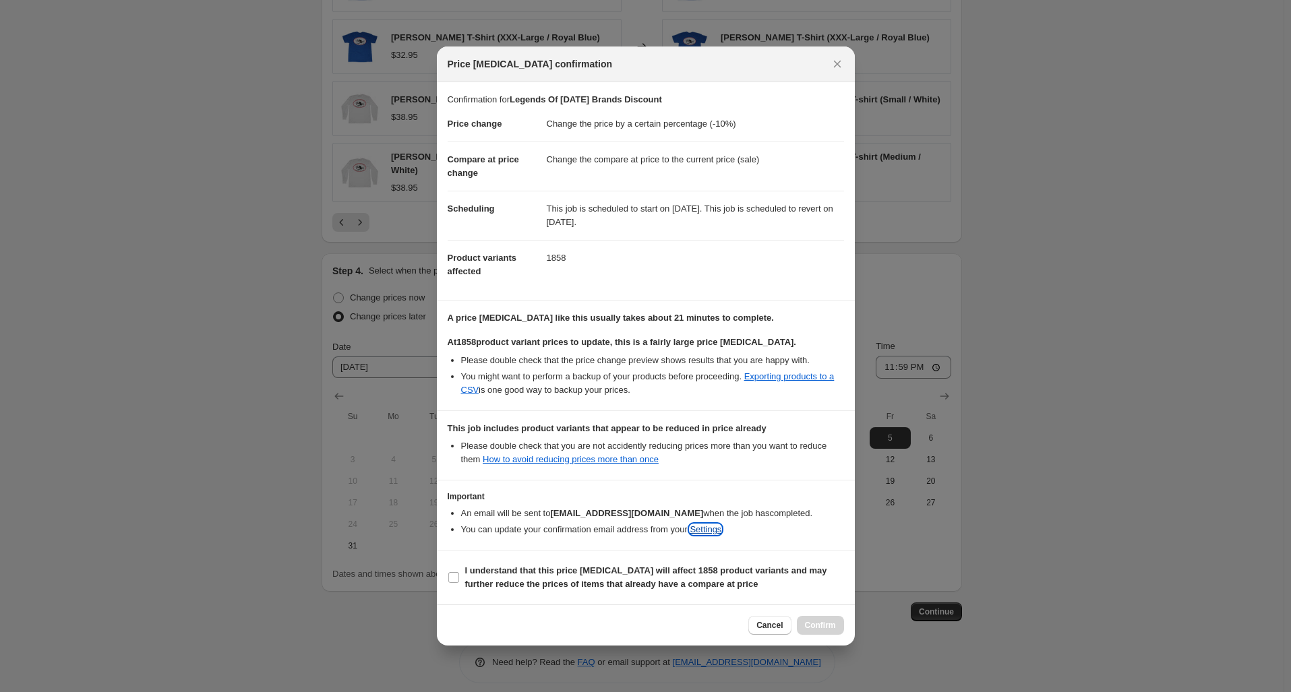
click at [708, 528] on link "Settings" at bounding box center [706, 529] width 32 height 10
click at [454, 577] on input "I understand that this price change job will affect 1858 product variants and m…" at bounding box center [453, 577] width 11 height 11
checkbox input "true"
click at [764, 625] on span "Cancel" at bounding box center [769, 625] width 26 height 11
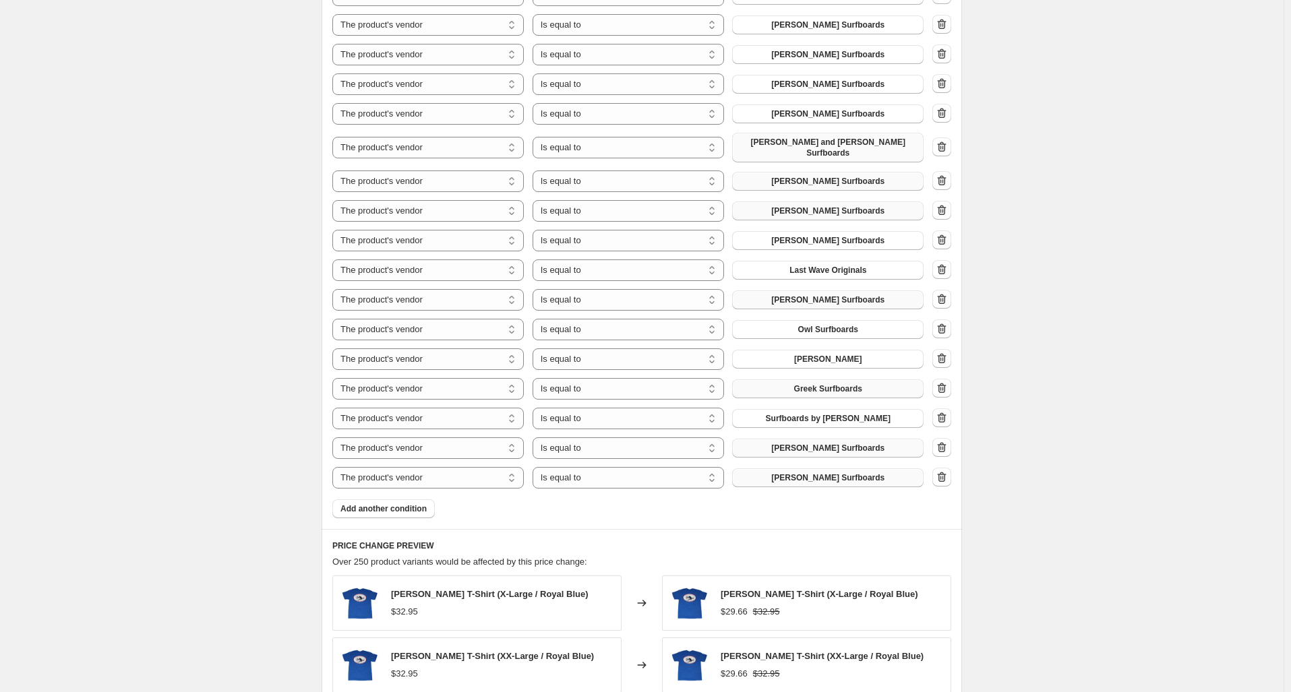
scroll to position [979, 0]
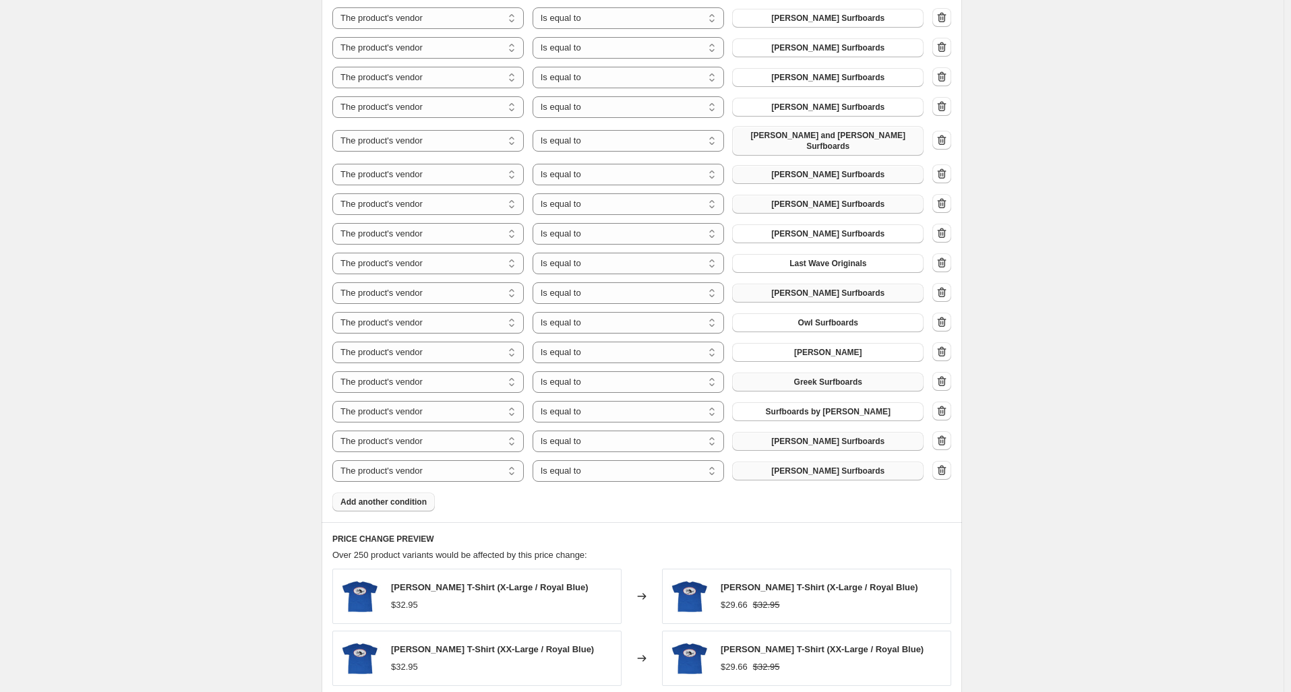
click at [402, 497] on span "Add another condition" at bounding box center [383, 502] width 86 height 11
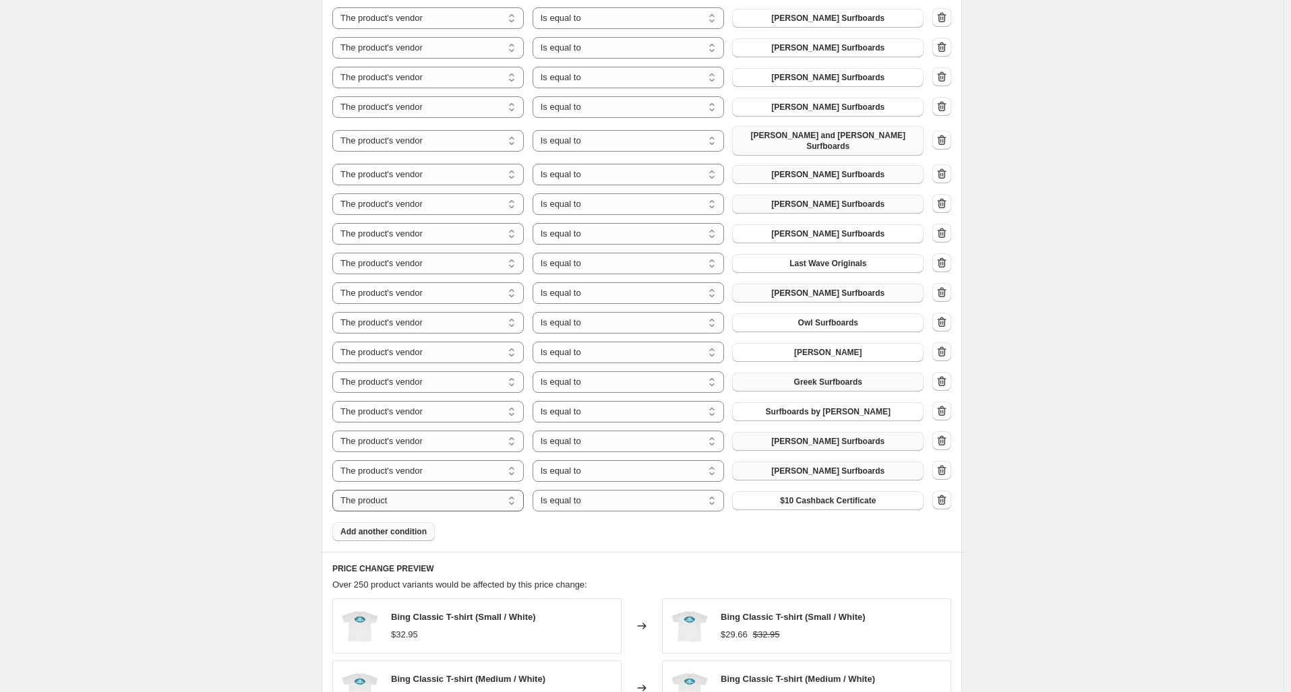
click at [468, 493] on select "The product The product's collection The product's tag The product's vendor The…" at bounding box center [427, 501] width 191 height 22
select select "tag"
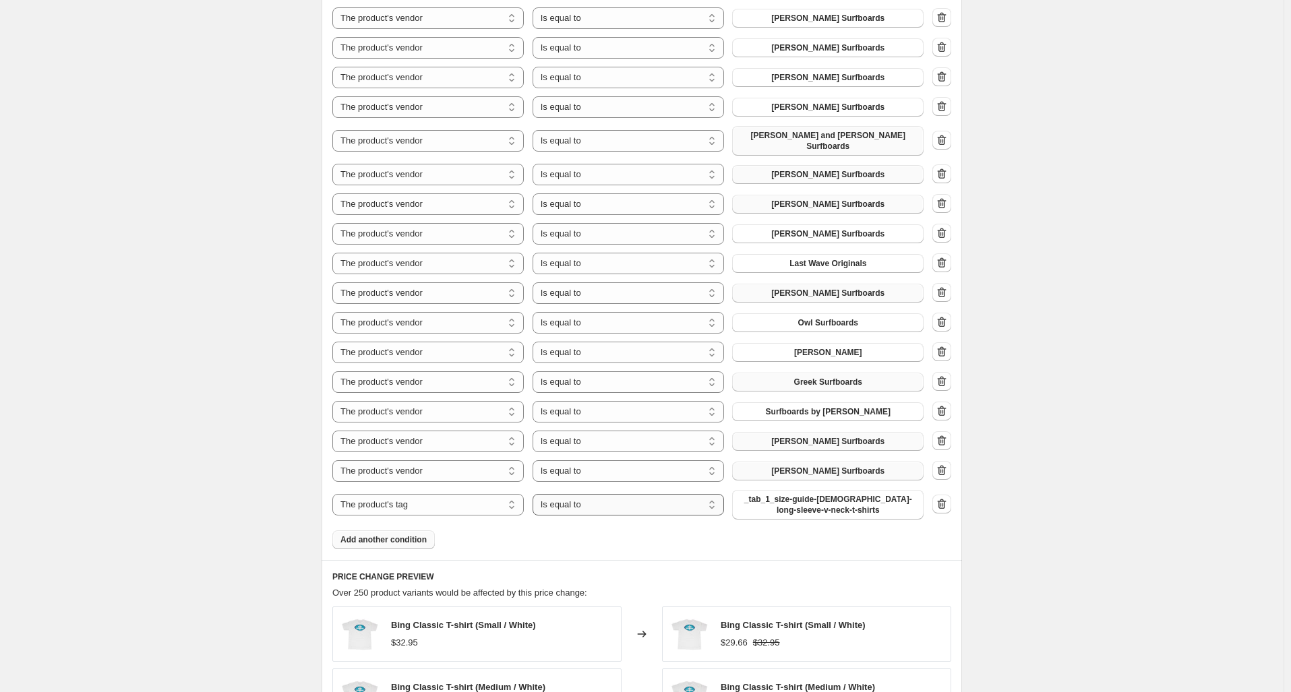
click at [619, 497] on select "Is equal to Is not equal to" at bounding box center [628, 505] width 191 height 22
click at [588, 541] on div "Product filters Products must match: all conditions any condition The product T…" at bounding box center [642, 164] width 640 height 791
click at [615, 499] on select "Is equal to Is not equal to" at bounding box center [628, 505] width 191 height 22
select select "not_equal"
click at [829, 496] on span "_tab_1_size-guide-ladies-long-sleeve-v-neck-t-shirts" at bounding box center [827, 505] width 175 height 22
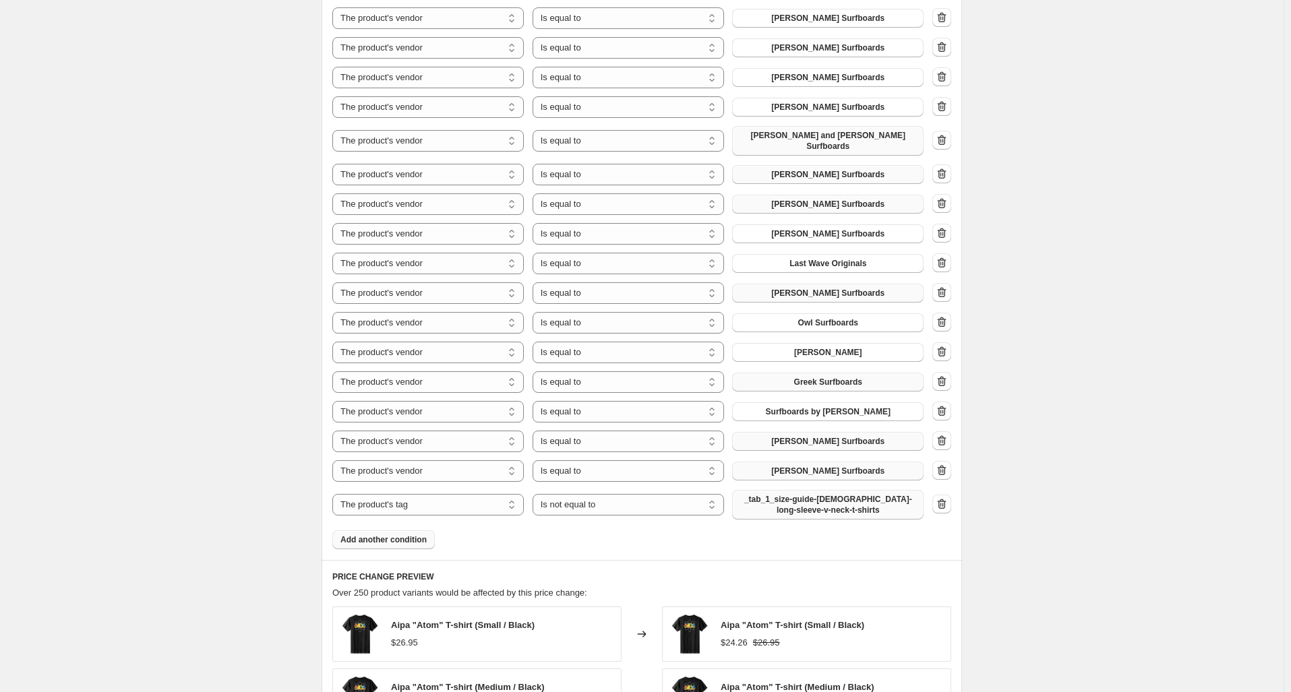
scroll to position [0, 0]
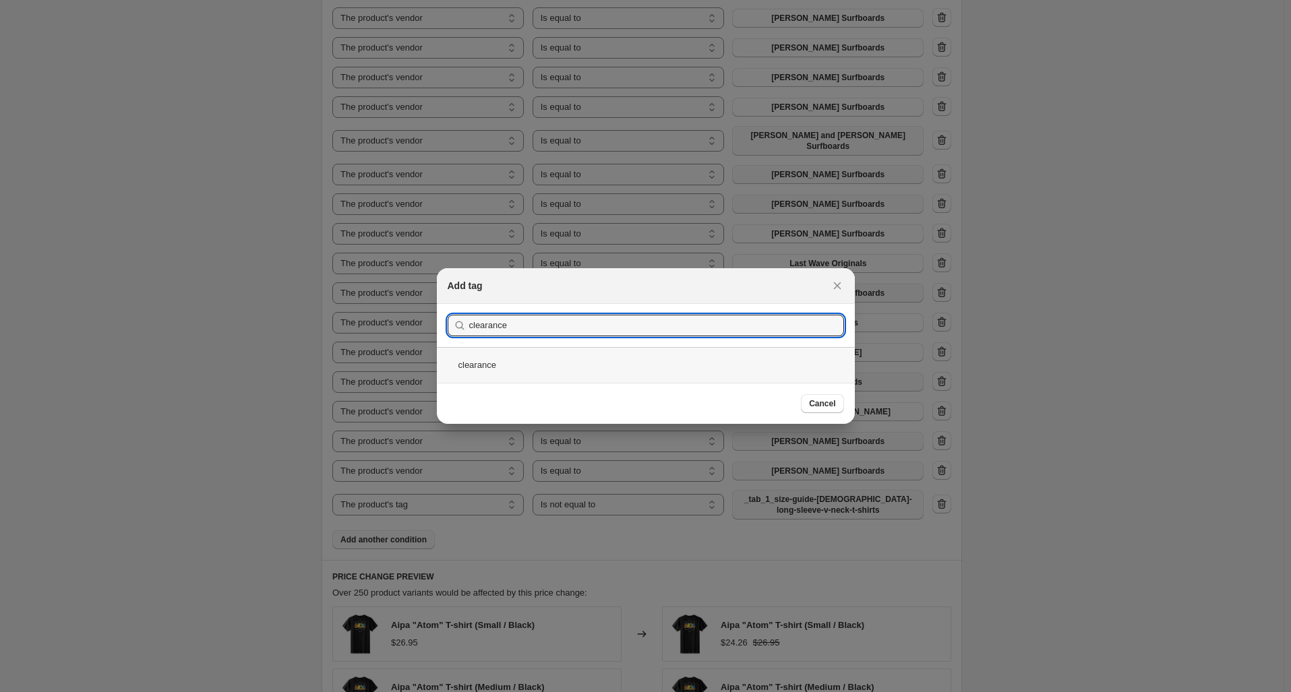
type input "clearance"
click at [505, 375] on div "clearance" at bounding box center [646, 365] width 418 height 36
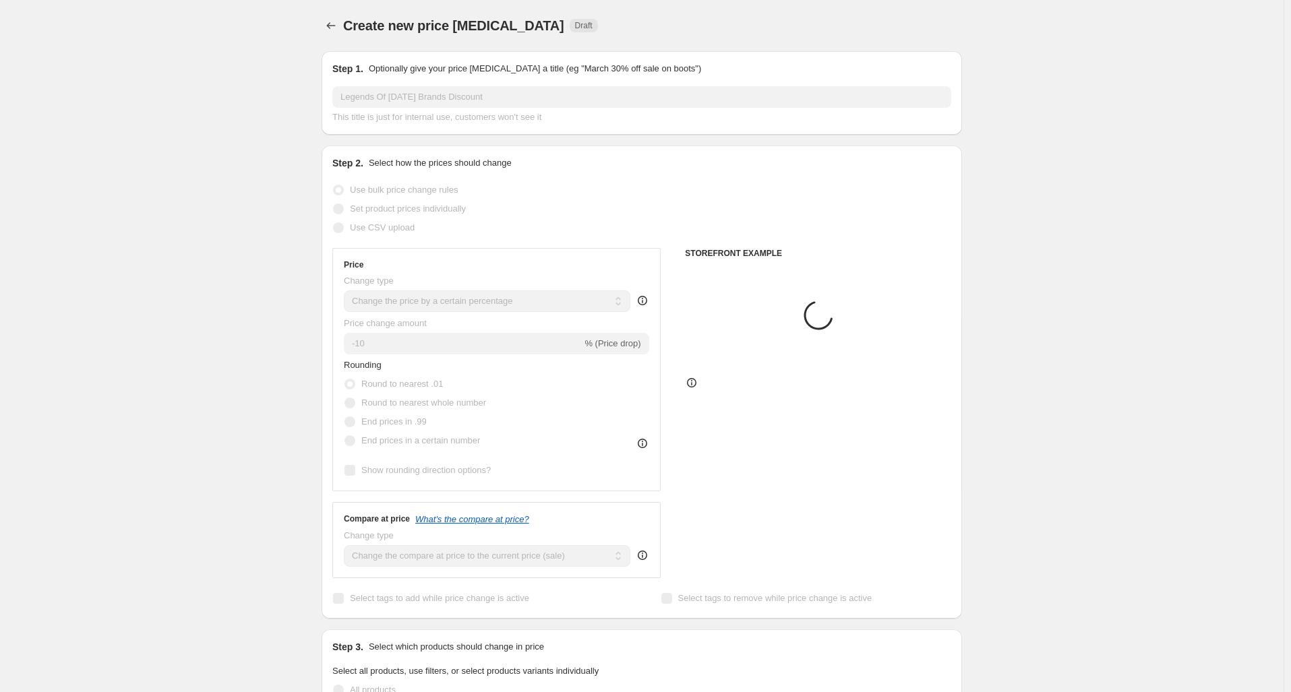
scroll to position [979, 0]
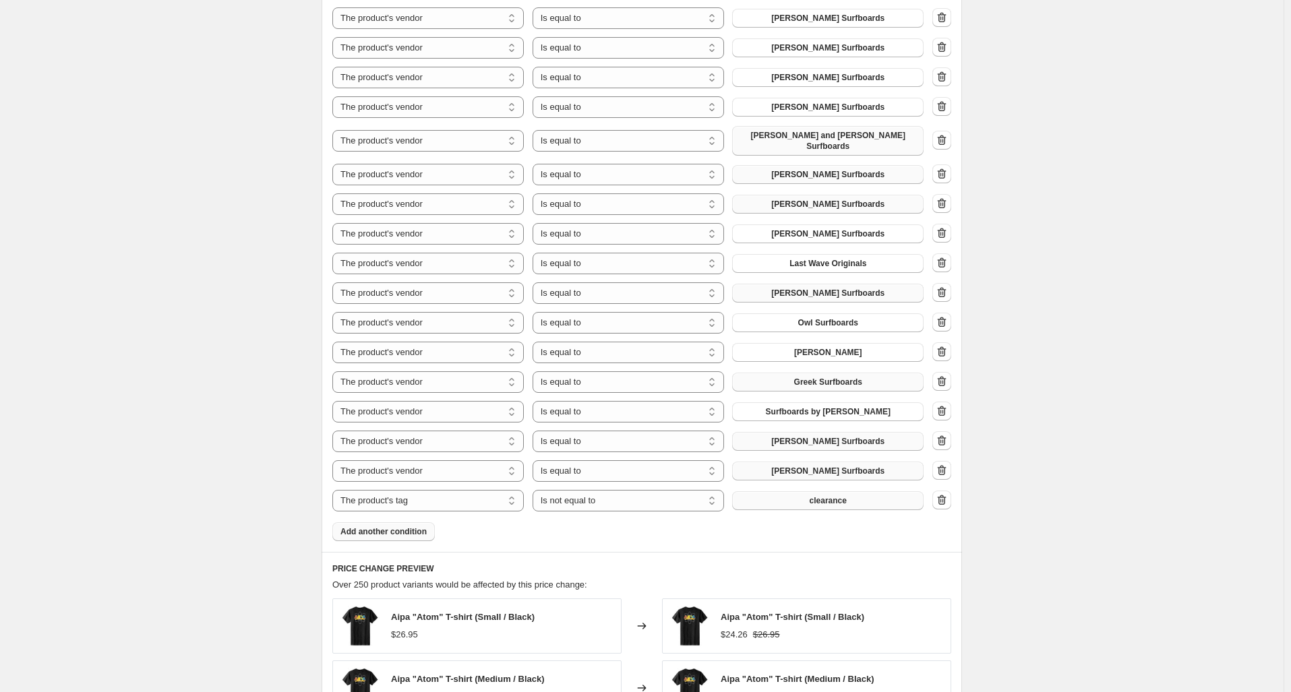
click at [712, 541] on div "Product filters Products must match: all conditions any condition The product T…" at bounding box center [642, 160] width 640 height 783
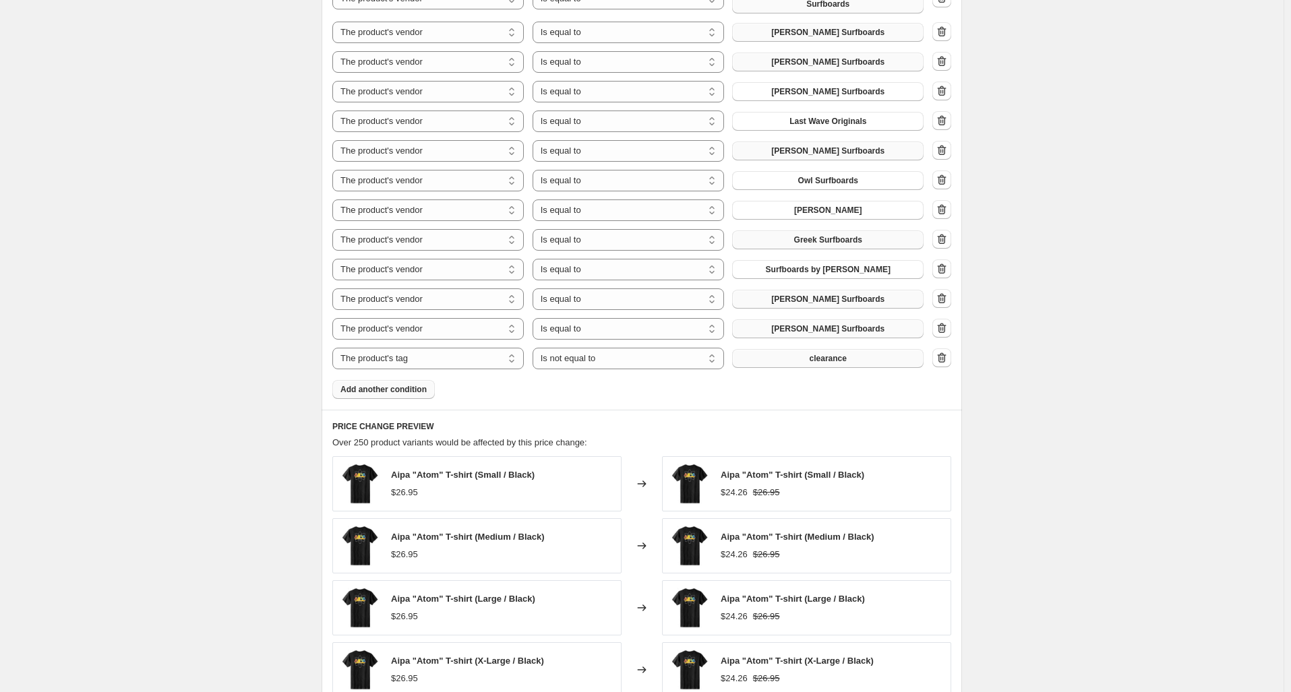
scroll to position [1114, 0]
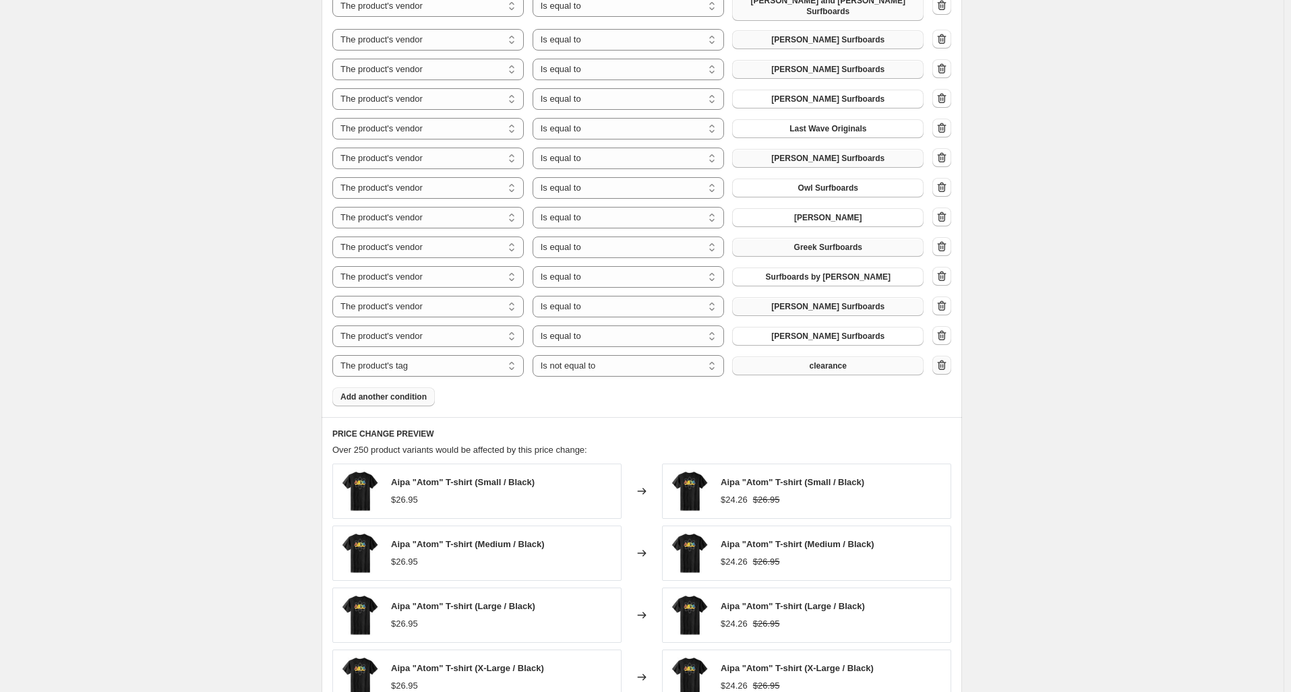
click at [948, 359] on icon "button" at bounding box center [941, 365] width 13 height 13
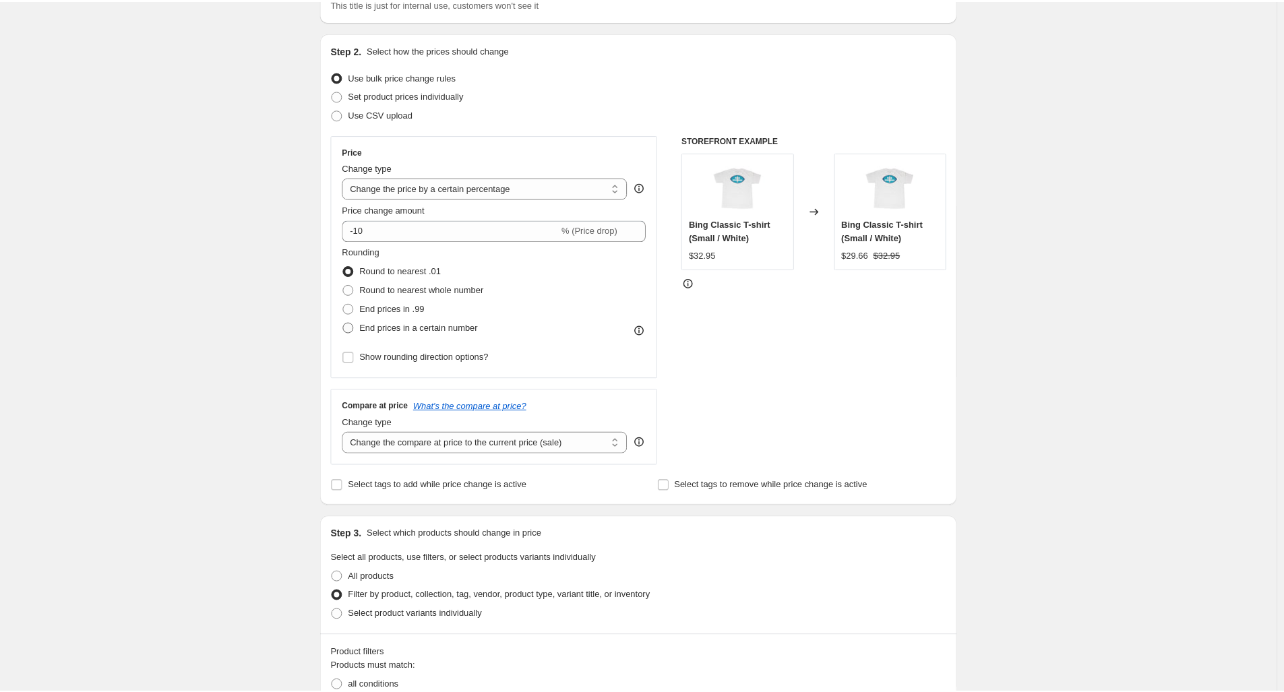
scroll to position [0, 0]
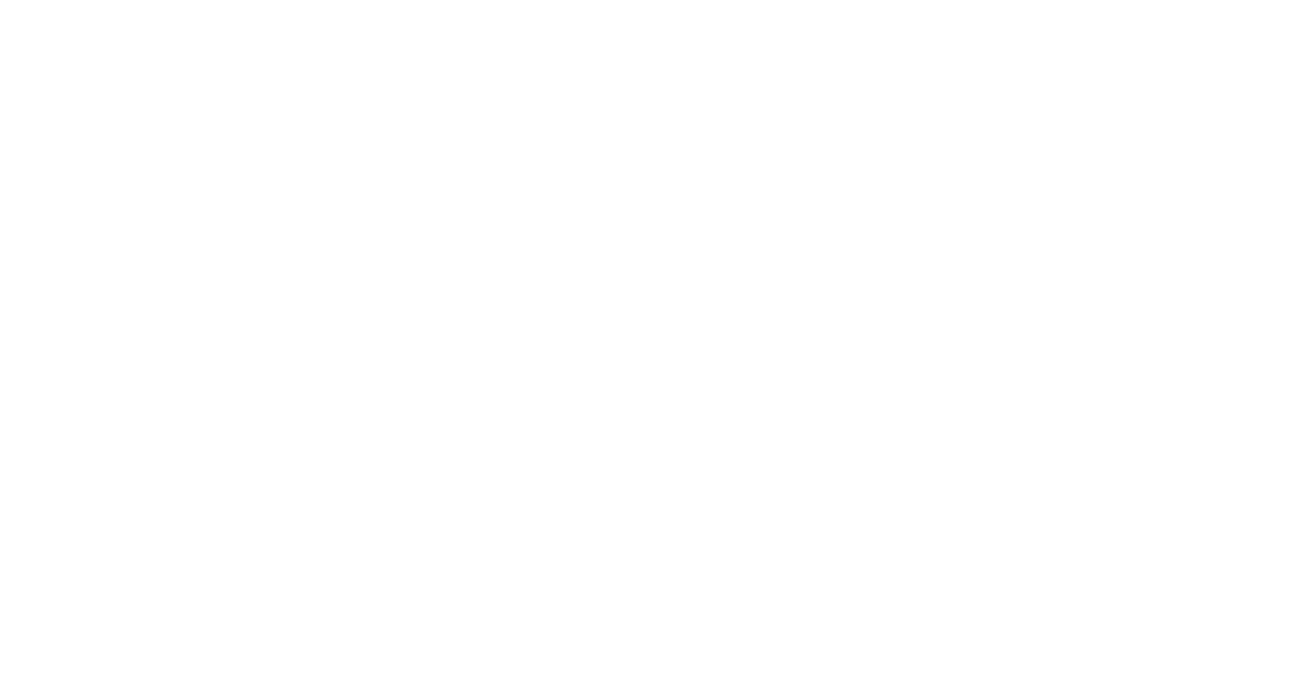
select select "percentage"
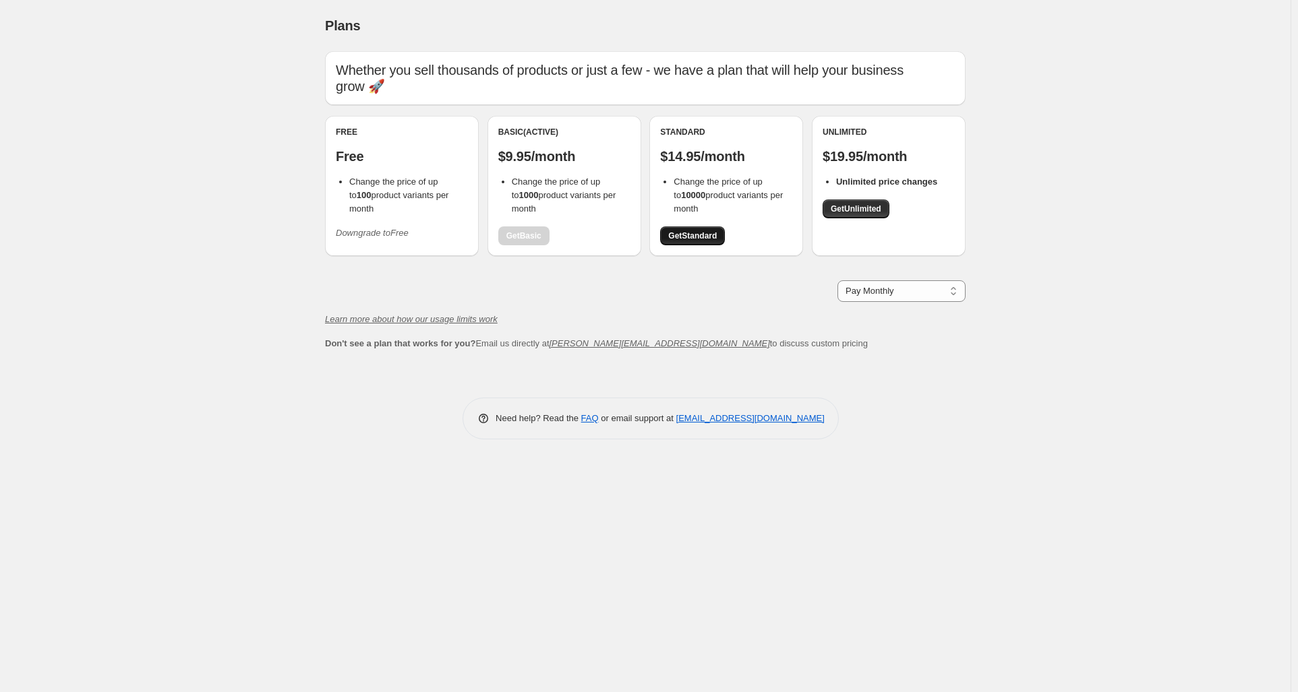
click at [694, 239] on span "Get Standard" at bounding box center [692, 236] width 49 height 11
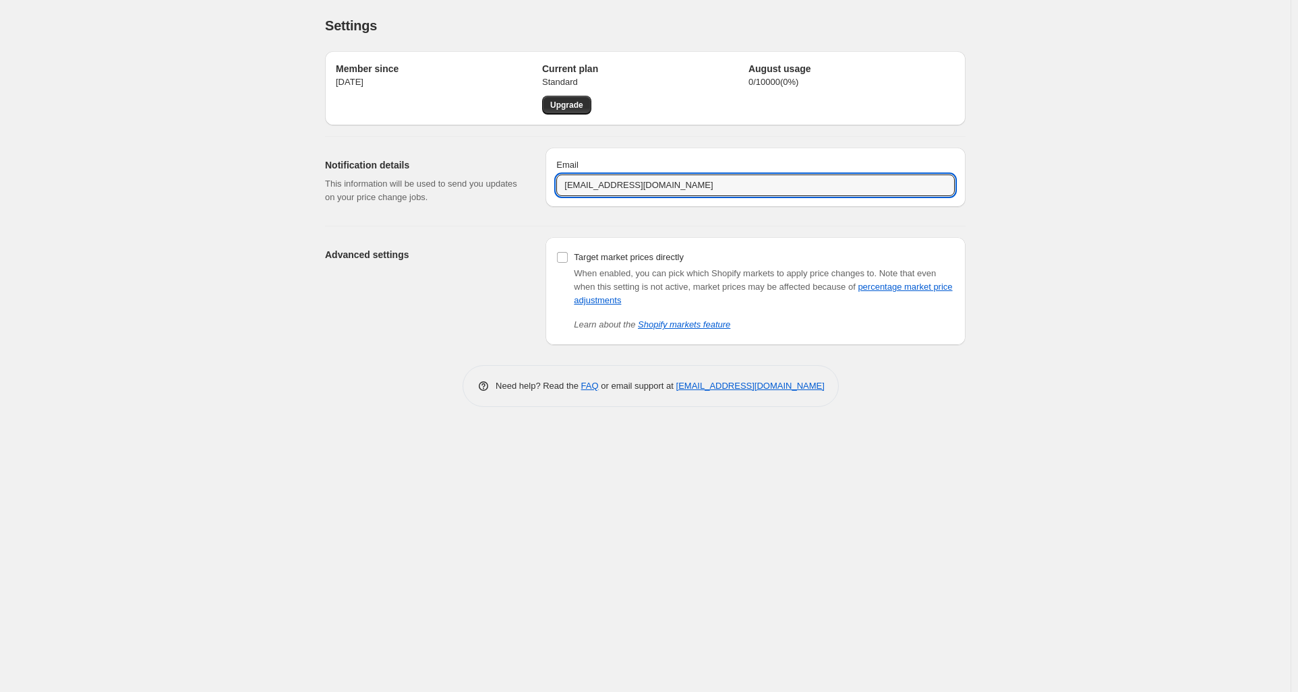
drag, startPoint x: 576, startPoint y: 188, endPoint x: 555, endPoint y: 187, distance: 20.2
click at [555, 187] on div "Email csr@lastwave.com" at bounding box center [755, 177] width 420 height 59
type input "derek@leftcoast.com"
click at [501, 264] on div "Advanced settings" at bounding box center [430, 291] width 210 height 108
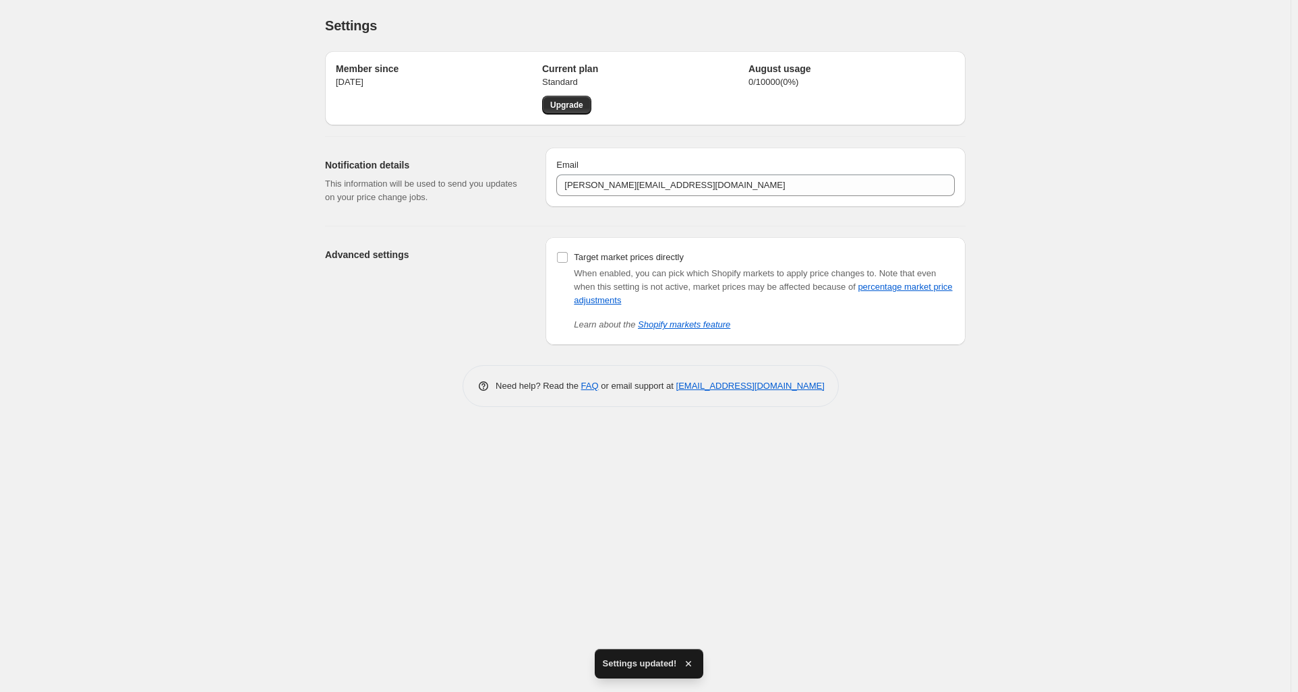
click at [689, 461] on div "Settings. This page is ready Settings Member since Nov 17, 2023 Current plan St…" at bounding box center [645, 346] width 1290 height 692
click at [909, 479] on div "Settings. This page is ready Settings Member since Nov 17, 2023 Current plan St…" at bounding box center [645, 346] width 1290 height 692
